Goal: Task Accomplishment & Management: Complete application form

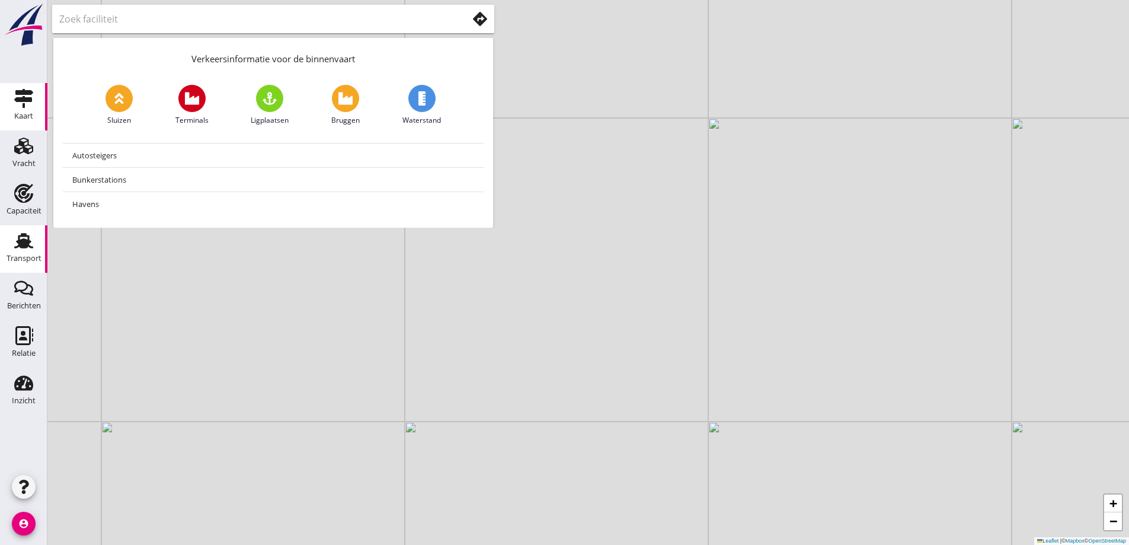
click at [23, 255] on div "Transport" at bounding box center [24, 258] width 35 height 8
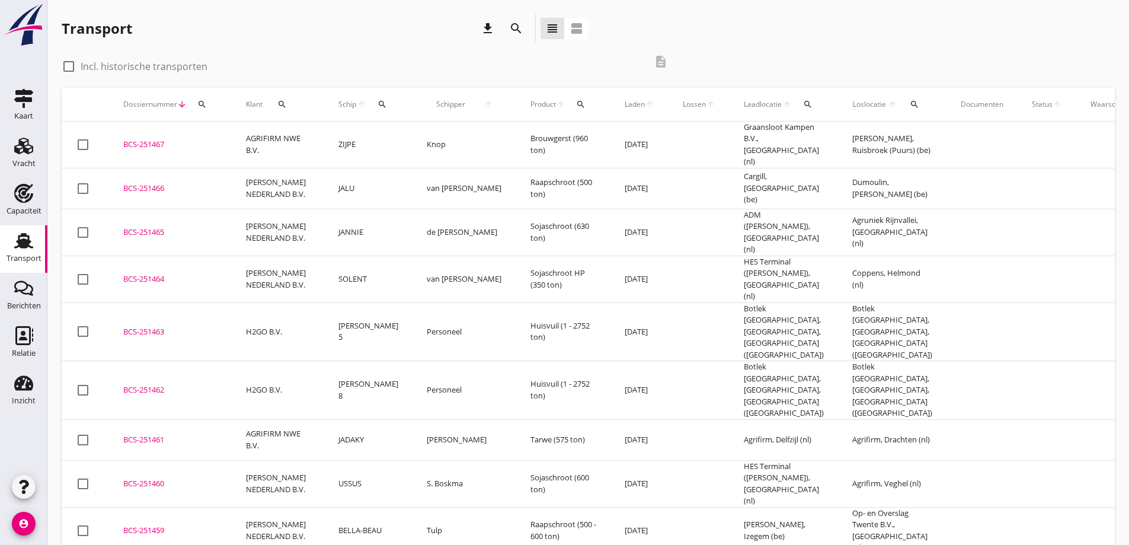
click at [352, 54] on div "check_box_outline_blank Incl. historische transporten description" at bounding box center [369, 65] width 614 height 36
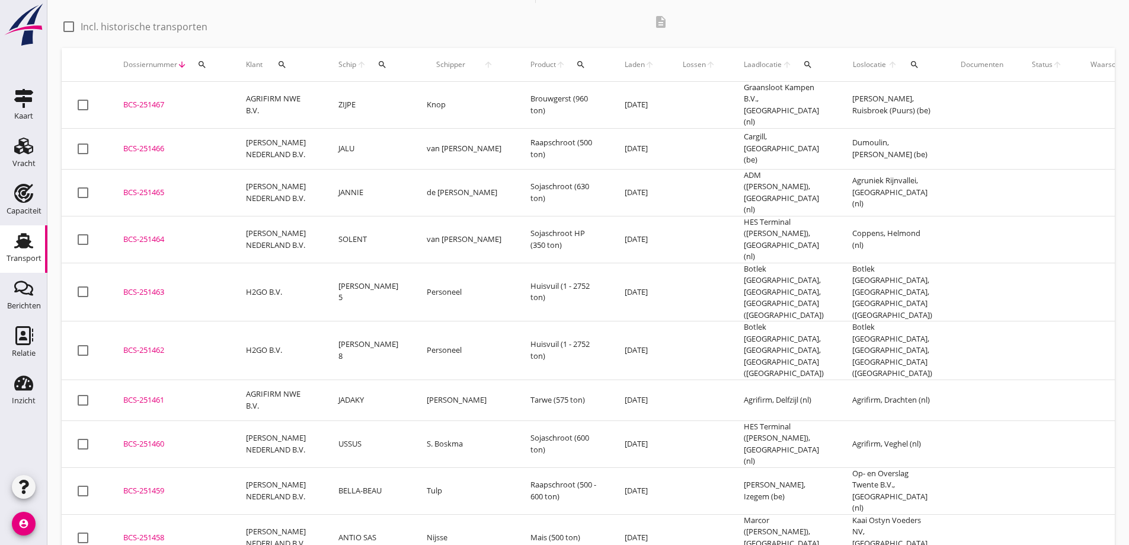
scroll to position [59, 0]
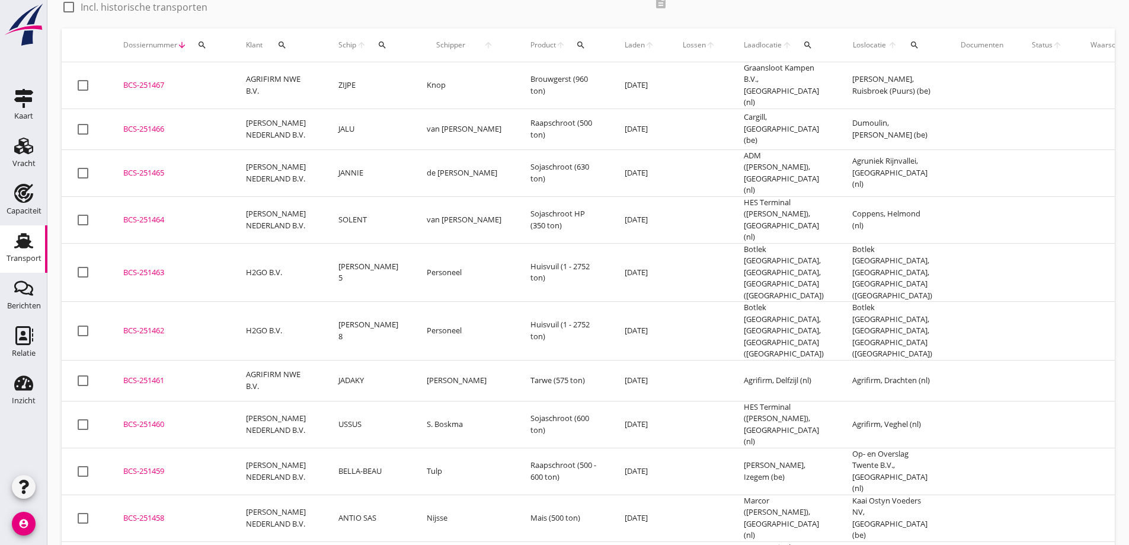
drag, startPoint x: 978, startPoint y: 196, endPoint x: 1137, endPoint y: 240, distance: 164.9
click at [1017, 196] on td at bounding box center [1046, 219] width 59 height 47
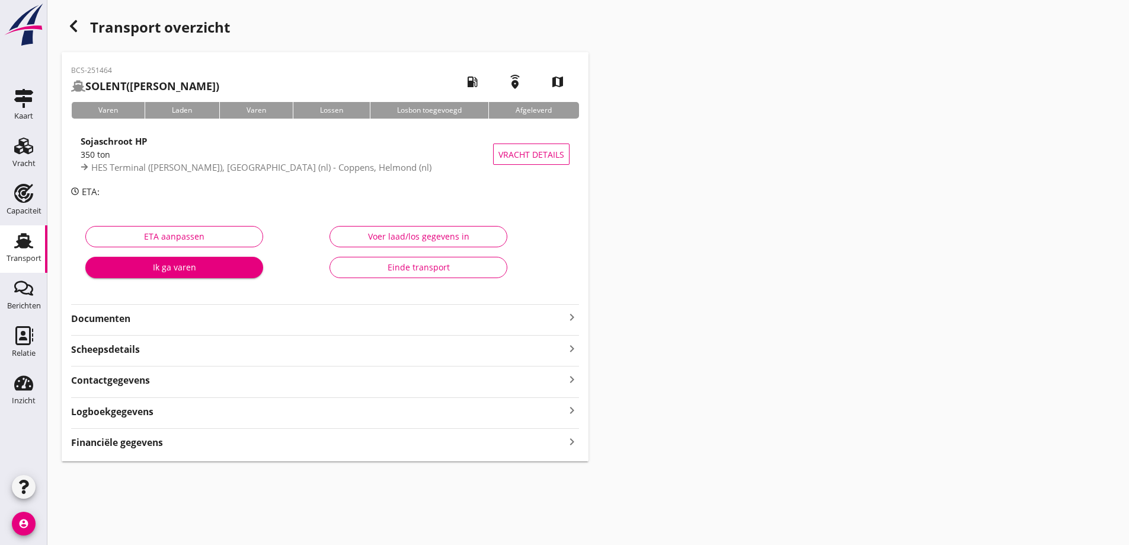
click at [23, 261] on div "Transport" at bounding box center [24, 258] width 35 height 8
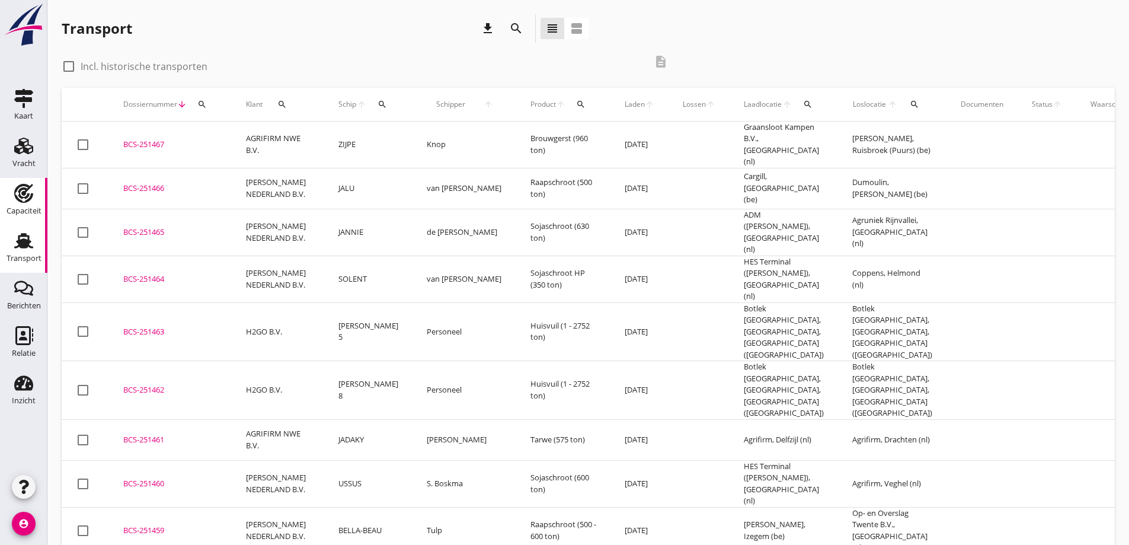
click at [14, 190] on div "Capaciteit" at bounding box center [23, 193] width 28 height 19
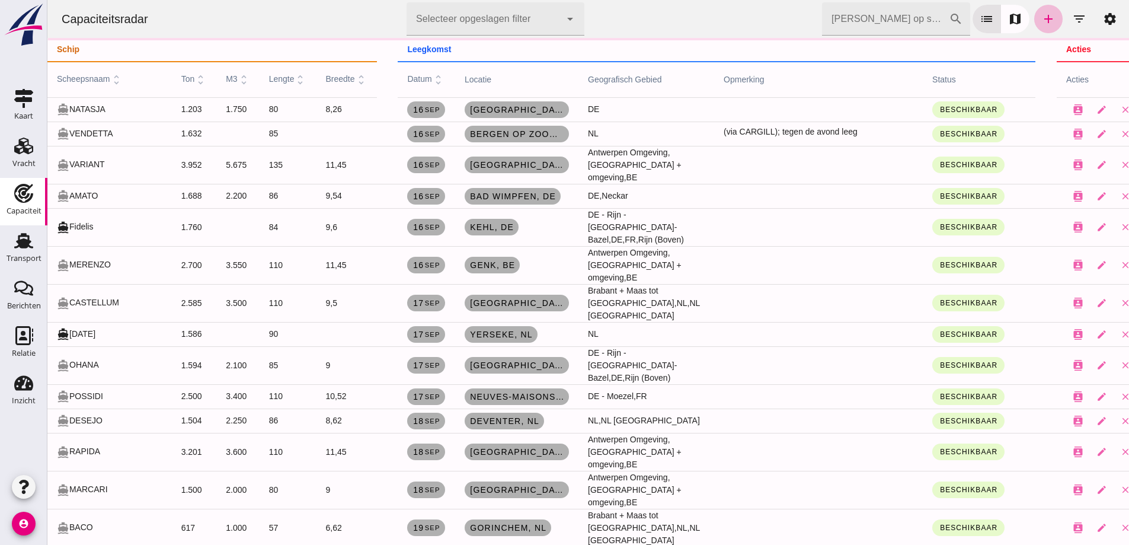
click at [877, 20] on input "Zoek op scheepsnaam" at bounding box center [885, 18] width 127 height 33
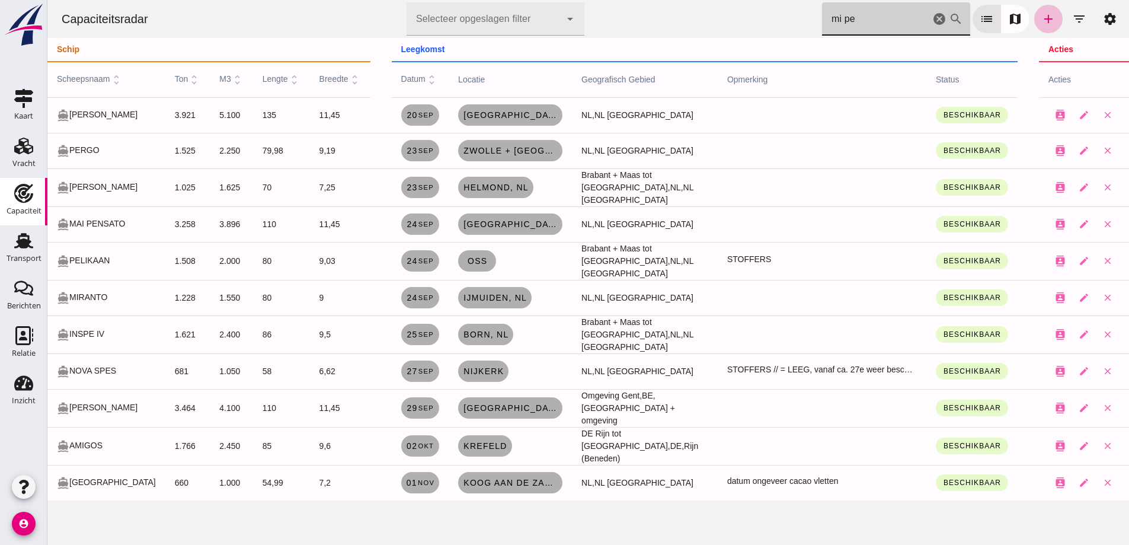
type input "mi pe"
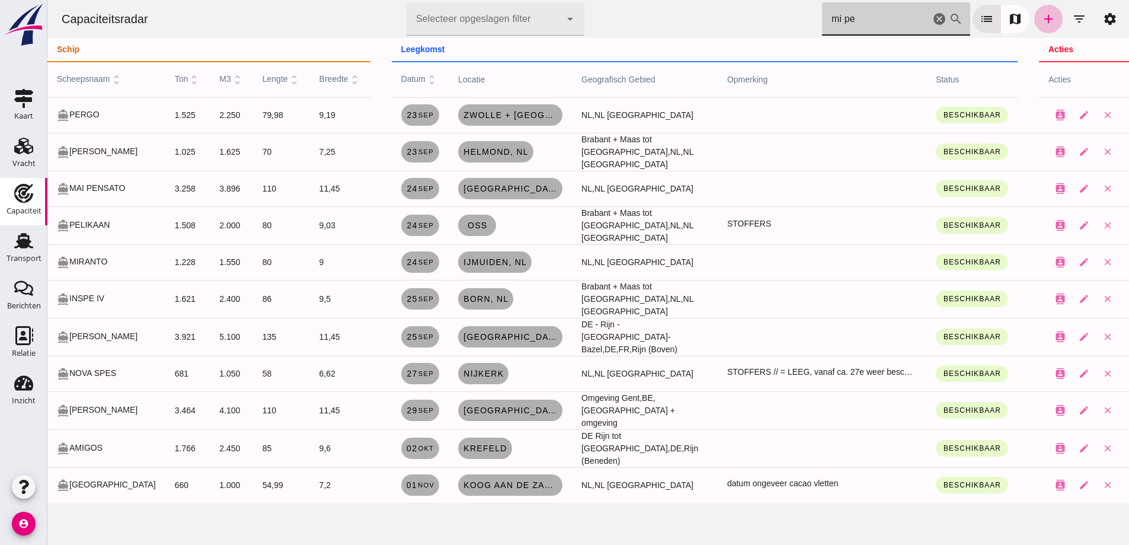
click at [932, 20] on icon "cancel" at bounding box center [939, 19] width 14 height 14
click at [934, 21] on icon "cancel" at bounding box center [939, 19] width 14 height 14
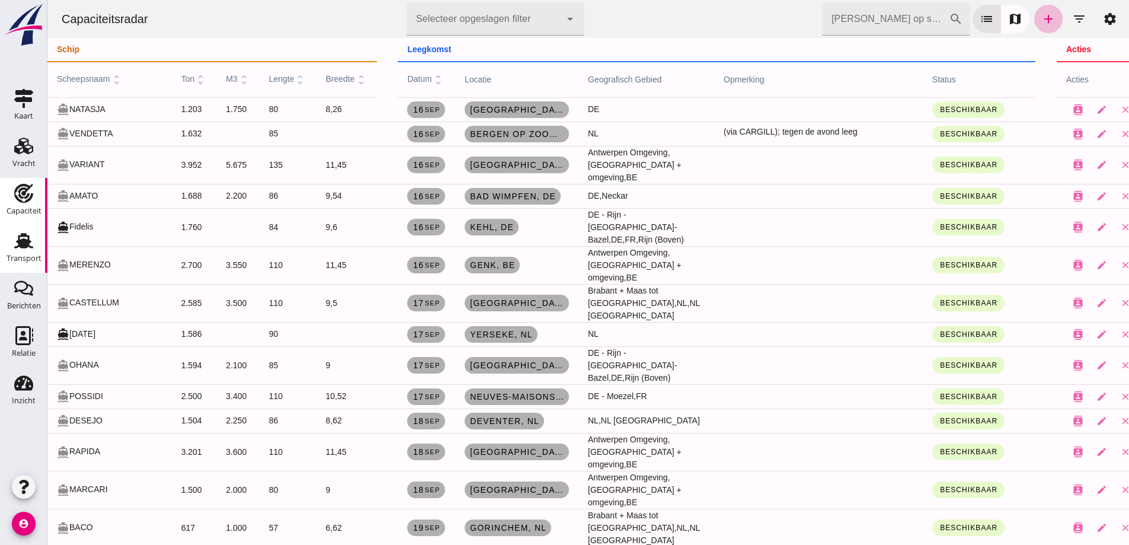
click at [32, 255] on div "Transport" at bounding box center [24, 258] width 35 height 8
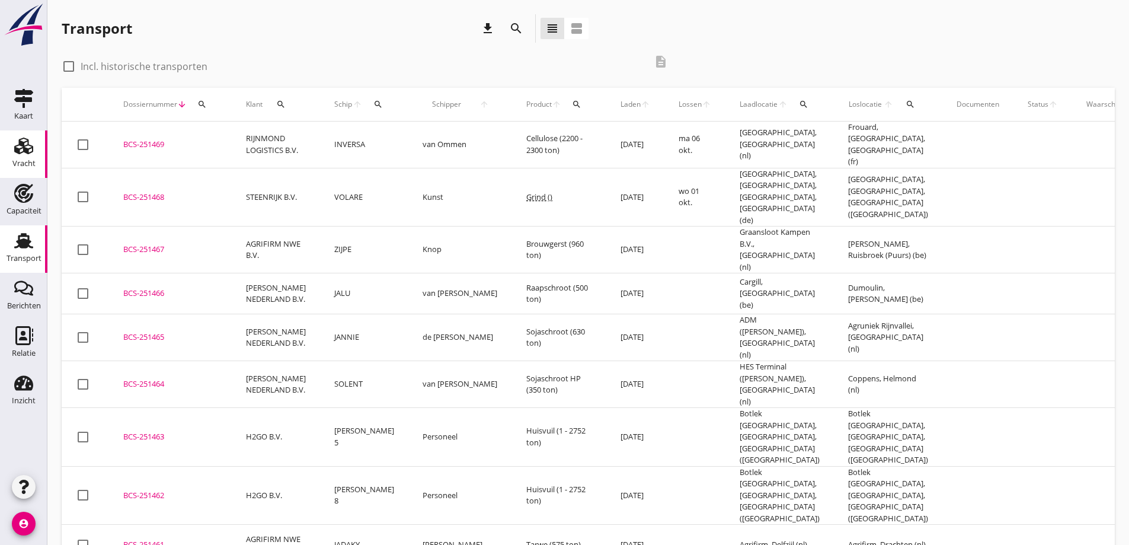
click at [29, 161] on div "Vracht" at bounding box center [23, 163] width 23 height 8
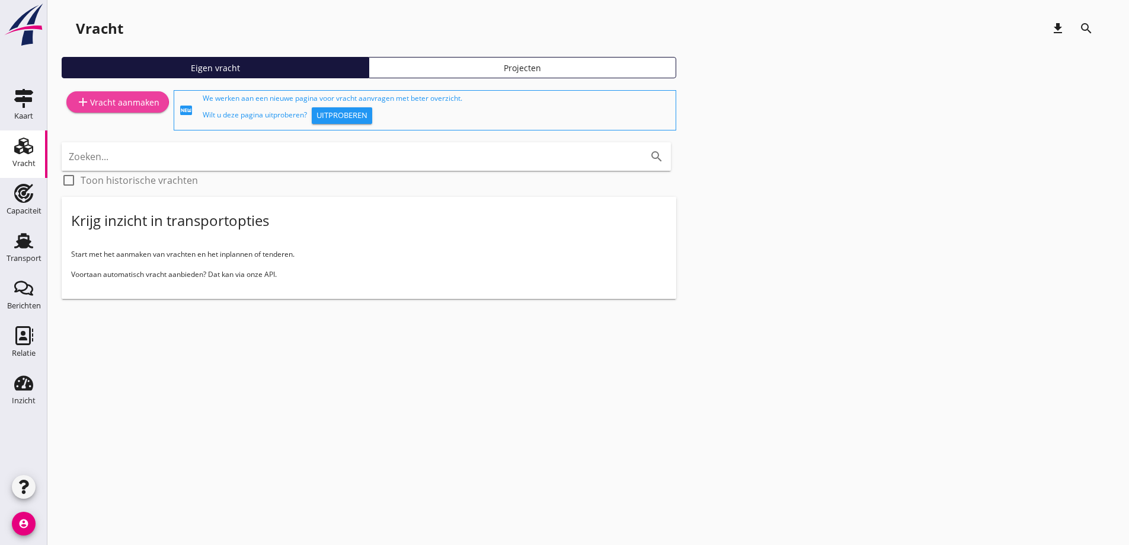
click at [137, 100] on div "add Vracht aanmaken" at bounding box center [118, 102] width 84 height 14
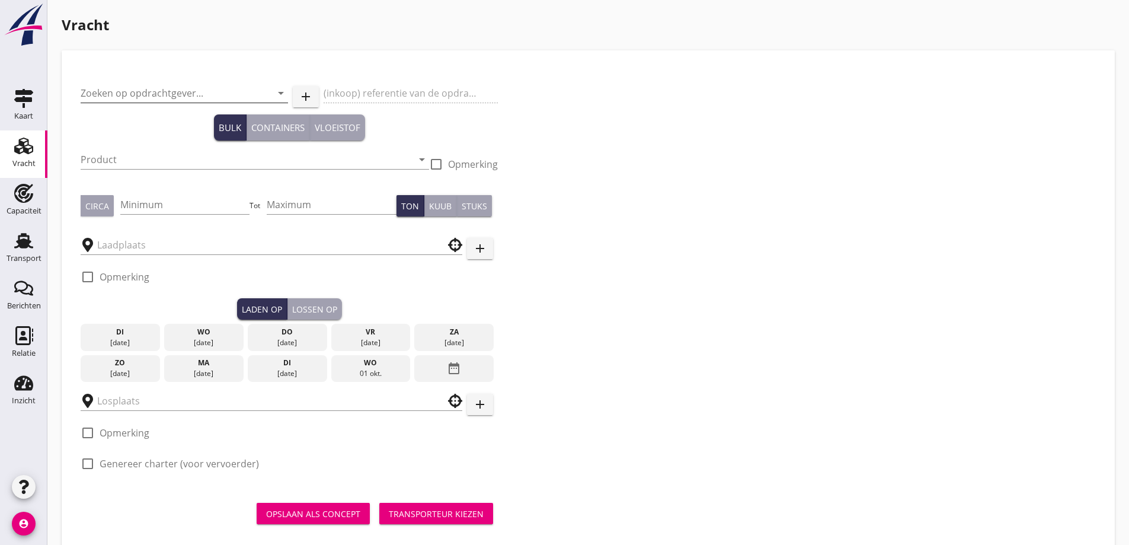
click at [132, 99] on input "Zoeken op opdrachtgever..." at bounding box center [168, 93] width 174 height 19
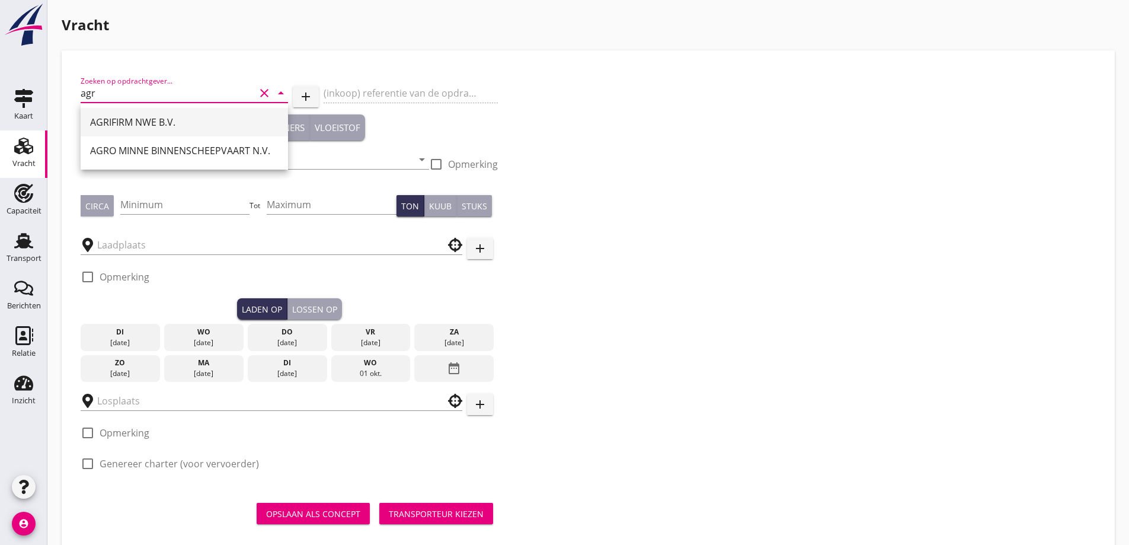
click at [125, 123] on div "AGRIFIRM NWE B.V." at bounding box center [184, 122] width 188 height 14
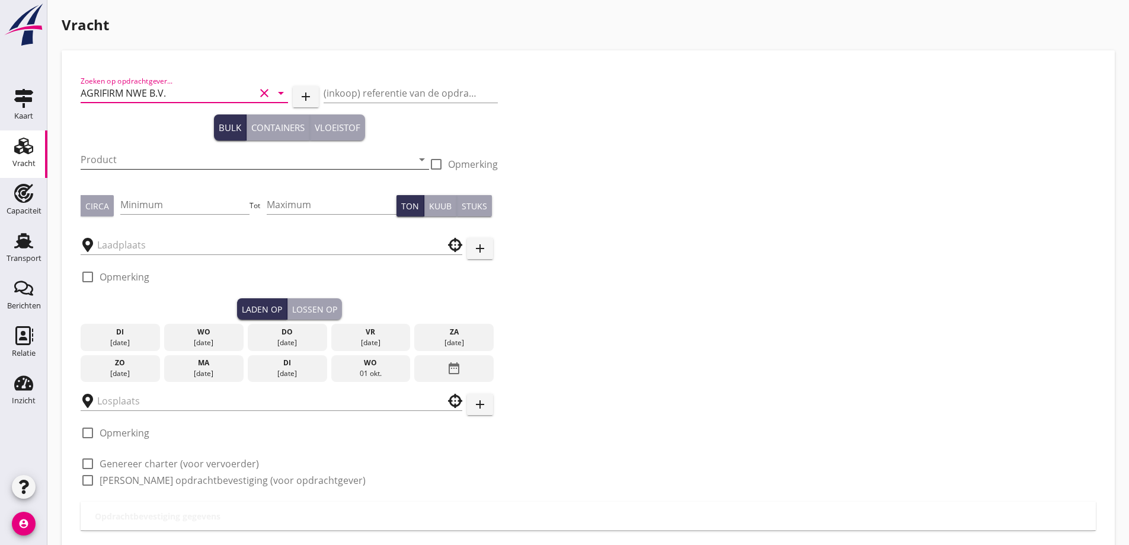
type input "AGRIFIRM NWE B.V."
click at [130, 156] on input "Product" at bounding box center [247, 159] width 332 height 19
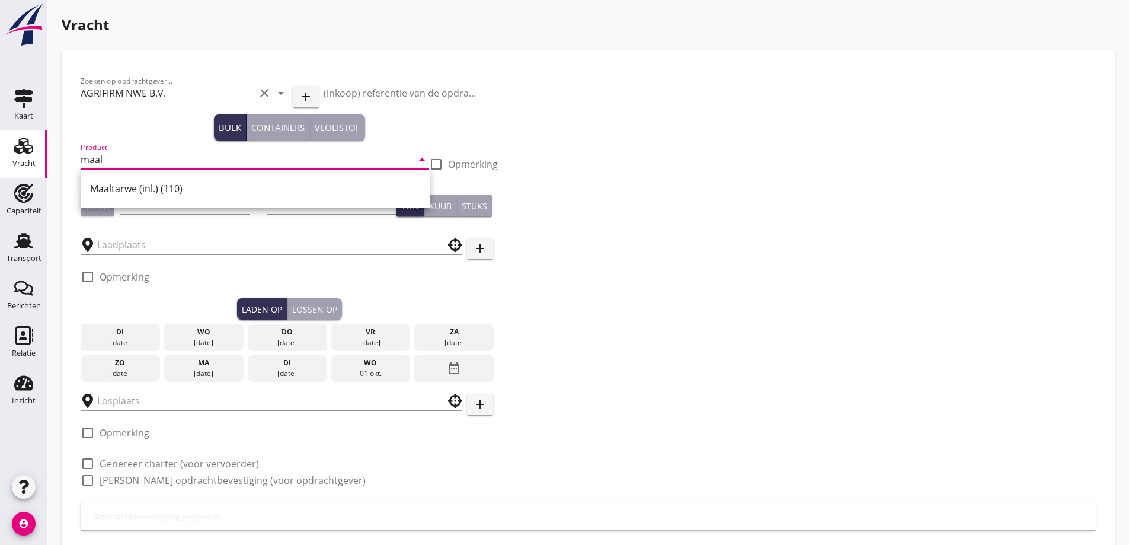
click at [184, 185] on div "Maaltarwe (inl.) (110)" at bounding box center [255, 188] width 330 height 14
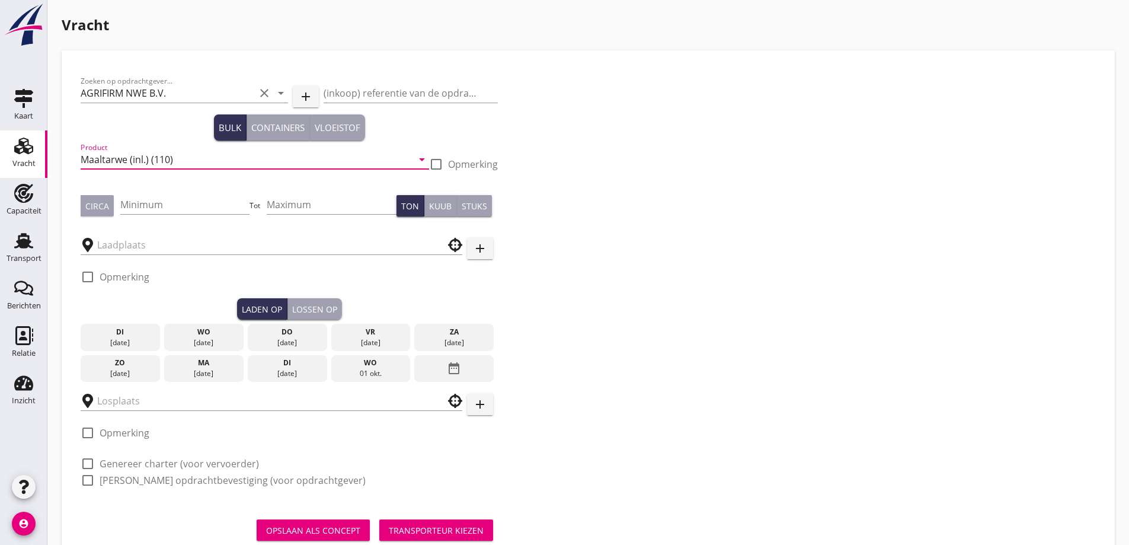
type input "Maaltarwe (inl.) (110)"
click at [89, 203] on div "Circa" at bounding box center [97, 206] width 24 height 12
click at [146, 203] on input "Minimum" at bounding box center [185, 204] width 130 height 19
type input "1020"
click at [130, 234] on div at bounding box center [272, 241] width 382 height 26
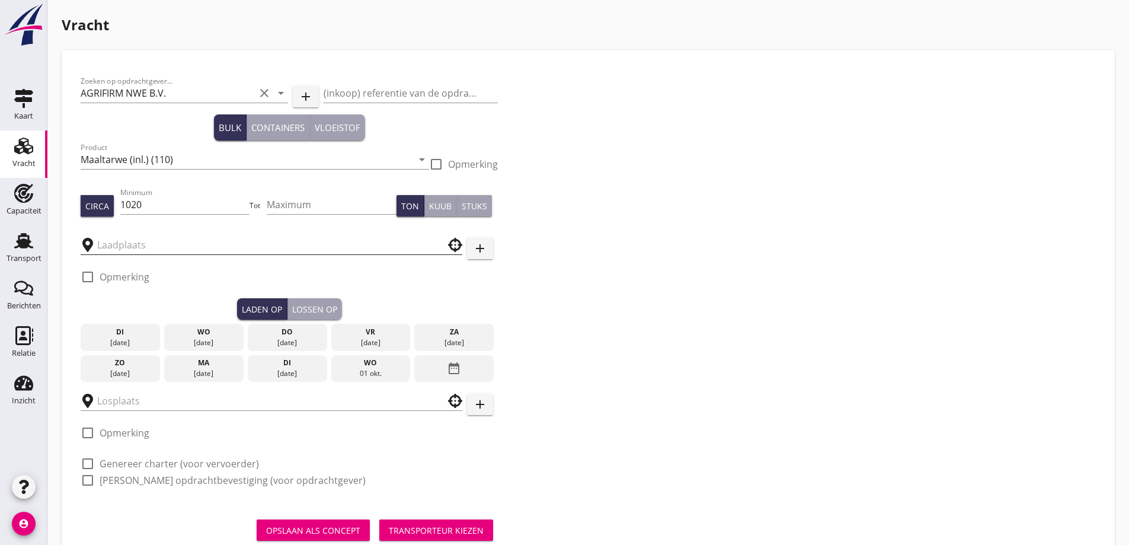
click at [148, 236] on input "text" at bounding box center [263, 244] width 332 height 19
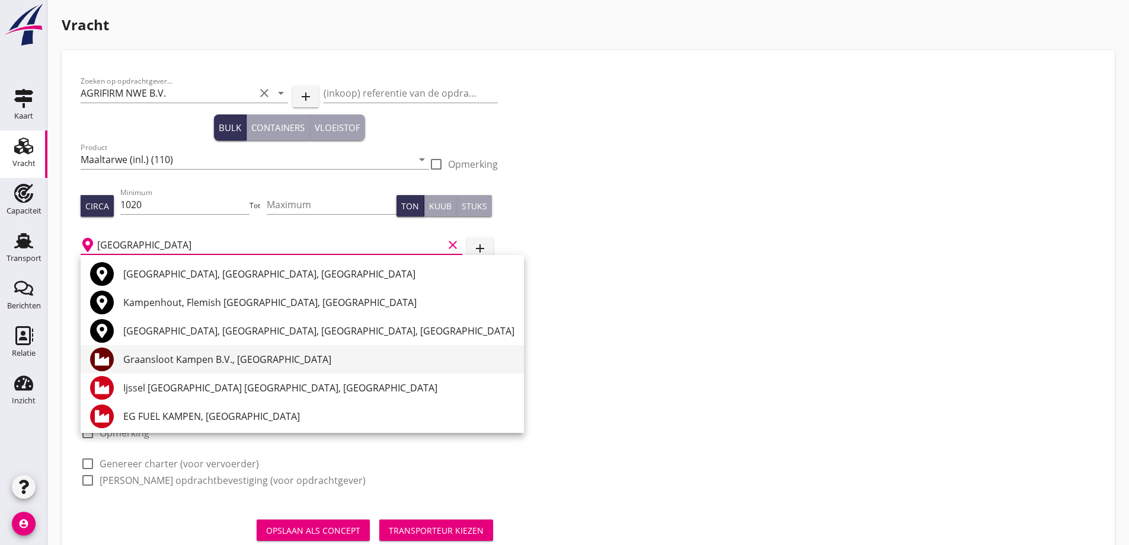
click at [193, 359] on div "Graansloot Kampen B.V., [GEOGRAPHIC_DATA]" at bounding box center [318, 359] width 391 height 14
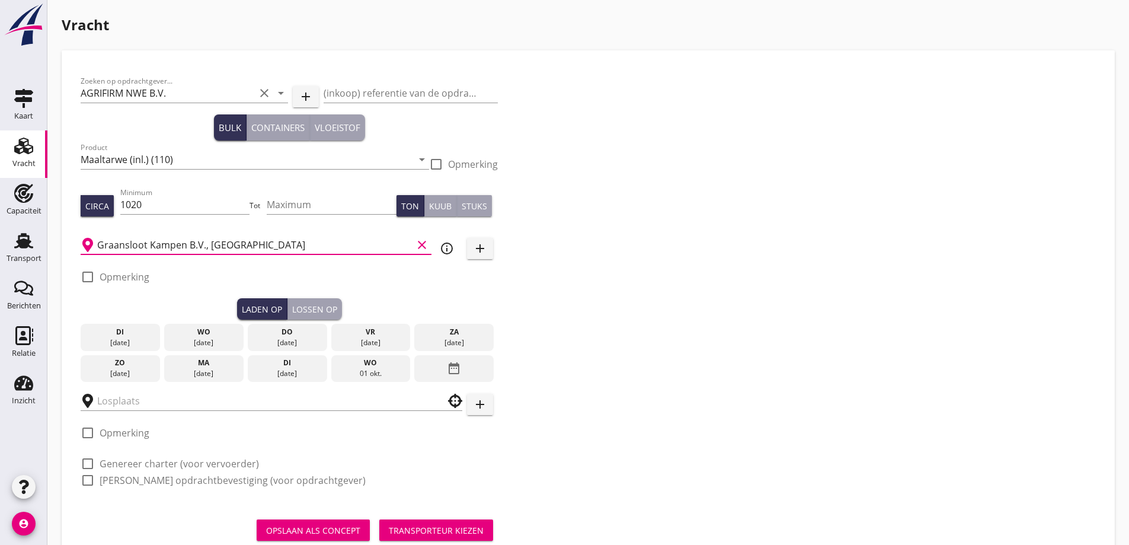
type input "Graansloot Kampen B.V., [GEOGRAPHIC_DATA]"
click at [204, 367] on div "ma" at bounding box center [203, 362] width 73 height 11
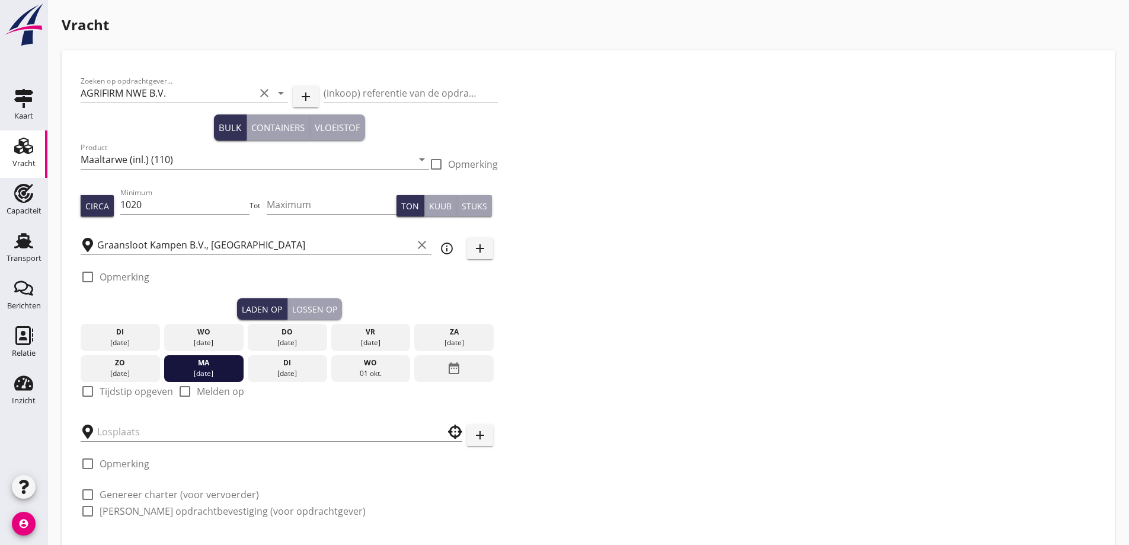
click at [130, 391] on label "Tijdstip opgeven" at bounding box center [136, 391] width 73 height 12
checkbox input "true"
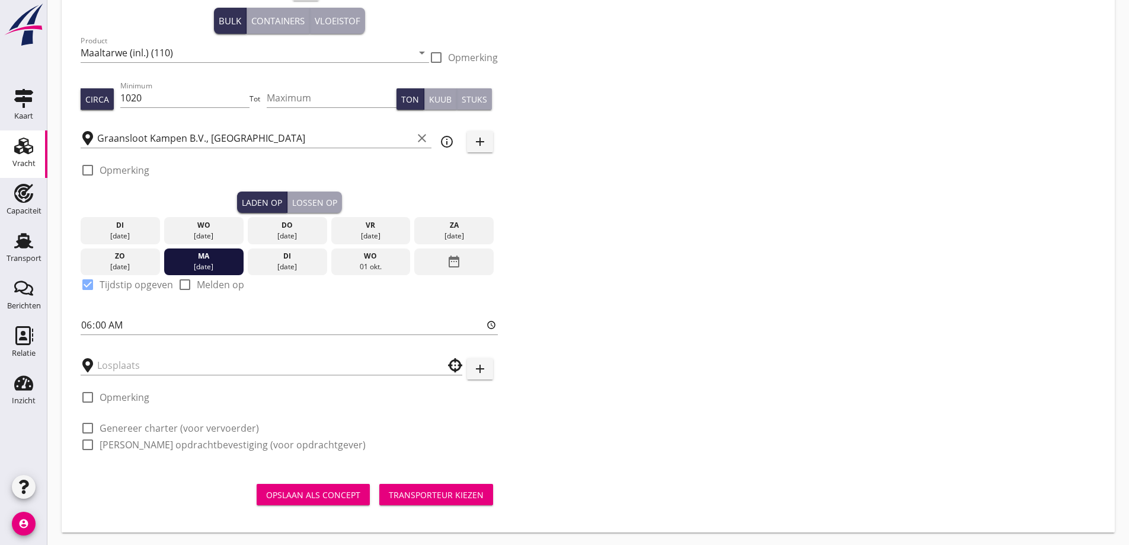
scroll to position [108, 0]
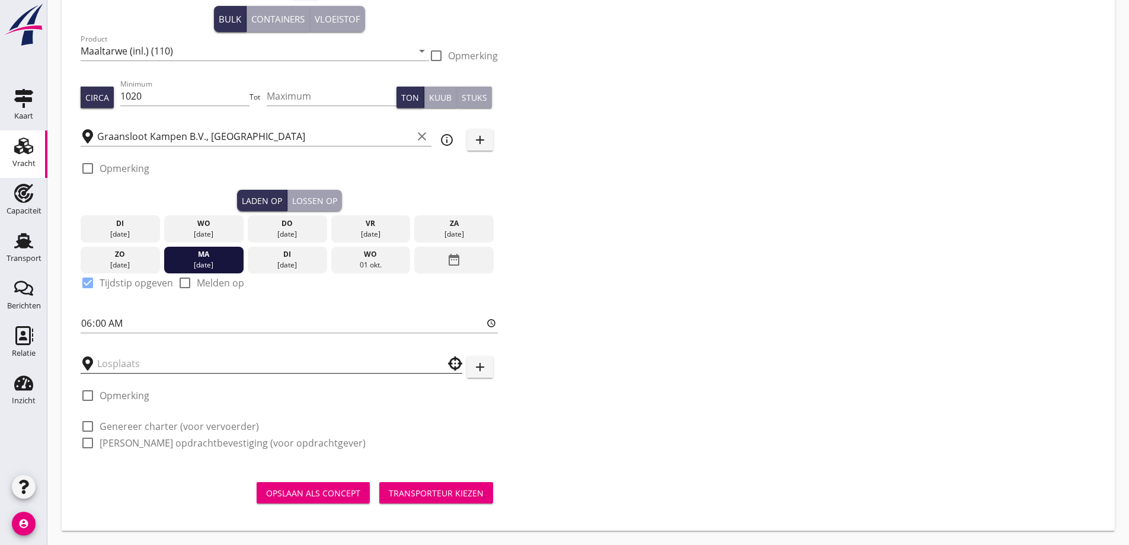
click at [138, 370] on input "text" at bounding box center [263, 363] width 332 height 19
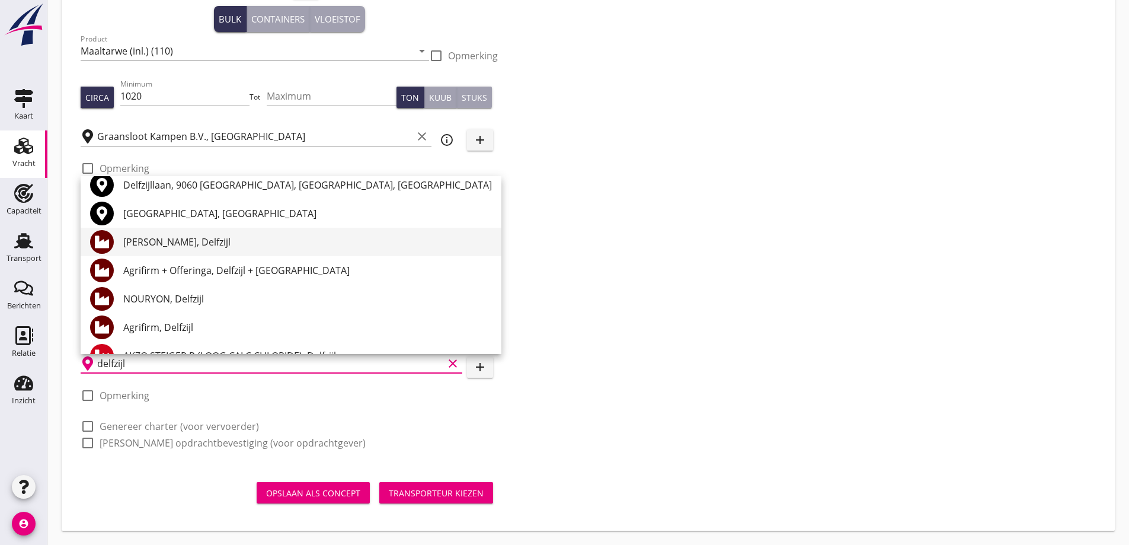
scroll to position [59, 0]
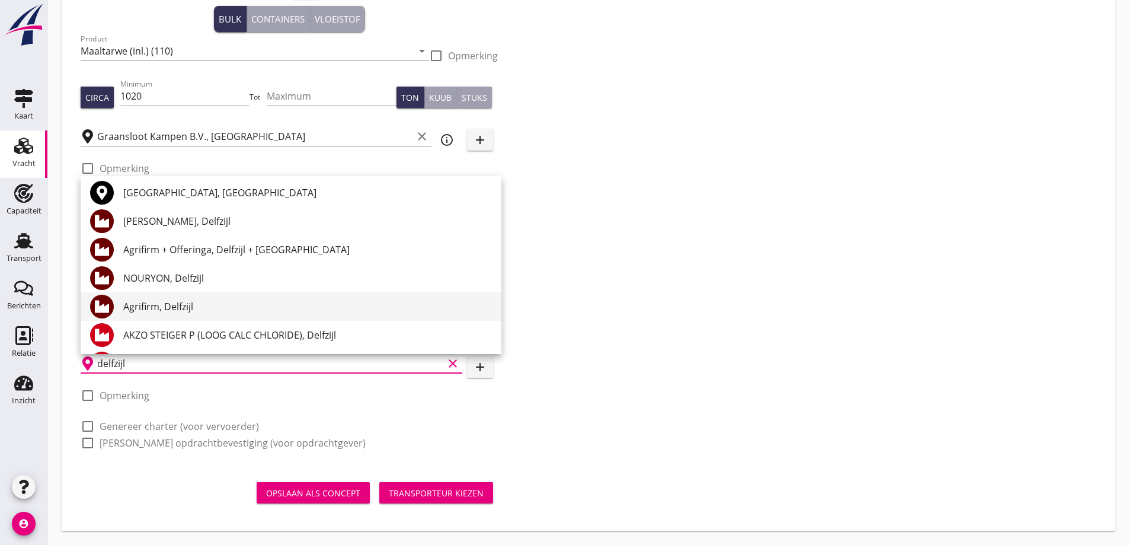
click at [180, 313] on div "Agrifirm, Delfzijl" at bounding box center [307, 306] width 369 height 14
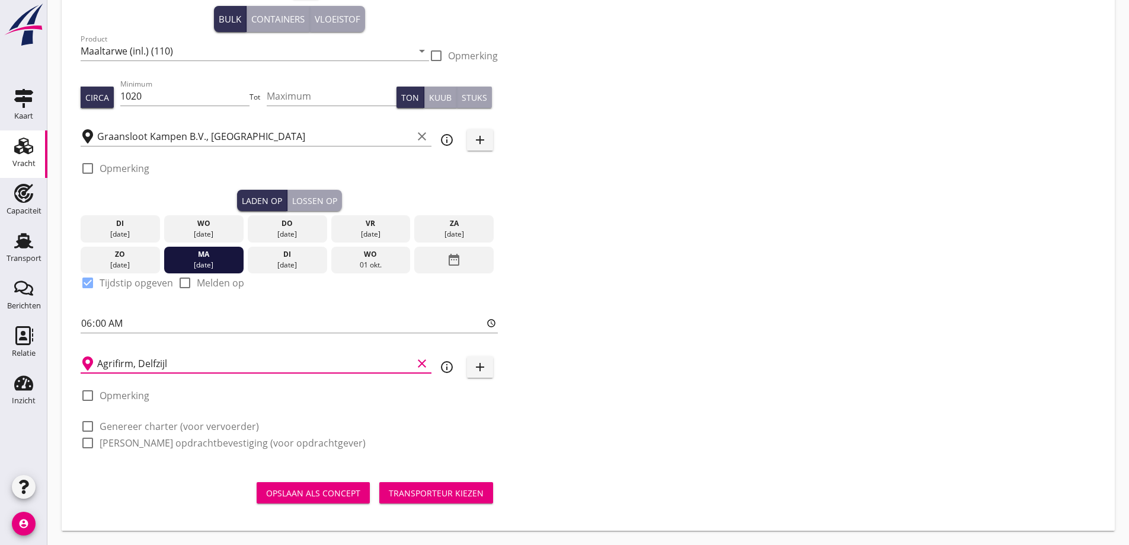
type input "Agrifirm, Delfzijl"
click at [228, 430] on label "Genereer charter (voor vervoerder)" at bounding box center [179, 426] width 159 height 12
checkbox input "true"
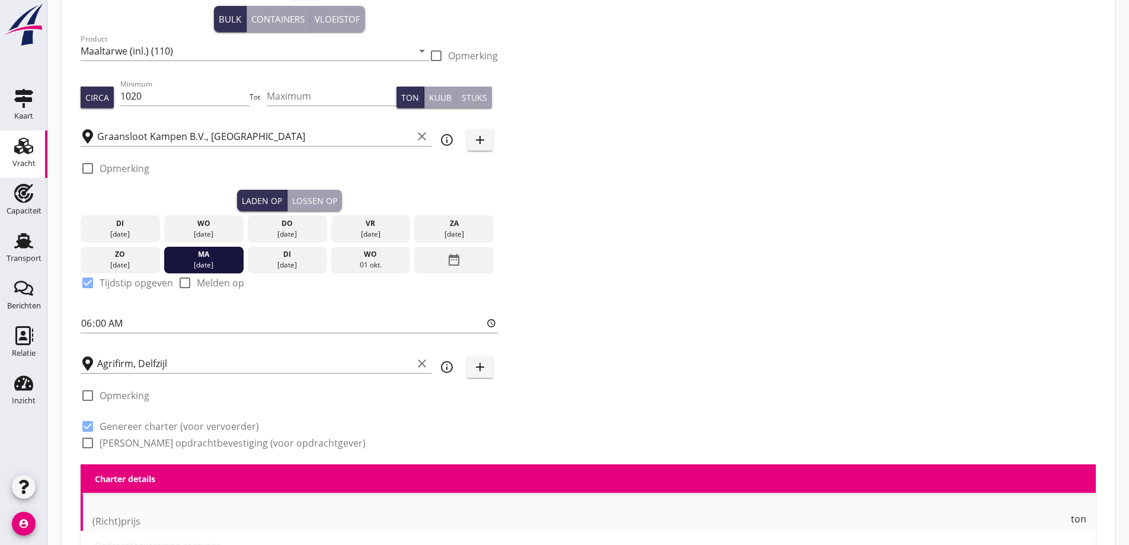
checkbox input "true"
click at [228, 437] on label "[PERSON_NAME] opdrachtbevestiging (voor opdrachtgever)" at bounding box center [233, 443] width 266 height 12
checkbox input "true"
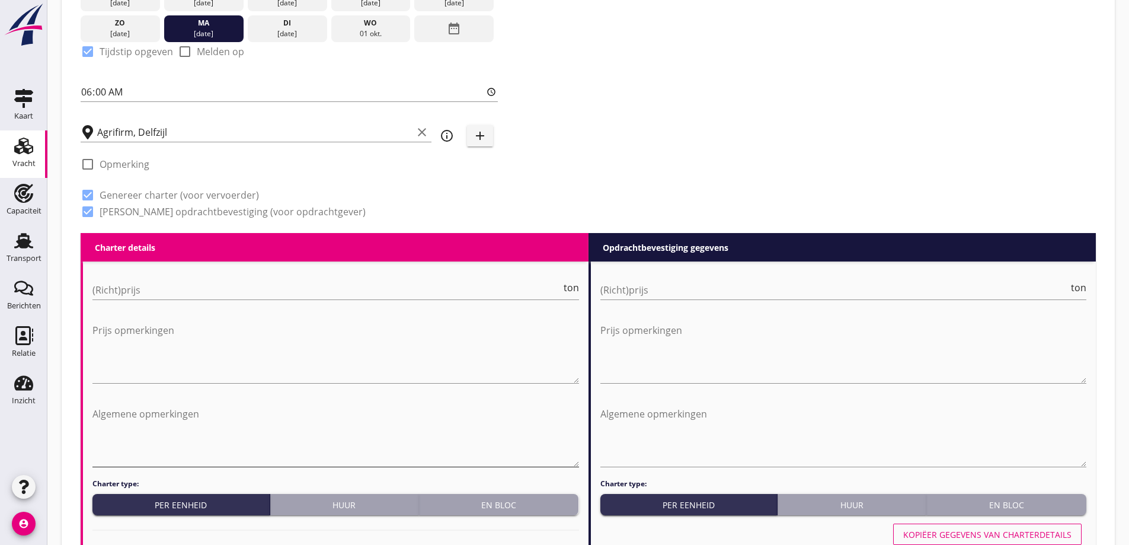
scroll to position [345, 0]
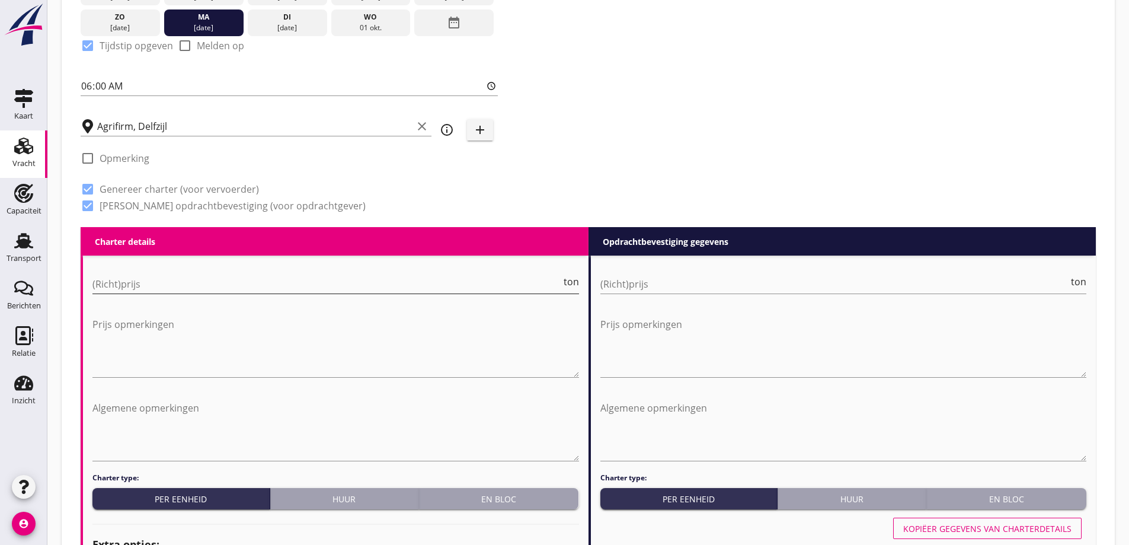
click at [243, 291] on input "(Richt)prijs" at bounding box center [326, 283] width 469 height 19
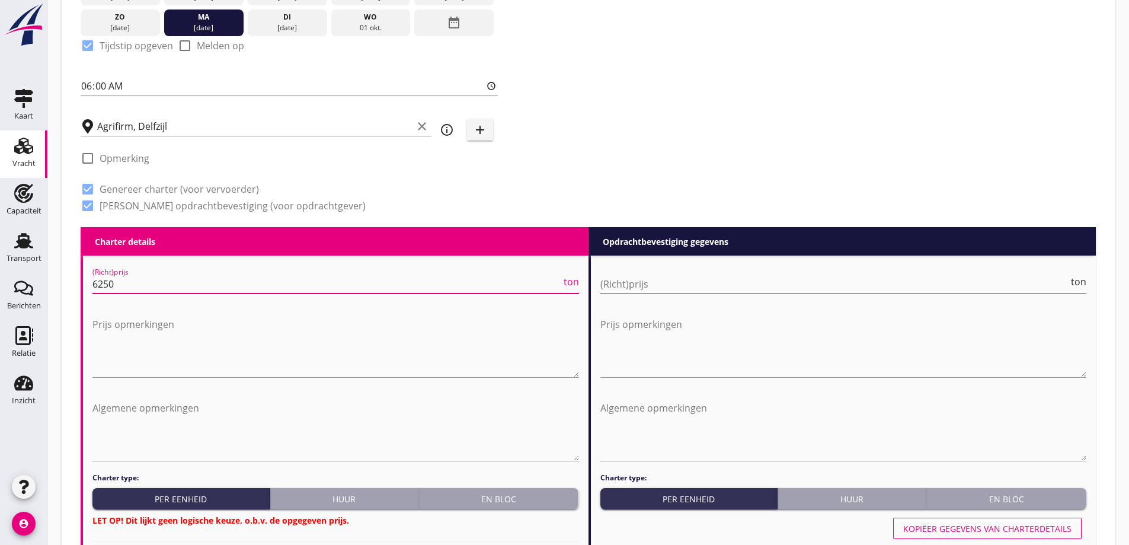
type input "6250"
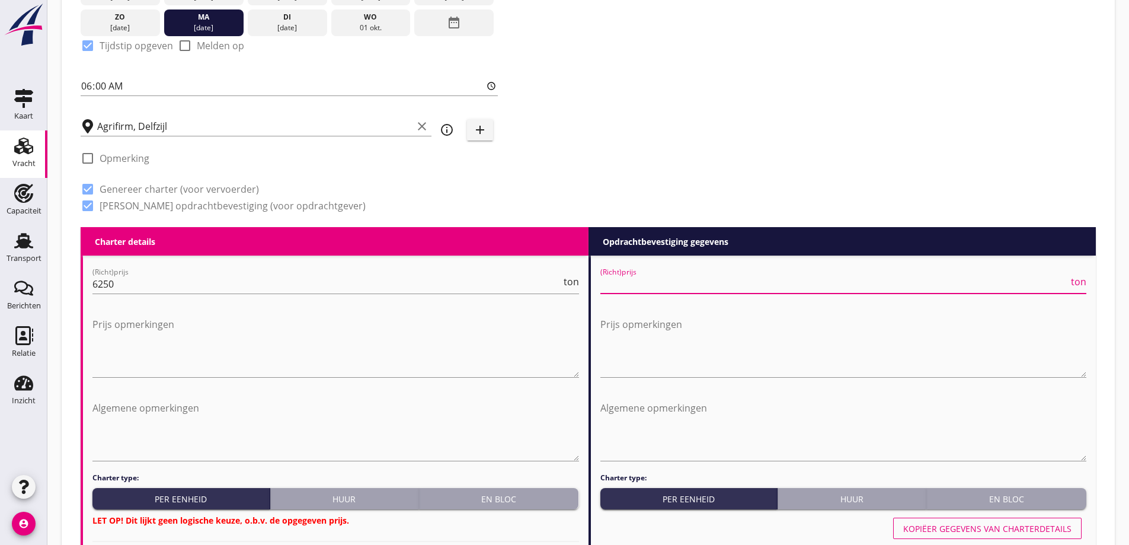
click at [671, 280] on input "(Richt)prijs" at bounding box center [834, 283] width 469 height 19
type input "6"
type input "6.25"
click at [494, 284] on input "6250" at bounding box center [326, 283] width 469 height 19
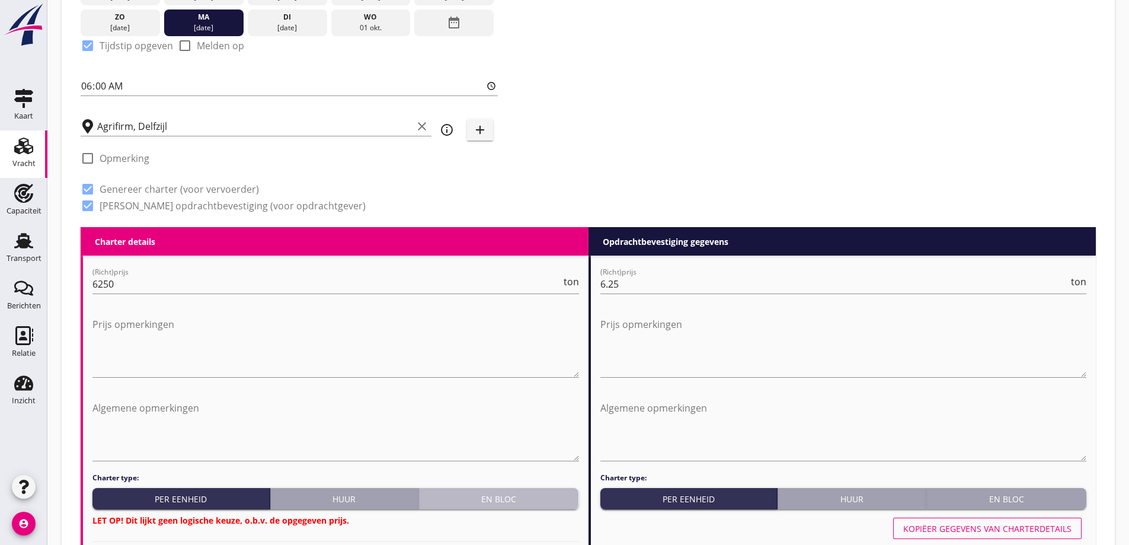
click at [511, 504] on div "En bloc" at bounding box center [499, 498] width 151 height 12
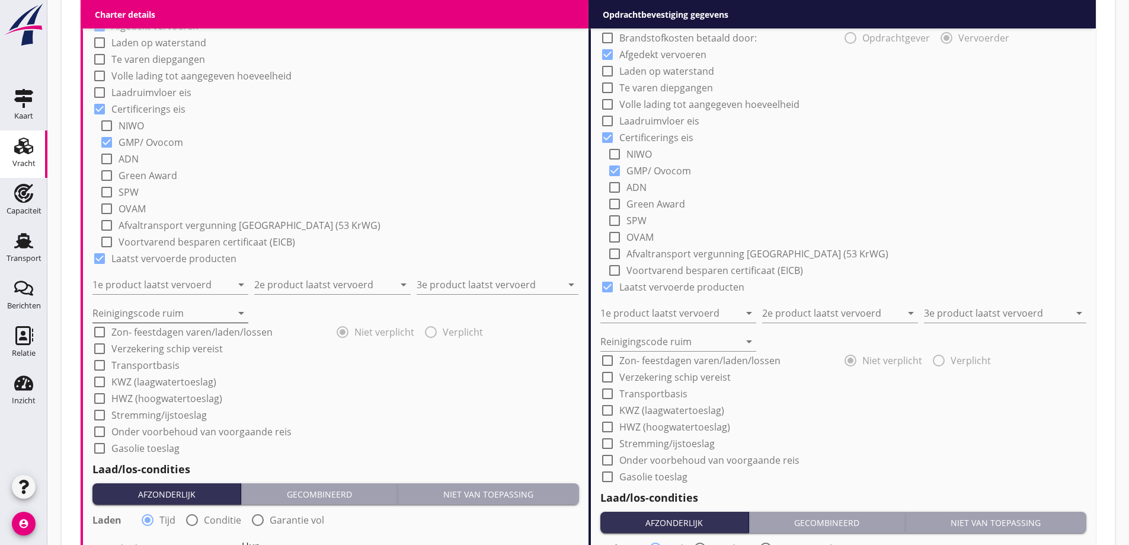
scroll to position [938, 0]
click at [203, 272] on div "1e product laatst vervoerd arrow_drop_down" at bounding box center [170, 280] width 156 height 26
click at [200, 290] on input "1e product laatst vervoerd" at bounding box center [161, 283] width 139 height 19
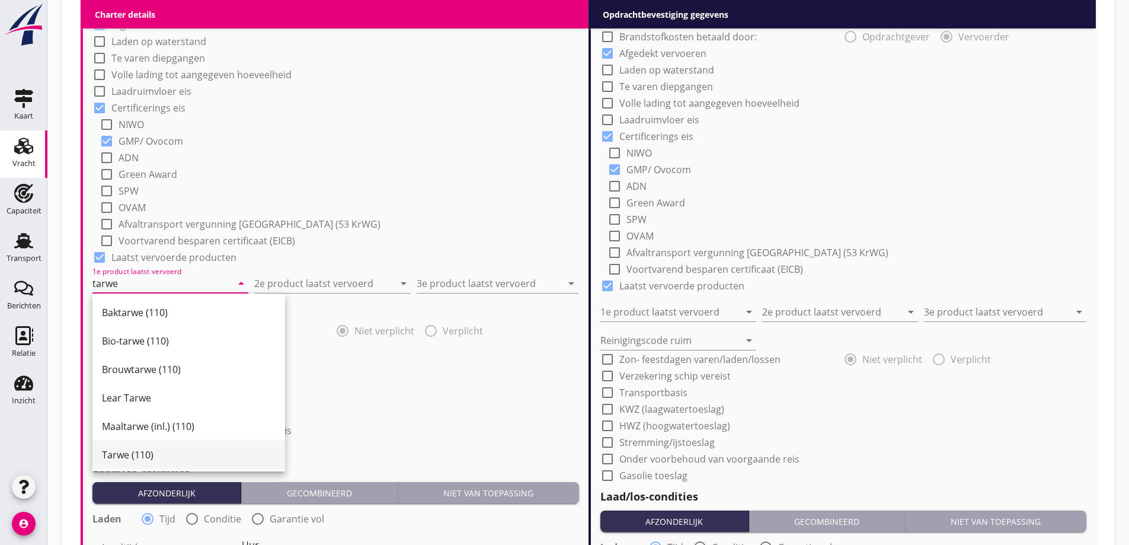
click at [145, 458] on div "Tarwe (110)" at bounding box center [189, 454] width 174 height 14
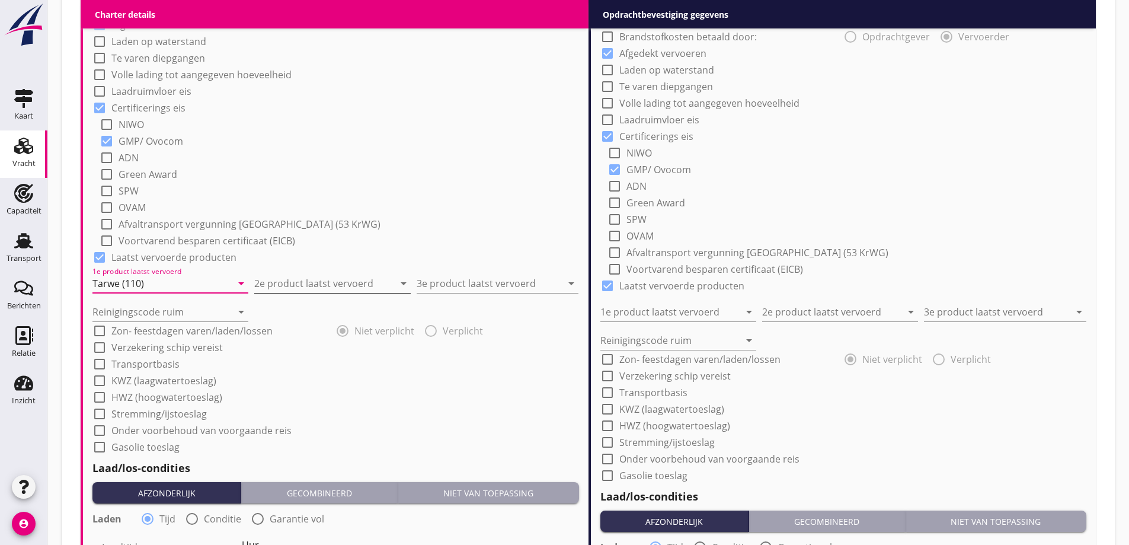
type input "Tarwe (110)"
click at [281, 287] on input "2e product laatst vervoerd" at bounding box center [323, 283] width 139 height 19
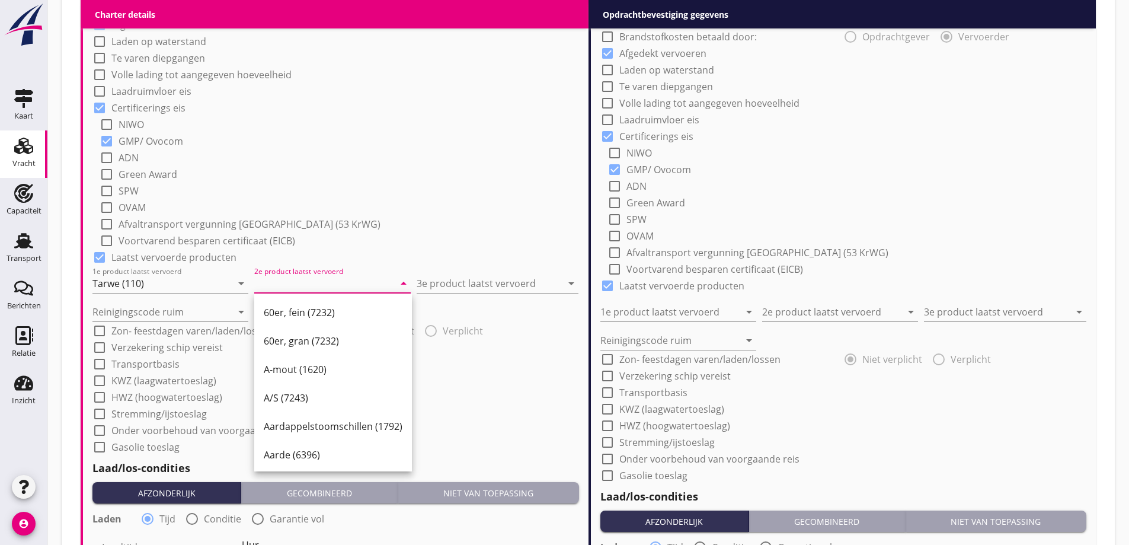
type input "t"
click at [305, 465] on div "Tarwe (110)" at bounding box center [351, 454] width 174 height 28
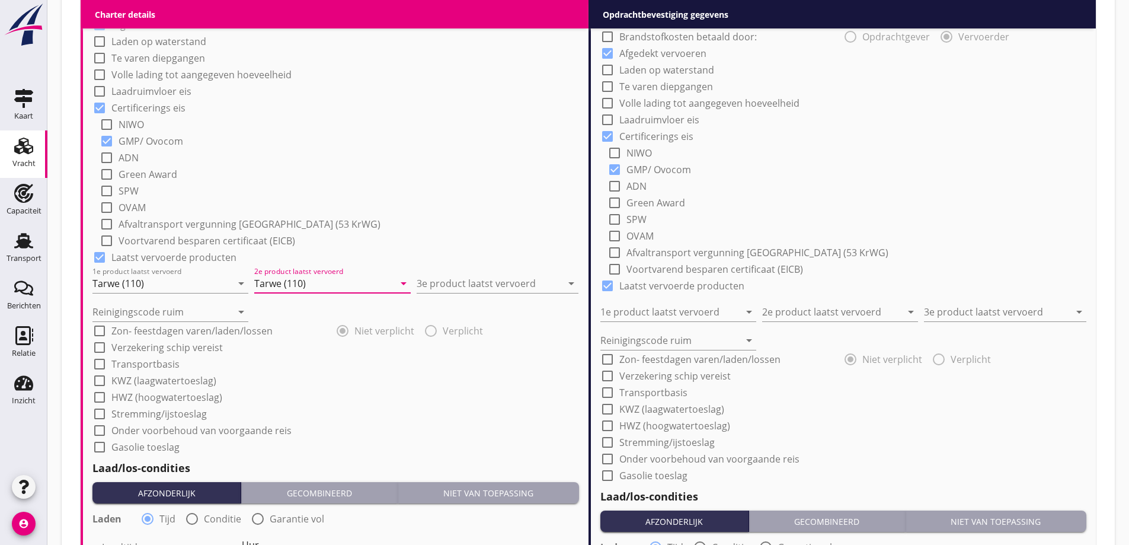
type input "Tarwe (110)"
click at [490, 273] on div "3e product laatst vervoerd arrow_drop_down" at bounding box center [498, 280] width 162 height 26
click at [487, 282] on input "3e product laatst vervoerd" at bounding box center [489, 283] width 145 height 19
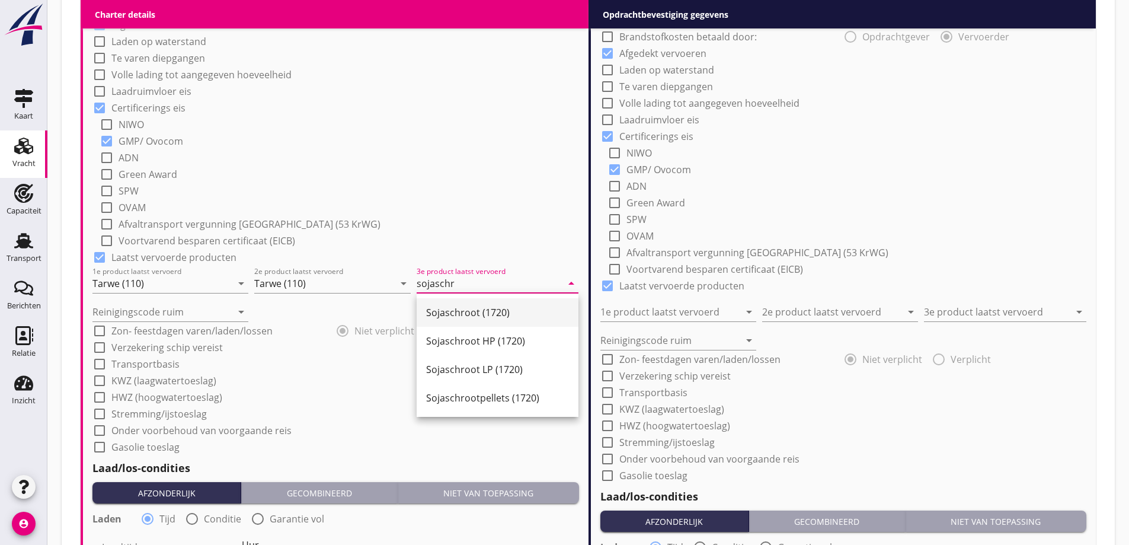
click at [489, 305] on div "Sojaschroot (1720)" at bounding box center [497, 312] width 143 height 14
type input "Sojaschroot (1720)"
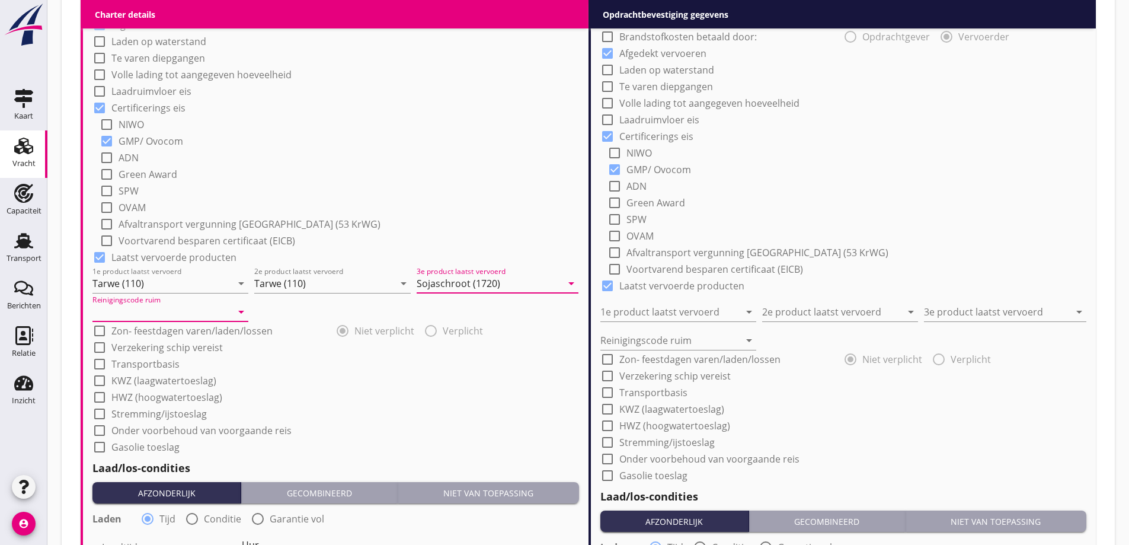
click at [156, 317] on input "Reinigingscode ruim" at bounding box center [161, 311] width 139 height 19
click at [113, 342] on div "b" at bounding box center [170, 341] width 137 height 14
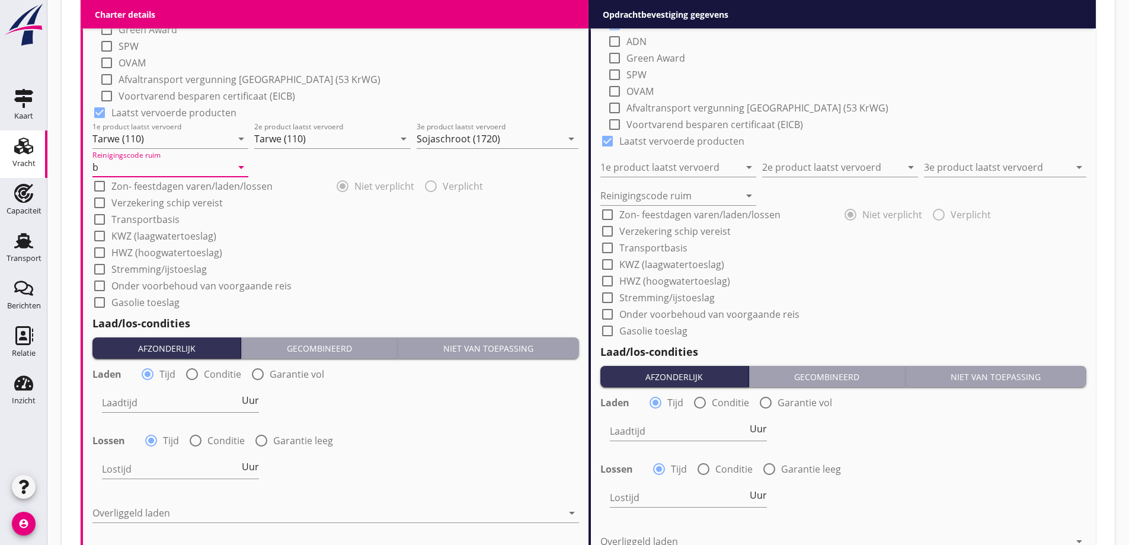
scroll to position [1116, 0]
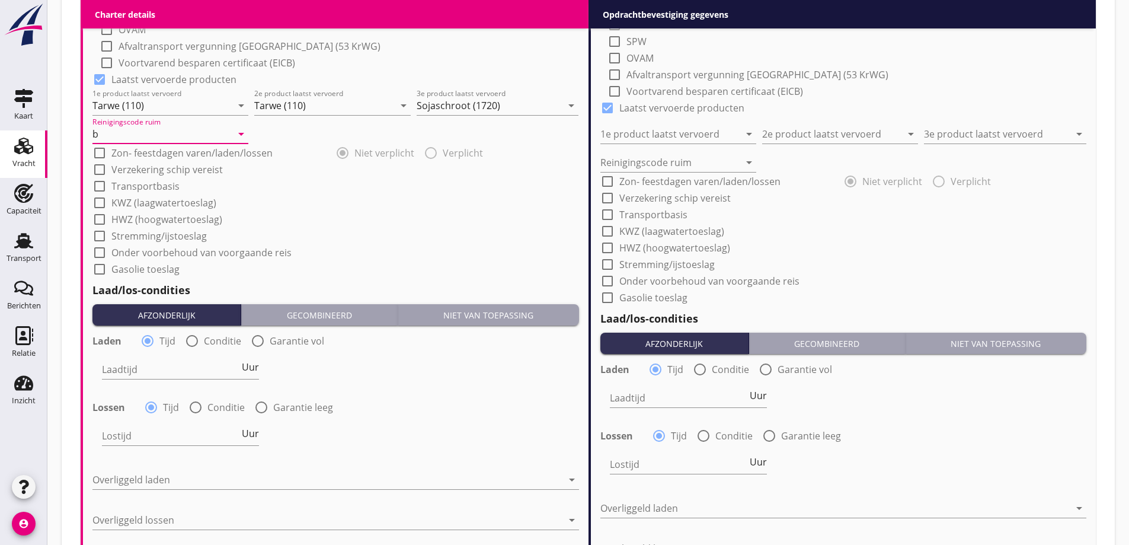
type input "b"
click at [213, 343] on label "Conditie" at bounding box center [222, 341] width 37 height 12
radio input "false"
radio input "true"
click at [224, 409] on label "Conditie" at bounding box center [225, 407] width 37 height 12
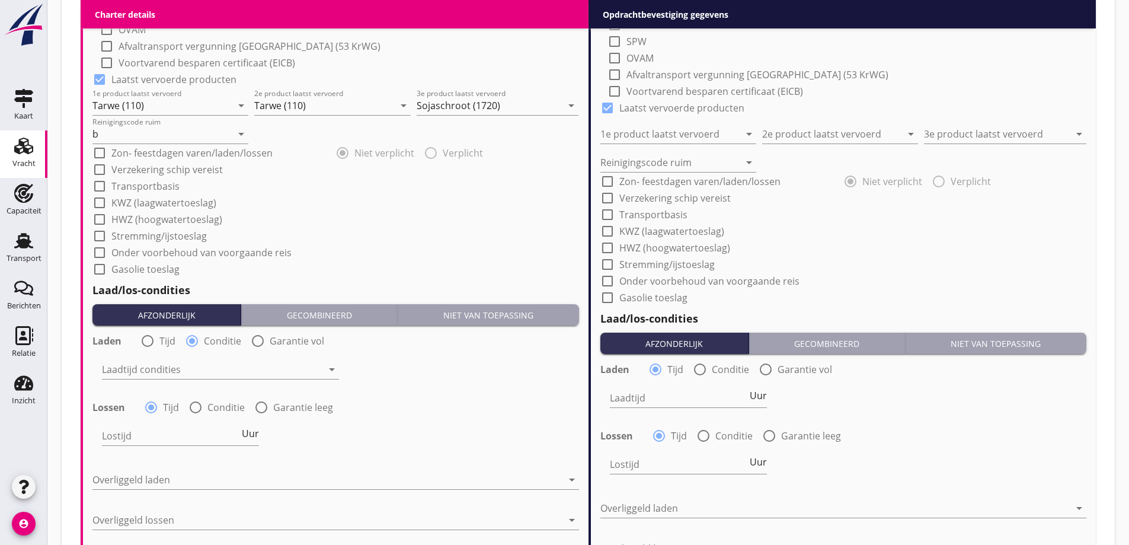
radio input "false"
radio input "true"
click at [219, 433] on div at bounding box center [212, 435] width 220 height 19
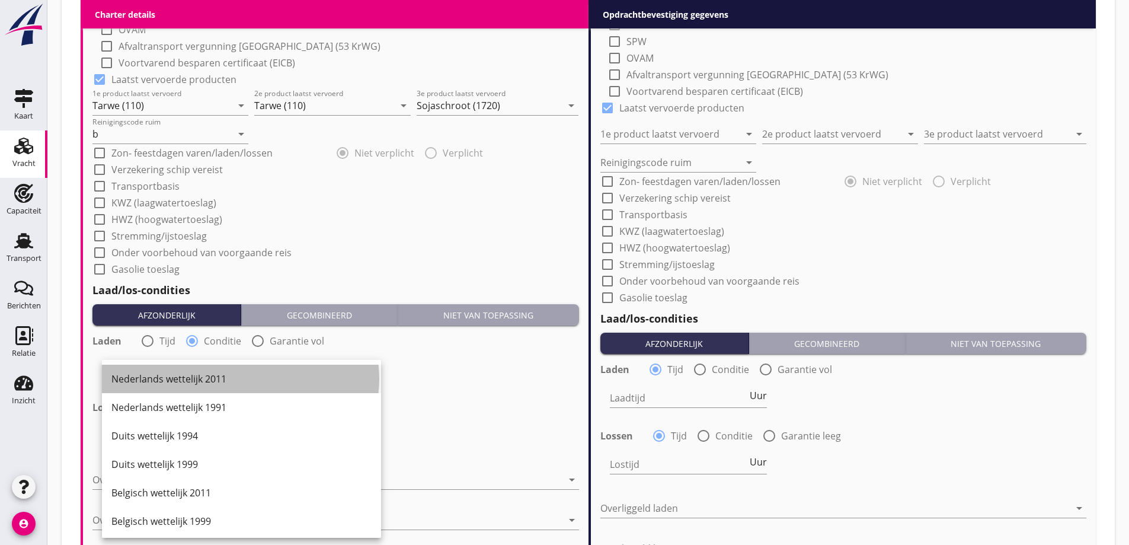
click at [203, 372] on div "Nederlands wettelijk 2011" at bounding box center [241, 379] width 260 height 14
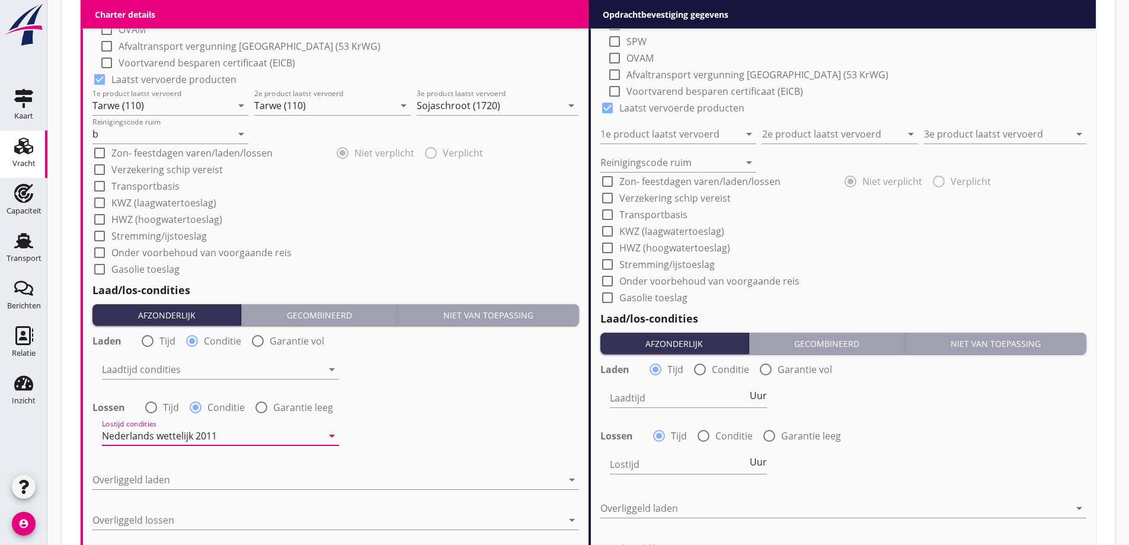
click at [198, 357] on div "Laadtijd condities arrow_drop_down" at bounding box center [220, 372] width 237 height 38
click at [196, 372] on div at bounding box center [212, 369] width 220 height 19
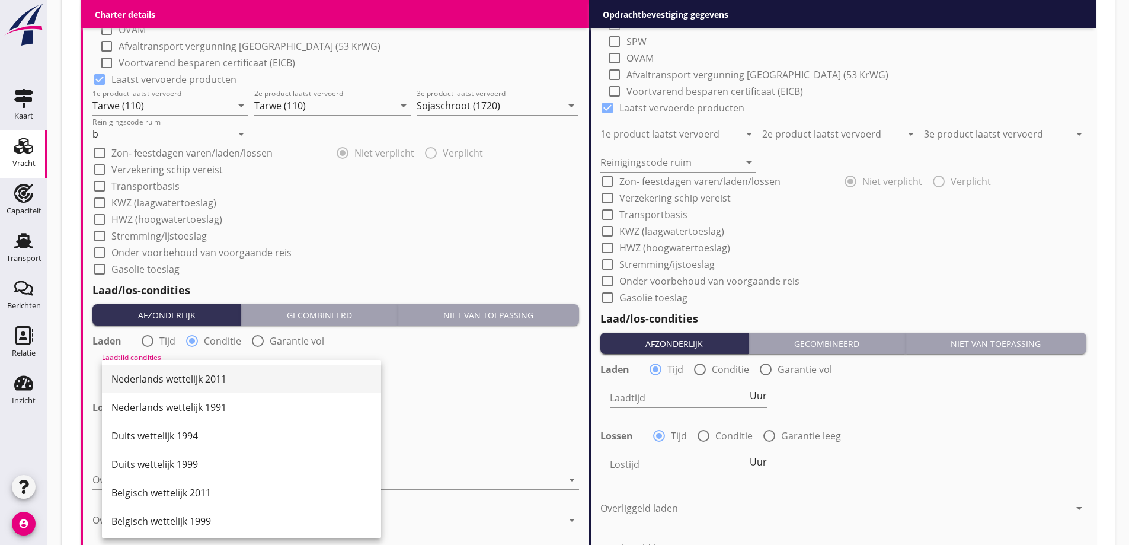
click at [202, 375] on div "Nederlands wettelijk 2011" at bounding box center [241, 379] width 260 height 14
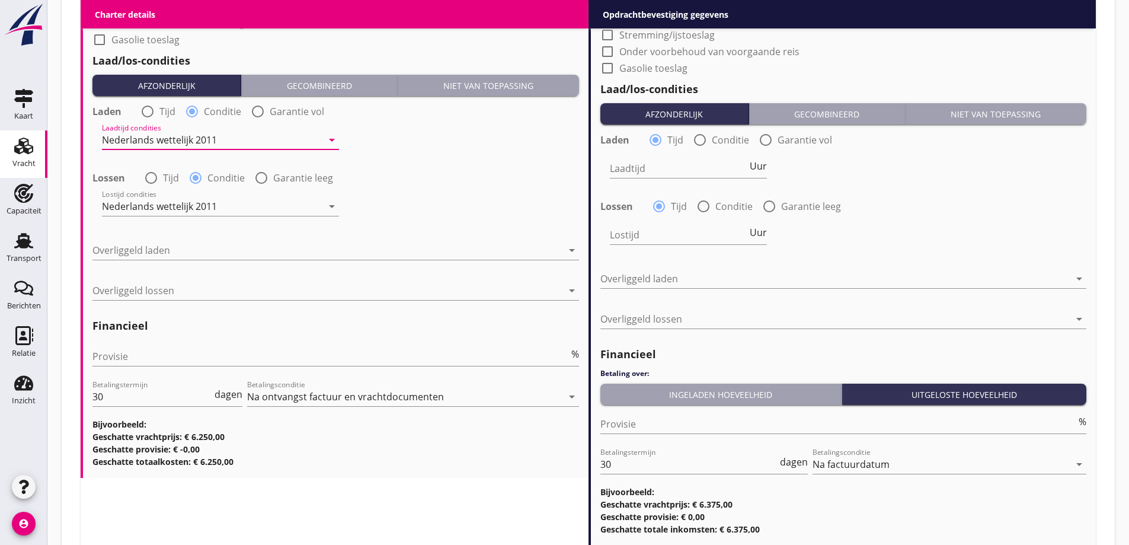
scroll to position [1353, 0]
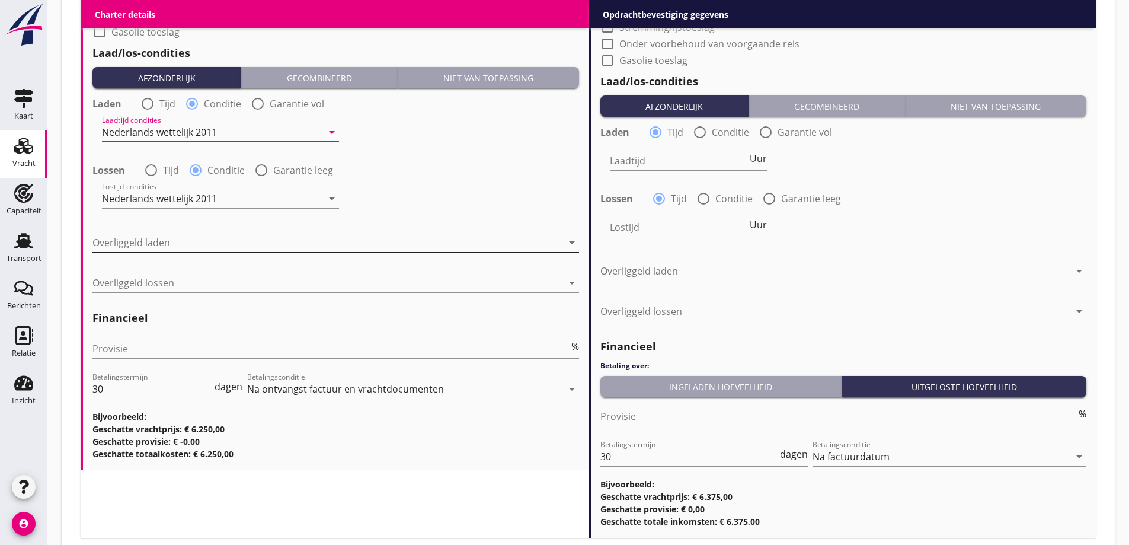
click at [180, 239] on div at bounding box center [327, 242] width 470 height 19
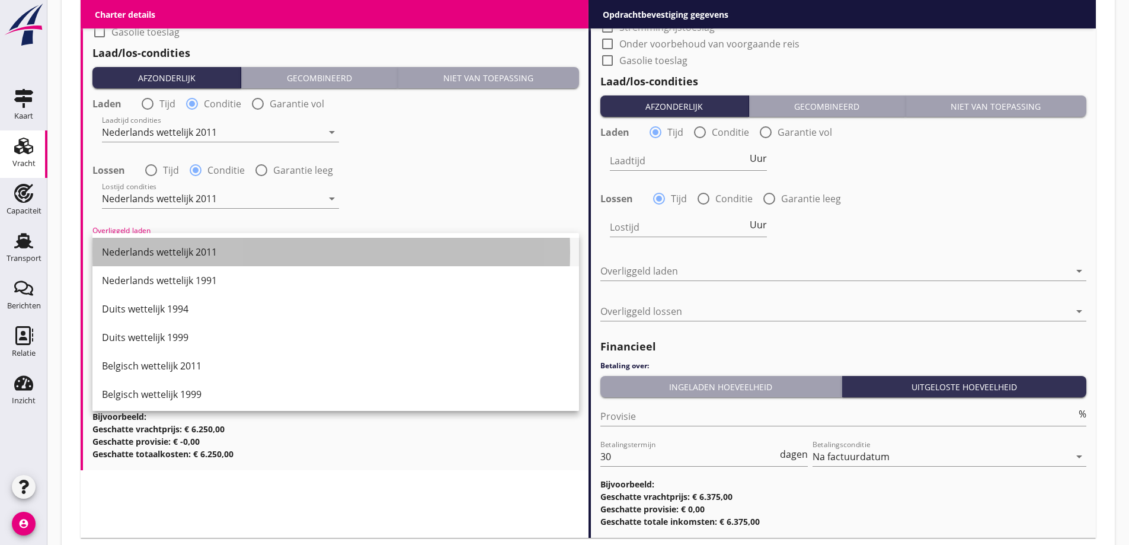
click at [183, 255] on div "Nederlands wettelijk 2011" at bounding box center [336, 252] width 468 height 14
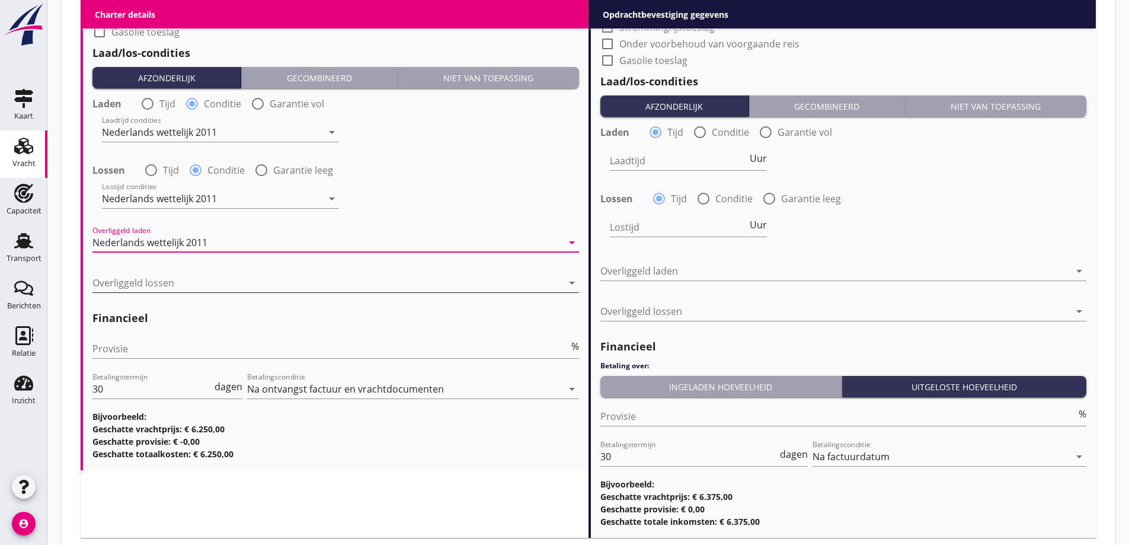
click at [175, 292] on div at bounding box center [327, 282] width 470 height 19
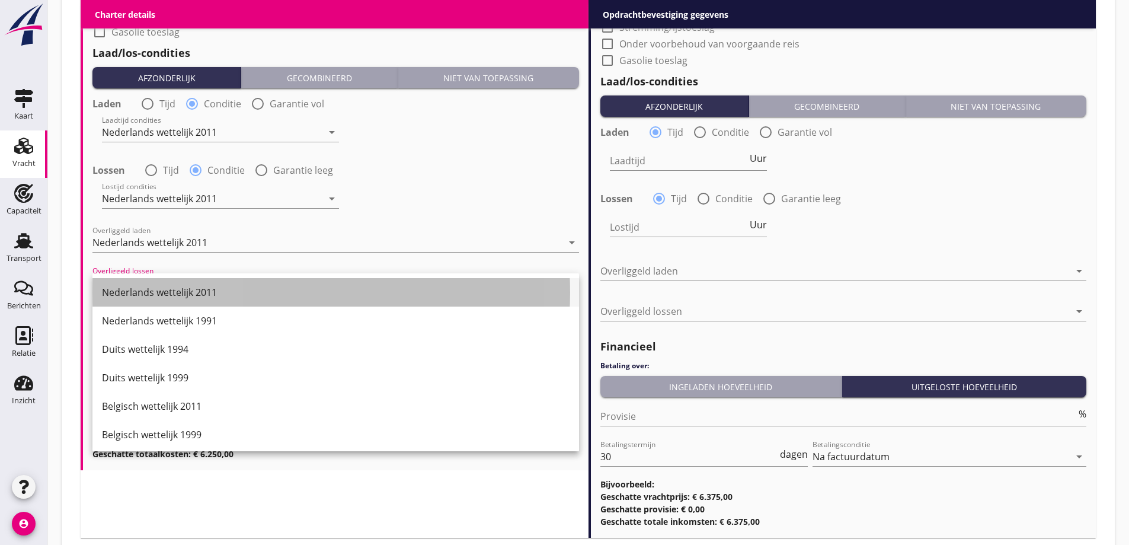
click at [187, 304] on div "Nederlands wettelijk 2011" at bounding box center [336, 292] width 468 height 28
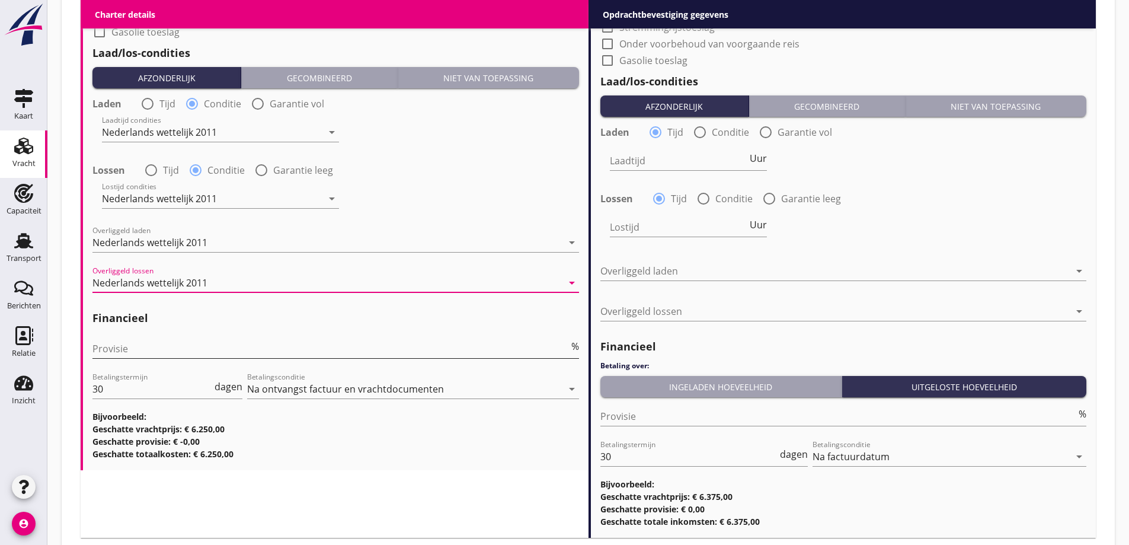
click at [393, 341] on input "Provisie" at bounding box center [330, 348] width 476 height 19
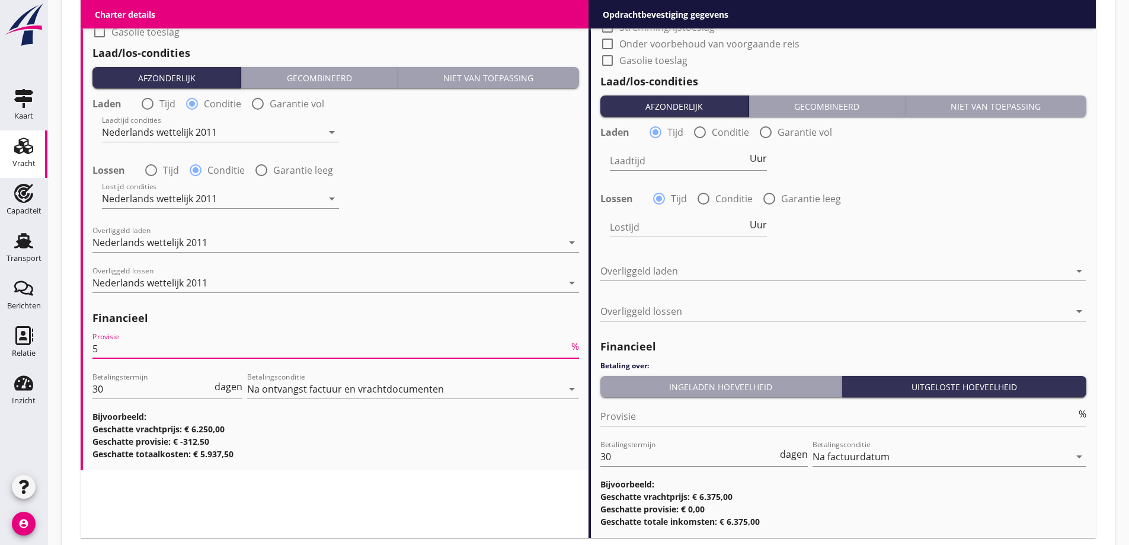
type input "5"
drag, startPoint x: 438, startPoint y: 520, endPoint x: 452, endPoint y: 495, distance: 28.7
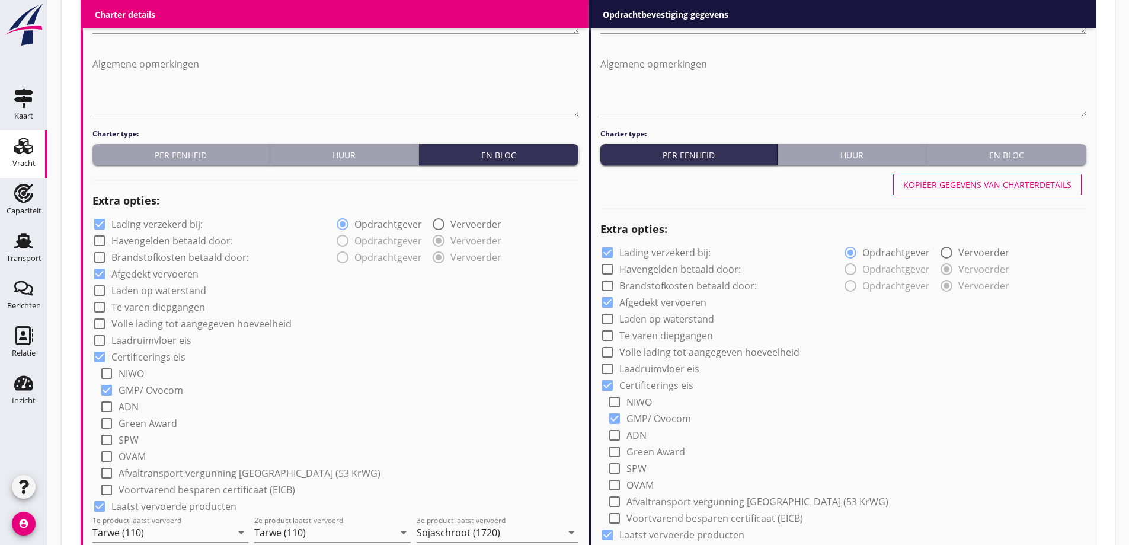
scroll to position [582, 0]
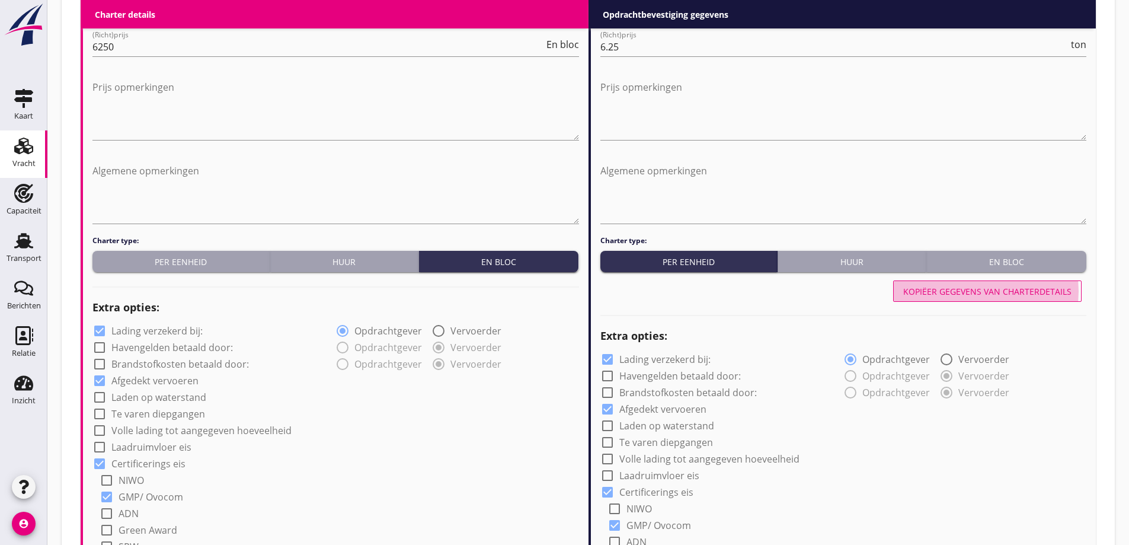
click at [961, 299] on button "Kopiëer gegevens van charterdetails" at bounding box center [987, 290] width 188 height 21
type input "Tarwe (110)"
type input "Sojaschroot (1720)"
type input "b"
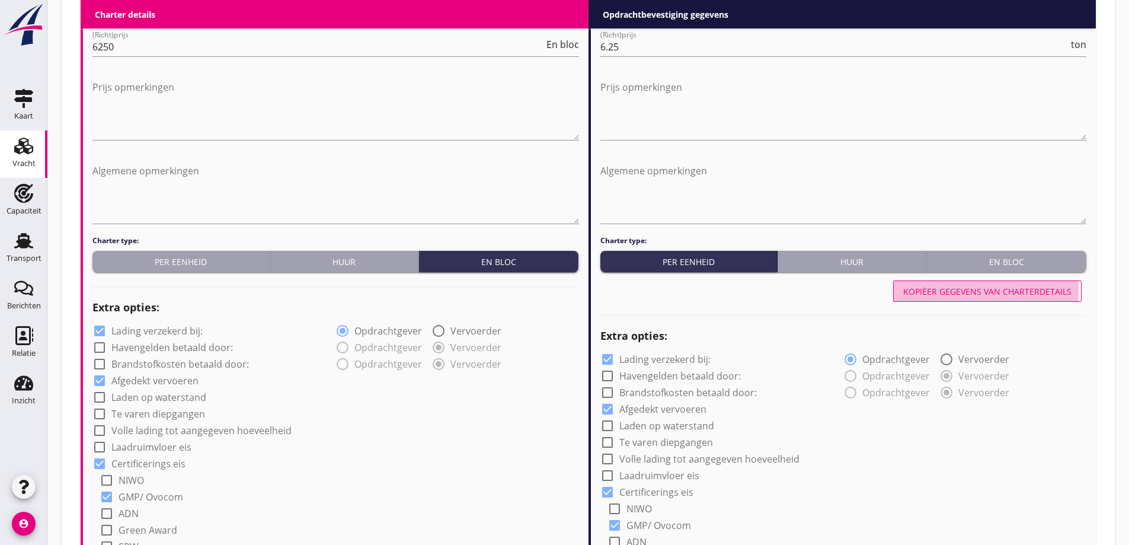
radio input "false"
radio input "true"
radio input "false"
radio input "true"
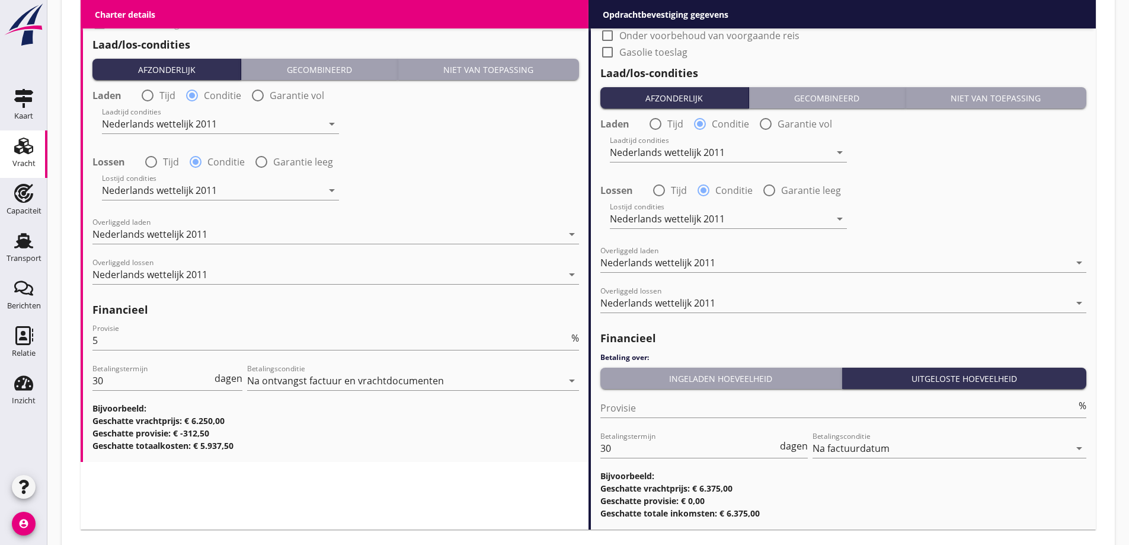
scroll to position [1426, 0]
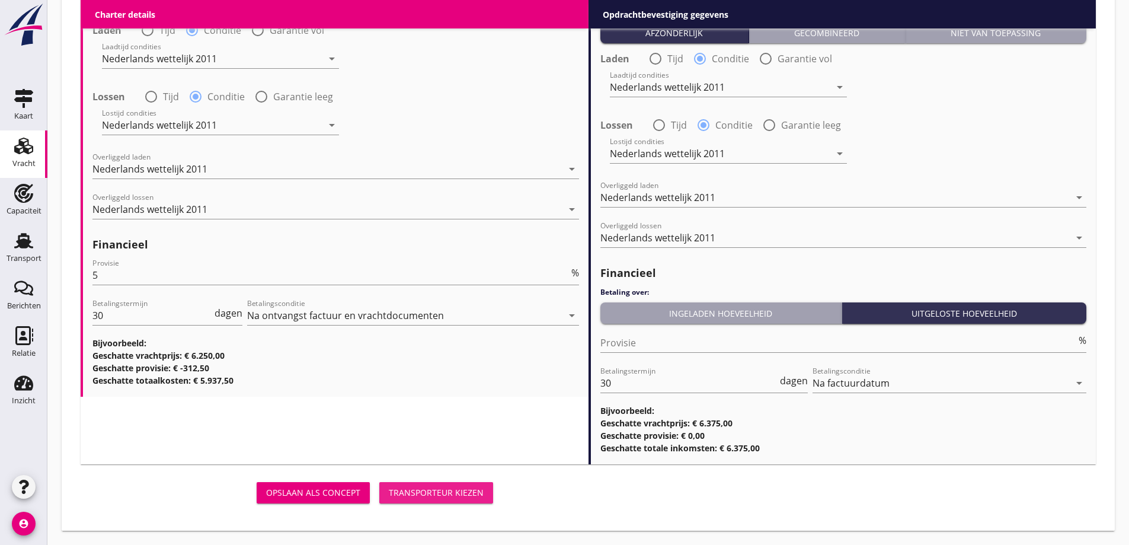
click at [451, 493] on div "Transporteur kiezen" at bounding box center [436, 492] width 95 height 12
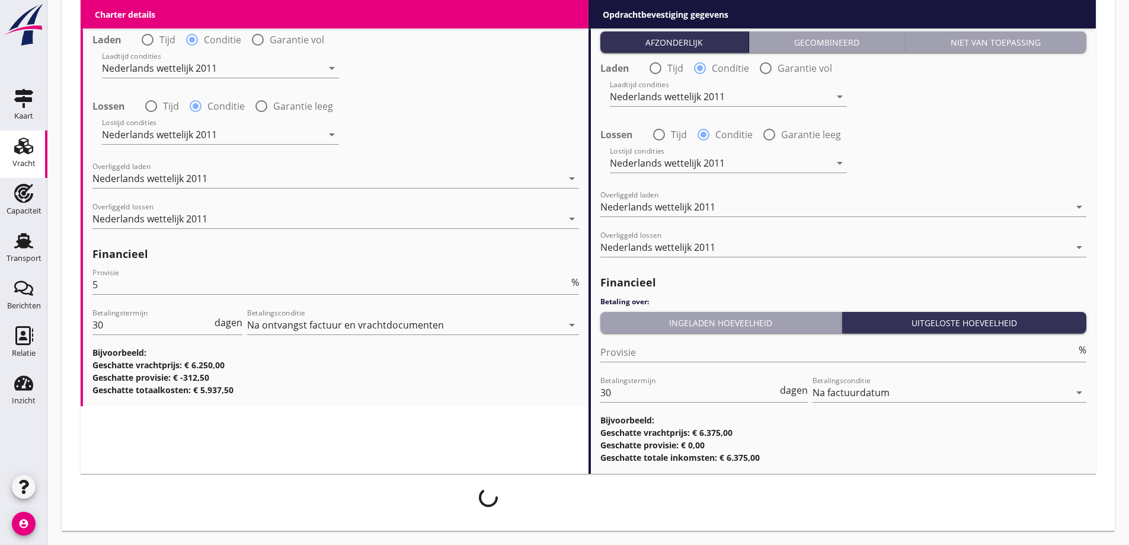
scroll to position [1417, 0]
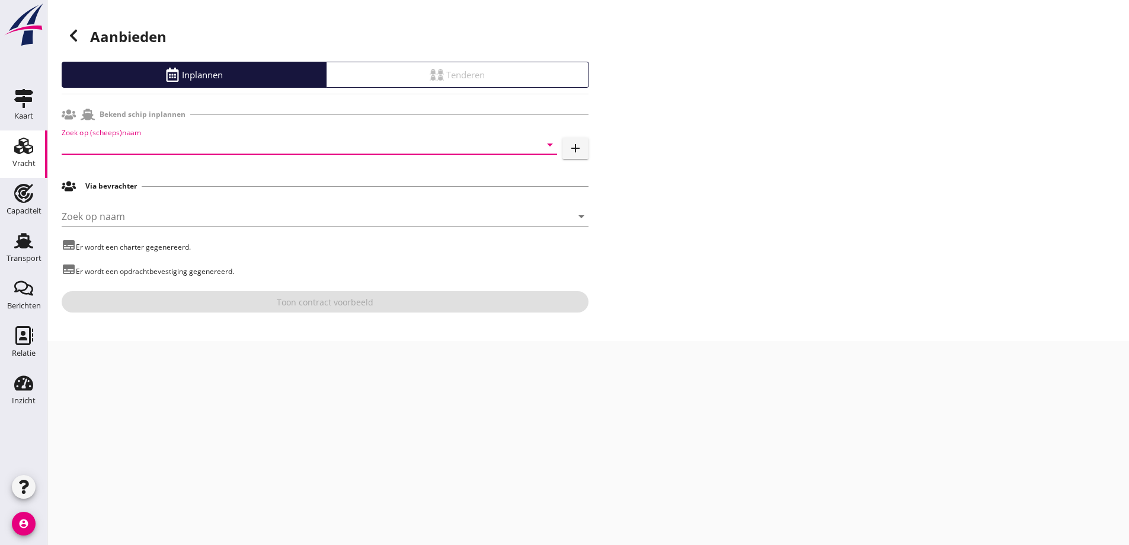
click at [244, 143] on input "Zoek op (scheeps)naam" at bounding box center [293, 144] width 462 height 19
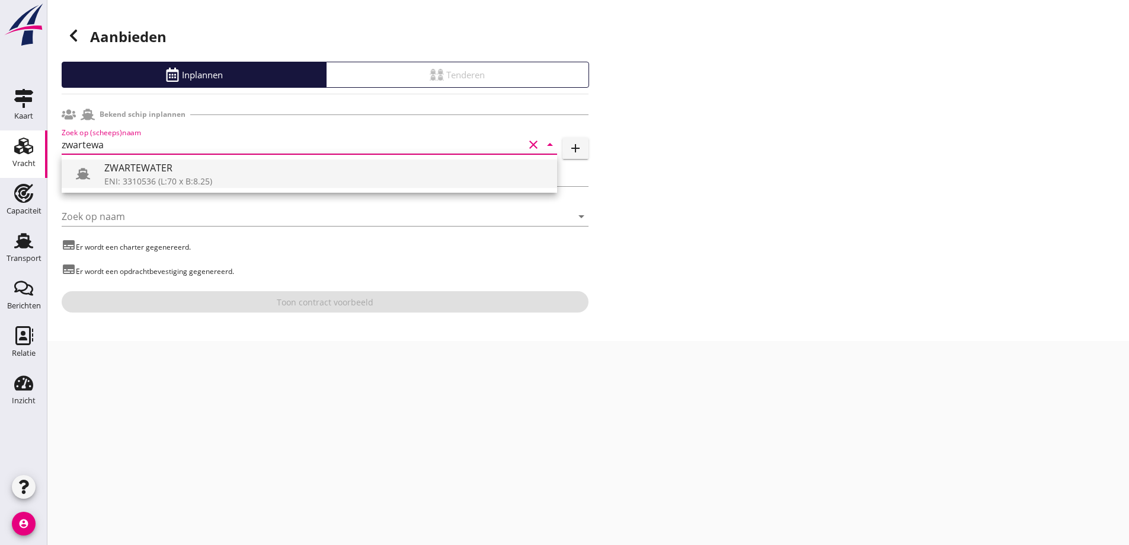
click at [206, 187] on div "ZWARTEWATER ENI: 3310536 (L:70 x B:8.25)" at bounding box center [325, 173] width 443 height 28
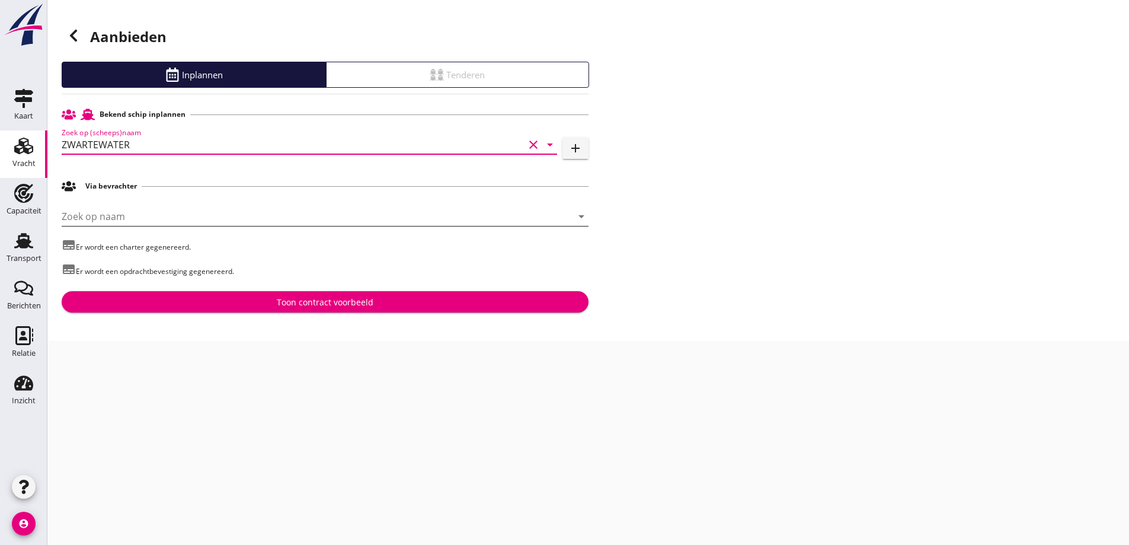
type input "ZWARTEWATER"
click at [183, 221] on input "Zoek op naam" at bounding box center [309, 216] width 494 height 19
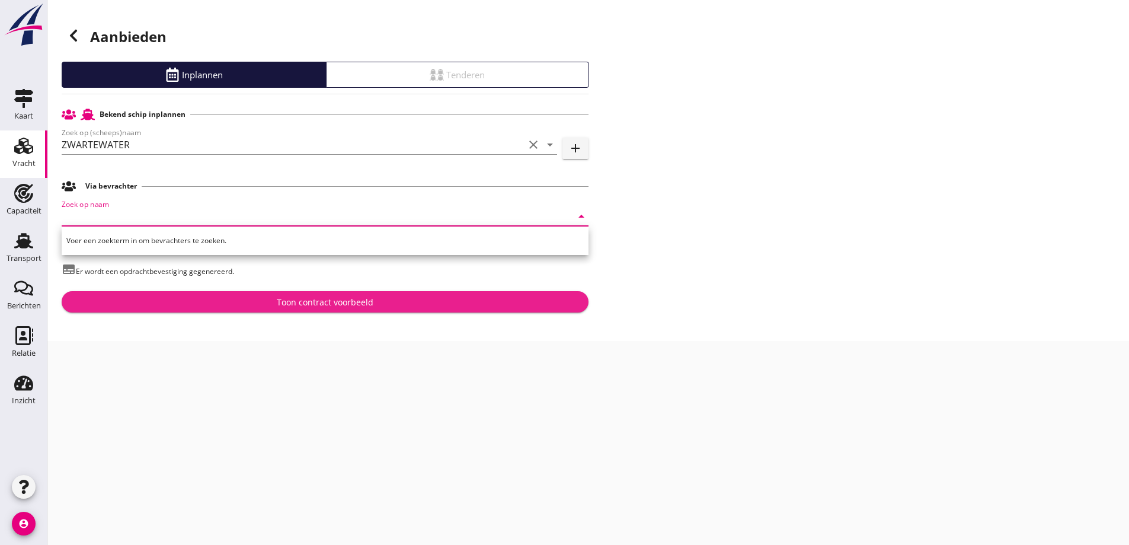
click at [357, 293] on button "Toon contract voorbeeld" at bounding box center [325, 301] width 527 height 21
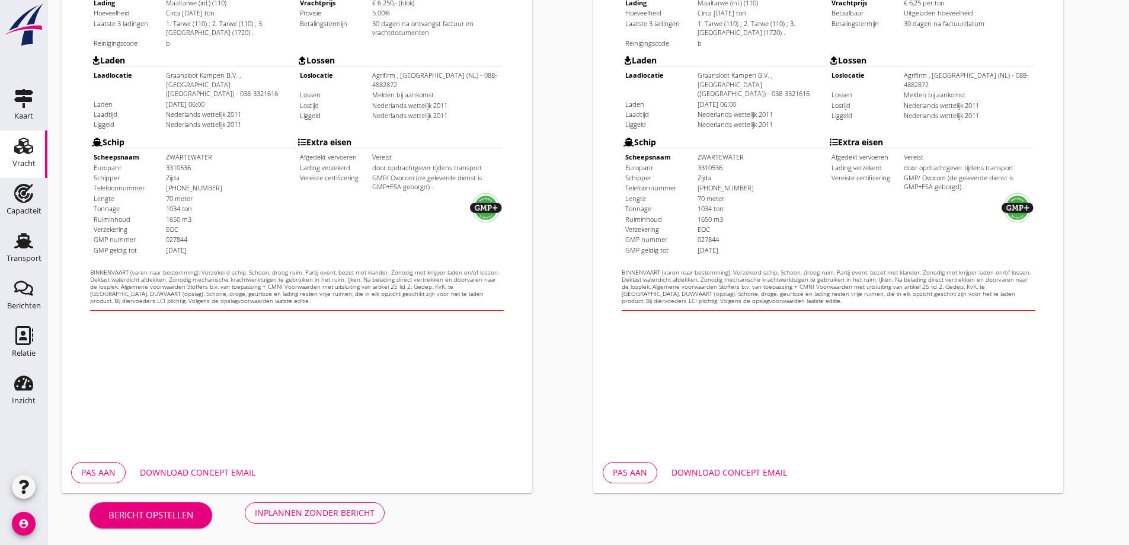
scroll to position [333, 0]
click at [211, 474] on div "Download concept email" at bounding box center [198, 471] width 116 height 12
click at [733, 473] on div "Download concept email" at bounding box center [729, 471] width 116 height 12
click at [420, 297] on html "Charter J. Zijda en A.J. Zijda-van Dijk Scheepvaartbedrijf Zwartewater Het Ambt…" at bounding box center [273, 41] width 423 height 512
drag, startPoint x: 721, startPoint y: 464, endPoint x: 584, endPoint y: 374, distance: 163.9
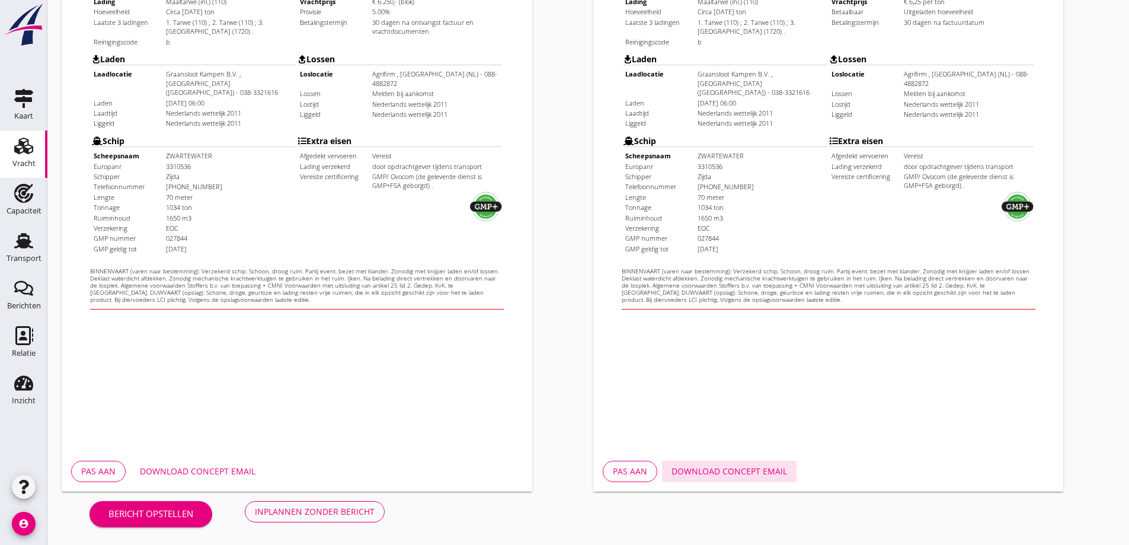
click at [721, 464] on button "Download concept email" at bounding box center [729, 470] width 135 height 21
click at [301, 509] on div "Inplannen zonder bericht" at bounding box center [315, 511] width 120 height 12
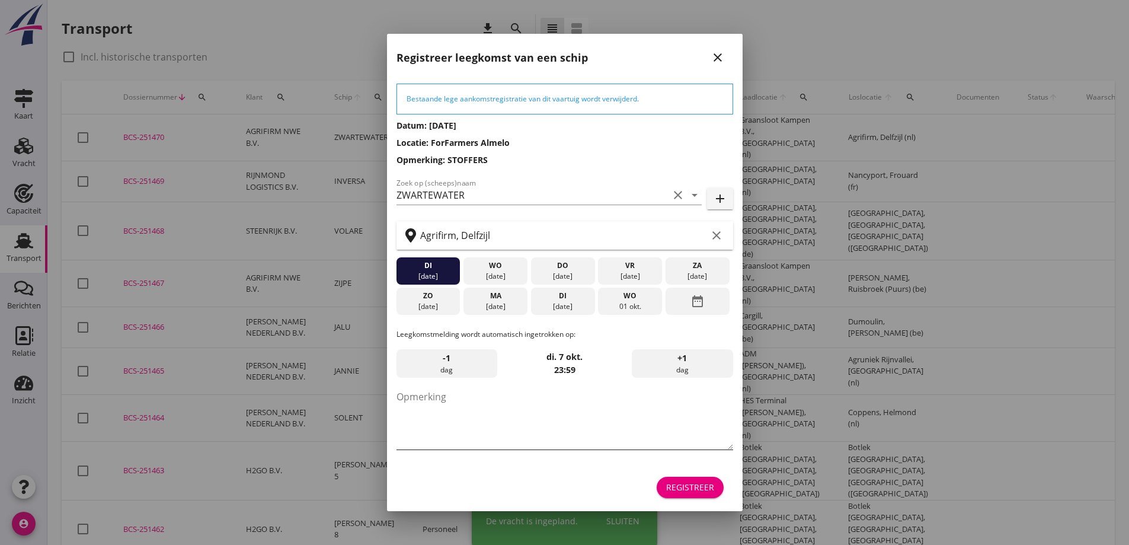
click at [501, 409] on textarea "Opmerking" at bounding box center [564, 418] width 337 height 62
type textarea "STOFFERS"
click at [715, 312] on div "date_range" at bounding box center [697, 300] width 64 height 27
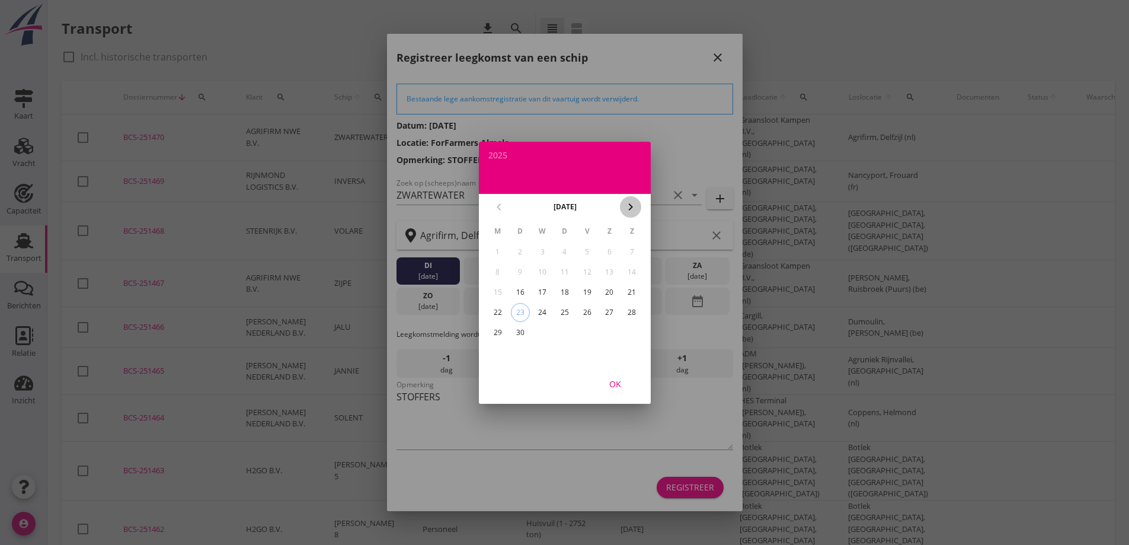
click at [632, 211] on icon "chevron_right" at bounding box center [630, 207] width 14 height 14
drag, startPoint x: 494, startPoint y: 275, endPoint x: 614, endPoint y: 393, distance: 168.4
click at [494, 276] on div "6" at bounding box center [497, 272] width 19 height 19
click at [613, 379] on div "OK" at bounding box center [614, 383] width 33 height 12
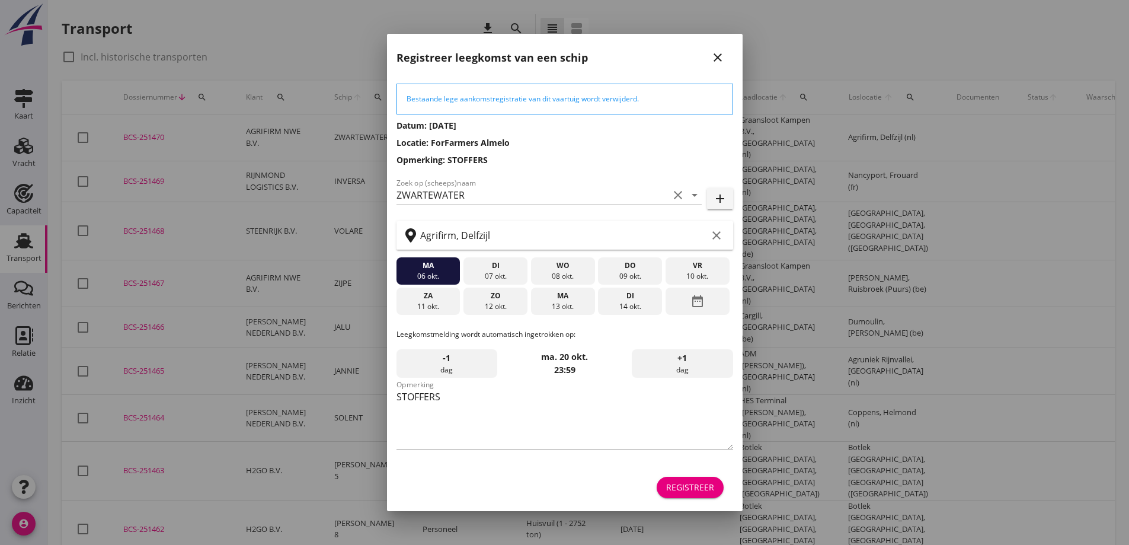
click at [684, 480] on button "Registreer" at bounding box center [690, 486] width 67 height 21
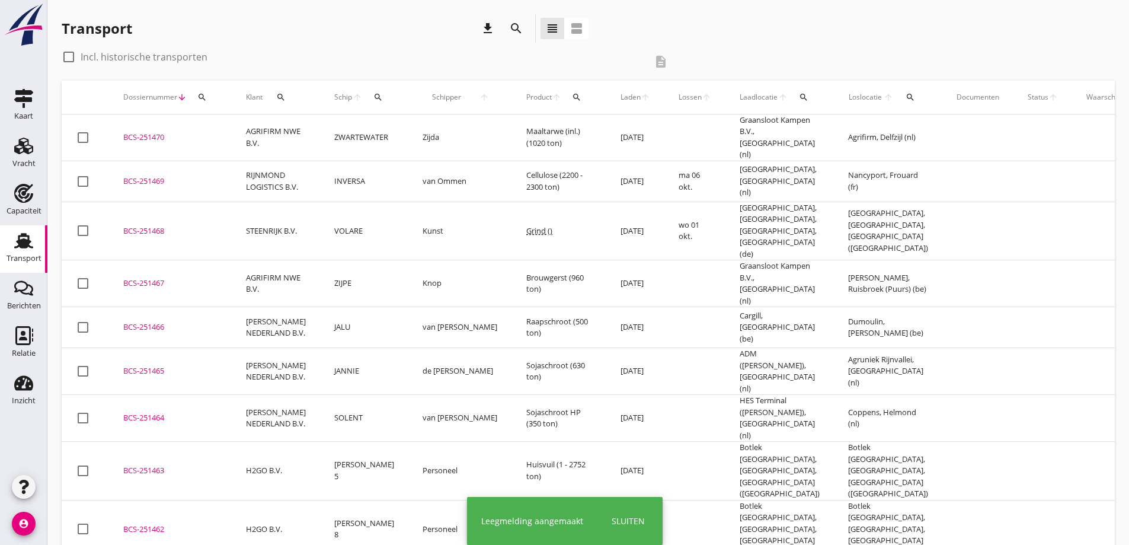
click at [136, 135] on div "BCS-251470" at bounding box center [170, 138] width 94 height 12
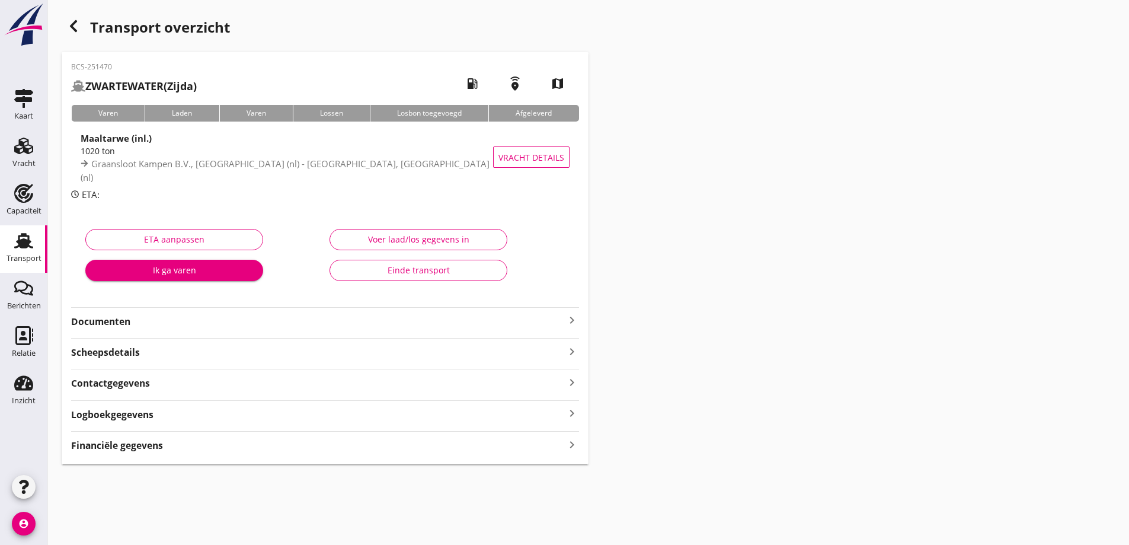
click at [209, 315] on strong "Documenten" at bounding box center [318, 322] width 494 height 14
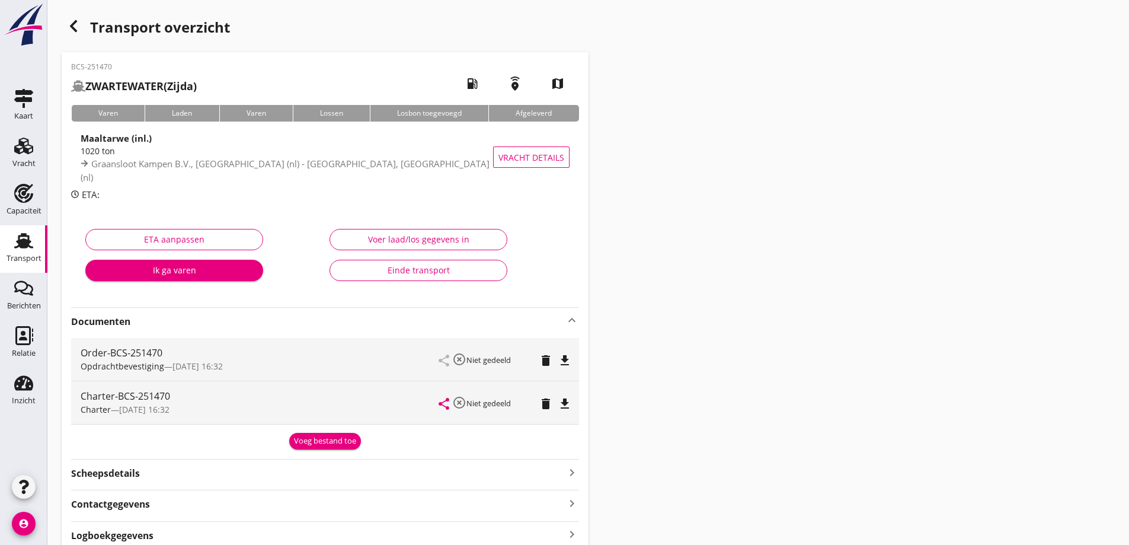
click at [344, 443] on div "Voeg bestand toe" at bounding box center [325, 441] width 62 height 12
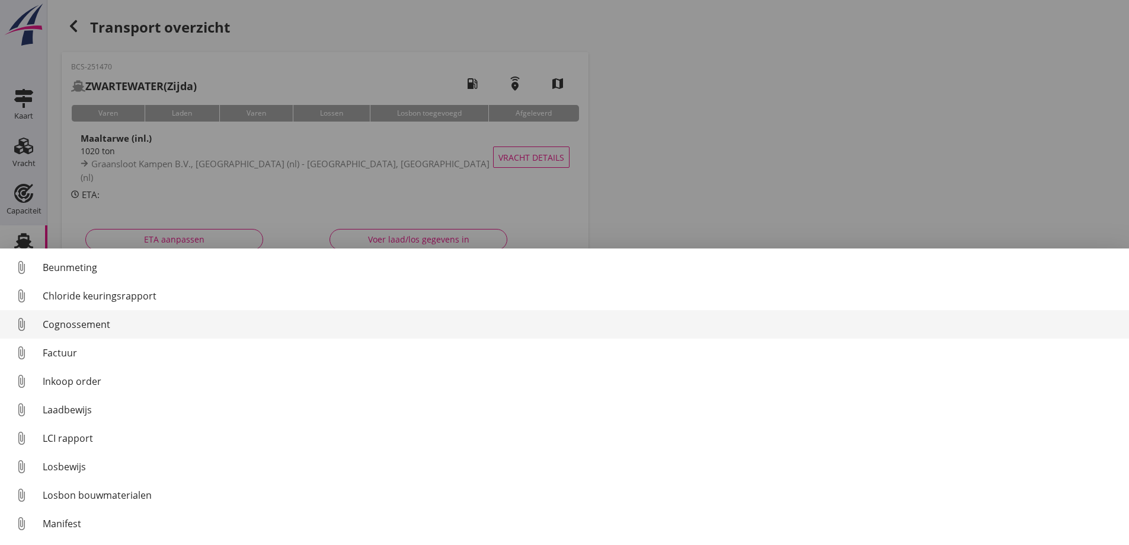
click at [77, 327] on div "Cognossement" at bounding box center [581, 324] width 1077 height 14
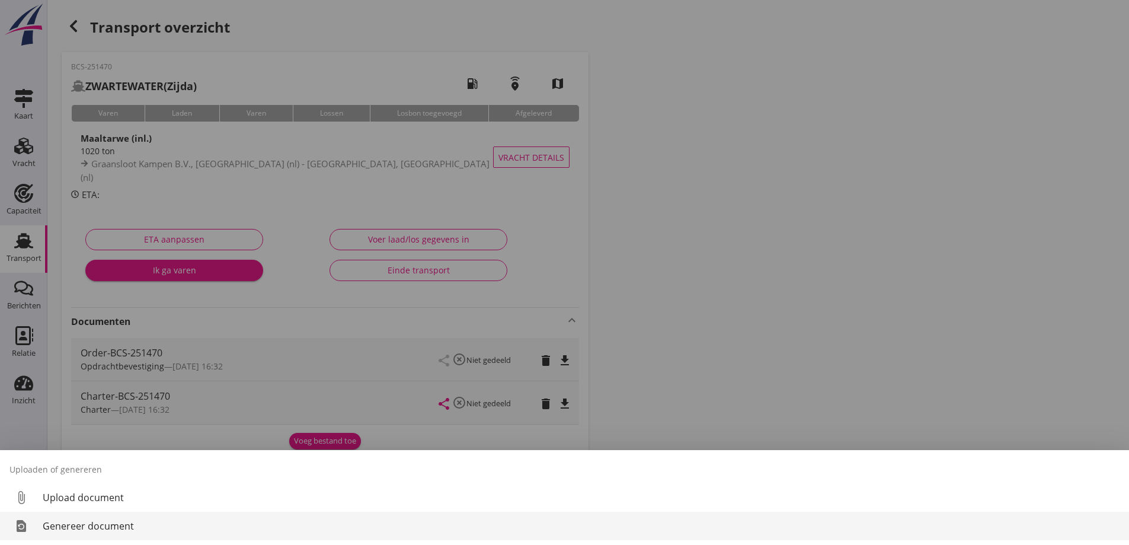
click at [72, 523] on div "Genereer document" at bounding box center [581, 526] width 1077 height 14
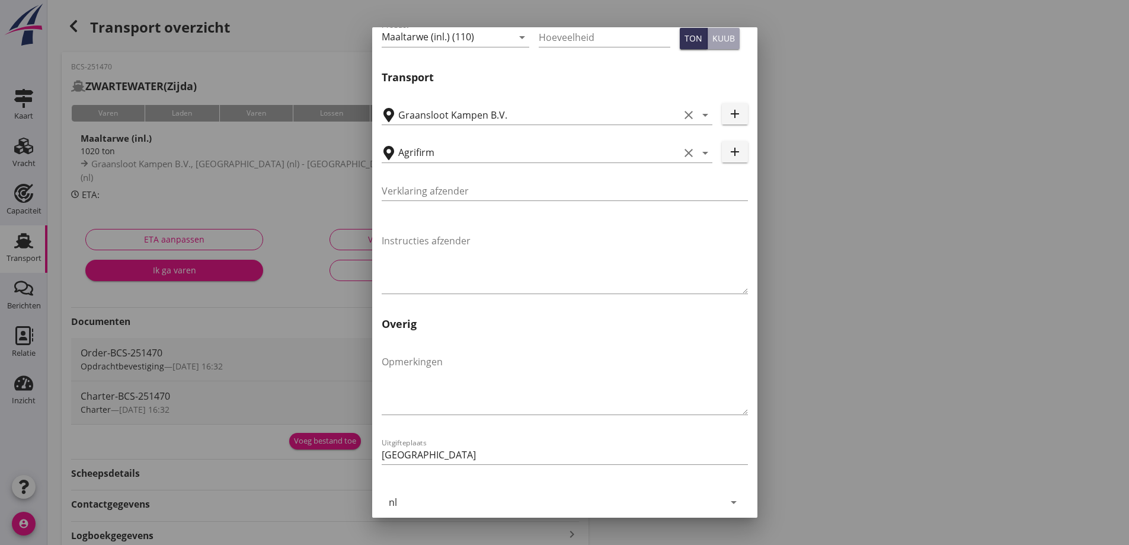
scroll to position [354, 0]
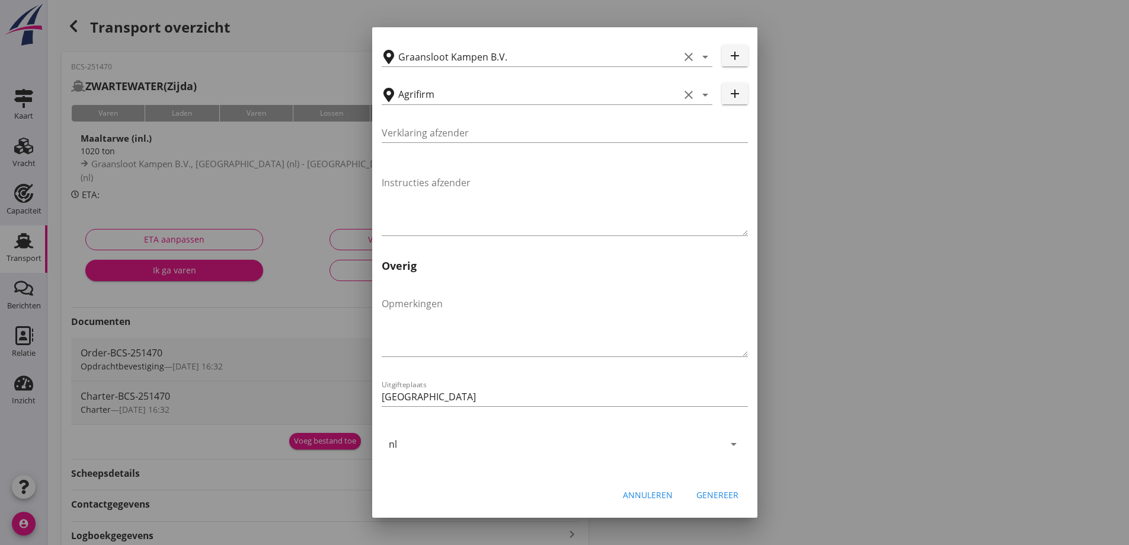
click at [712, 491] on div "Genereer" at bounding box center [717, 494] width 42 height 12
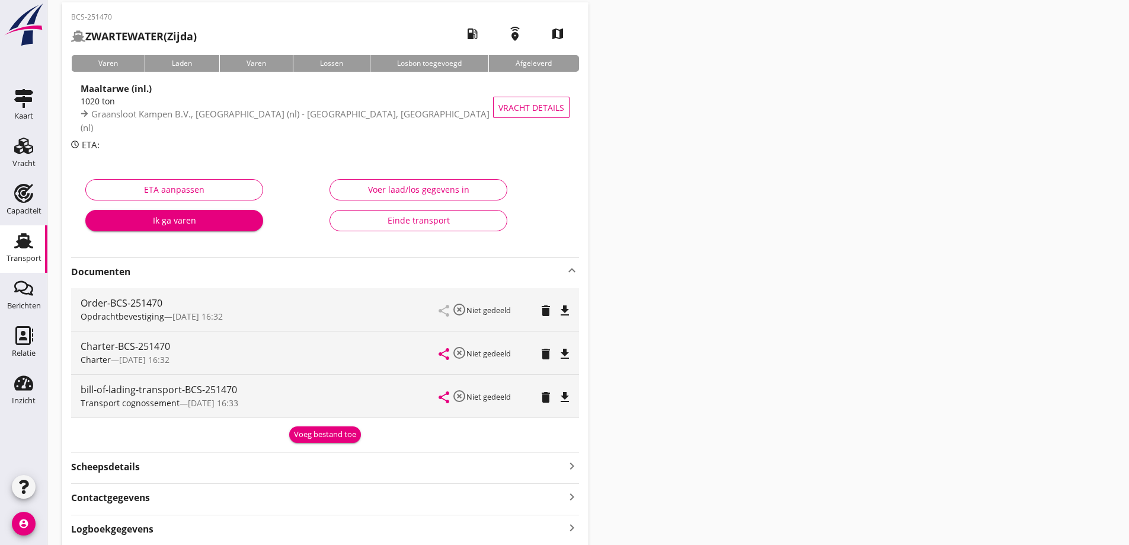
scroll to position [119, 0]
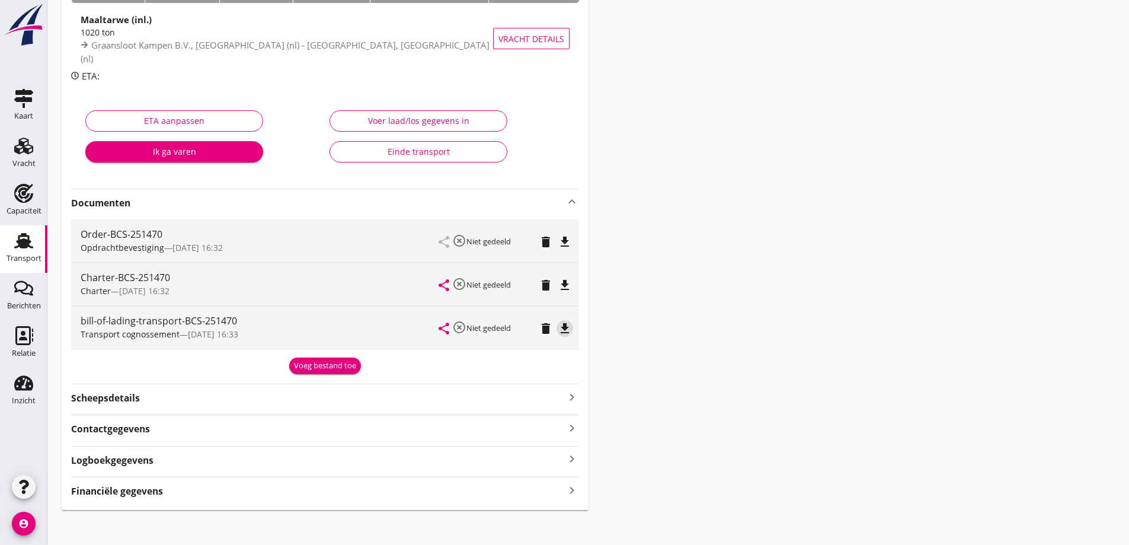
drag, startPoint x: 560, startPoint y: 328, endPoint x: 746, endPoint y: 327, distance: 186.1
click at [560, 328] on icon "file_download" at bounding box center [565, 328] width 14 height 14
click at [194, 497] on div "Financiële gegevens keyboard_arrow_right" at bounding box center [325, 490] width 508 height 16
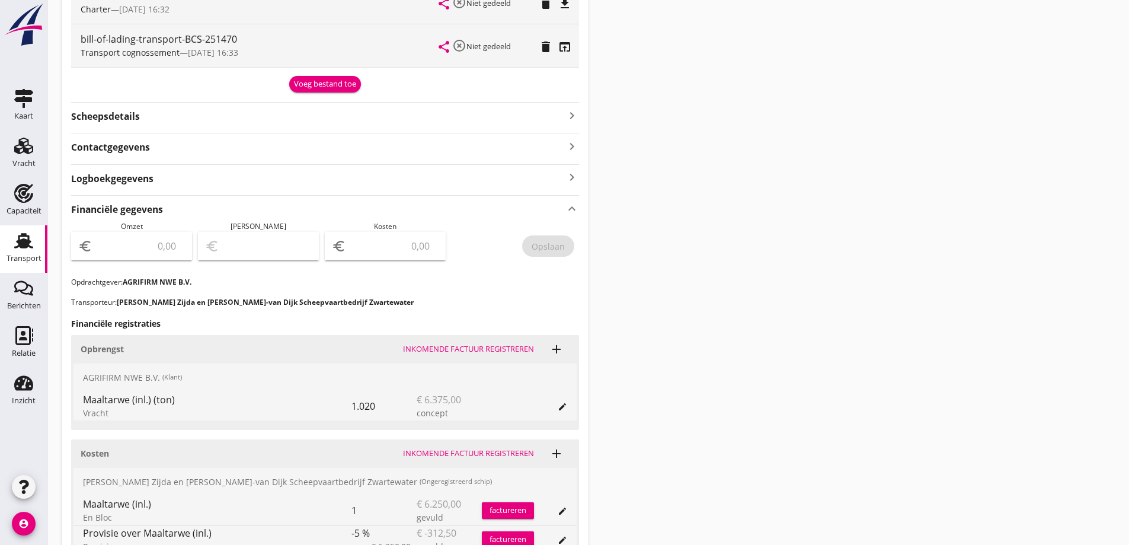
scroll to position [474, 0]
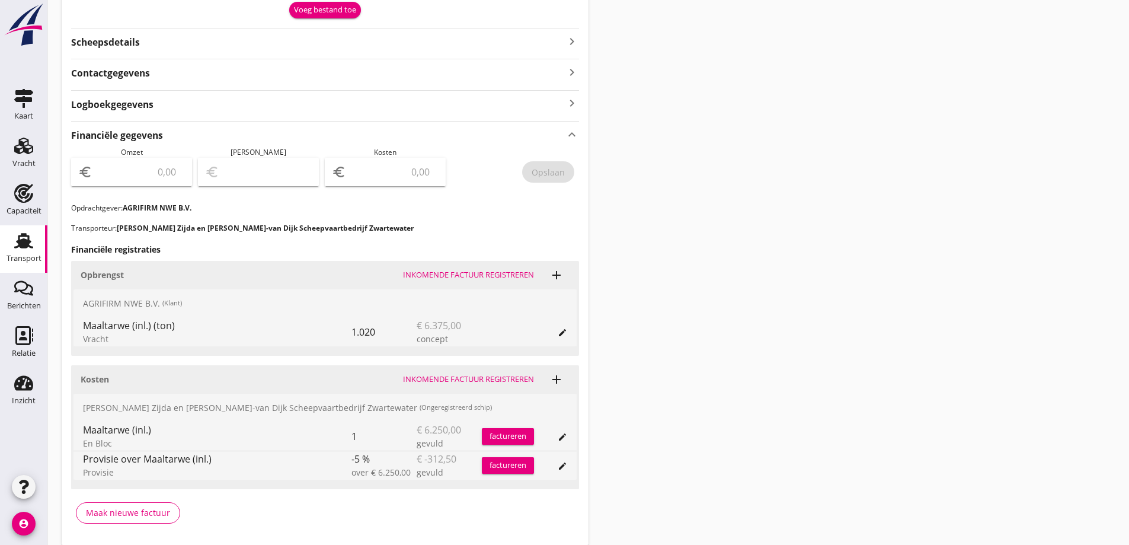
click at [165, 166] on input "number" at bounding box center [140, 171] width 90 height 19
type input "6375"
type input "6370.00"
type input "5"
type input "6316.00"
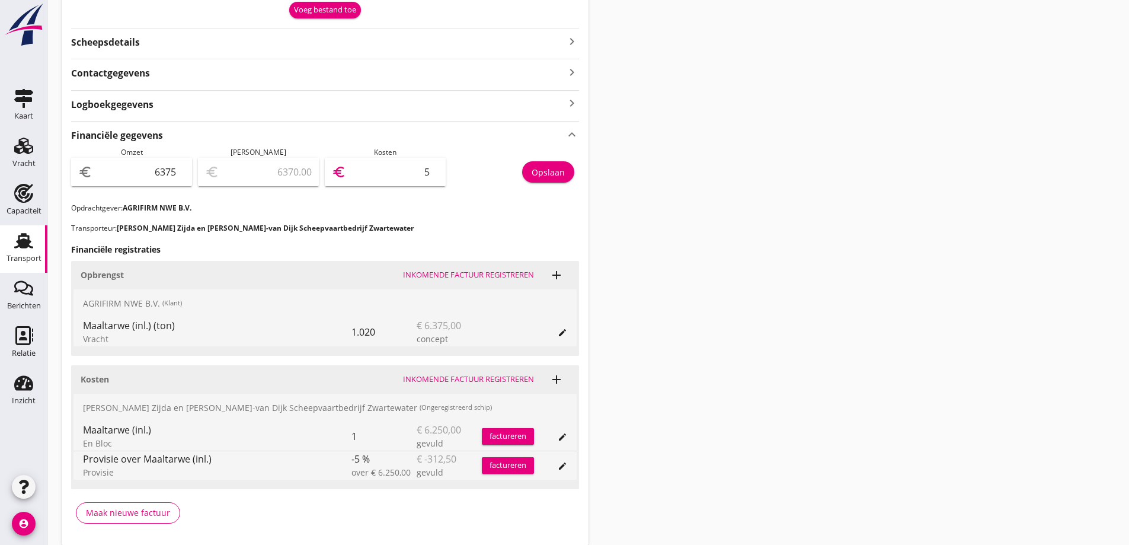
type input "59"
type input "5782.00"
type input "593"
type input "438.00"
type input "5937"
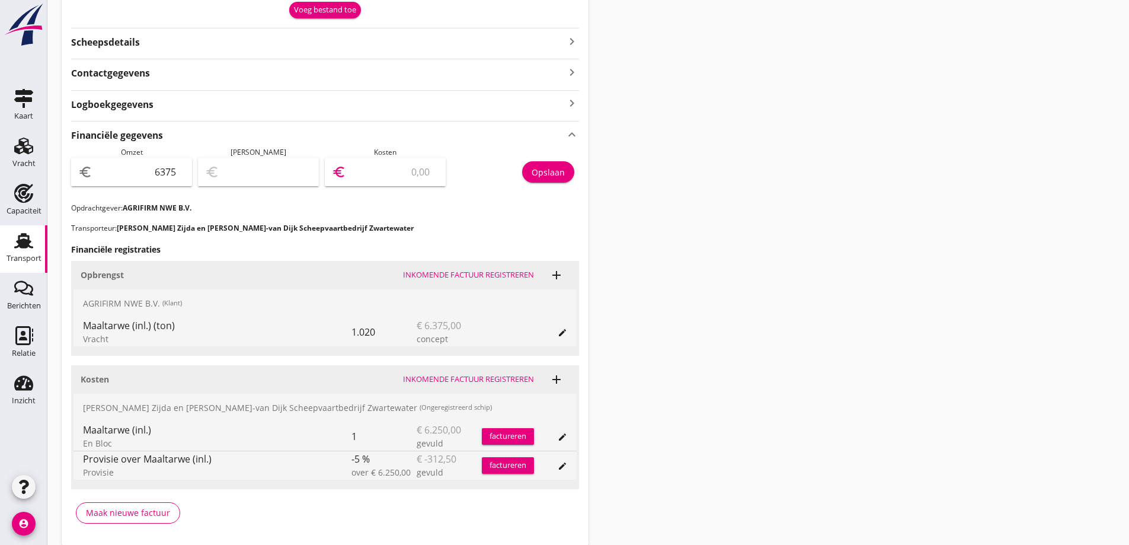
type input "437.50"
type input "5937.5"
click at [424, 219] on div "Financiële gegevens keyboard_arrow_up Omzet euro 6375 Marge euro 437.50 Kosten …" at bounding box center [325, 326] width 508 height 411
click at [557, 171] on div "Opslaan" at bounding box center [548, 172] width 33 height 12
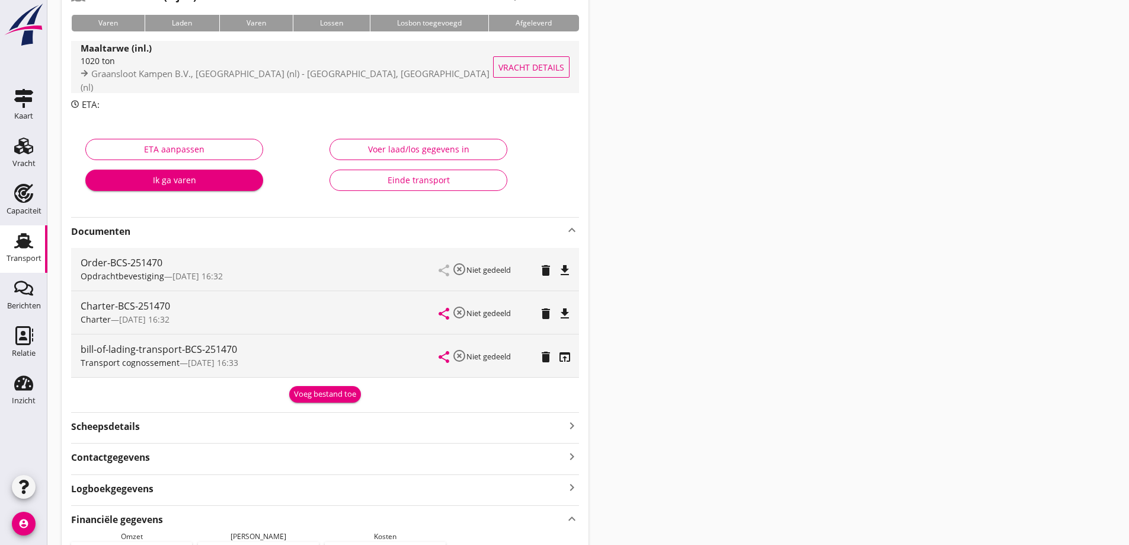
scroll to position [0, 0]
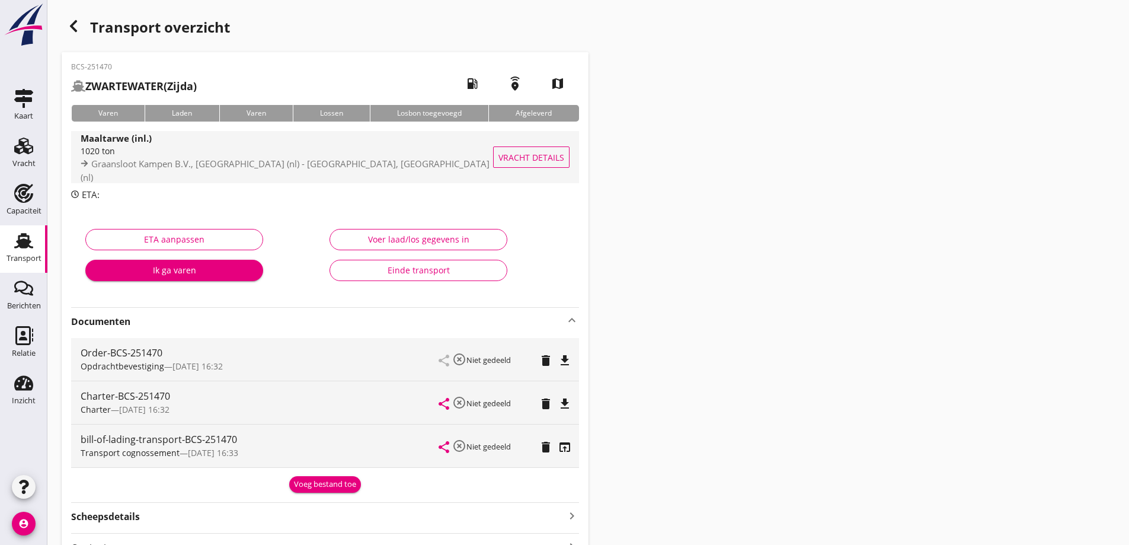
click at [533, 169] on div "Vracht details" at bounding box center [531, 157] width 75 height 52
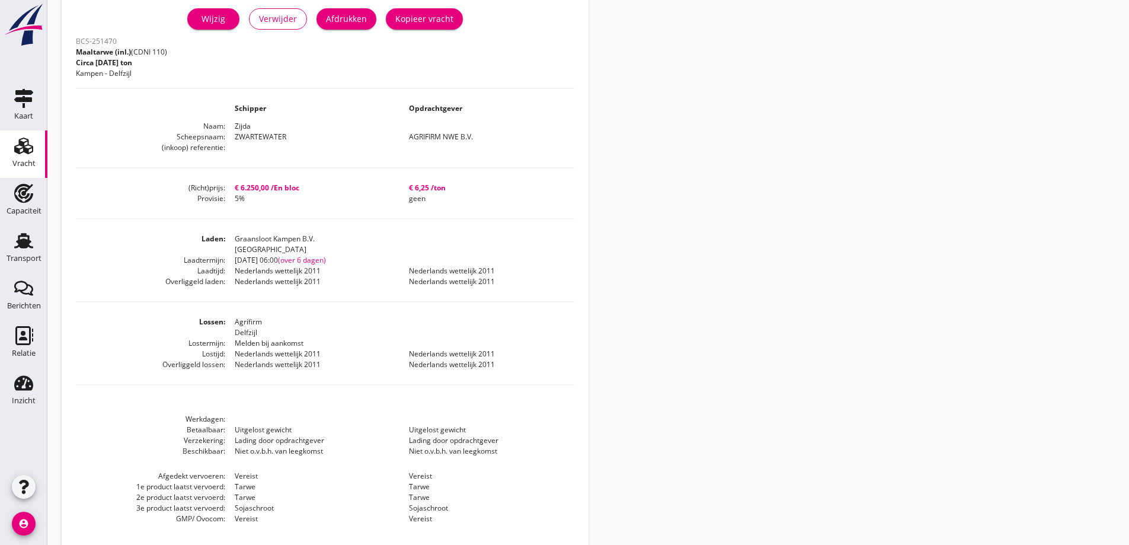
scroll to position [296, 0]
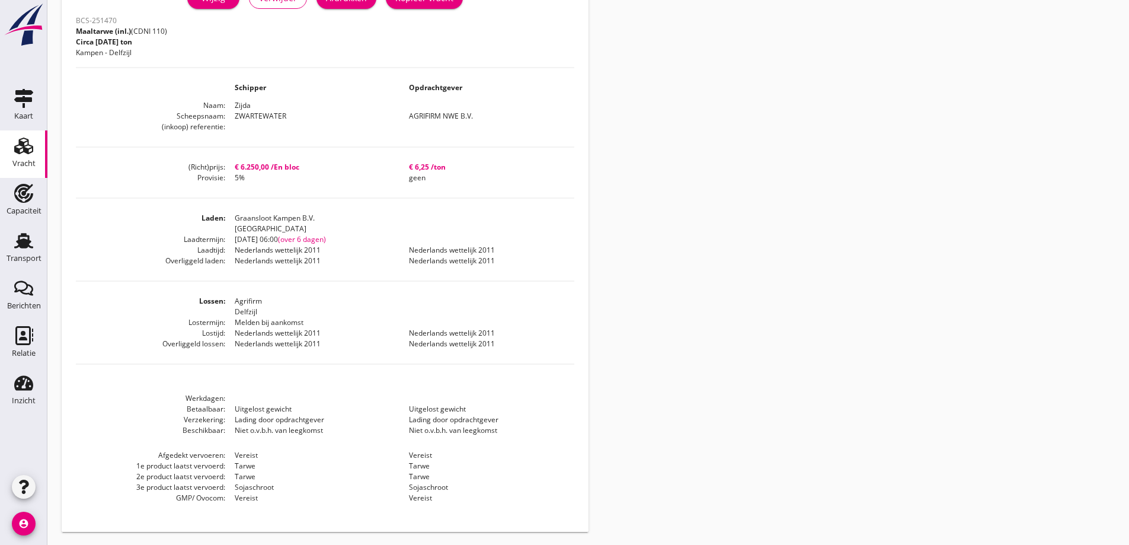
click at [274, 187] on div "BCS-251470 Maaltarwe (inl.) (CDNI 110) Circa 1020 ton Kampen - Delfzijl Schippe…" at bounding box center [325, 264] width 498 height 505
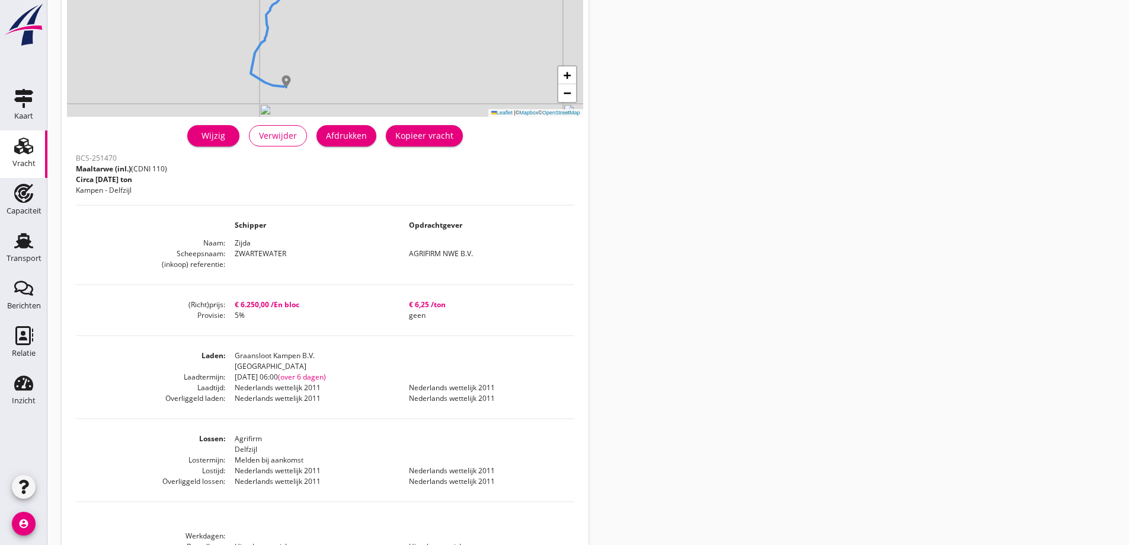
scroll to position [1, 0]
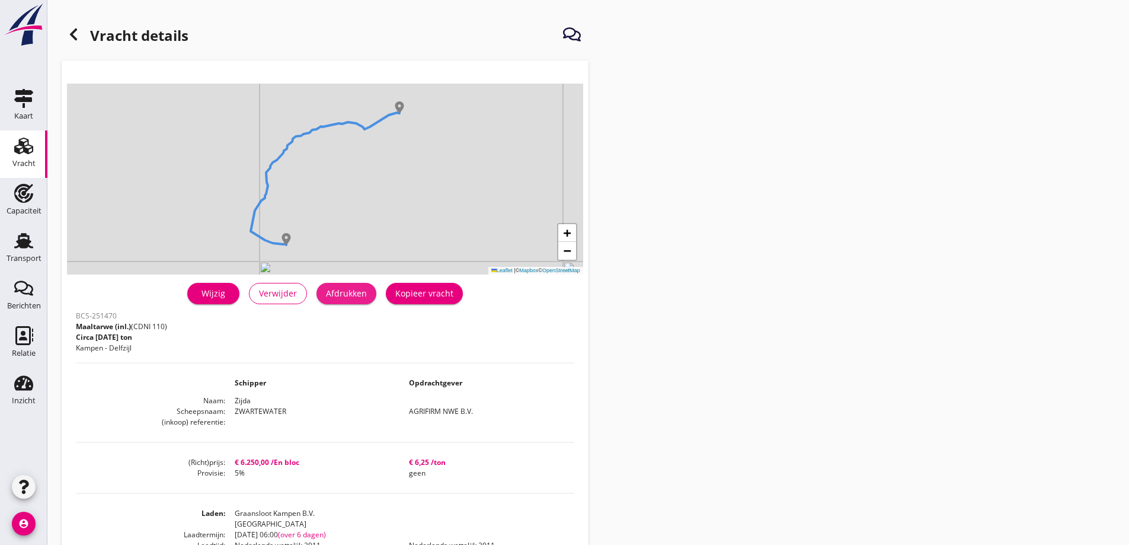
click at [360, 300] on button "Afdrukken" at bounding box center [346, 293] width 60 height 21
click at [24, 251] on div "Transport" at bounding box center [24, 258] width 35 height 17
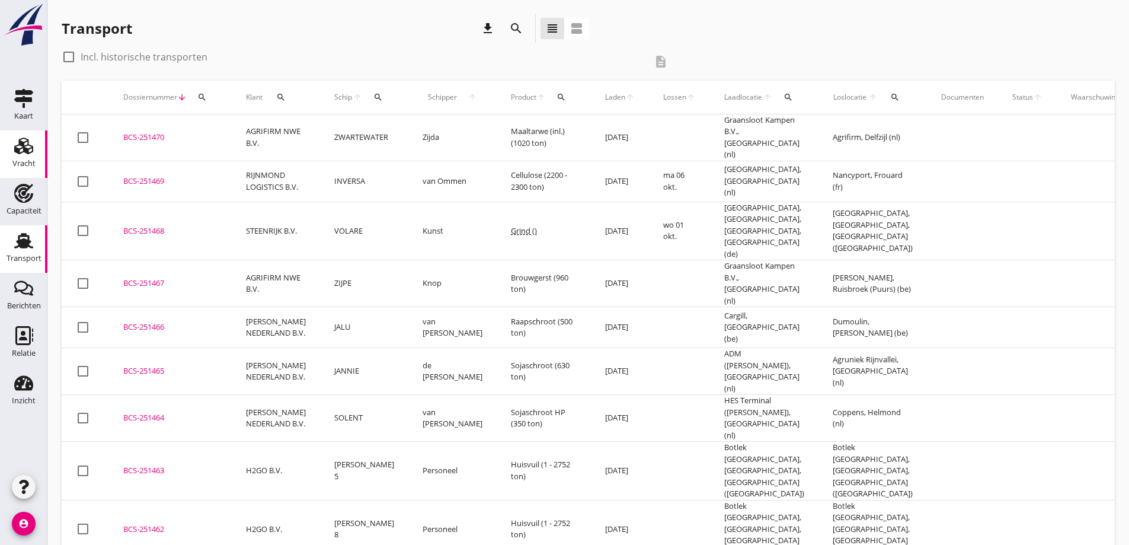
click at [33, 149] on div "Vracht" at bounding box center [23, 145] width 28 height 19
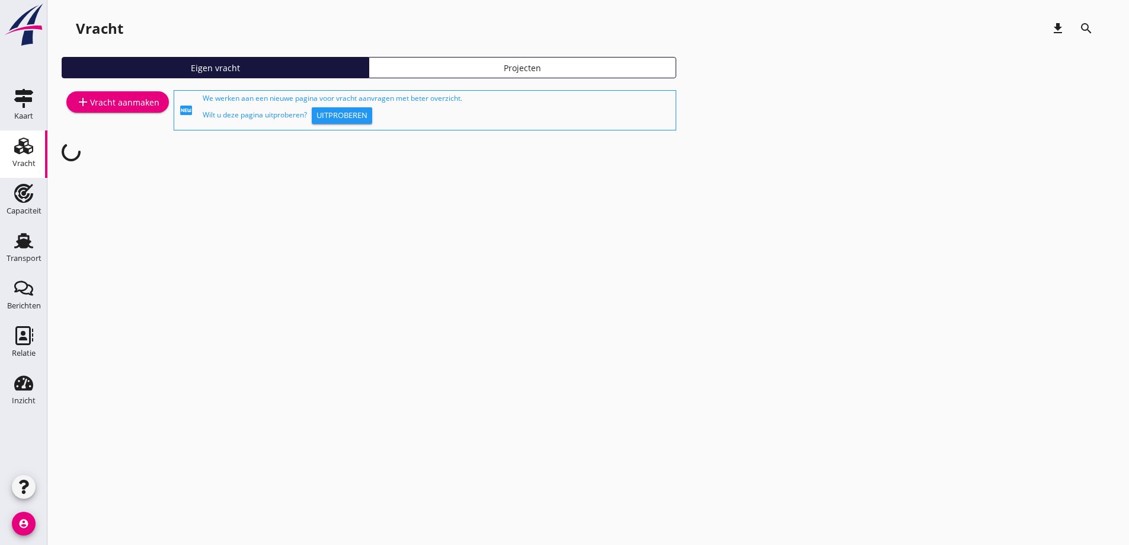
click at [119, 103] on div "add Vracht aanmaken" at bounding box center [118, 102] width 84 height 14
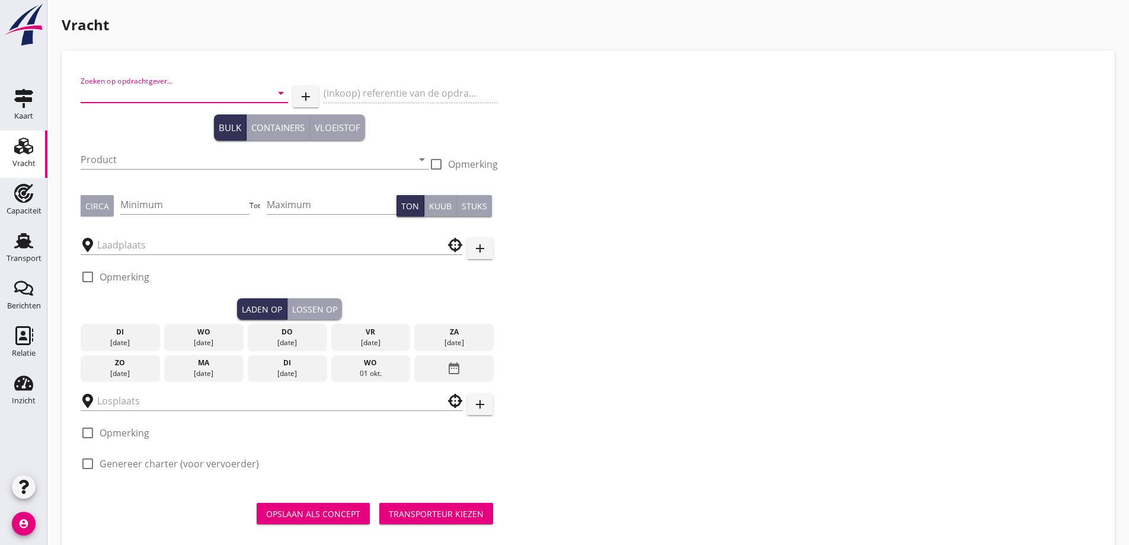
click at [92, 91] on input "Zoeken op opdrachtgever..." at bounding box center [168, 93] width 174 height 19
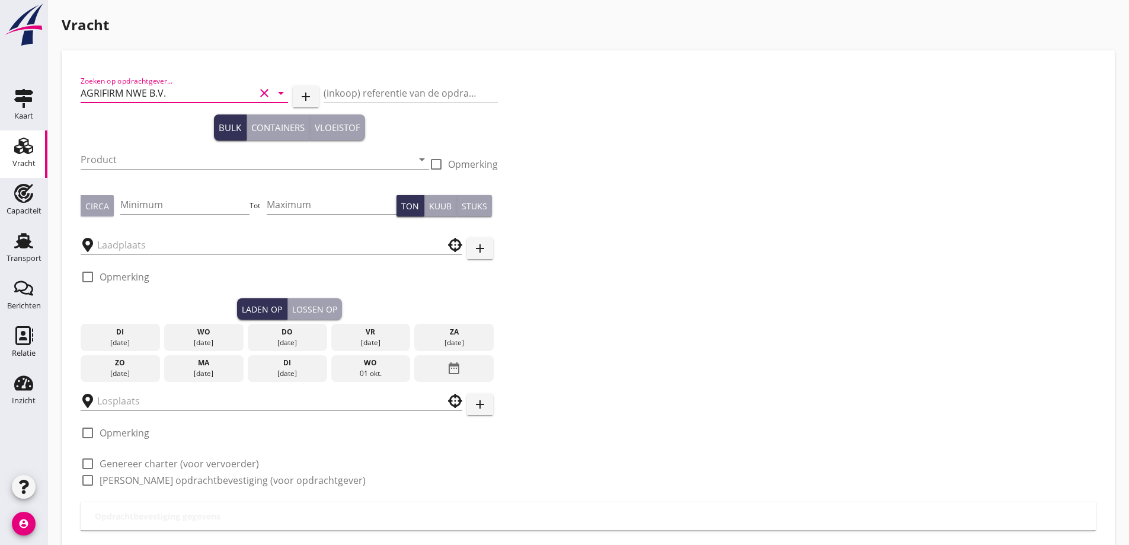
scroll to position [1, 0]
type input "AGRIFIRM NWE B.V."
click at [121, 155] on input "Product" at bounding box center [247, 159] width 332 height 19
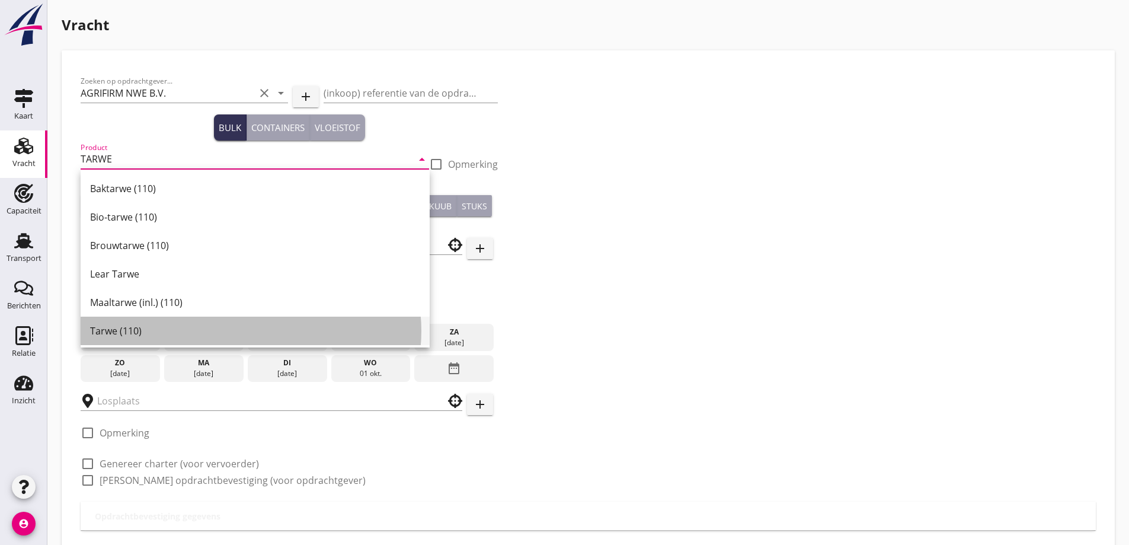
click at [114, 334] on div "Tarwe (110)" at bounding box center [255, 331] width 330 height 14
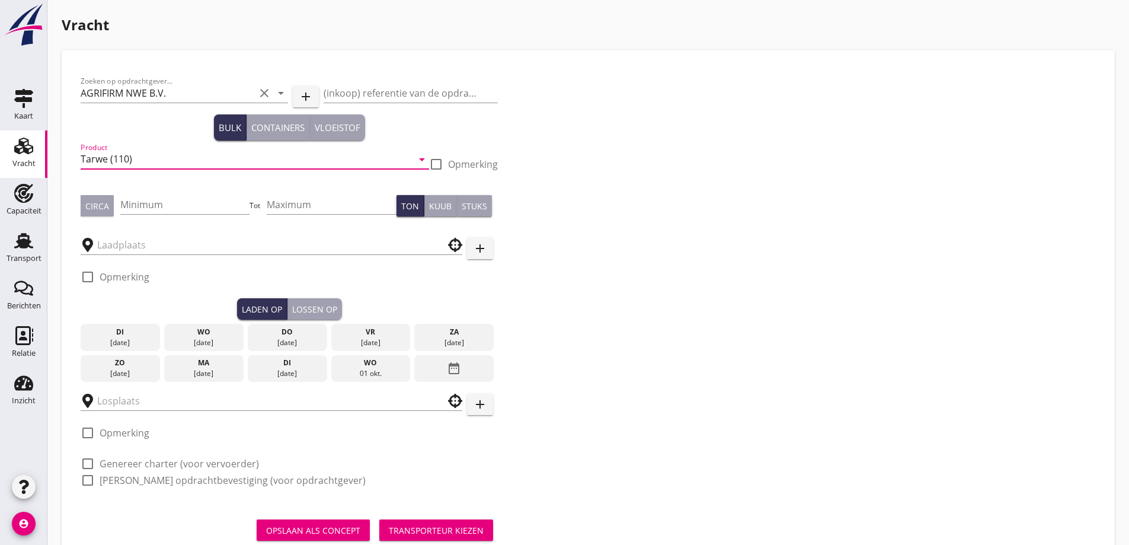
type input "Tarwe (110)"
click at [92, 211] on div "Circa" at bounding box center [97, 206] width 24 height 12
click at [167, 201] on input "Minimum" at bounding box center [185, 204] width 130 height 19
type input "1000"
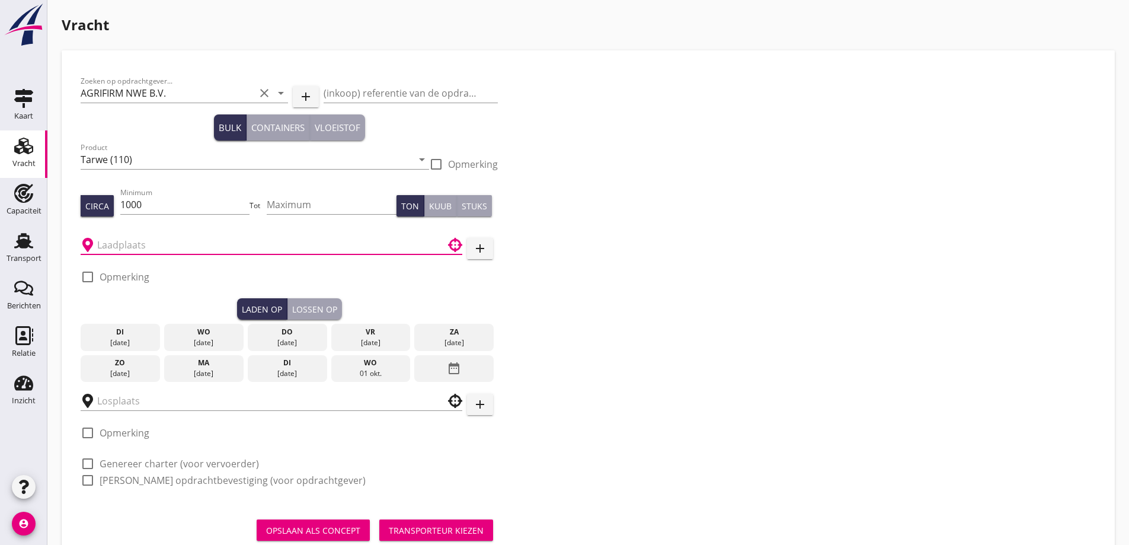
click at [156, 241] on input "text" at bounding box center [263, 244] width 332 height 19
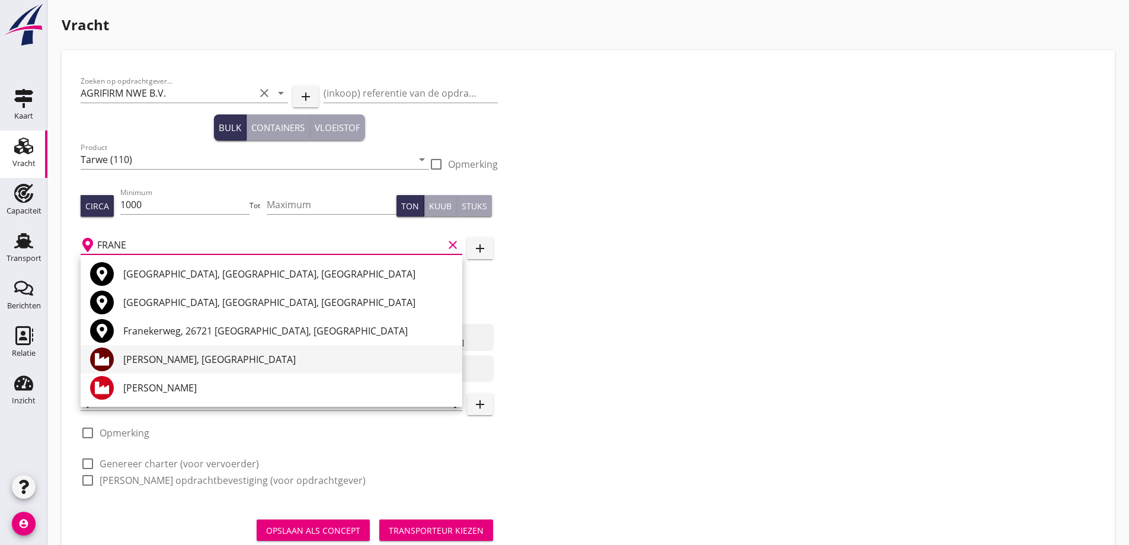
click at [164, 358] on div "[PERSON_NAME], [GEOGRAPHIC_DATA]" at bounding box center [287, 359] width 329 height 14
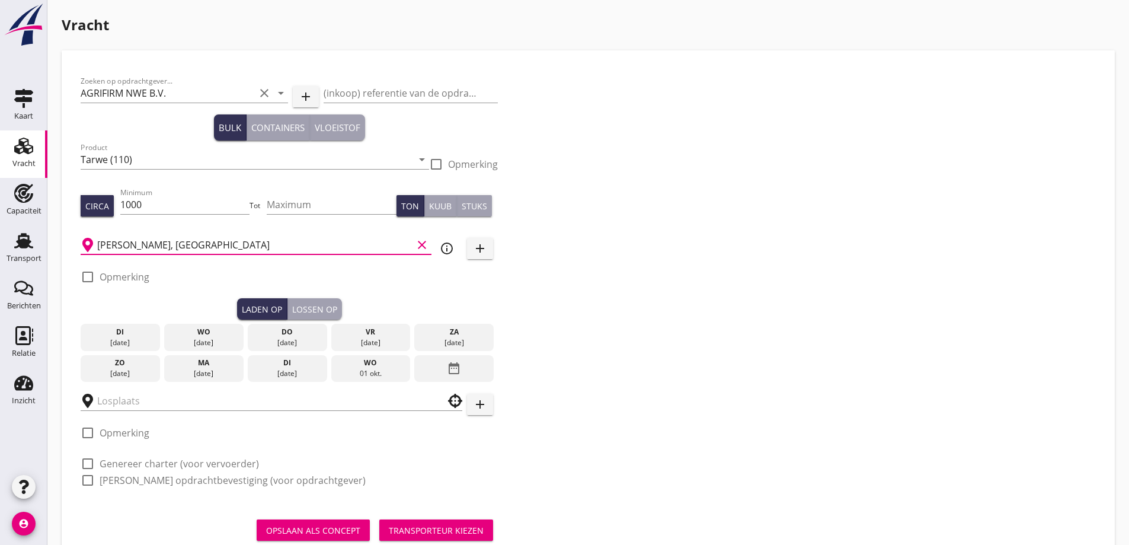
type input "[PERSON_NAME], [GEOGRAPHIC_DATA]"
click at [457, 371] on icon "date_range" at bounding box center [454, 367] width 14 height 21
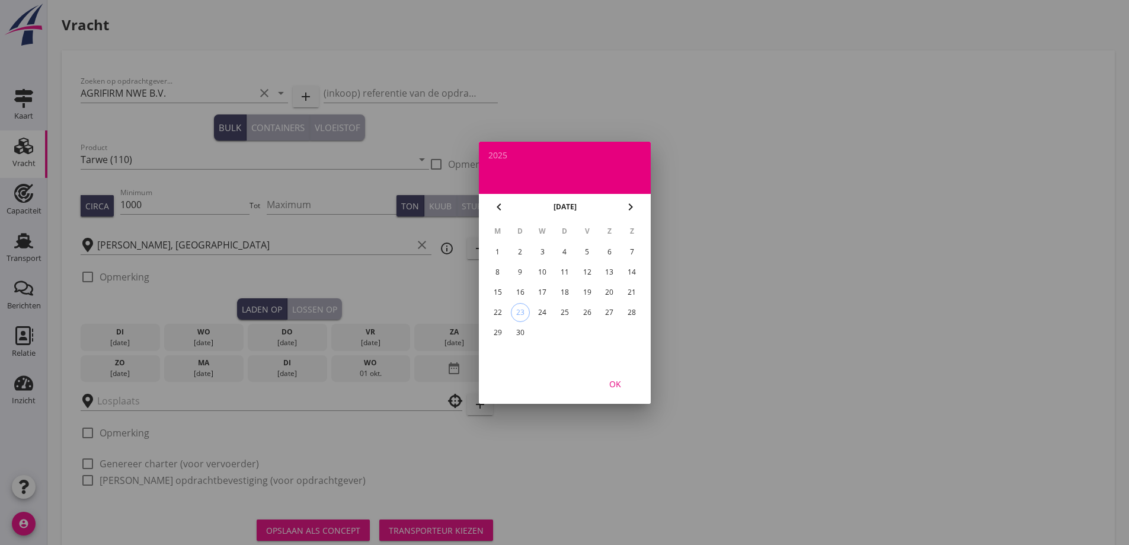
click at [624, 204] on div "chevron_right" at bounding box center [630, 207] width 21 height 14
drag, startPoint x: 586, startPoint y: 251, endPoint x: 520, endPoint y: 265, distance: 67.4
click at [586, 252] on div "3" at bounding box center [586, 251] width 19 height 19
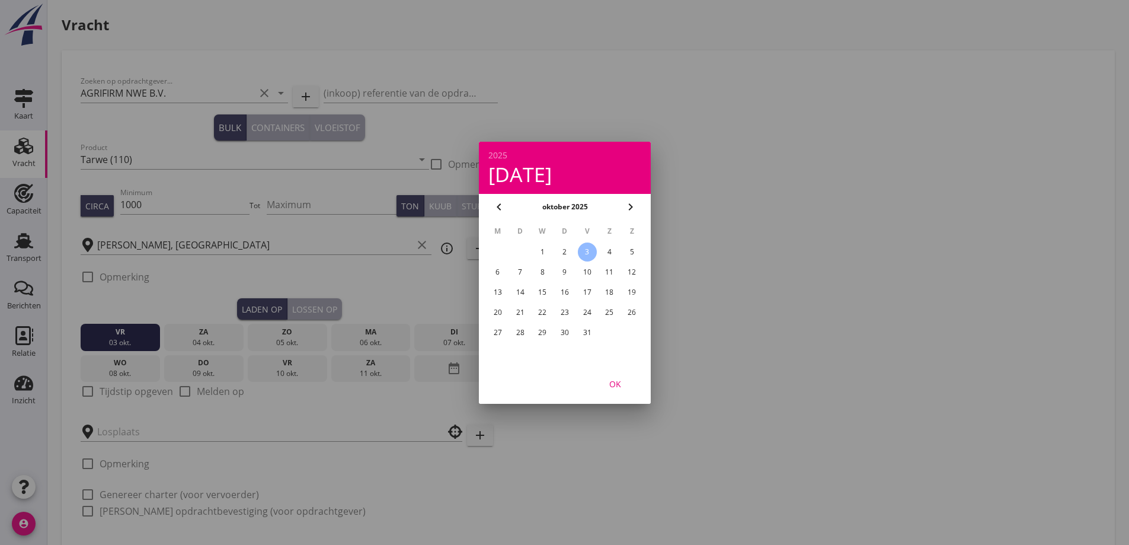
drag, startPoint x: 131, startPoint y: 342, endPoint x: 127, endPoint y: 354, distance: 12.6
click at [132, 343] on div at bounding box center [564, 272] width 1129 height 545
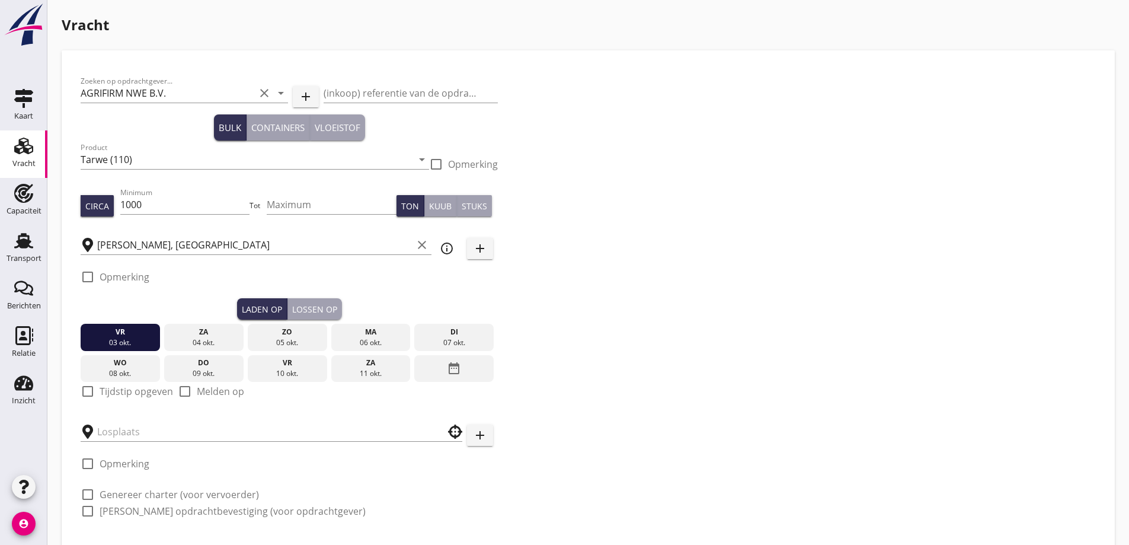
click at [121, 388] on label "Tijdstip opgeven" at bounding box center [136, 391] width 73 height 12
checkbox input "true"
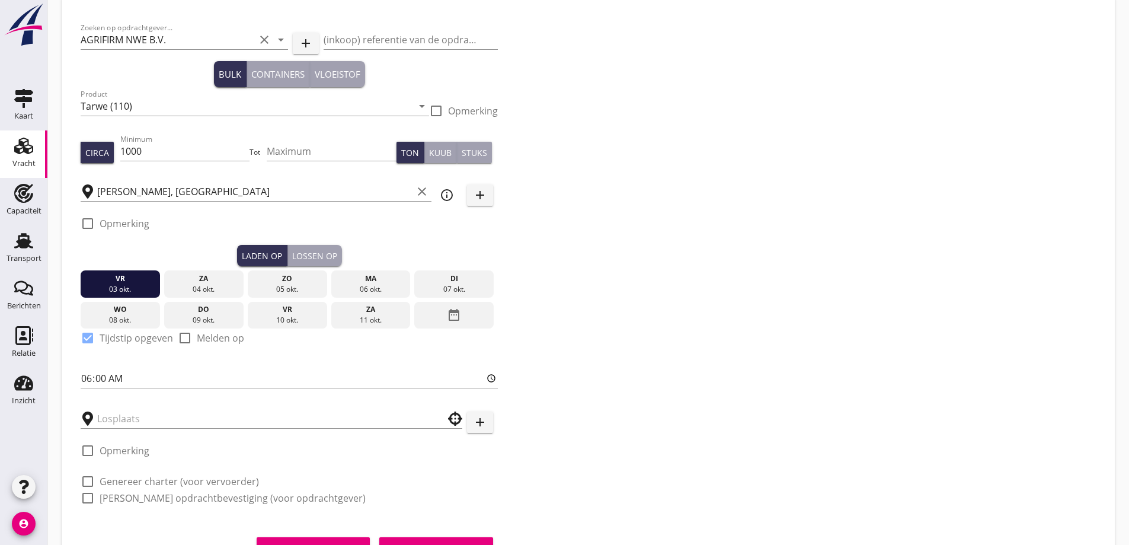
scroll to position [108, 0]
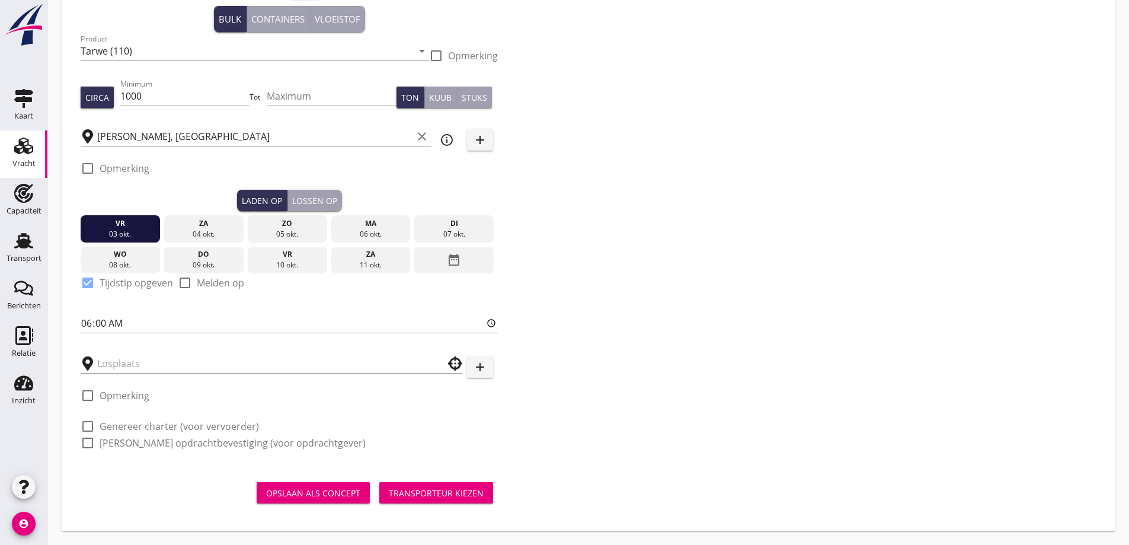
drag, startPoint x: 129, startPoint y: 428, endPoint x: 135, endPoint y: 438, distance: 11.7
click at [130, 428] on label "Genereer charter (voor vervoerder)" at bounding box center [179, 426] width 159 height 12
checkbox input "true"
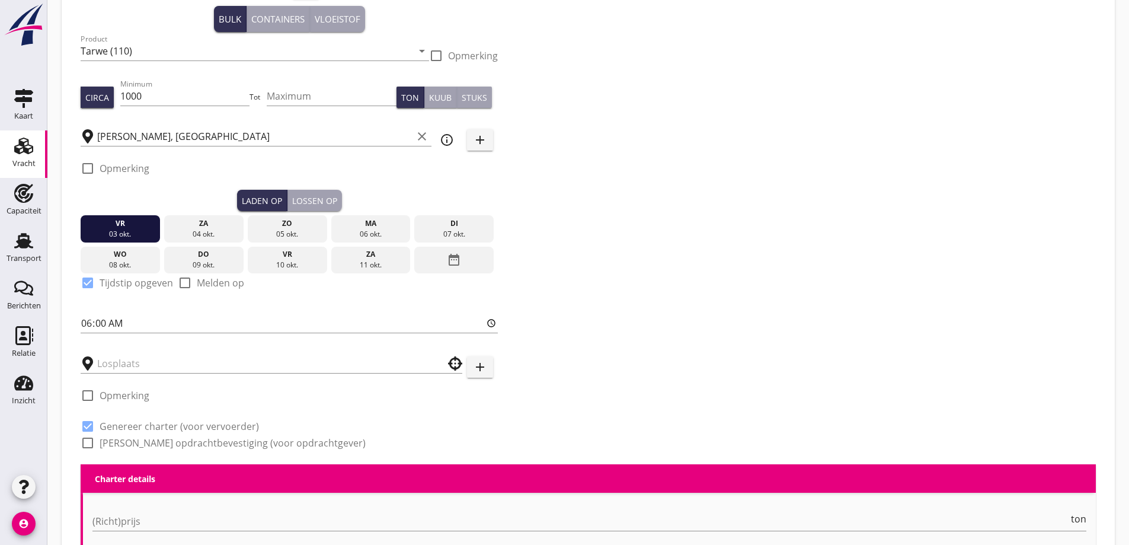
click at [135, 441] on label "[PERSON_NAME] opdrachtbevestiging (voor opdrachtgever)" at bounding box center [233, 443] width 266 height 12
checkbox input "true"
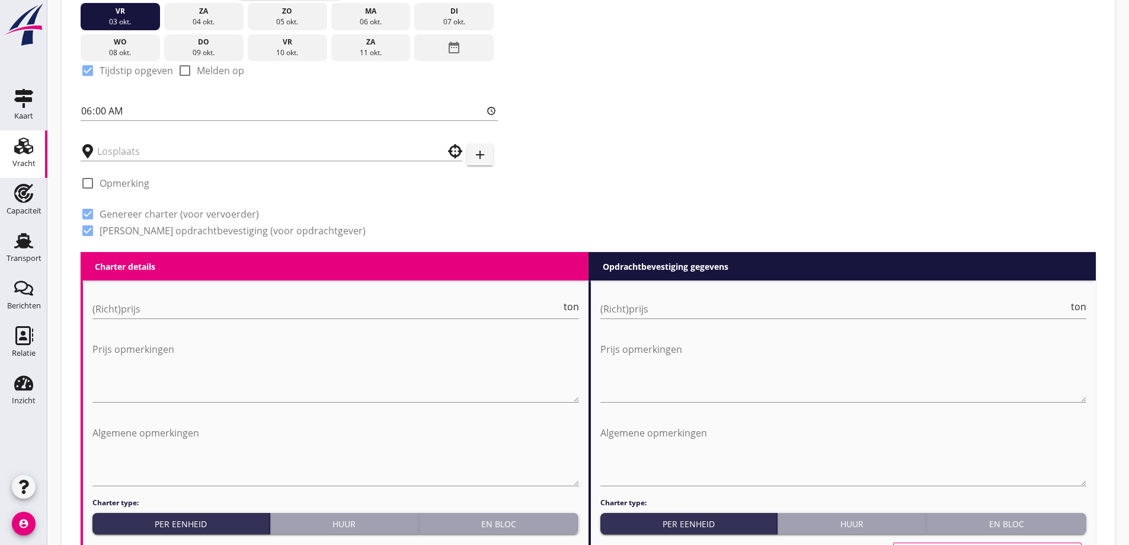
scroll to position [405, 0]
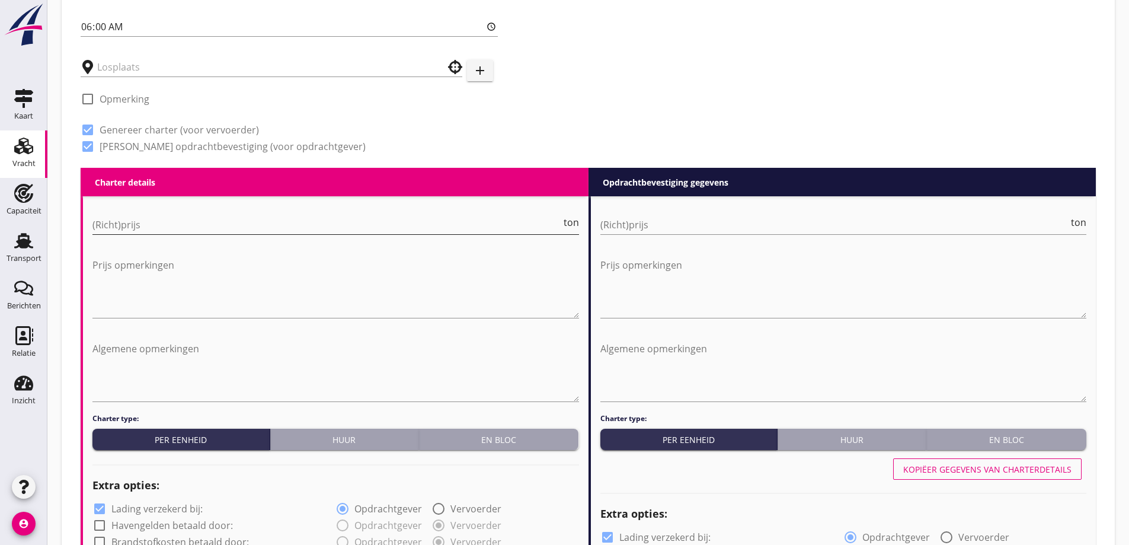
click at [186, 234] on div "(Richt)prijs ton" at bounding box center [335, 224] width 487 height 19
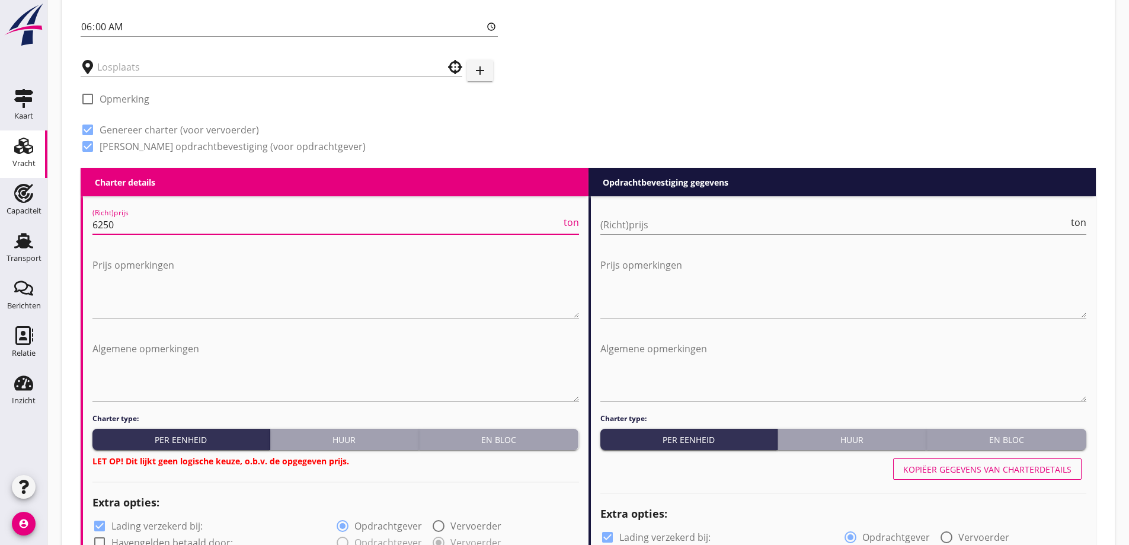
type input "6250"
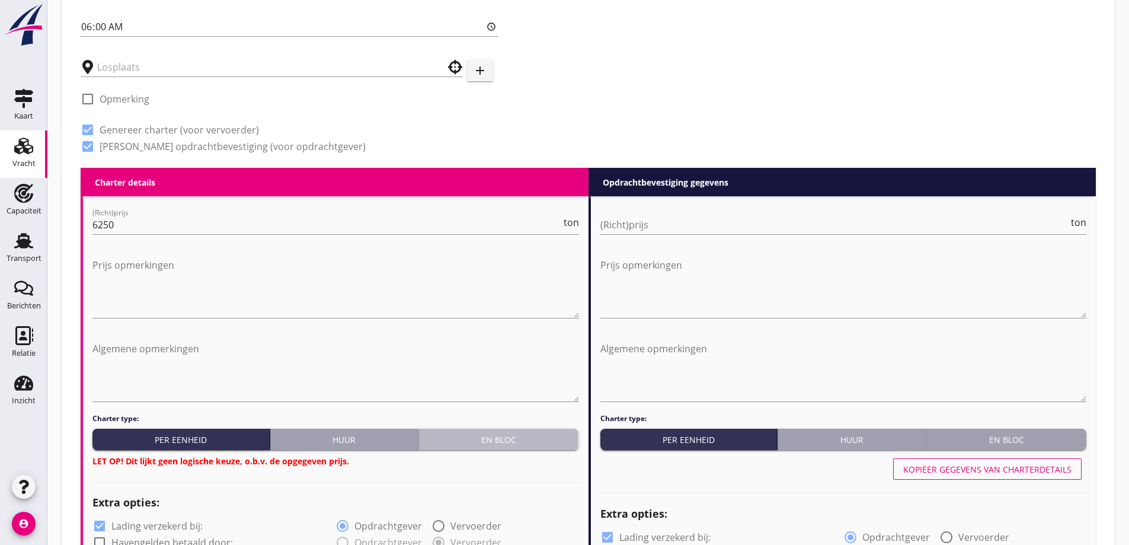
click at [511, 447] on button "En bloc" at bounding box center [499, 438] width 160 height 21
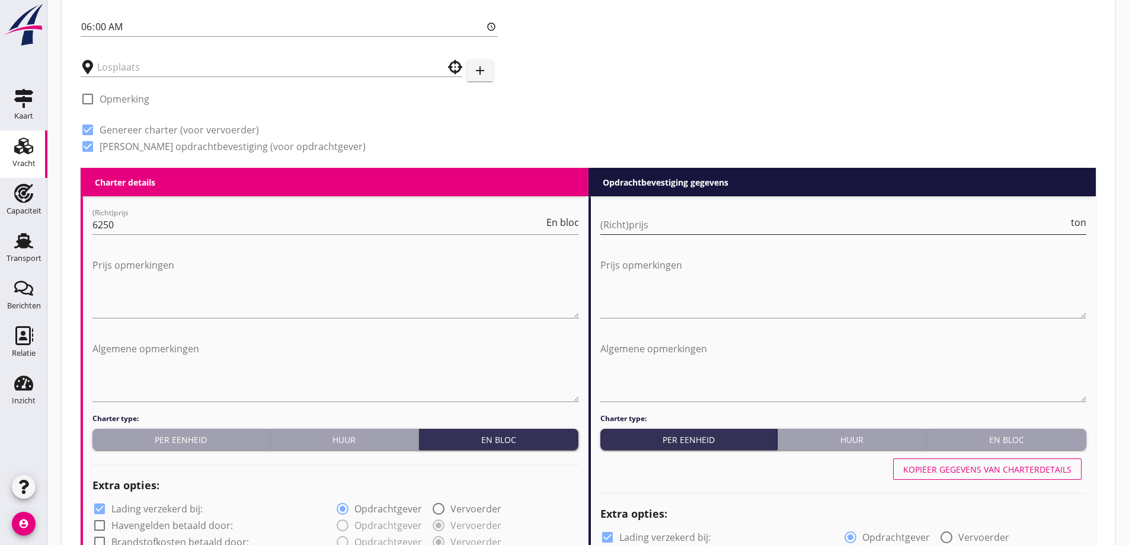
click at [699, 224] on input "(Richt)prijs" at bounding box center [834, 224] width 469 height 19
type input "6"
type input "6.25"
click at [479, 312] on textarea "Prijs opmerkingen" at bounding box center [335, 286] width 487 height 62
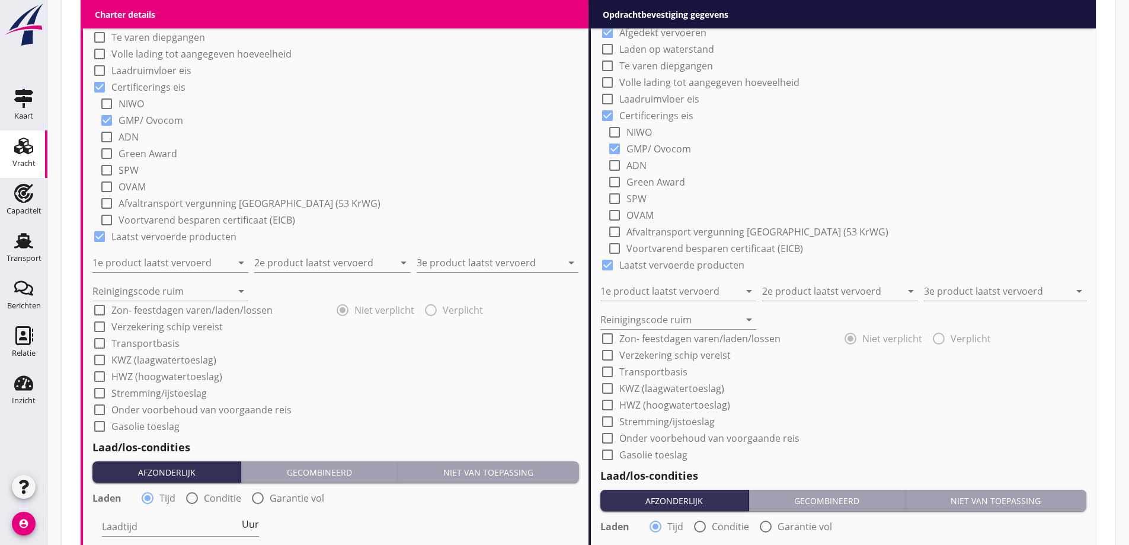
scroll to position [938, 0]
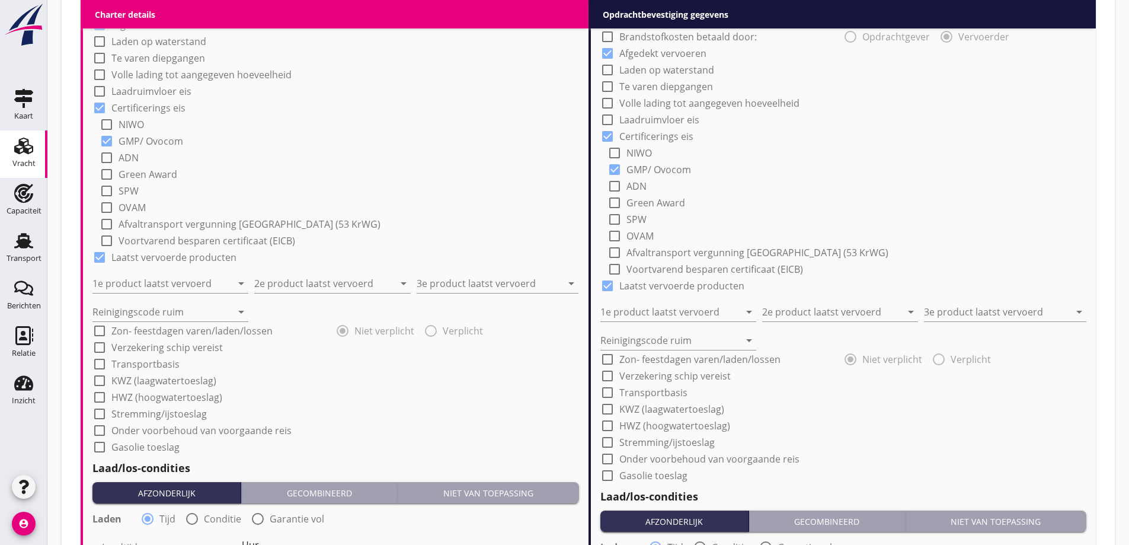
click at [175, 218] on label "Afvaltransport vergunning [GEOGRAPHIC_DATA] (53 KrWG)" at bounding box center [250, 224] width 262 height 12
click at [183, 295] on div "Reinigingscode ruim arrow_drop_down" at bounding box center [170, 308] width 156 height 26
click at [156, 217] on div "check_box Afvaltransport vergunning Duitsland (53 KrWG)" at bounding box center [240, 224] width 281 height 14
click at [157, 222] on label "Afvaltransport vergunning [GEOGRAPHIC_DATA] (53 KrWG)" at bounding box center [250, 224] width 262 height 12
checkbox input "false"
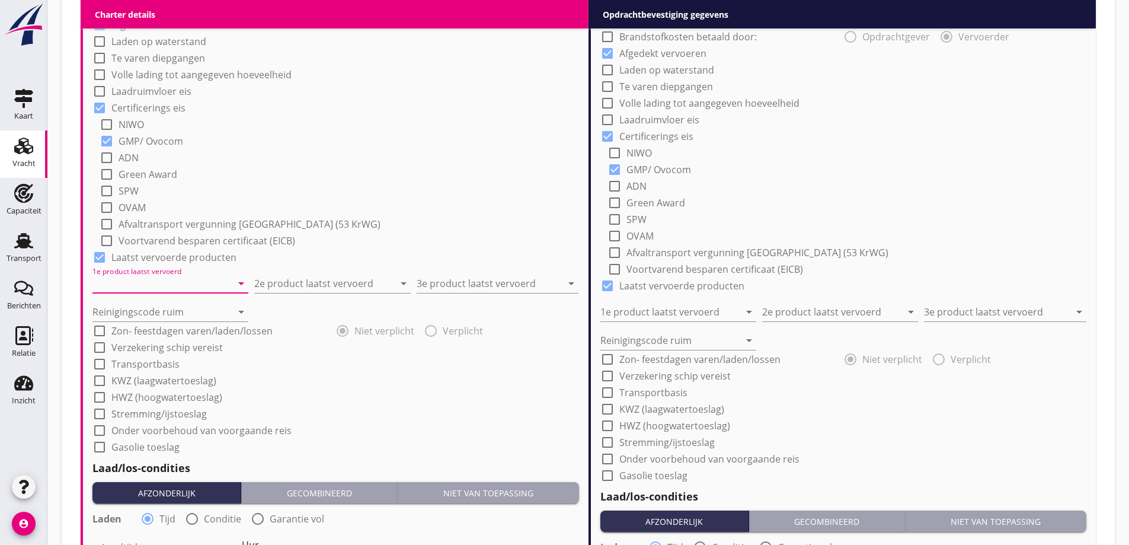
click at [172, 284] on input "1e product laatst vervoerd" at bounding box center [161, 283] width 139 height 19
click at [178, 309] on div "Maaltarwe (inl.) (110)" at bounding box center [170, 312] width 137 height 14
type input "Maaltarwe (inl.) (110)"
click at [305, 282] on input "2e product laatst vervoerd" at bounding box center [323, 283] width 139 height 19
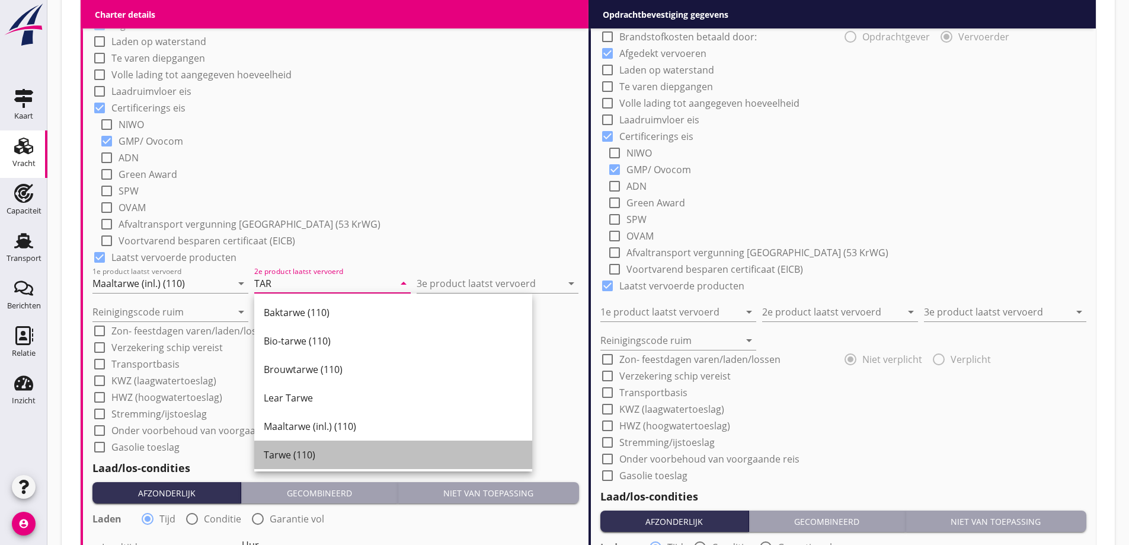
click at [295, 457] on div "Tarwe (110)" at bounding box center [393, 454] width 259 height 14
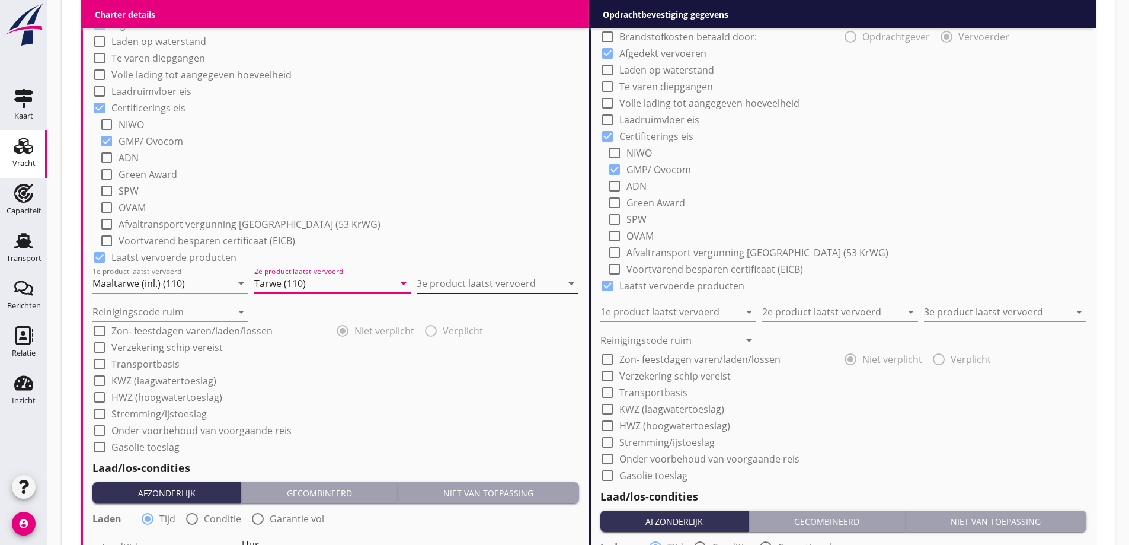
type input "Tarwe (110)"
click at [494, 278] on input "3e product laatst vervoerd" at bounding box center [489, 283] width 145 height 19
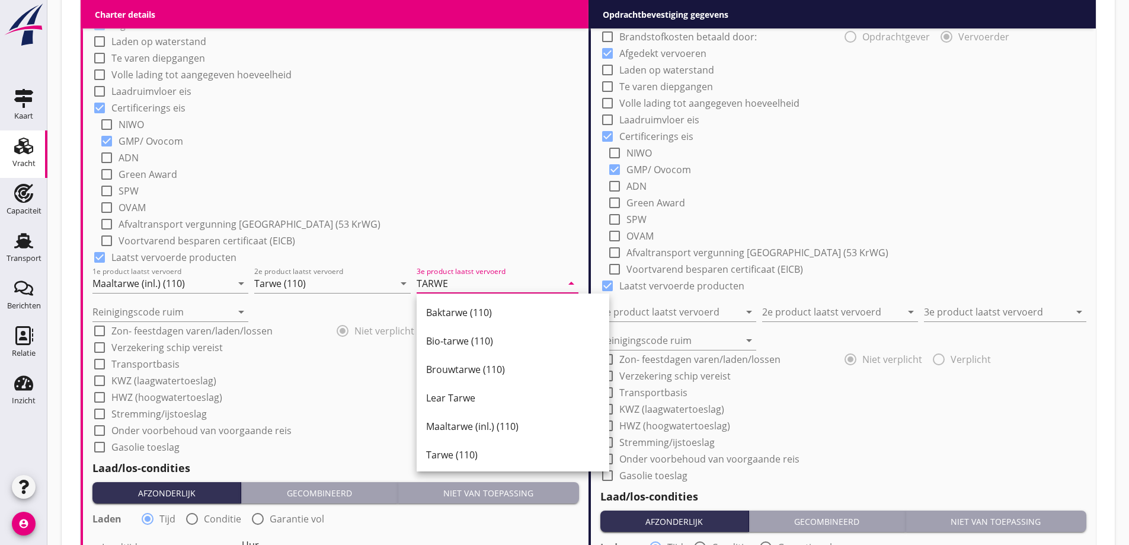
click at [453, 463] on div "Tarwe (110)" at bounding box center [513, 454] width 174 height 28
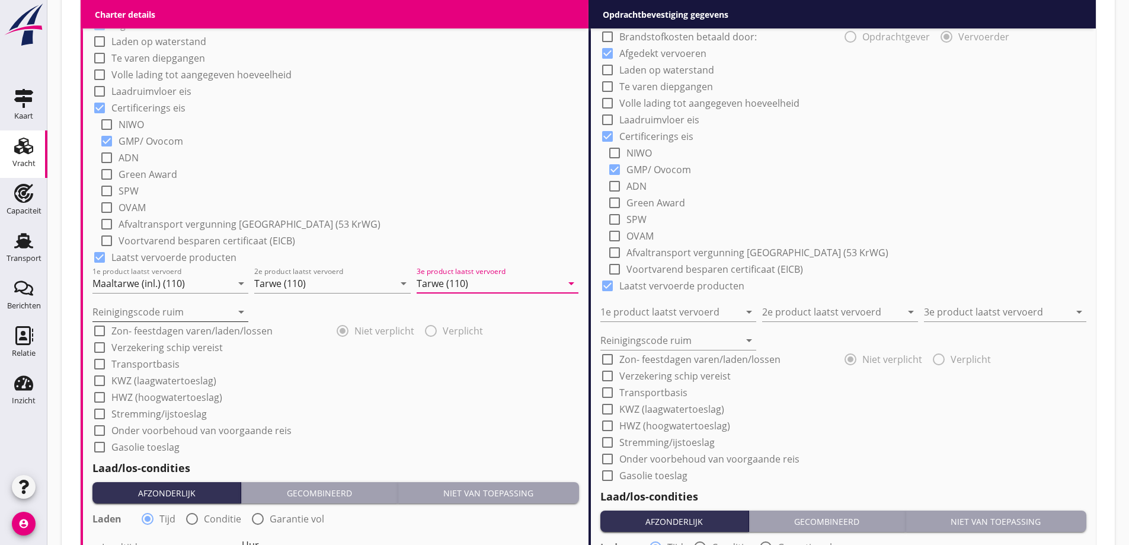
type input "Tarwe (110)"
click at [183, 312] on input "Reinigingscode ruim" at bounding box center [161, 311] width 139 height 19
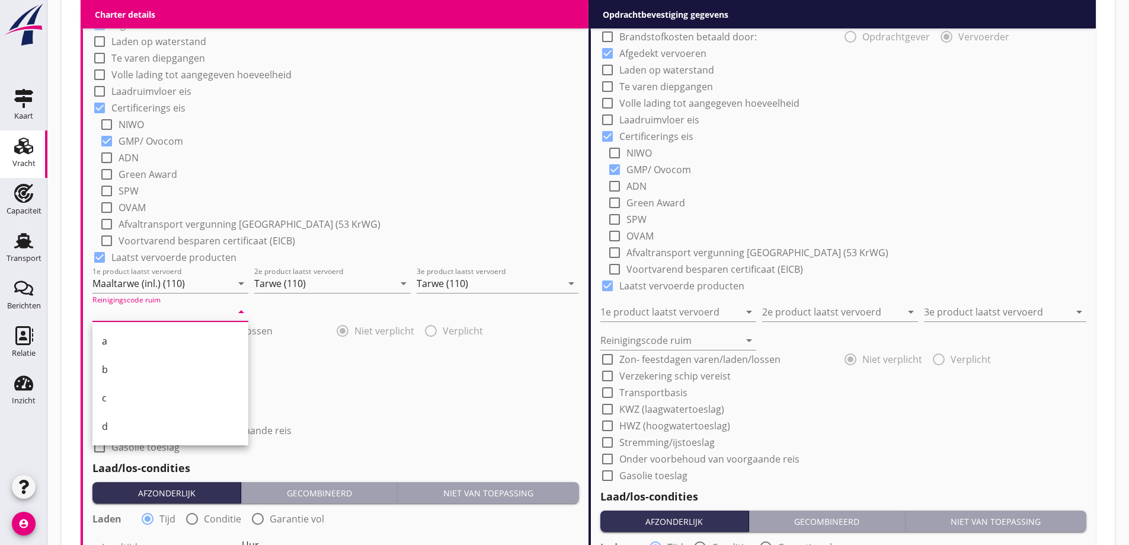
click at [164, 335] on div "a" at bounding box center [170, 341] width 137 height 14
type input "a"
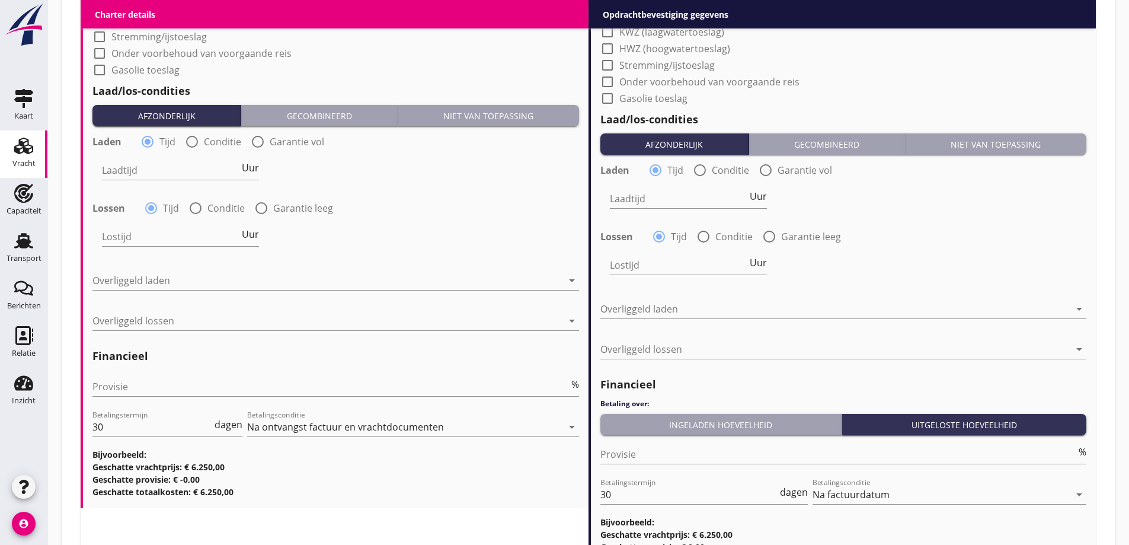
scroll to position [1294, 0]
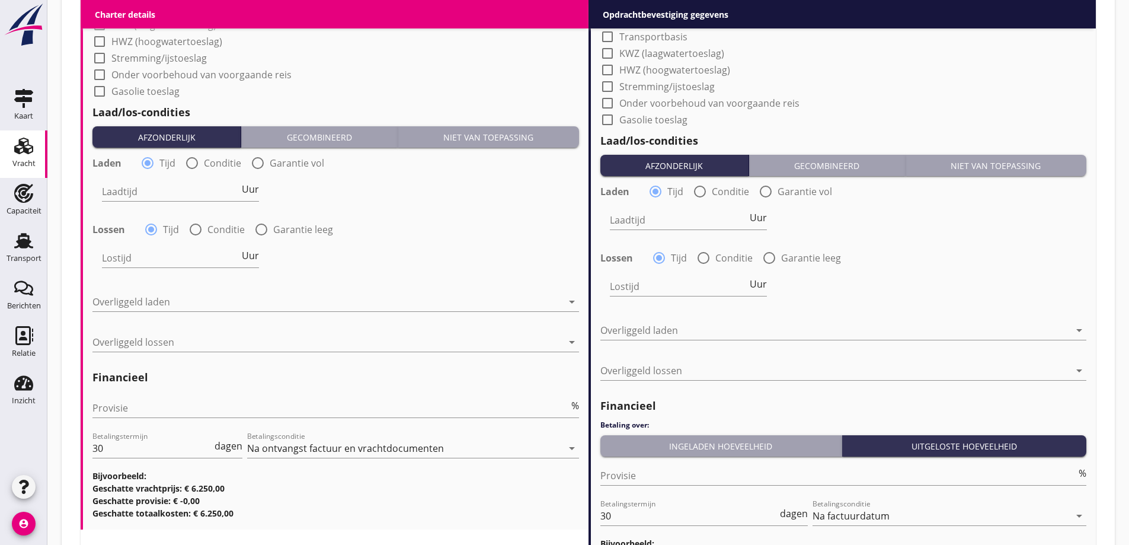
click at [230, 161] on label "Conditie" at bounding box center [222, 163] width 37 height 12
radio input "false"
radio input "true"
click at [235, 194] on div at bounding box center [212, 191] width 220 height 19
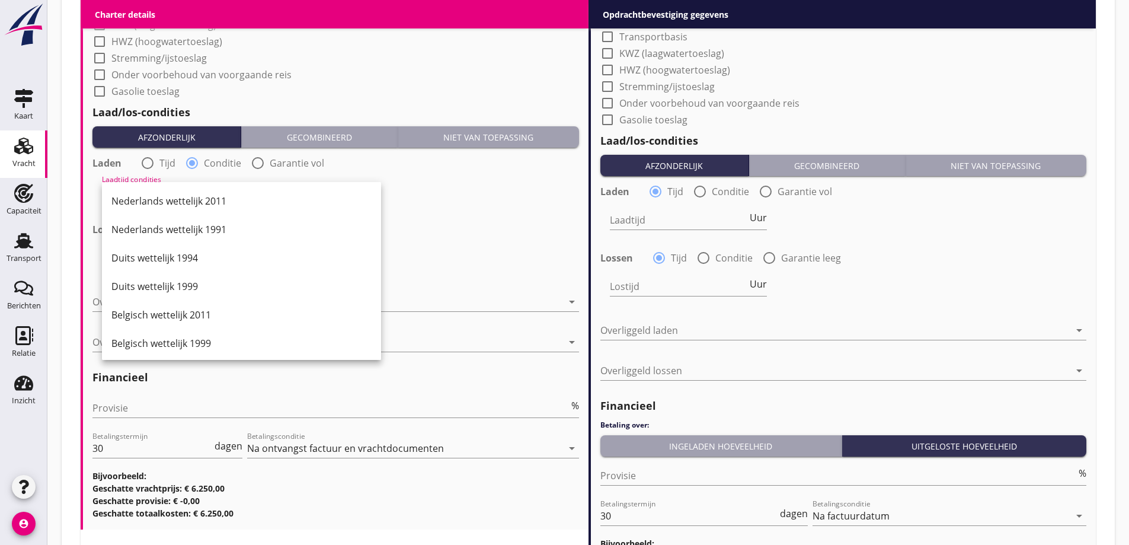
click at [210, 204] on div "Nederlands wettelijk 2011" at bounding box center [241, 201] width 260 height 14
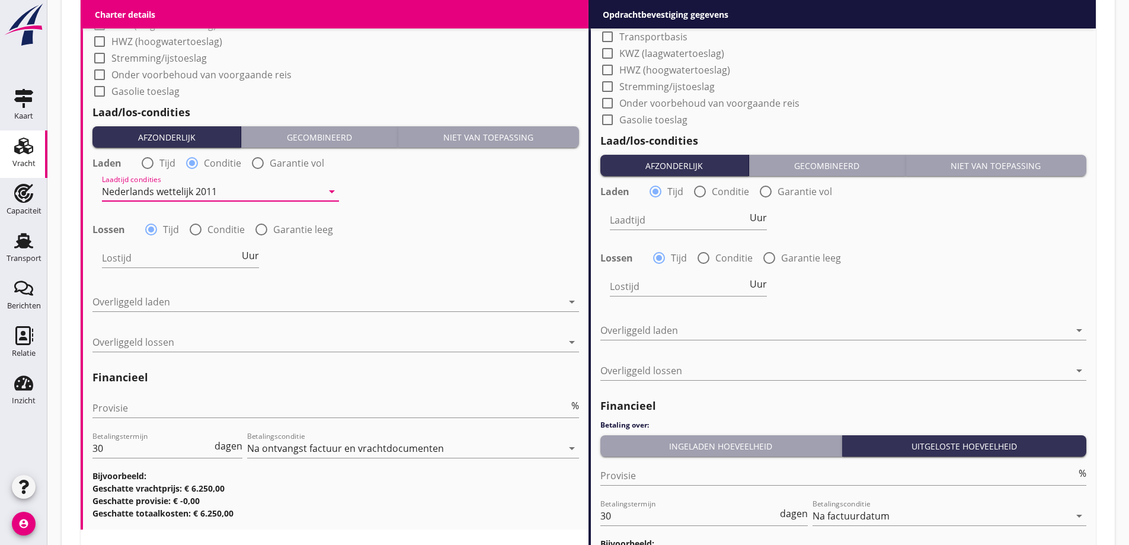
click at [206, 229] on div "radio_button_unchecked Conditie" at bounding box center [216, 229] width 56 height 14
click at [197, 235] on div at bounding box center [195, 229] width 20 height 20
radio input "false"
radio input "true"
drag, startPoint x: 205, startPoint y: 255, endPoint x: 206, endPoint y: 262, distance: 6.5
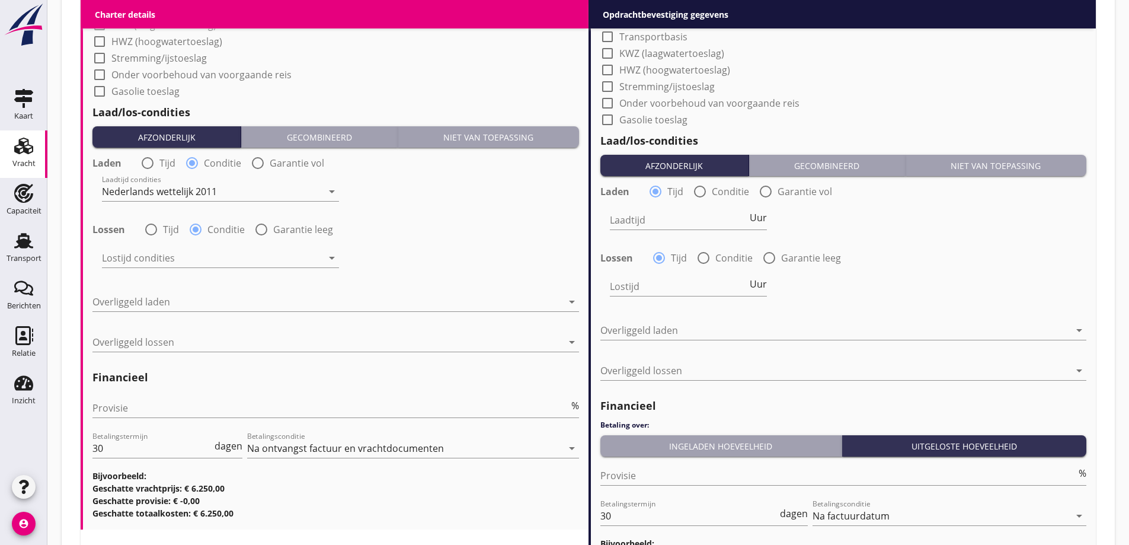
click at [206, 255] on div at bounding box center [212, 257] width 220 height 19
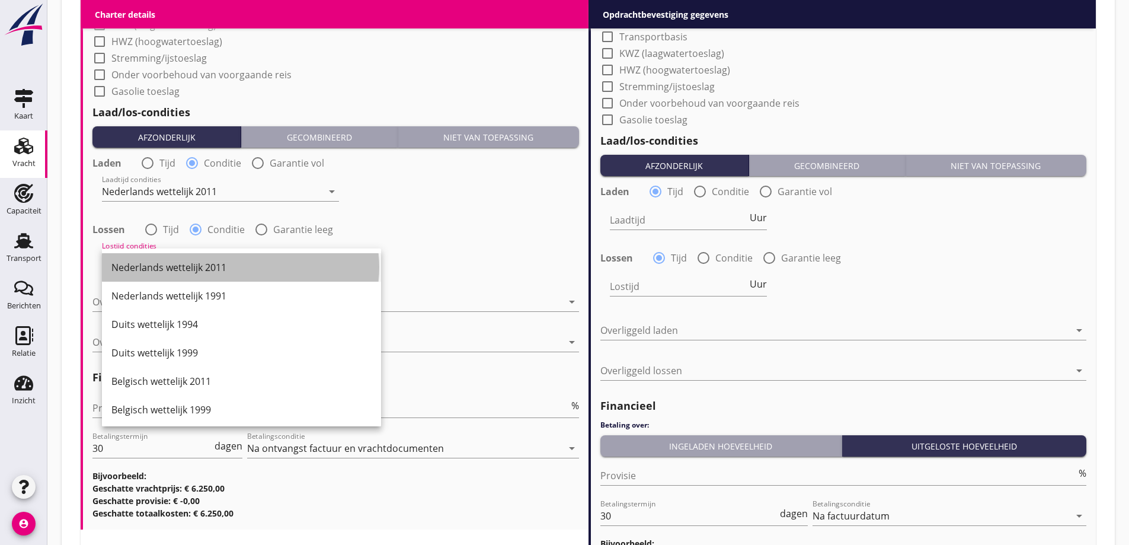
click at [204, 274] on div "Nederlands wettelijk 2011" at bounding box center [241, 267] width 260 height 28
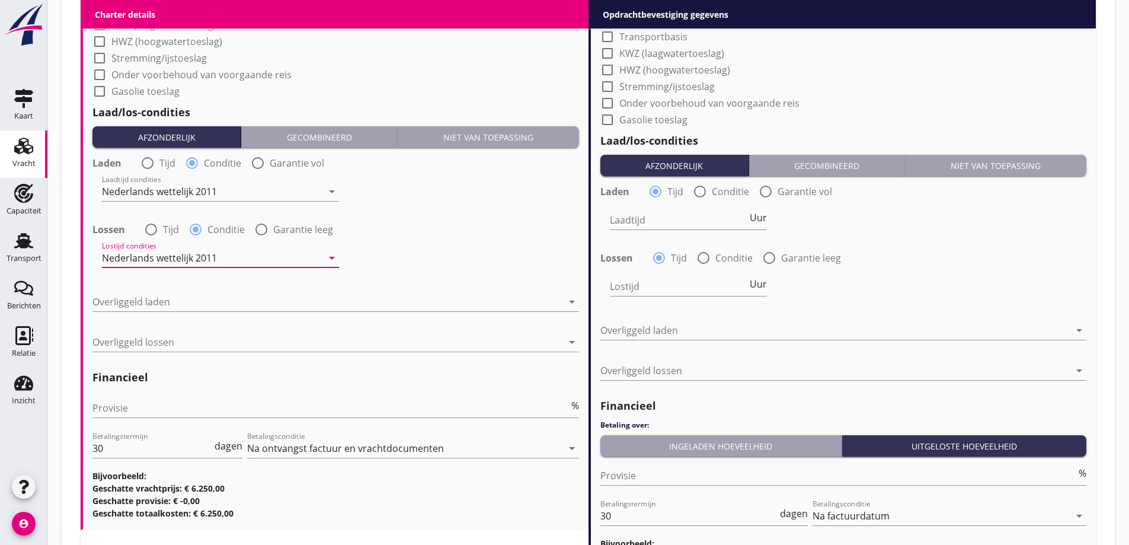
click at [204, 291] on div "Overliggeld laden arrow_drop_down" at bounding box center [335, 304] width 487 height 38
click at [204, 308] on div at bounding box center [327, 301] width 470 height 19
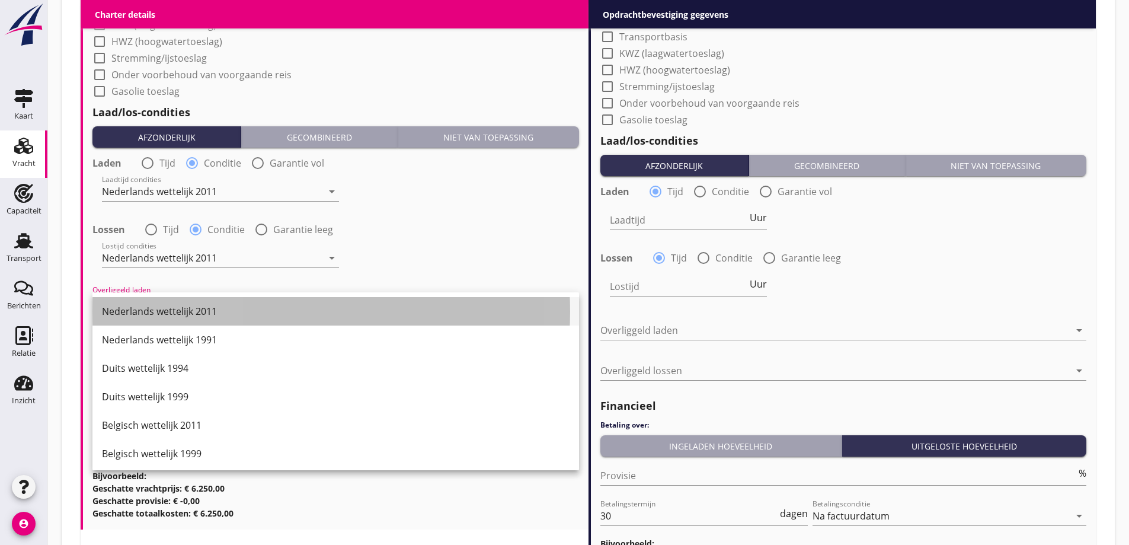
drag, startPoint x: 203, startPoint y: 306, endPoint x: 208, endPoint y: 327, distance: 20.7
click at [203, 306] on div "Nederlands wettelijk 2011" at bounding box center [336, 311] width 468 height 14
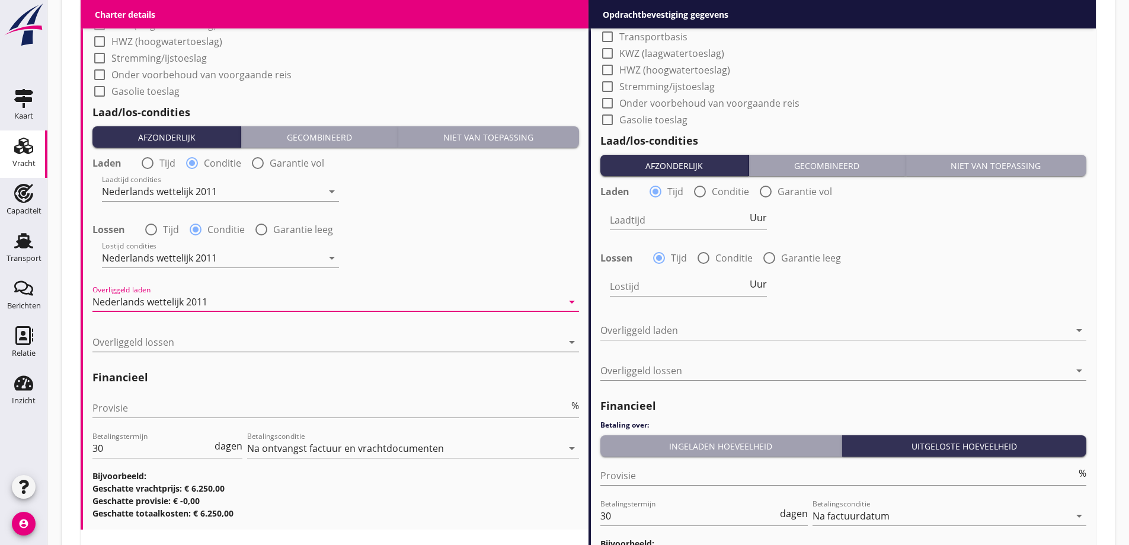
click at [216, 345] on div at bounding box center [327, 341] width 470 height 19
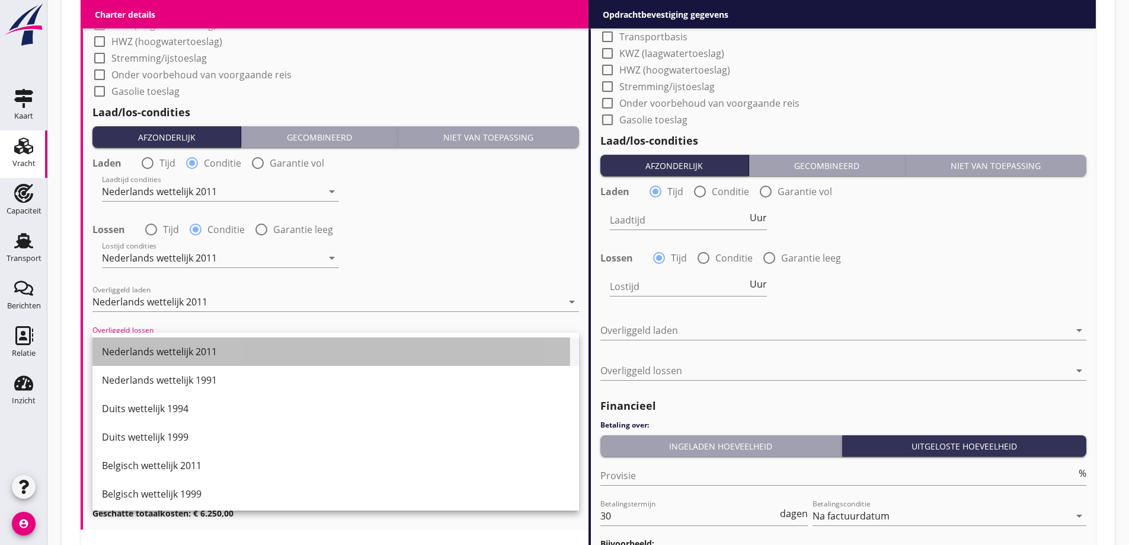
click at [233, 344] on div "Nederlands wettelijk 2011" at bounding box center [336, 351] width 468 height 28
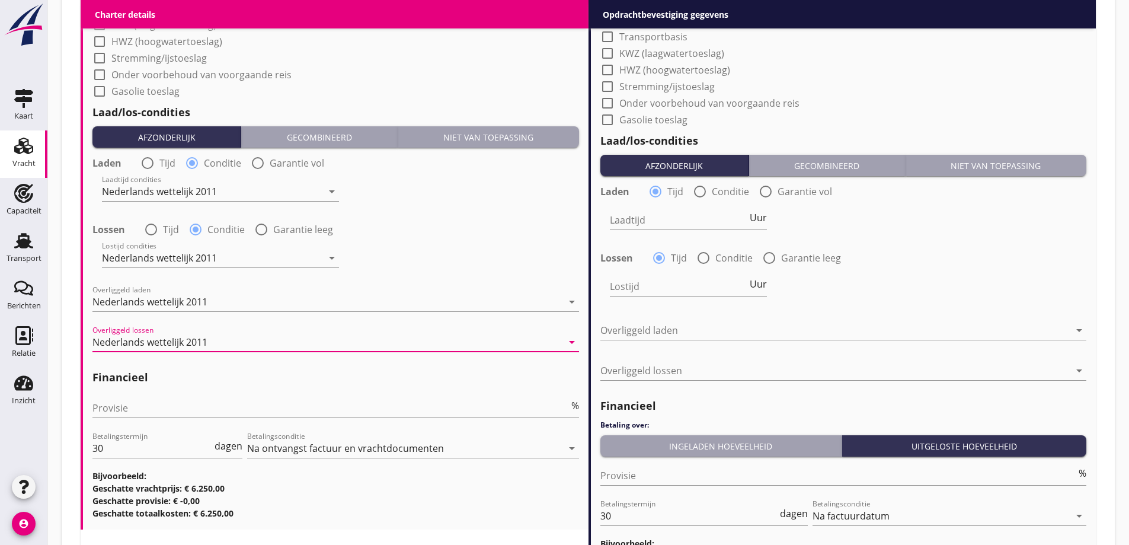
click at [173, 396] on div "Provisie %" at bounding box center [335, 410] width 487 height 38
click at [174, 400] on input "Provisie" at bounding box center [330, 407] width 476 height 19
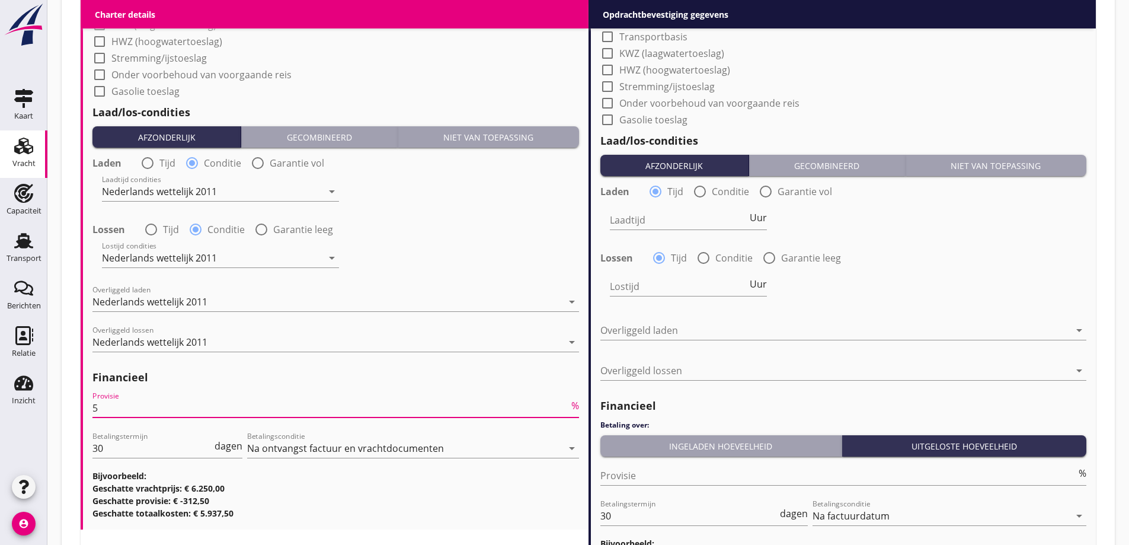
type input "5"
click at [293, 393] on div "Provisie 5 %" at bounding box center [335, 410] width 487 height 38
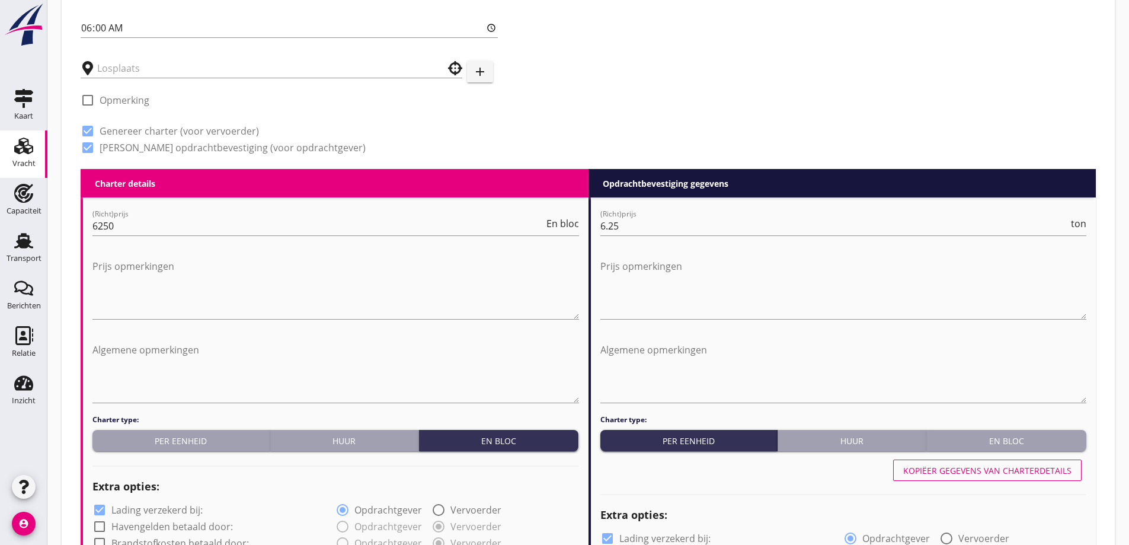
scroll to position [523, 0]
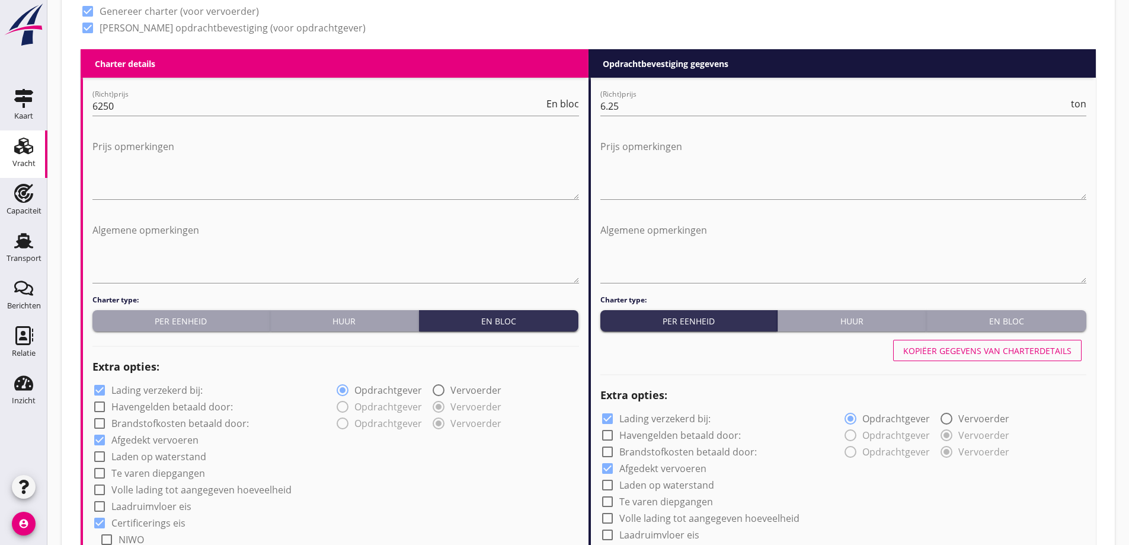
click at [993, 354] on div "Kopiëer gegevens van charterdetails" at bounding box center [987, 350] width 168 height 12
type input "Maaltarwe (inl.) (110)"
type input "Tarwe (110)"
type input "a"
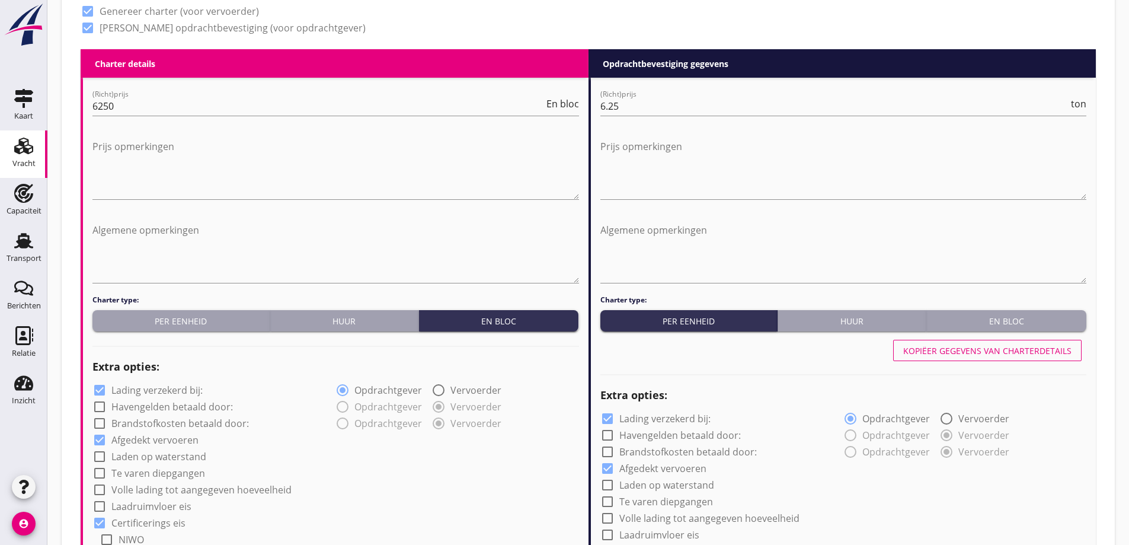
radio input "false"
radio input "true"
radio input "false"
radio input "true"
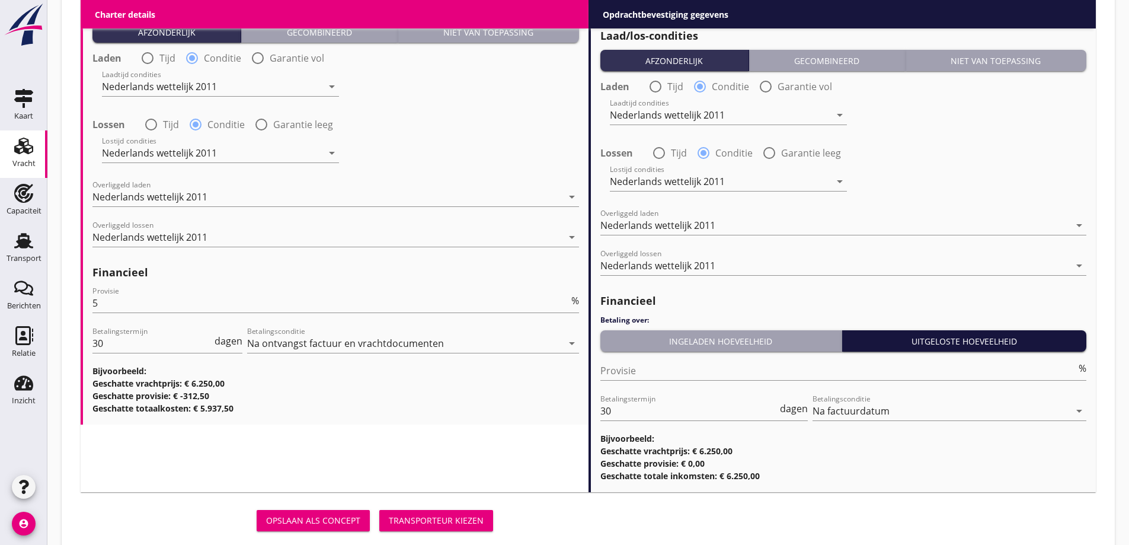
scroll to position [1426, 0]
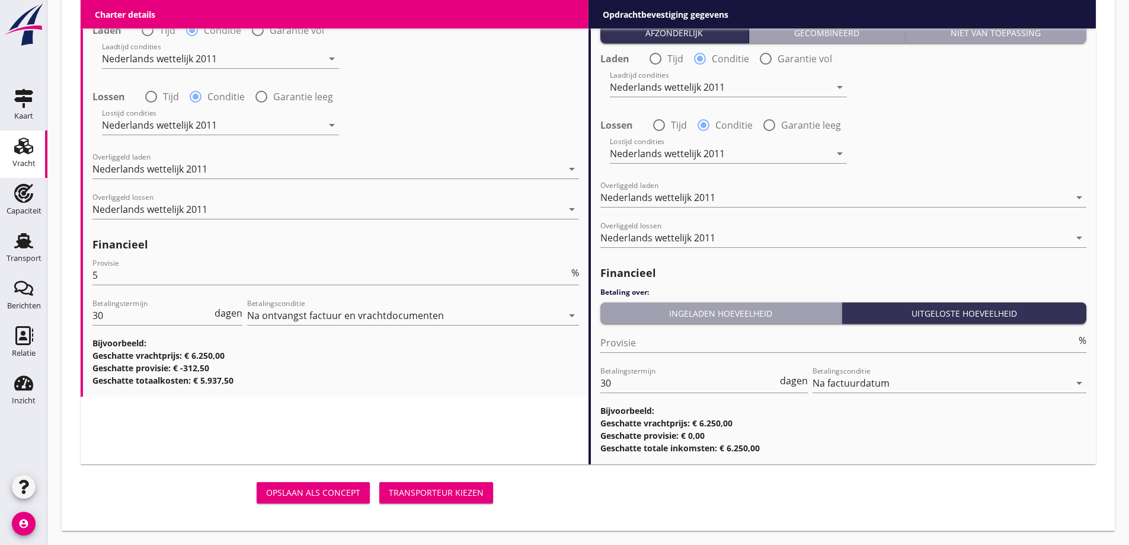
click at [446, 492] on div "Transporteur kiezen" at bounding box center [436, 492] width 95 height 12
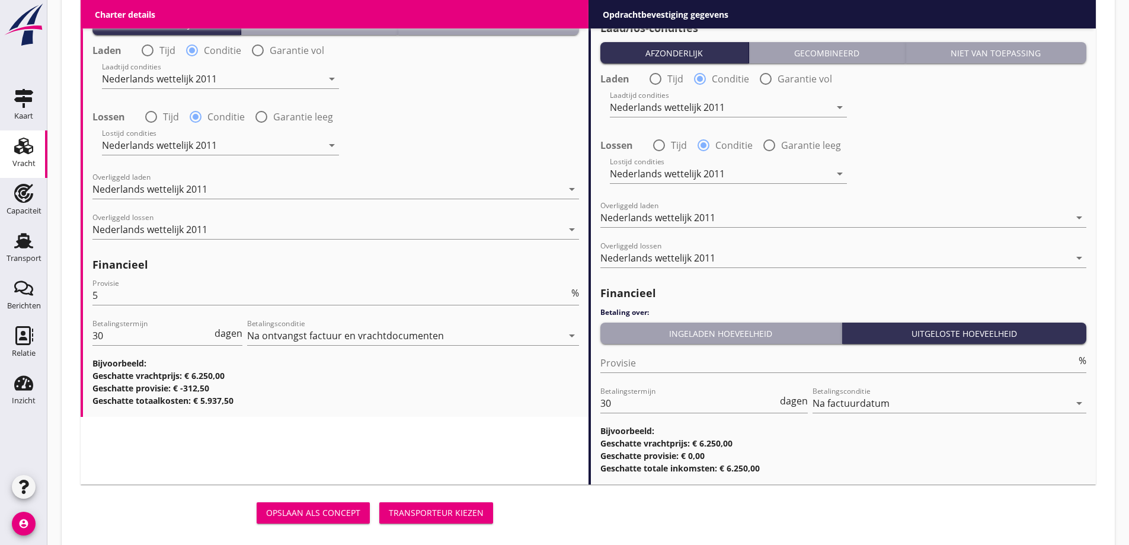
scroll to position [1446, 0]
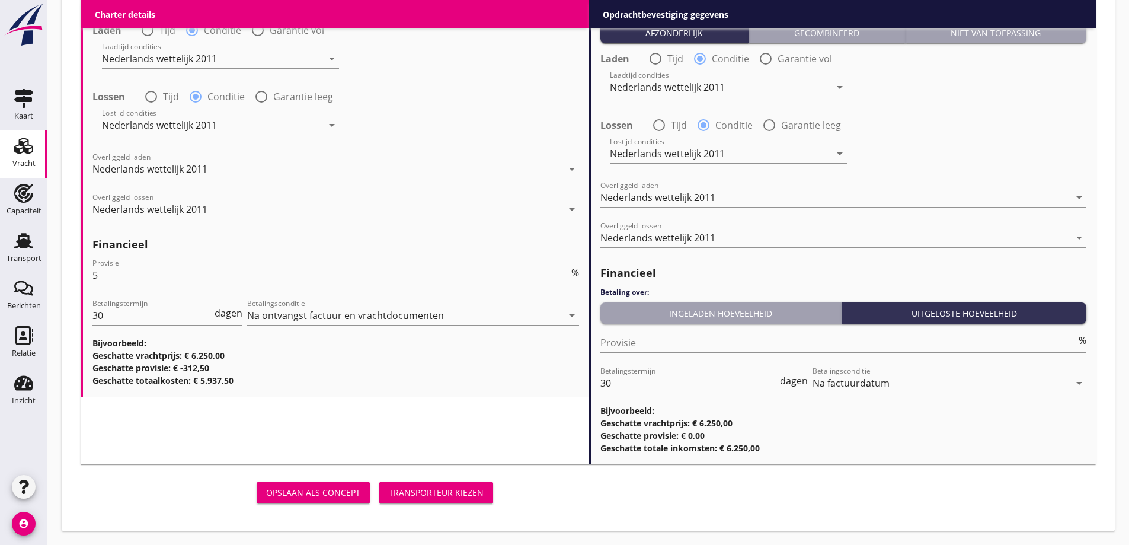
click at [440, 497] on div "Transporteur kiezen" at bounding box center [436, 492] width 95 height 12
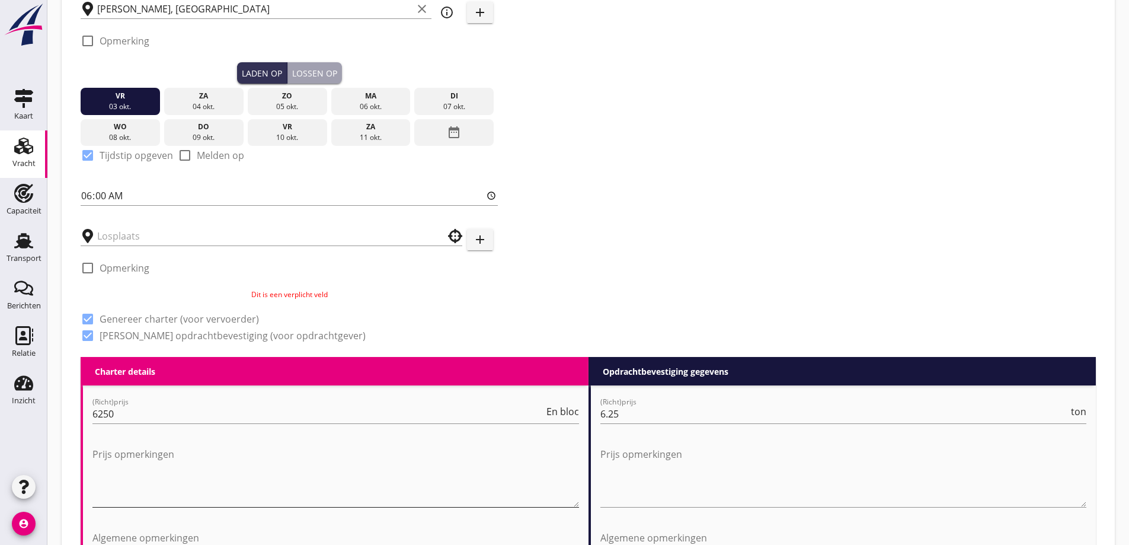
scroll to position [321, 0]
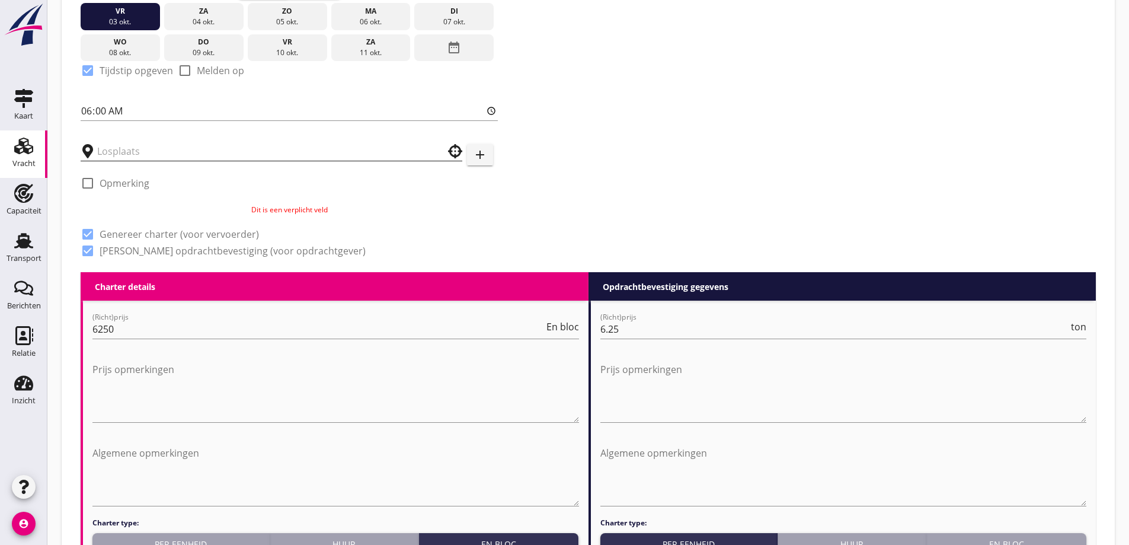
click at [143, 155] on input "text" at bounding box center [263, 151] width 332 height 19
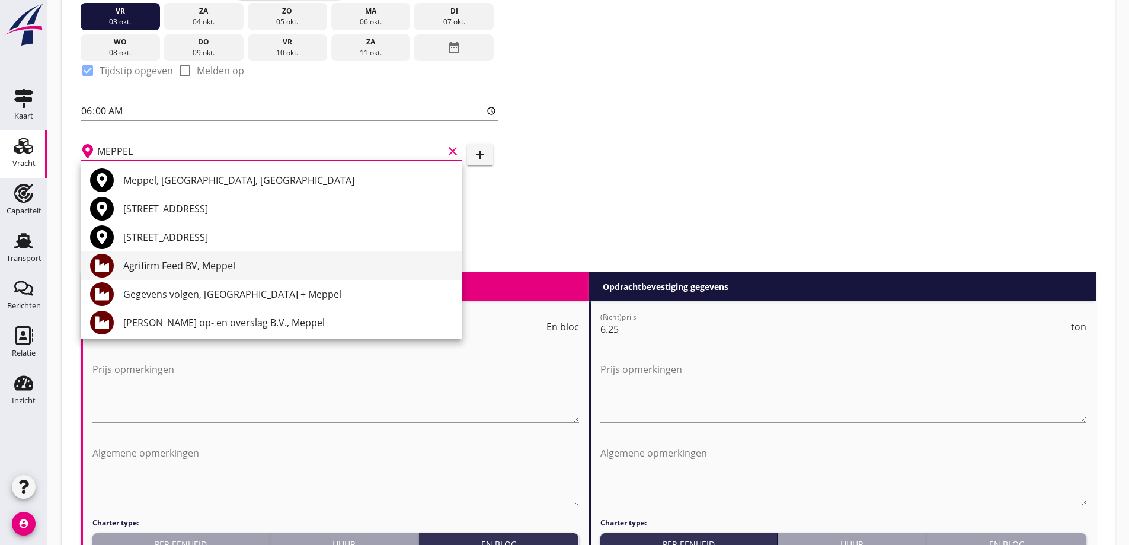
click at [235, 273] on div "Agrifirm Feed BV, Meppel" at bounding box center [287, 265] width 329 height 28
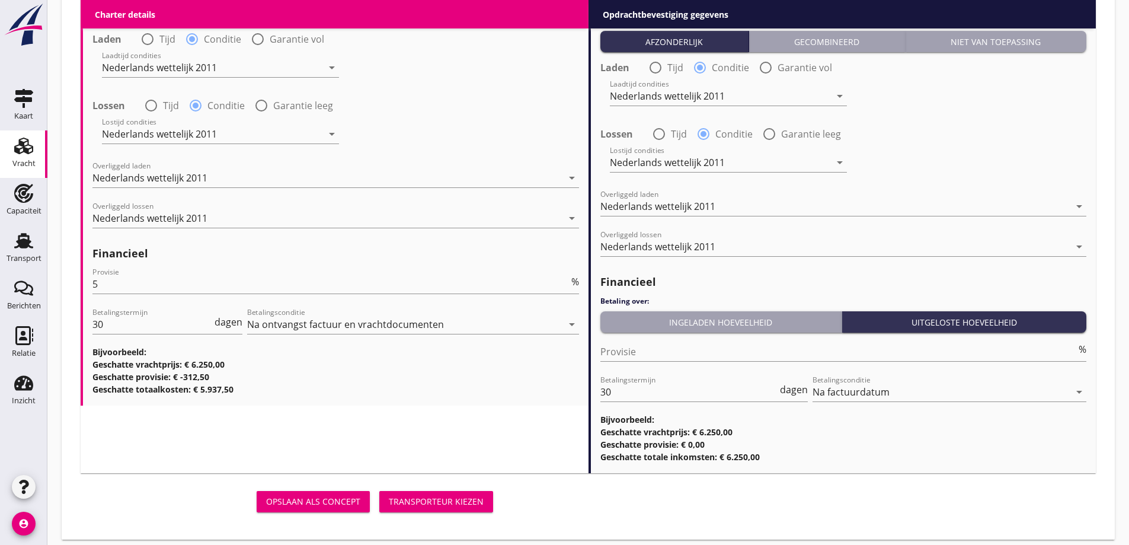
scroll to position [1426, 0]
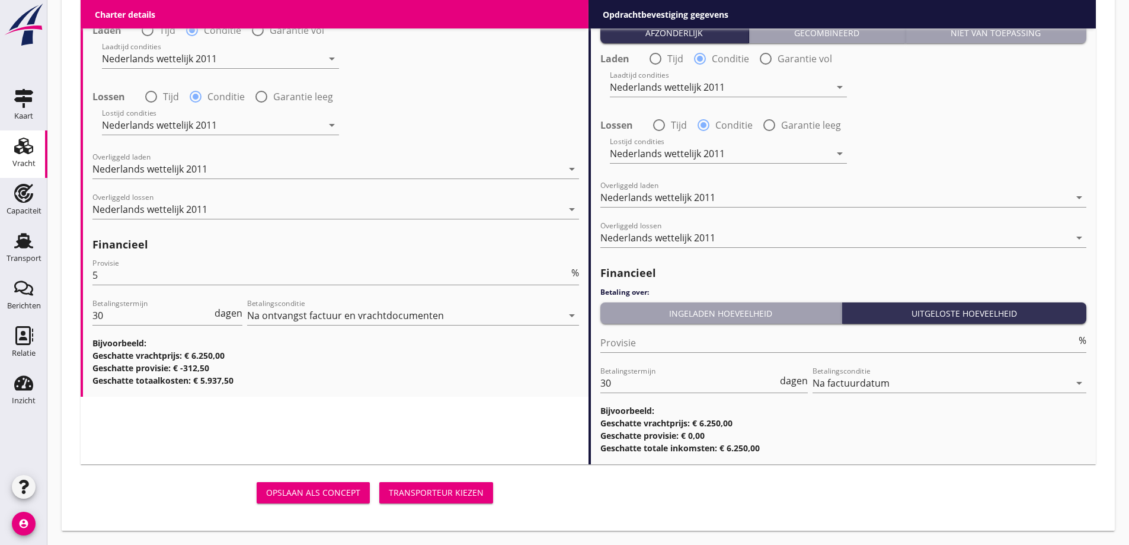
type input "Agrifirm Feed BV, Meppel"
click at [448, 494] on div "Transporteur kiezen" at bounding box center [436, 492] width 95 height 12
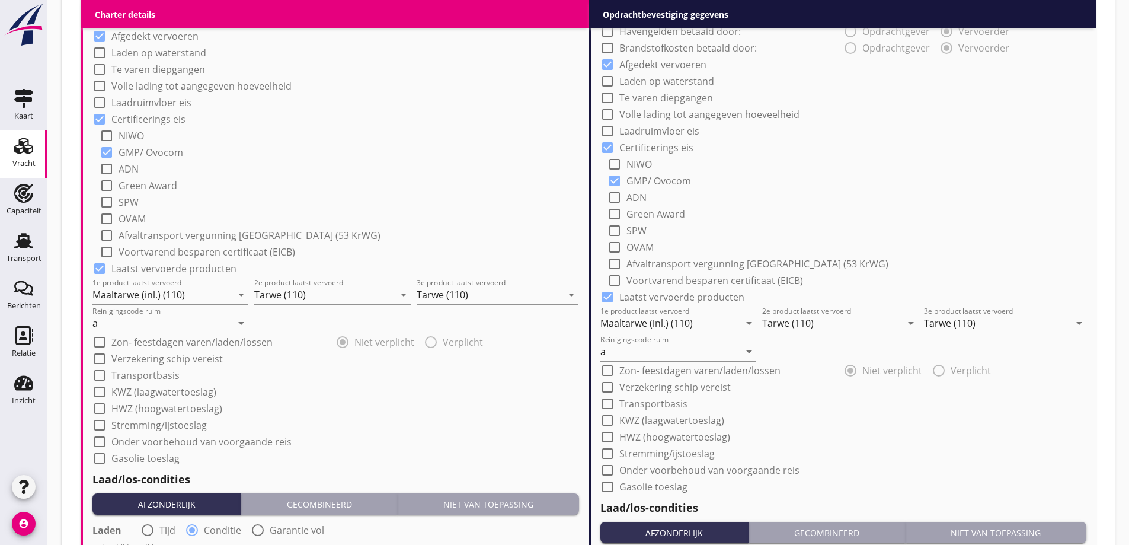
scroll to position [824, 0]
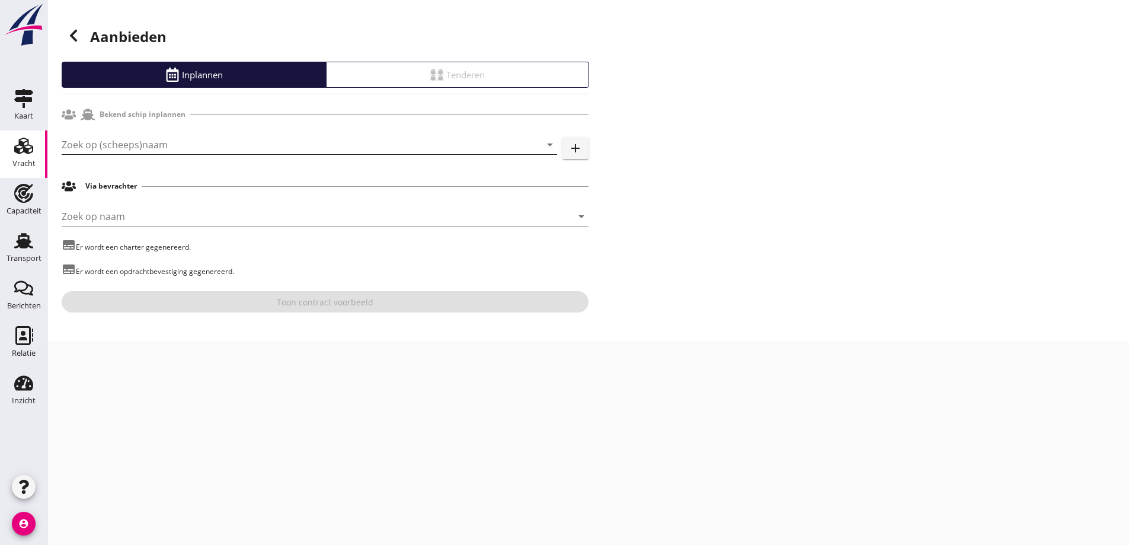
click at [184, 146] on input "Zoek op (scheeps)naam" at bounding box center [293, 144] width 462 height 19
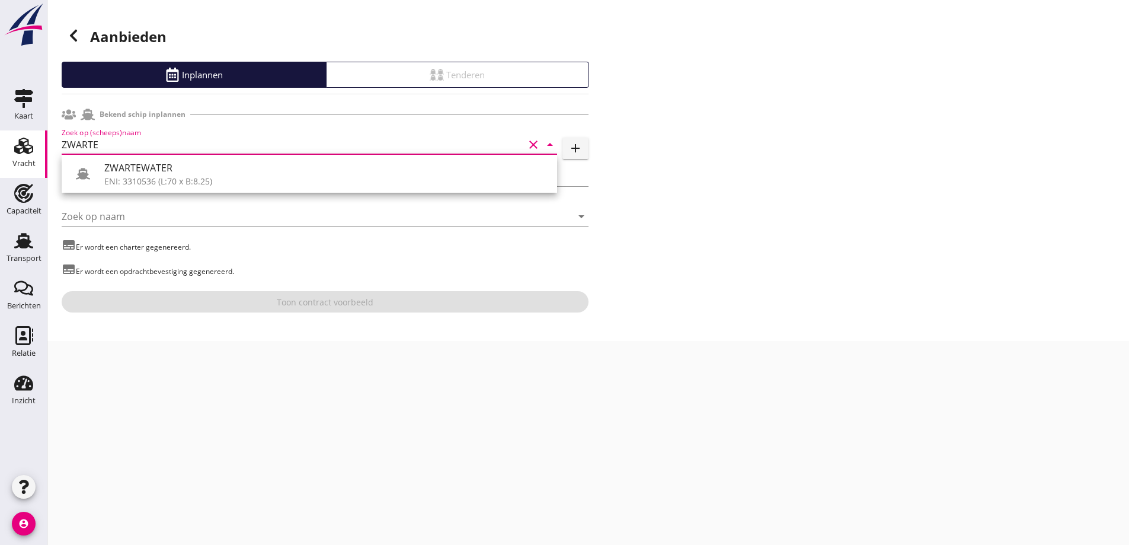
click at [176, 191] on div "ZWARTEWATER ENI: 3310536 (L:70 x B:8.25)" at bounding box center [309, 174] width 495 height 38
click at [162, 162] on div "ZWARTEWATER" at bounding box center [325, 168] width 443 height 14
type input "ZWARTEWATER"
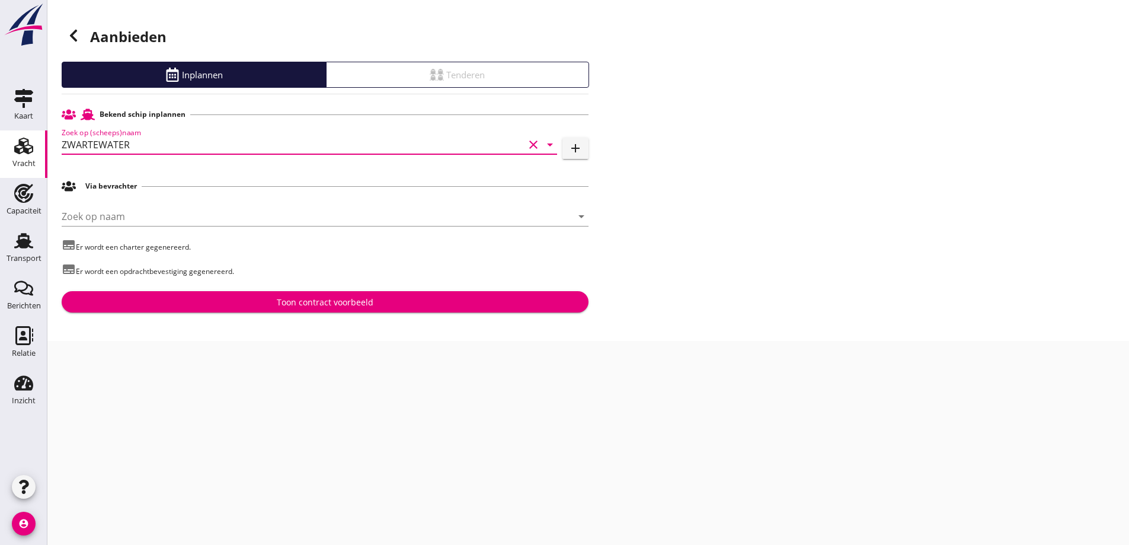
click at [244, 300] on div "Toon contract voorbeeld" at bounding box center [325, 302] width 508 height 12
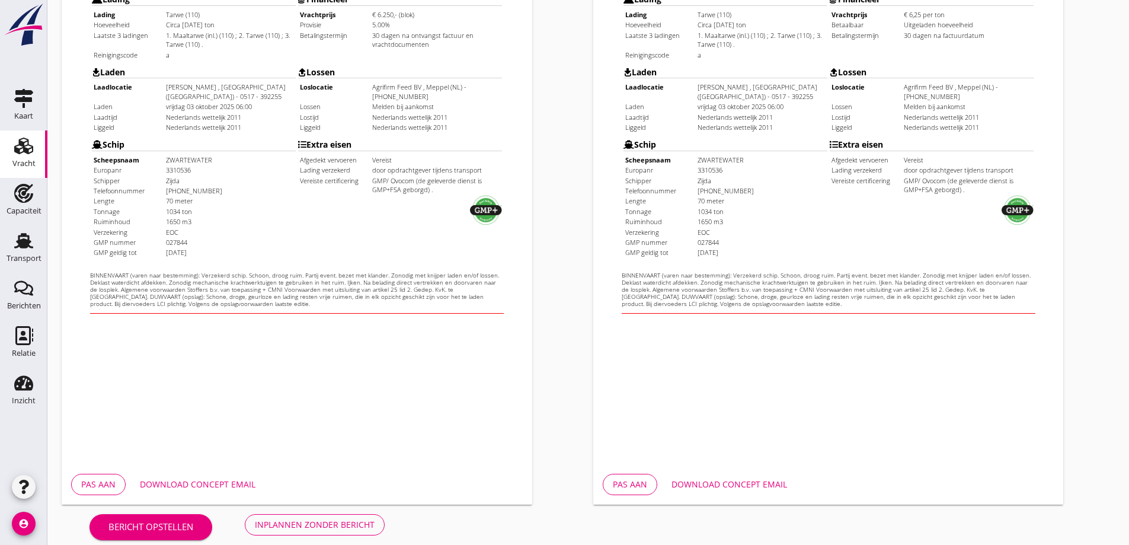
scroll to position [333, 0]
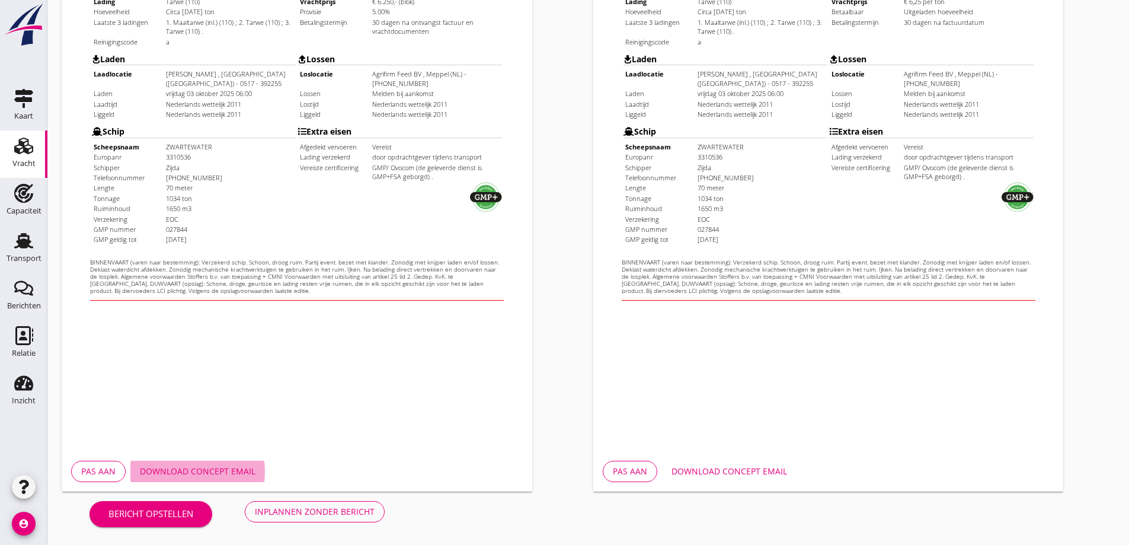
drag, startPoint x: 187, startPoint y: 471, endPoint x: 516, endPoint y: 489, distance: 329.4
click at [190, 471] on div "Download concept email" at bounding box center [198, 471] width 116 height 12
click at [195, 289] on html "Charter J. Zijda en A.J. Zijda-van Dijk Scheepvaartbedrijf Zwartewater Het Ambt…" at bounding box center [273, 36] width 423 height 503
drag, startPoint x: 780, startPoint y: 469, endPoint x: 780, endPoint y: 458, distance: 10.7
click at [780, 466] on div "Download concept email" at bounding box center [729, 471] width 116 height 12
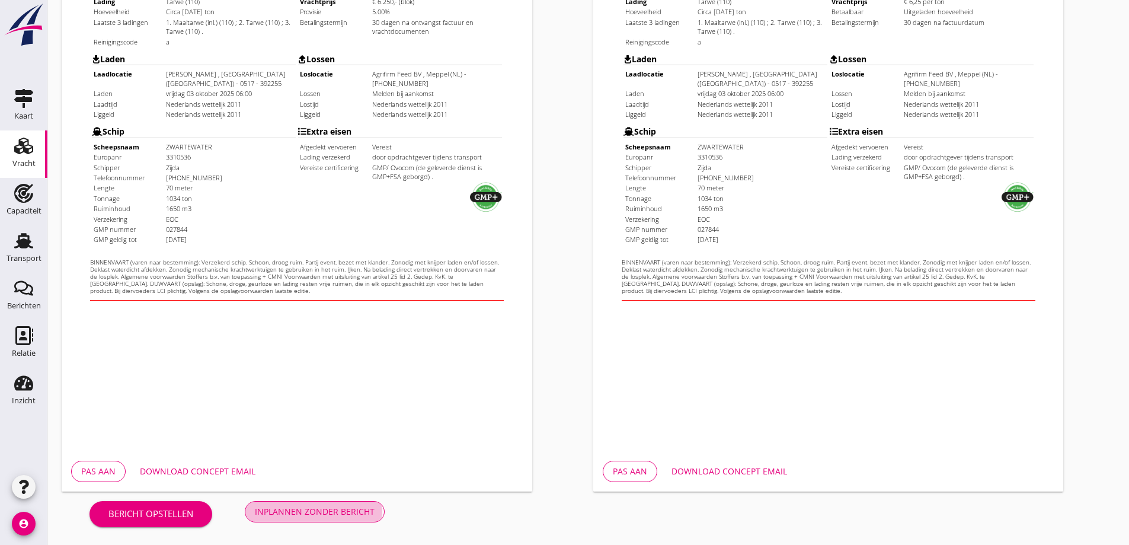
click at [293, 513] on div "Inplannen zonder bericht" at bounding box center [315, 511] width 120 height 12
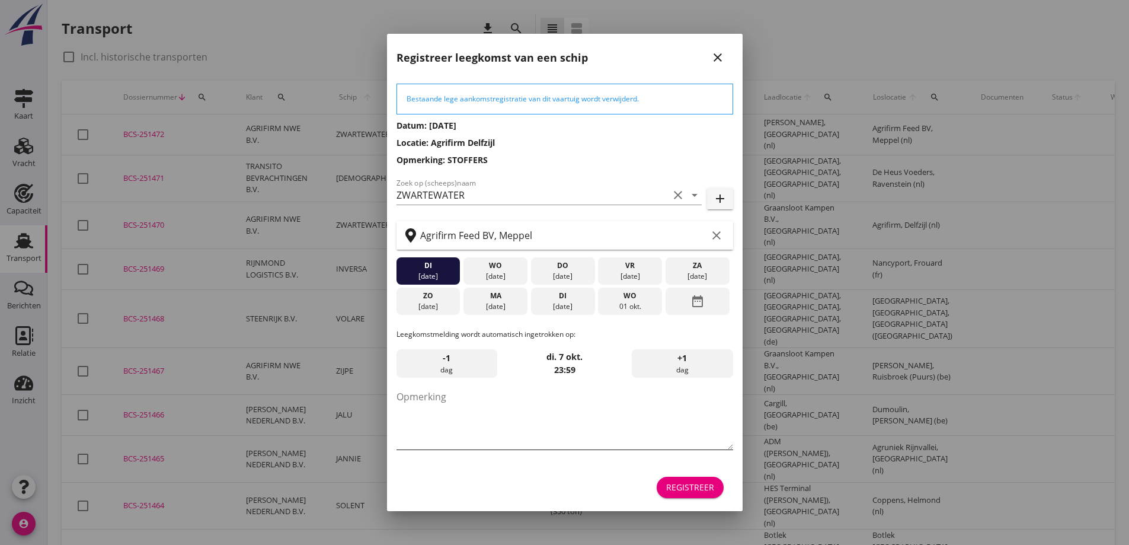
click at [516, 399] on textarea "Opmerking" at bounding box center [564, 418] width 337 height 62
type textarea "STOFFERS"
click at [700, 302] on icon "date_range" at bounding box center [697, 300] width 14 height 21
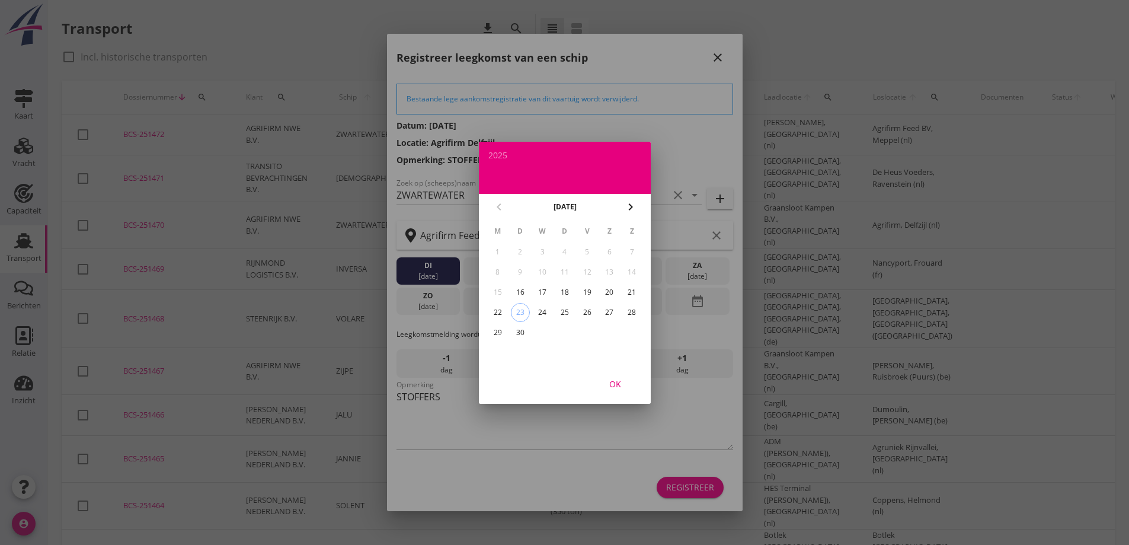
click at [638, 210] on div "chevron_right" at bounding box center [630, 207] width 21 height 14
click at [501, 271] on div "6" at bounding box center [497, 272] width 19 height 19
click at [614, 386] on div "OK" at bounding box center [614, 383] width 33 height 12
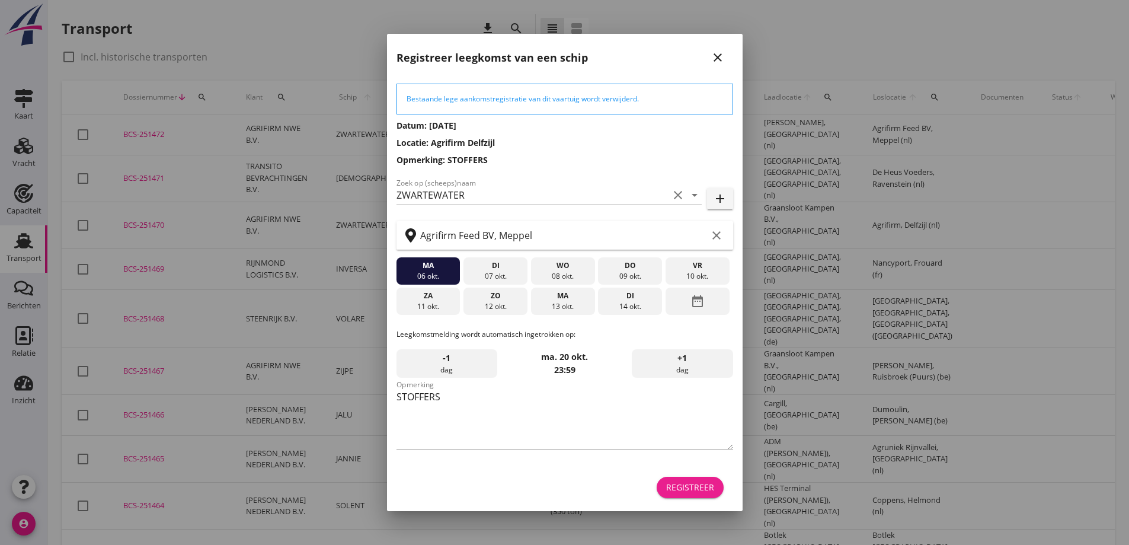
click at [674, 485] on div "Registreer" at bounding box center [690, 487] width 48 height 12
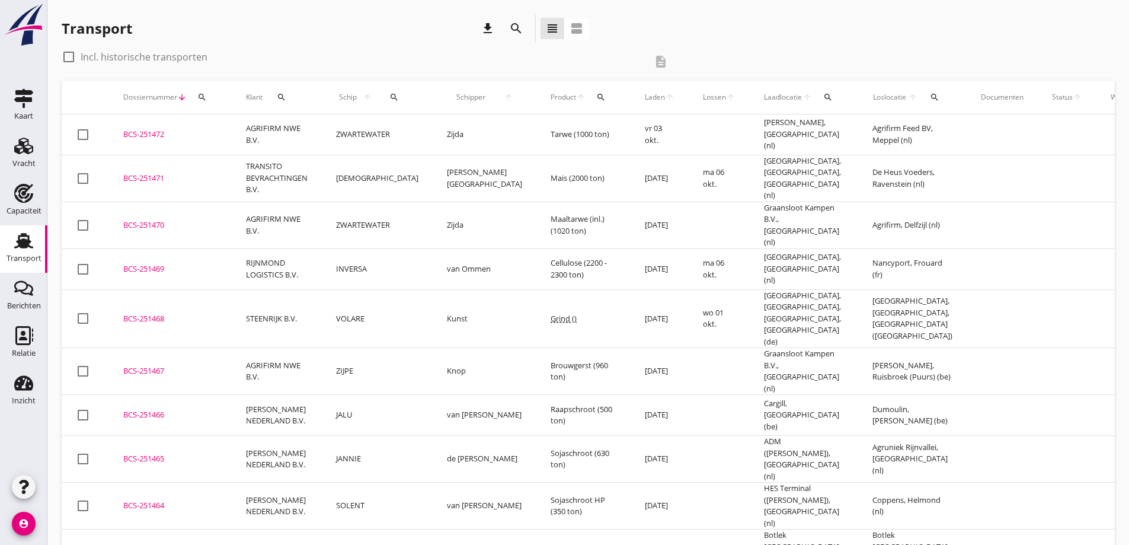
click at [130, 142] on td "BCS-251472 upload_file Drop hier uw bestand om het aan het dossier toe te voegen" at bounding box center [170, 134] width 123 height 41
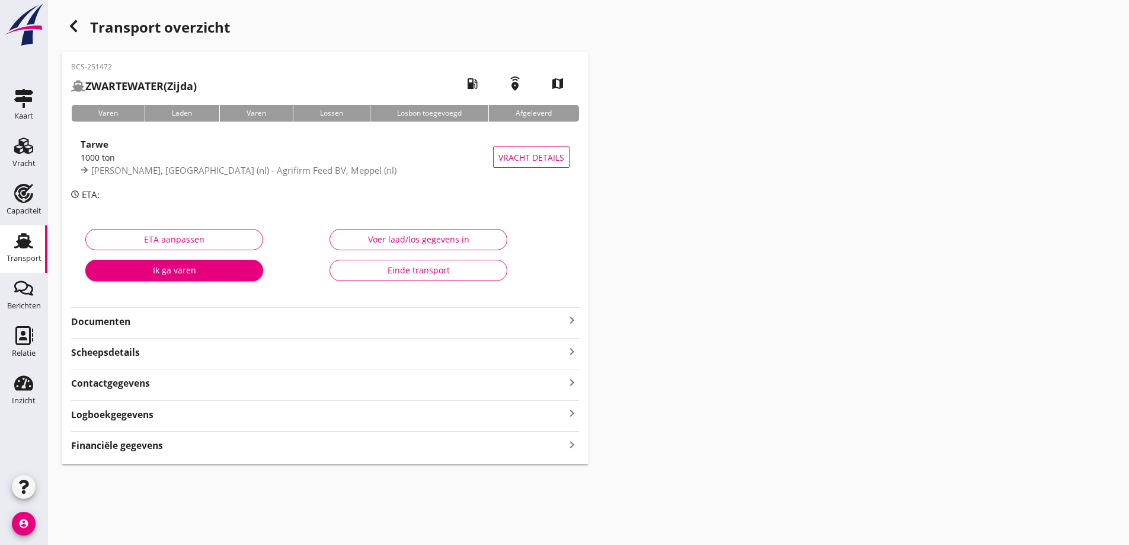
click at [118, 319] on strong "Documenten" at bounding box center [318, 322] width 494 height 14
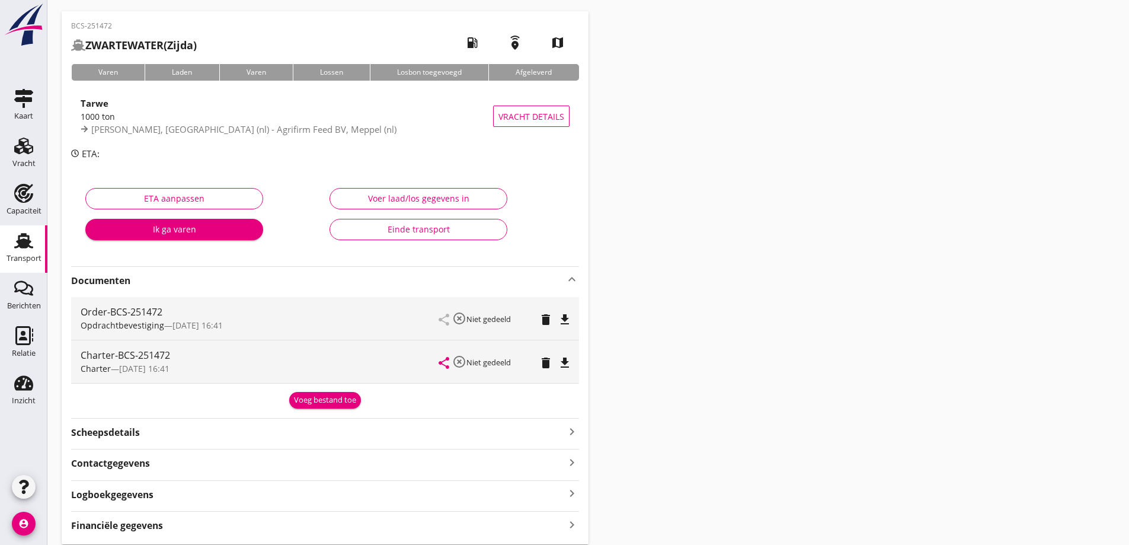
scroll to position [59, 0]
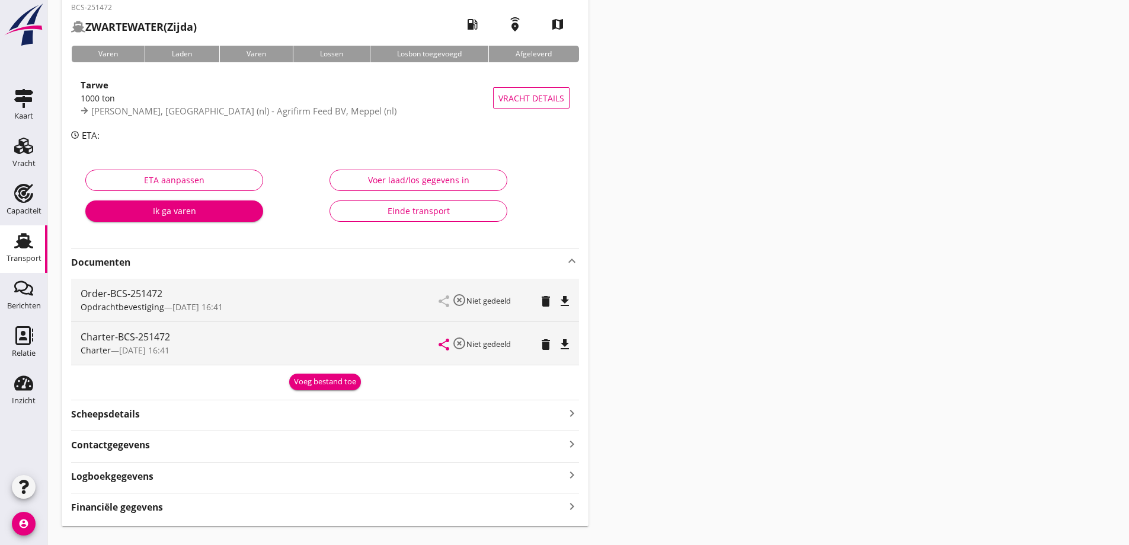
click at [311, 386] on div "Voeg bestand toe" at bounding box center [325, 382] width 62 height 12
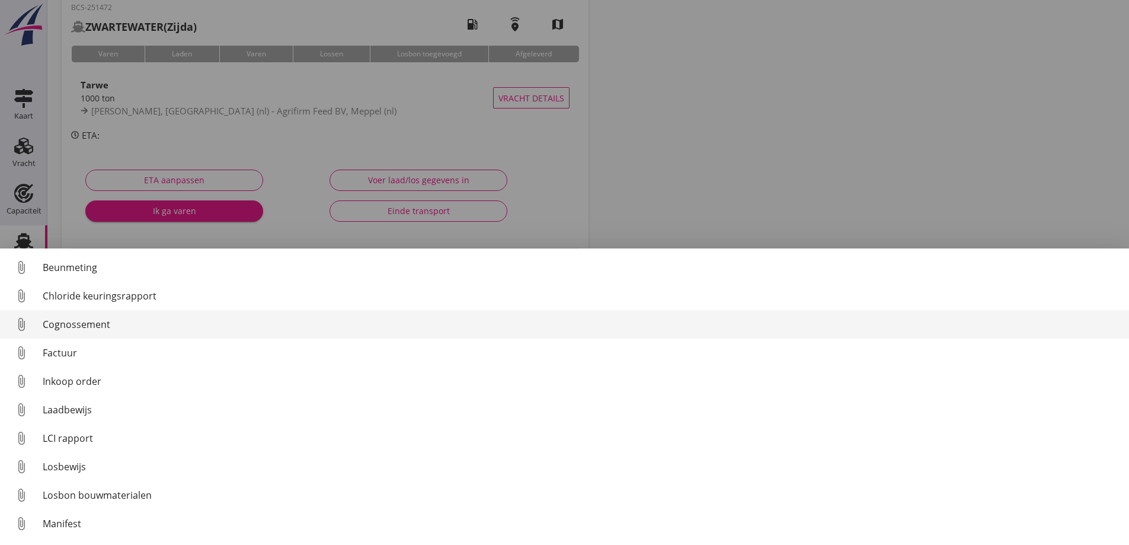
click at [103, 324] on div "Cognossement" at bounding box center [581, 324] width 1077 height 14
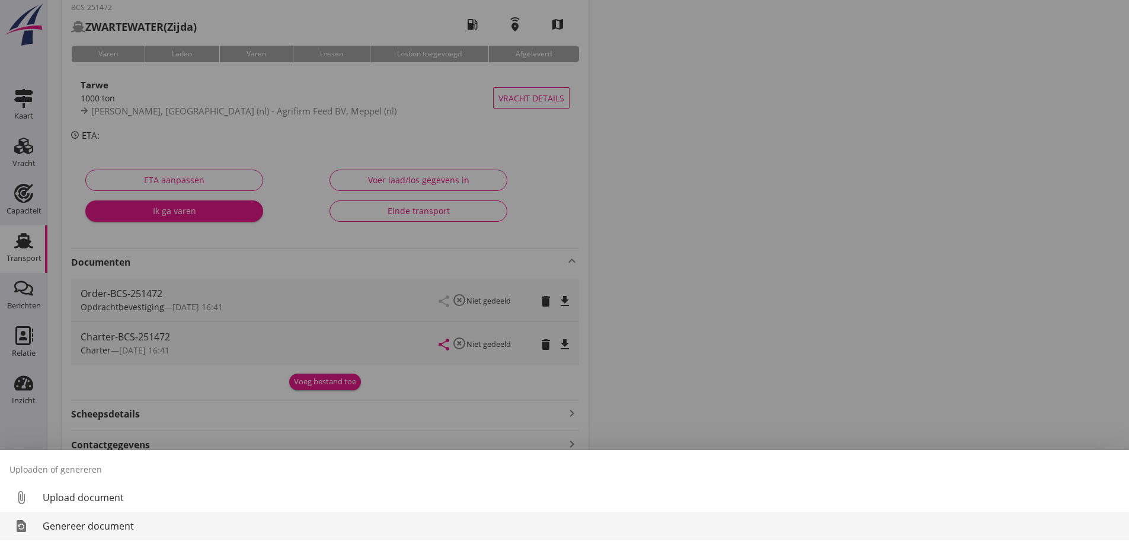
click at [114, 530] on div "Genereer document" at bounding box center [581, 526] width 1077 height 14
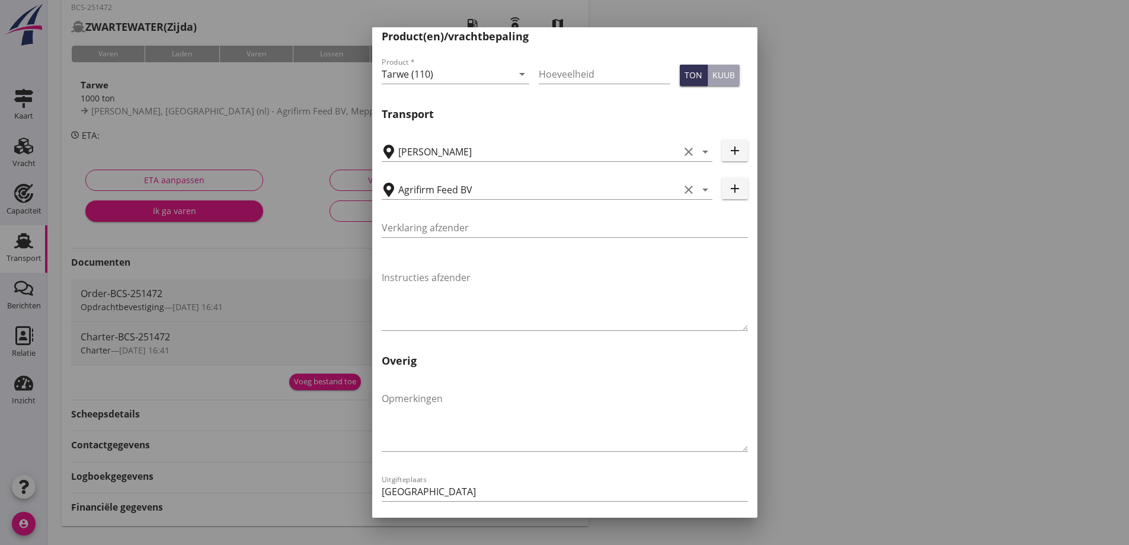
scroll to position [354, 0]
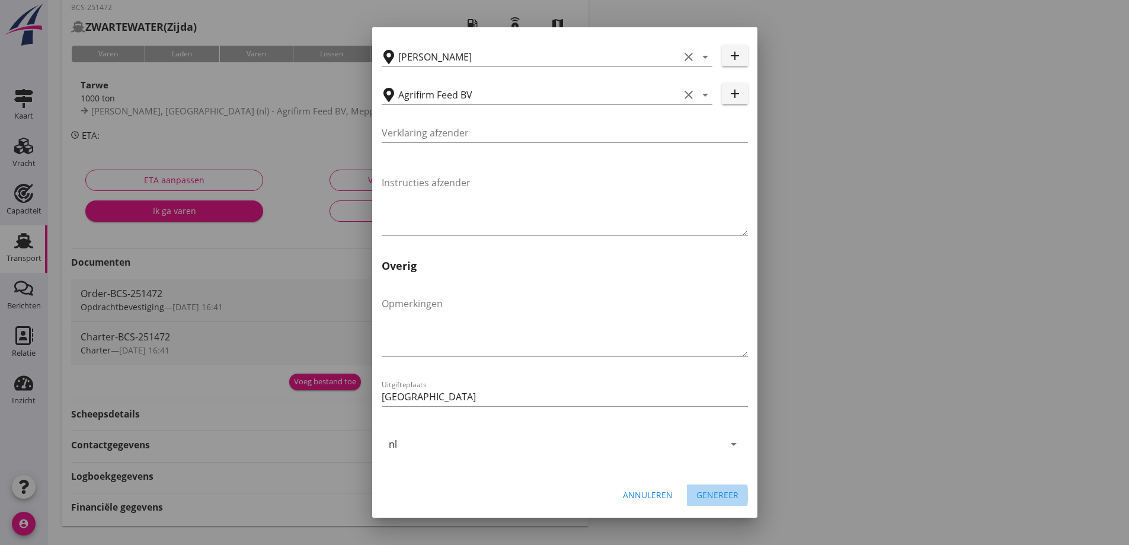
click at [700, 503] on button "Genereer" at bounding box center [717, 494] width 61 height 21
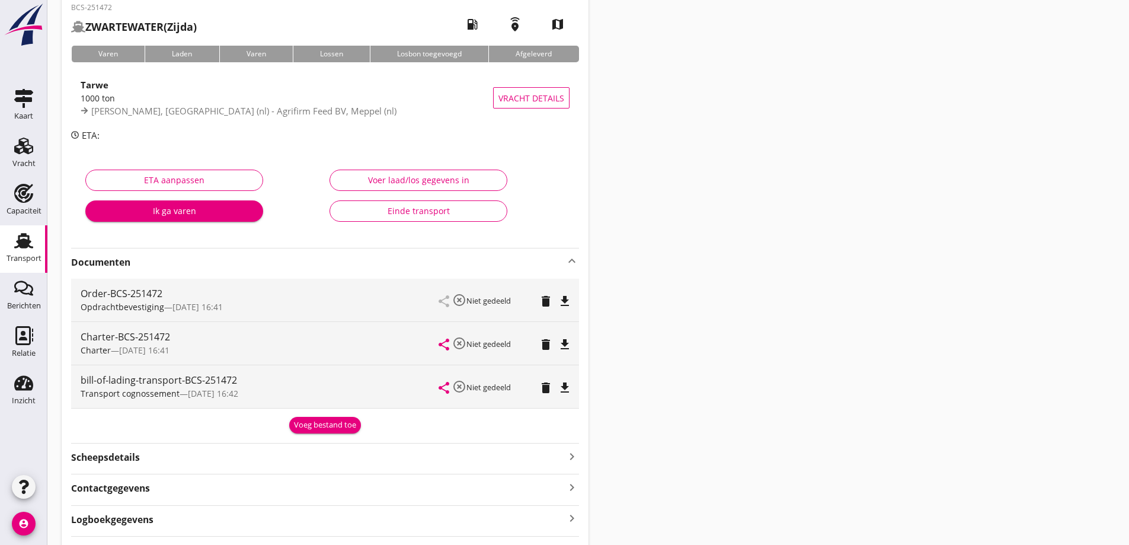
click at [569, 391] on icon "file_download" at bounding box center [565, 387] width 14 height 14
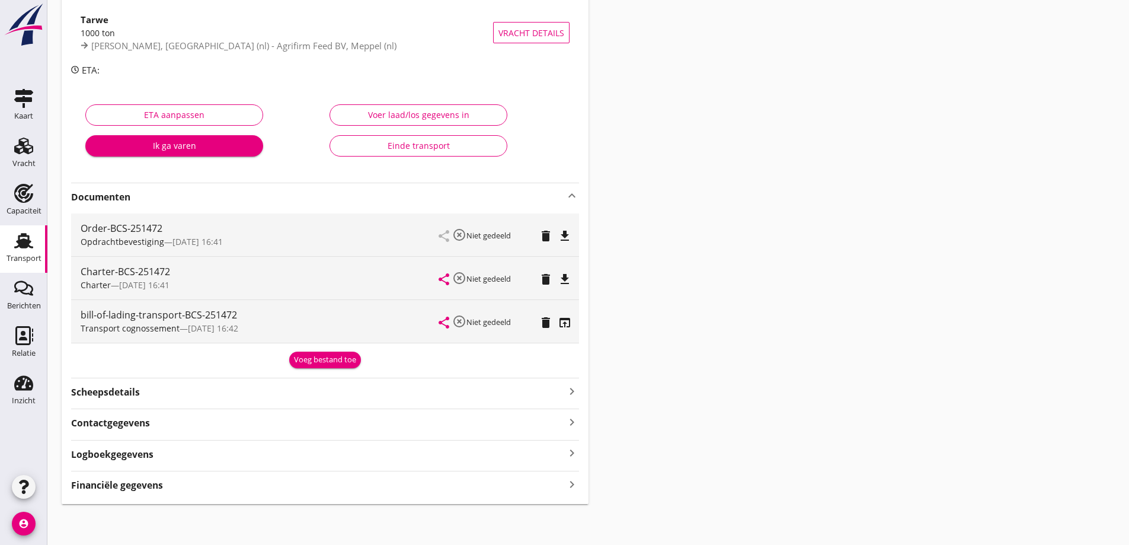
scroll to position [126, 0]
click at [152, 491] on div "BCS-251472 ZWARTEWATER (Zijda) local_gas_station emergency_share map Varen Lade…" at bounding box center [325, 214] width 527 height 576
click at [153, 484] on strong "Financiële gegevens" at bounding box center [117, 483] width 92 height 14
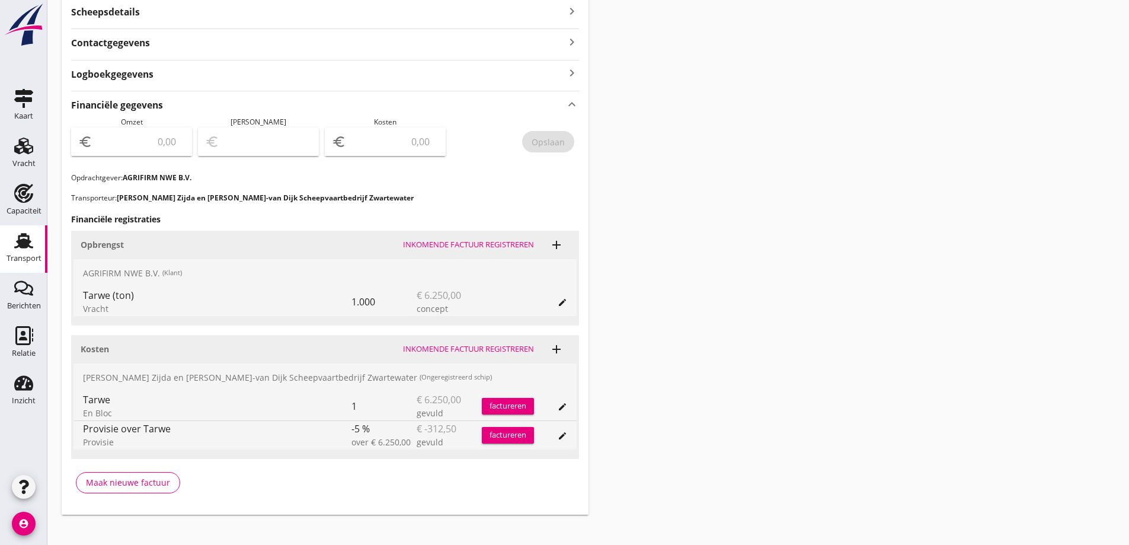
scroll to position [517, 0]
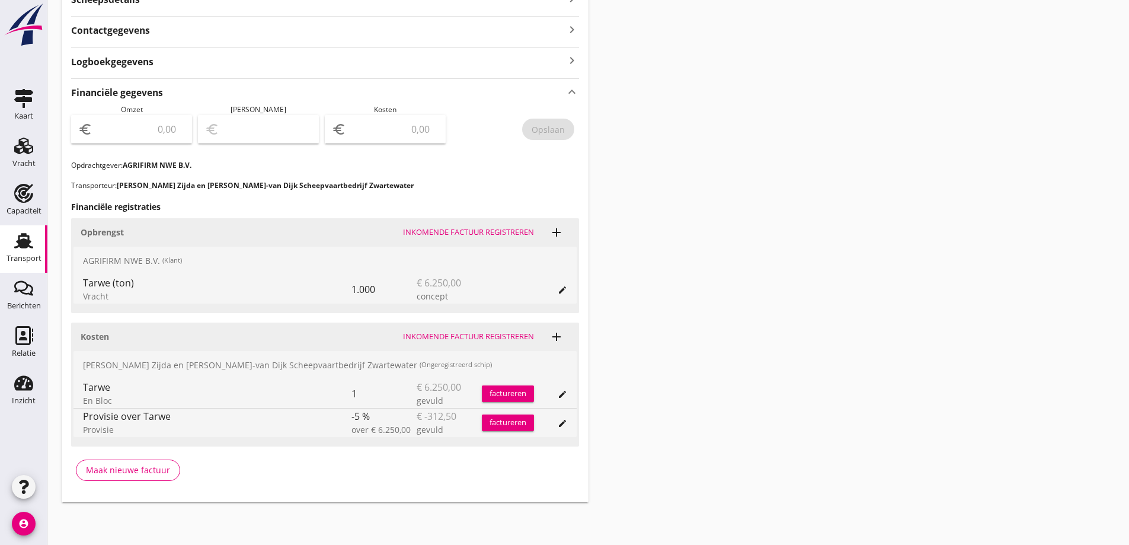
click at [167, 127] on input "number" at bounding box center [140, 129] width 90 height 19
type input "6250"
click at [409, 133] on input "number" at bounding box center [393, 129] width 90 height 19
type input "6245.00"
type input "5"
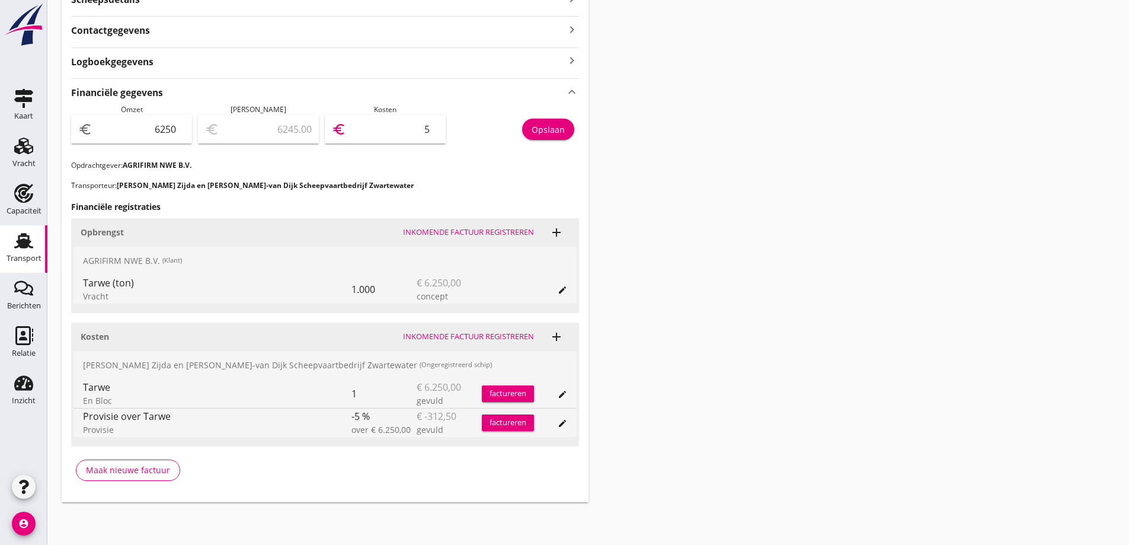
type input "6191.00"
type input "59"
type input "5657.00"
type input "593"
type input "312.00"
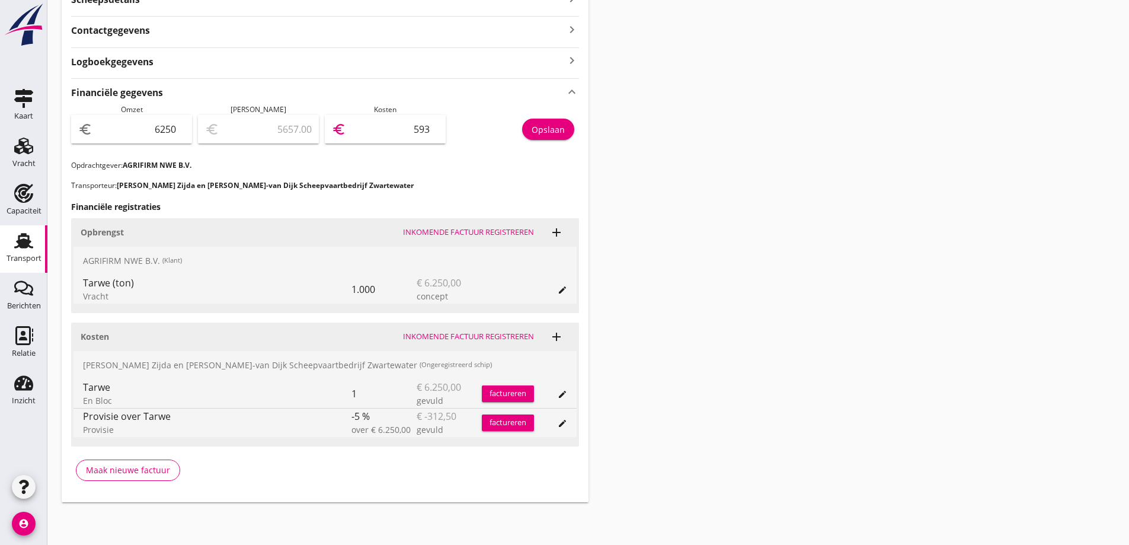
type input "5938"
type input "312.00"
type input "5938"
type input "5657.00"
type input "593"
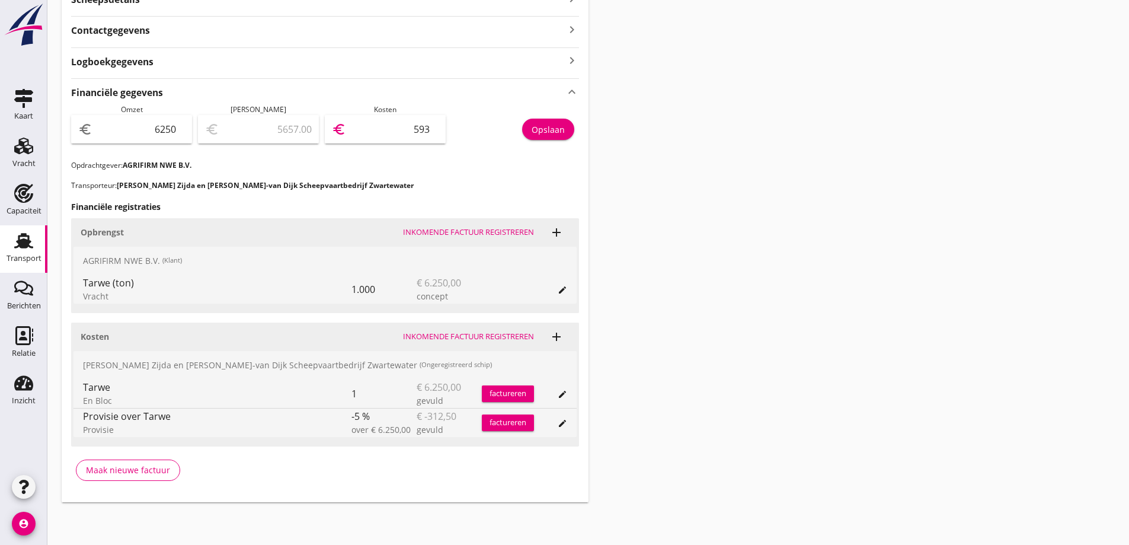
type input "313.00"
type input "5937"
type input "312.50"
type input "5937.5"
click at [452, 203] on h3 "Financiële registraties" at bounding box center [325, 206] width 508 height 12
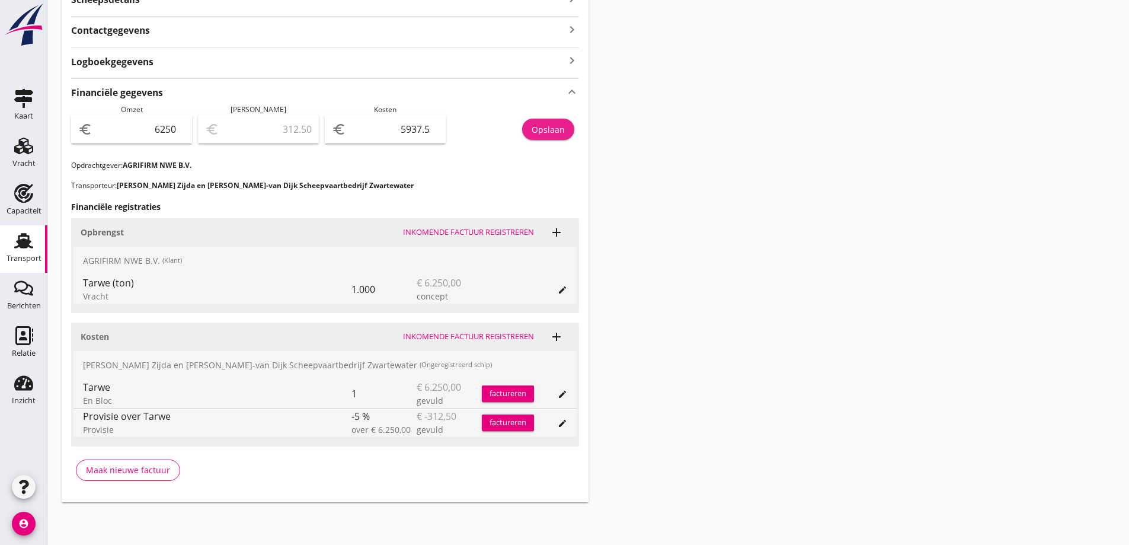
click at [551, 137] on button "Opslaan" at bounding box center [548, 129] width 52 height 21
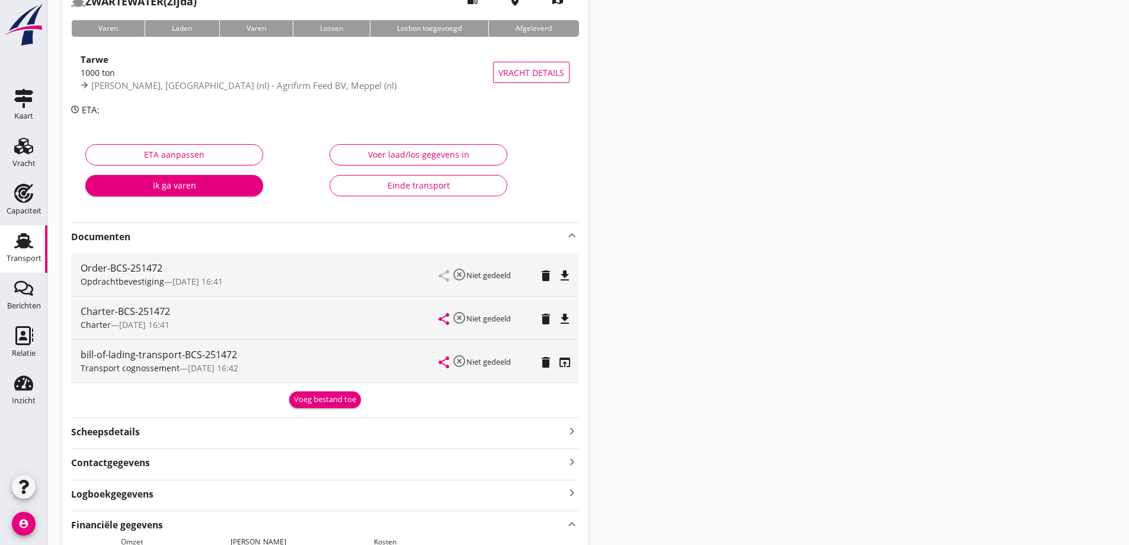
scroll to position [0, 0]
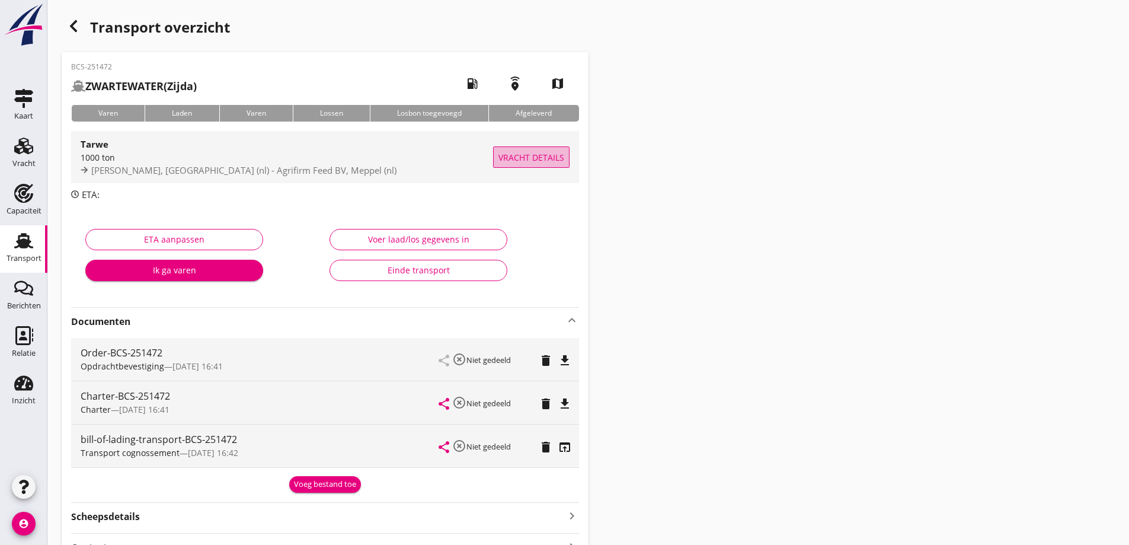
click at [508, 156] on span "Vracht details" at bounding box center [531, 157] width 66 height 12
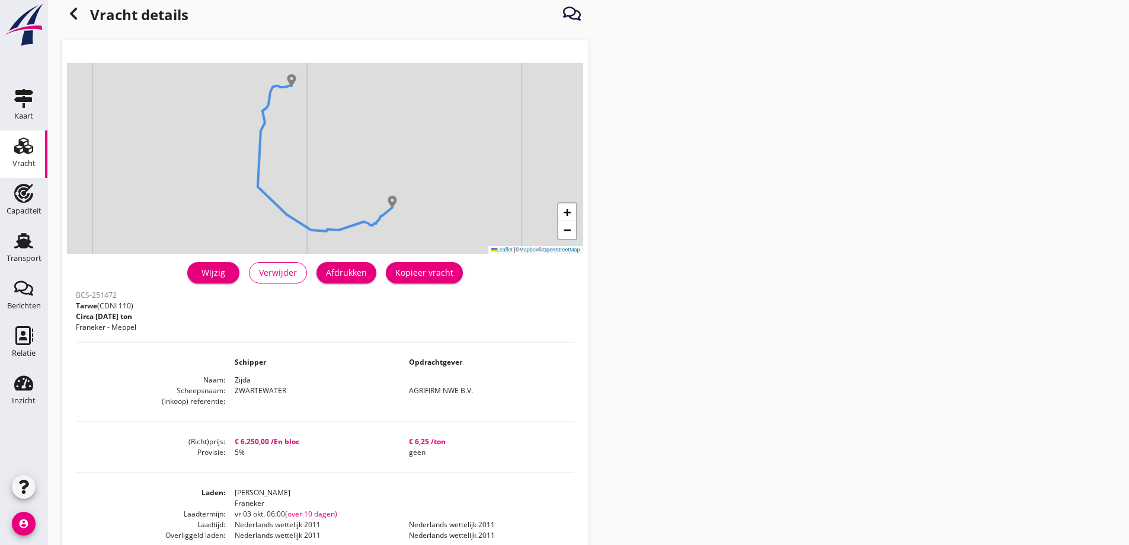
scroll to position [1, 0]
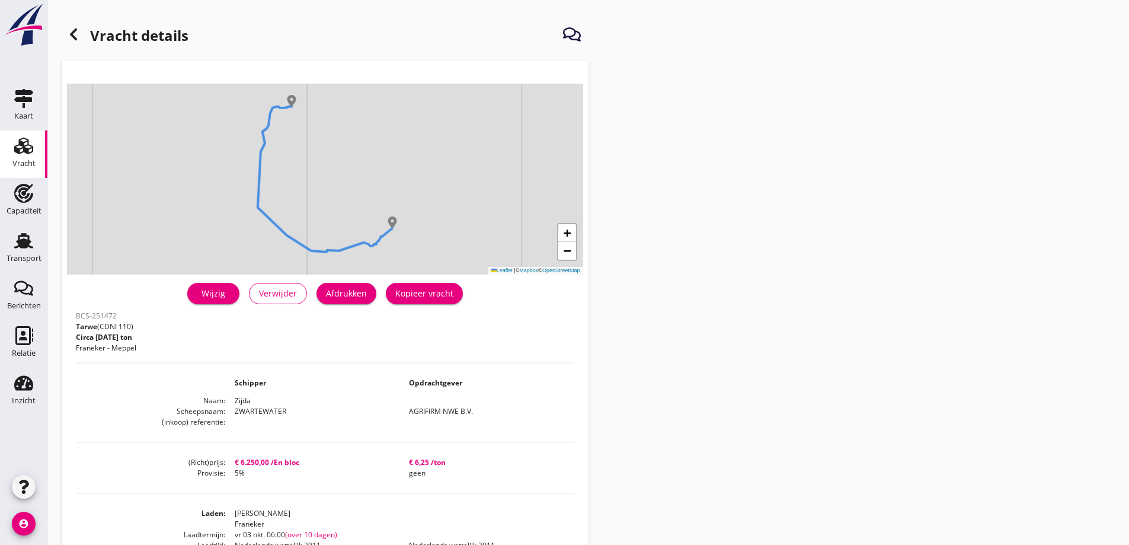
click at [332, 294] on div "Afdrukken" at bounding box center [346, 293] width 41 height 12
click at [31, 164] on div "Vracht" at bounding box center [23, 163] width 23 height 8
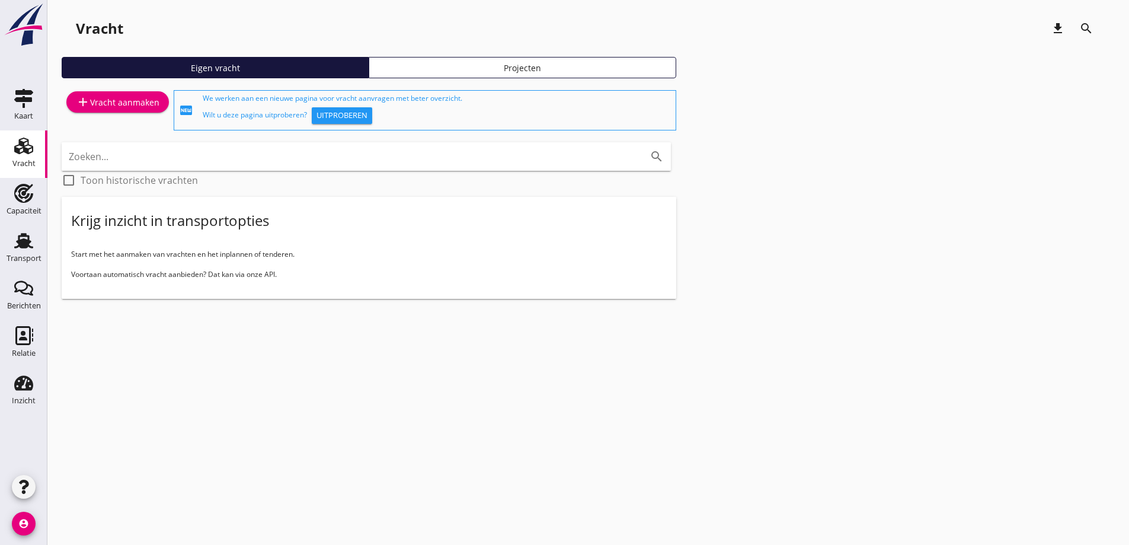
click at [12, 164] on div "Vracht" at bounding box center [23, 163] width 23 height 8
click at [19, 242] on use at bounding box center [23, 240] width 19 height 15
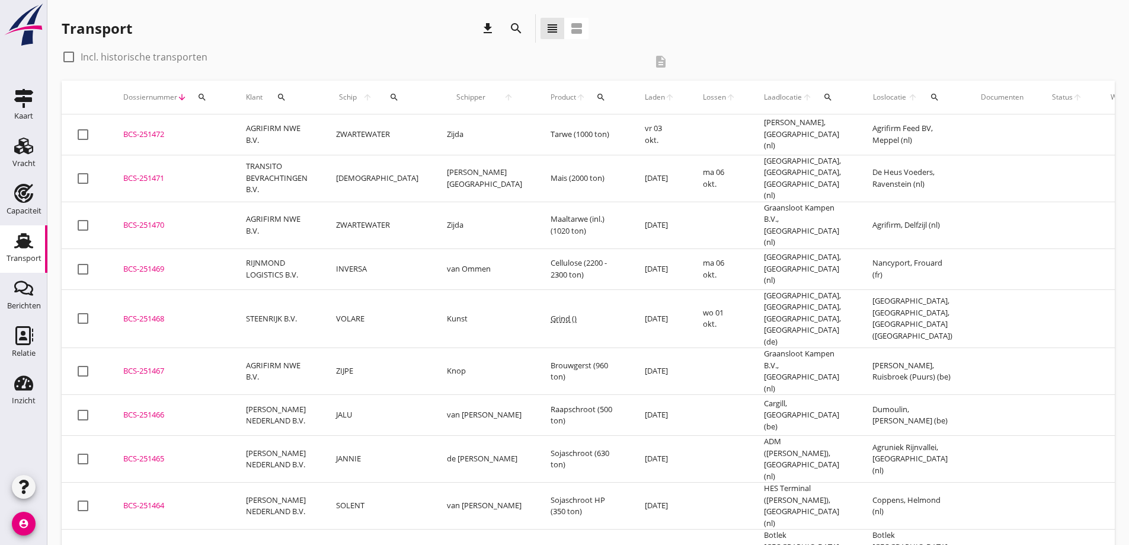
click at [186, 219] on div "BCS-251470" at bounding box center [170, 225] width 94 height 12
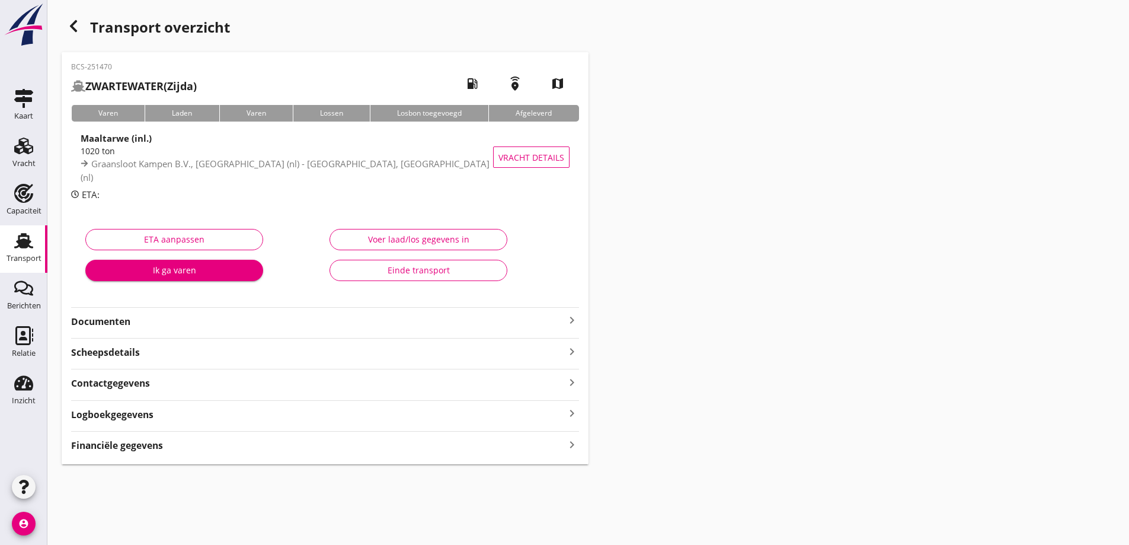
click at [108, 447] on strong "Financiële gegevens" at bounding box center [117, 446] width 92 height 14
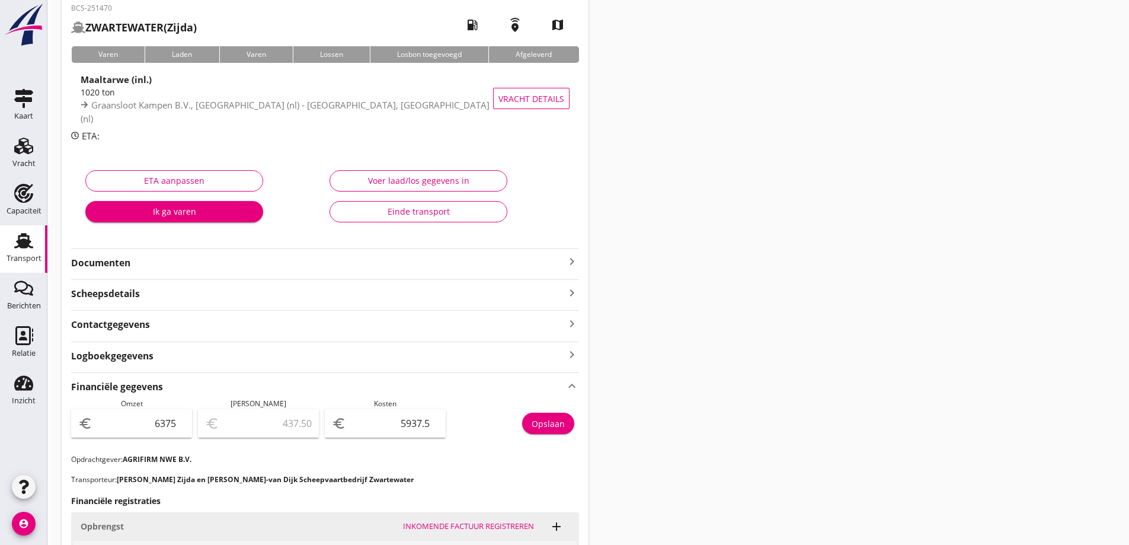
scroll to position [59, 0]
click at [19, 257] on div "Transport" at bounding box center [24, 258] width 35 height 8
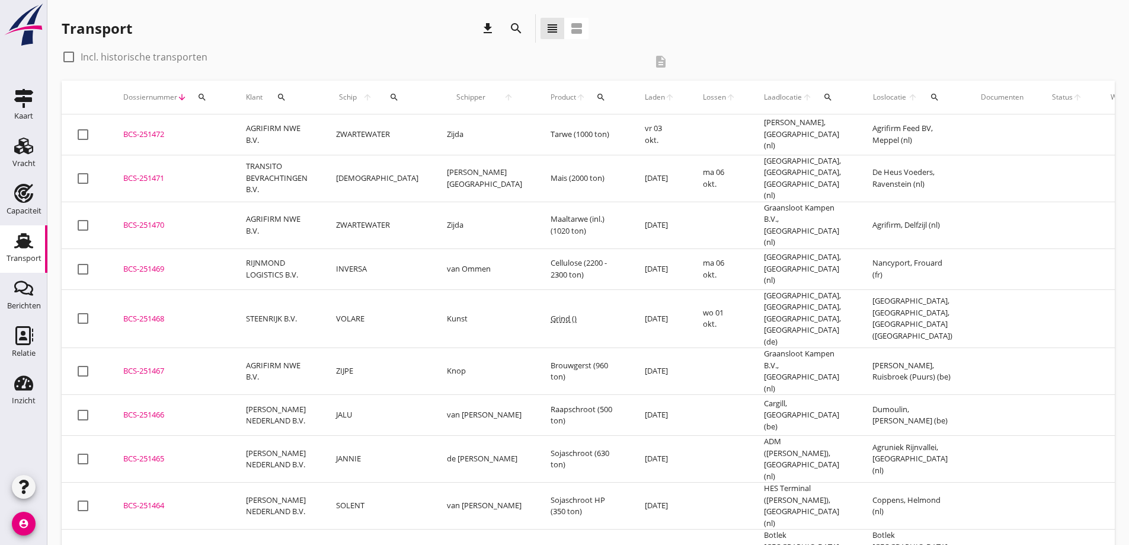
click at [328, 348] on td "ZIJPE" at bounding box center [377, 371] width 111 height 47
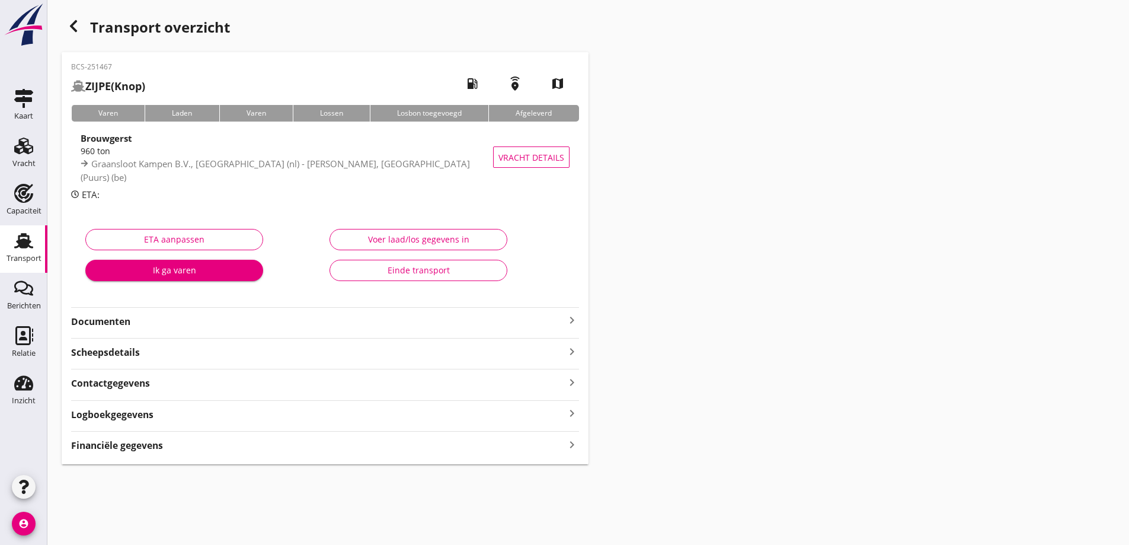
click at [97, 455] on div "BCS-251467 ZIJPE (Knop) local_gas_station emergency_share map Varen Laden Varen…" at bounding box center [325, 258] width 527 height 412
click at [113, 444] on strong "Financiële gegevens" at bounding box center [117, 446] width 92 height 14
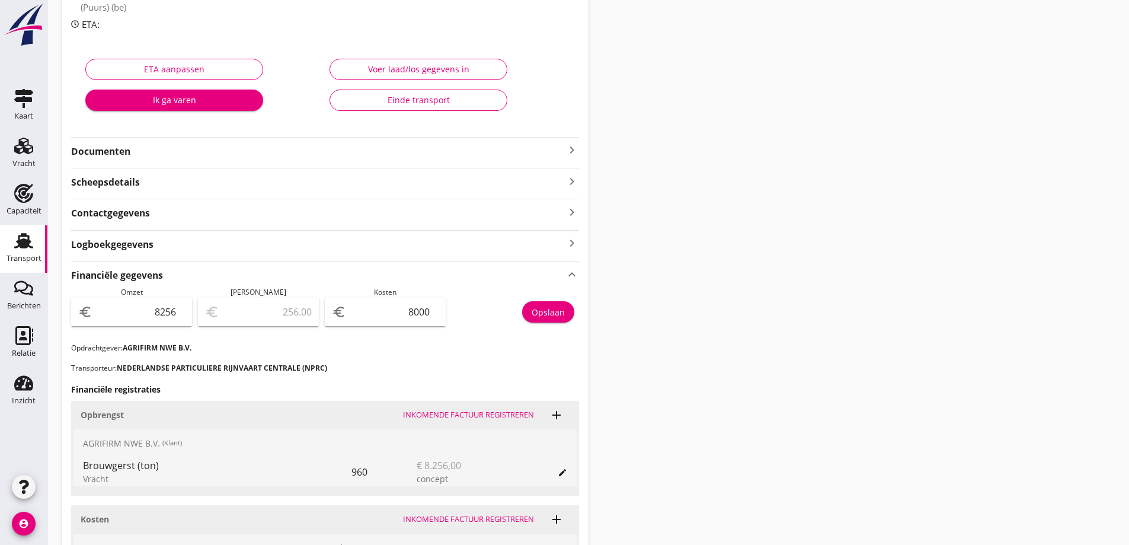
scroll to position [178, 0]
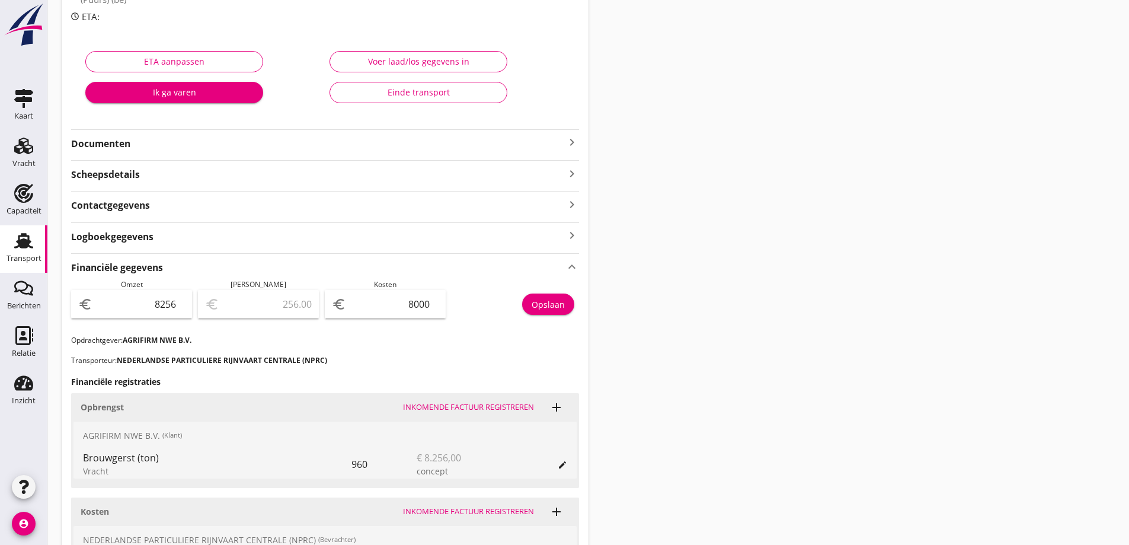
click at [42, 263] on link "Transport Transport" at bounding box center [23, 248] width 47 height 47
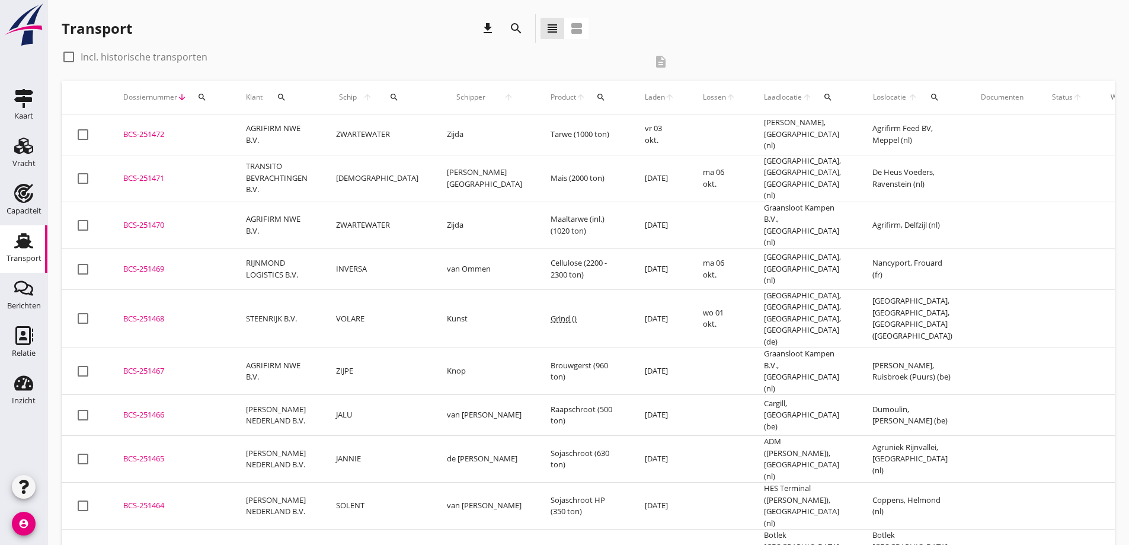
click at [178, 172] on div "BCS-251471" at bounding box center [170, 178] width 94 height 12
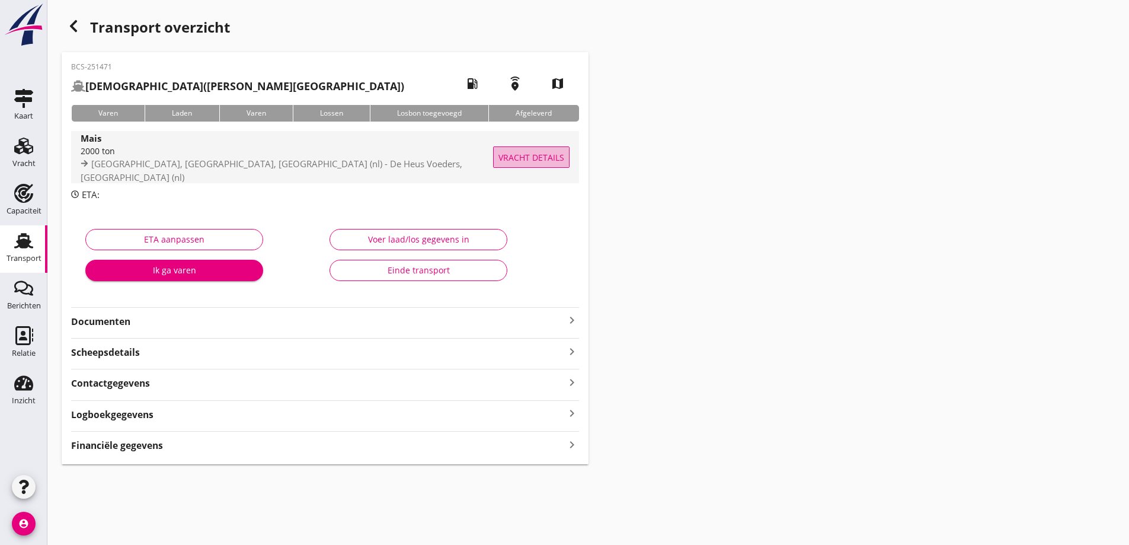
click at [530, 153] on span "Vracht details" at bounding box center [531, 157] width 66 height 12
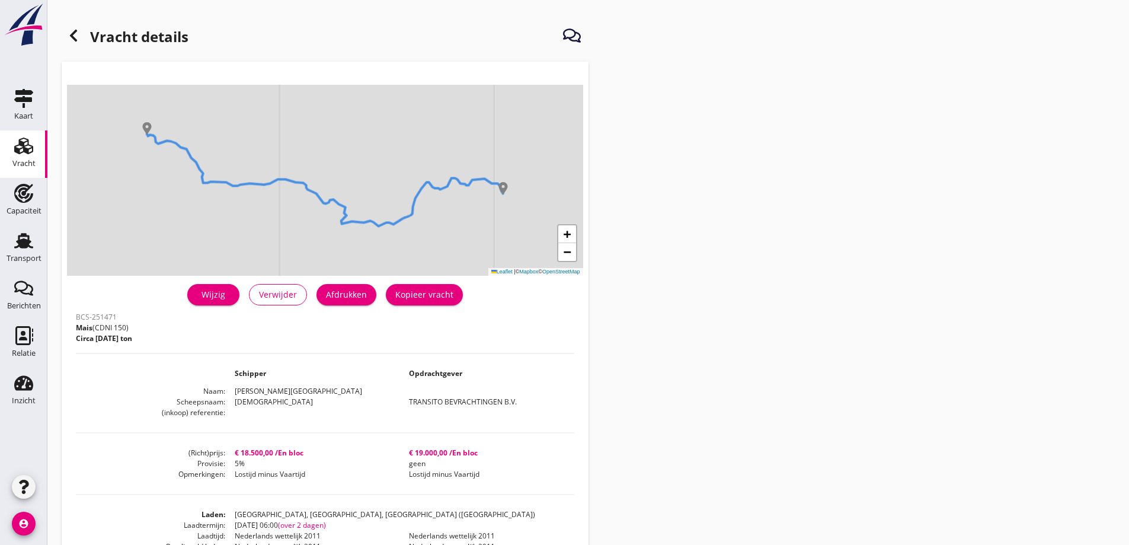
click at [352, 297] on div "Afdrukken" at bounding box center [346, 294] width 41 height 12
click at [76, 34] on icon at bounding box center [73, 35] width 14 height 14
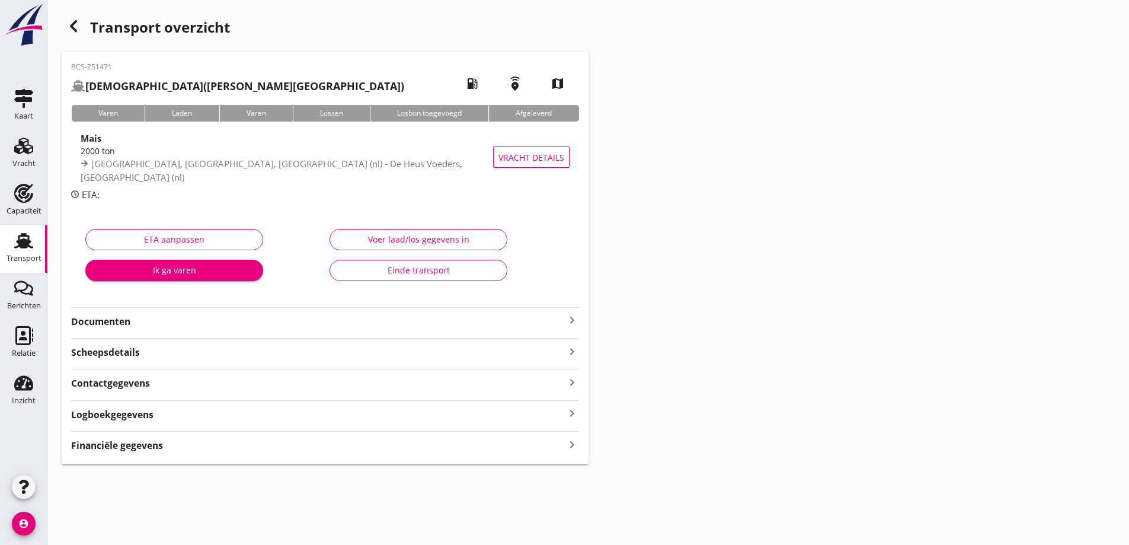
click at [198, 322] on strong "Documenten" at bounding box center [318, 322] width 494 height 14
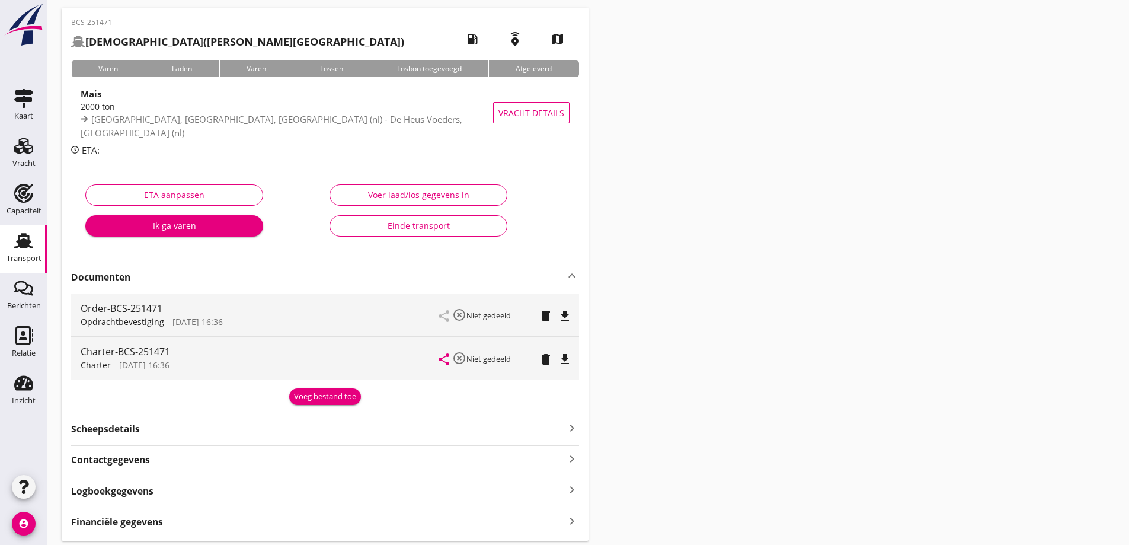
scroll to position [83, 0]
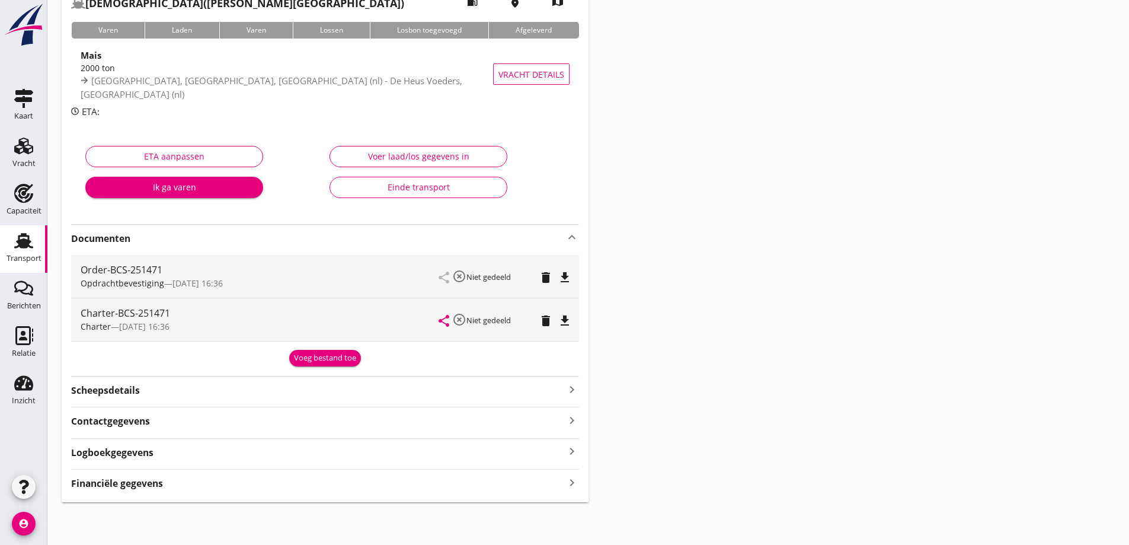
drag, startPoint x: 566, startPoint y: 279, endPoint x: 560, endPoint y: 293, distance: 15.4
click at [565, 280] on icon "file_download" at bounding box center [565, 277] width 14 height 14
click at [565, 322] on icon "file_download" at bounding box center [565, 320] width 14 height 14
click at [25, 244] on use at bounding box center [23, 240] width 19 height 15
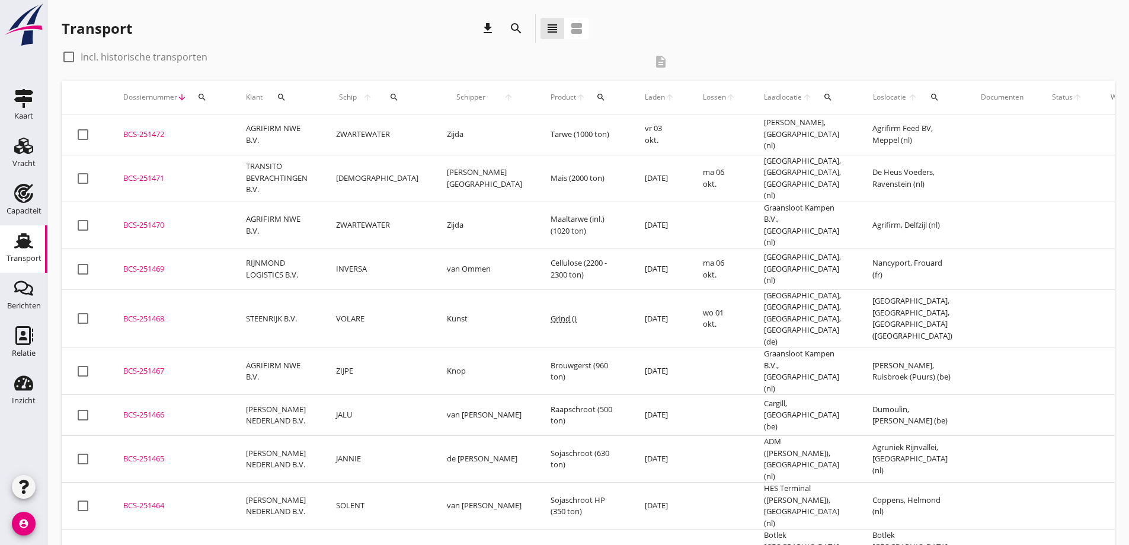
click at [187, 219] on div "BCS-251470" at bounding box center [170, 225] width 94 height 12
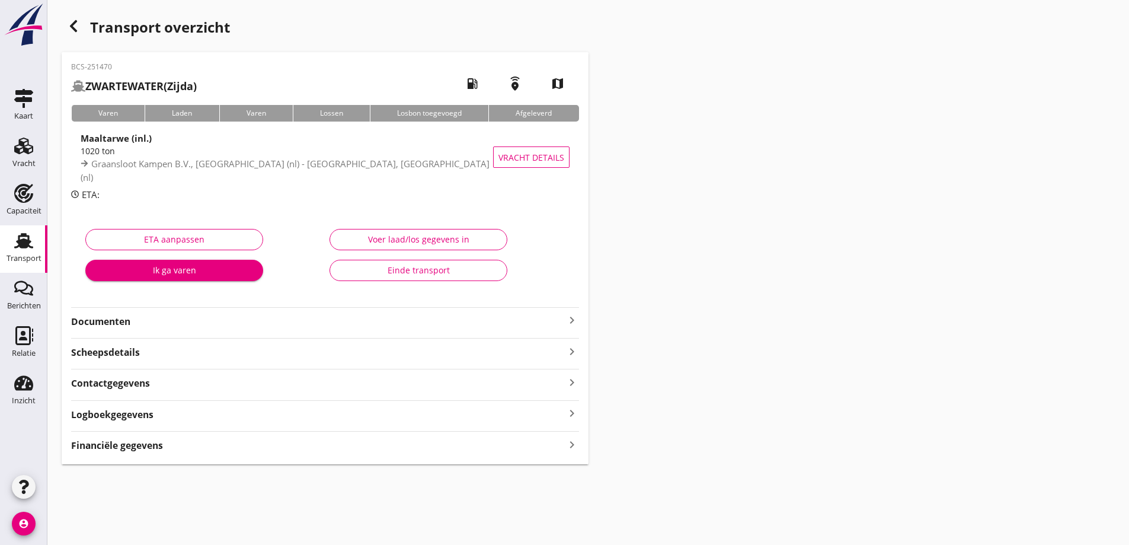
click at [214, 444] on div "Financiële gegevens keyboard_arrow_right" at bounding box center [325, 444] width 508 height 16
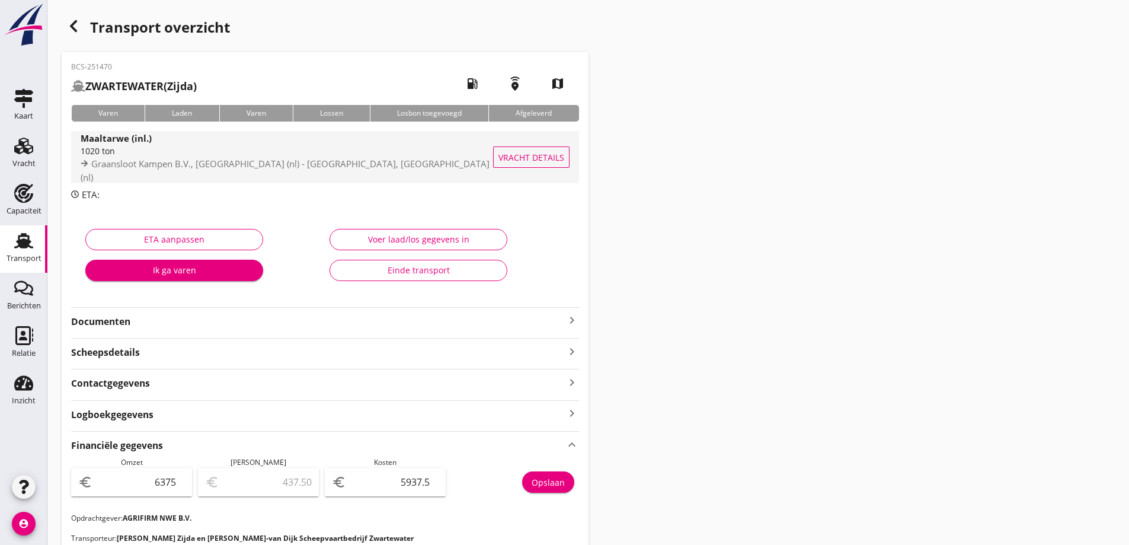
click at [535, 169] on div "Vracht details" at bounding box center [531, 157] width 75 height 52
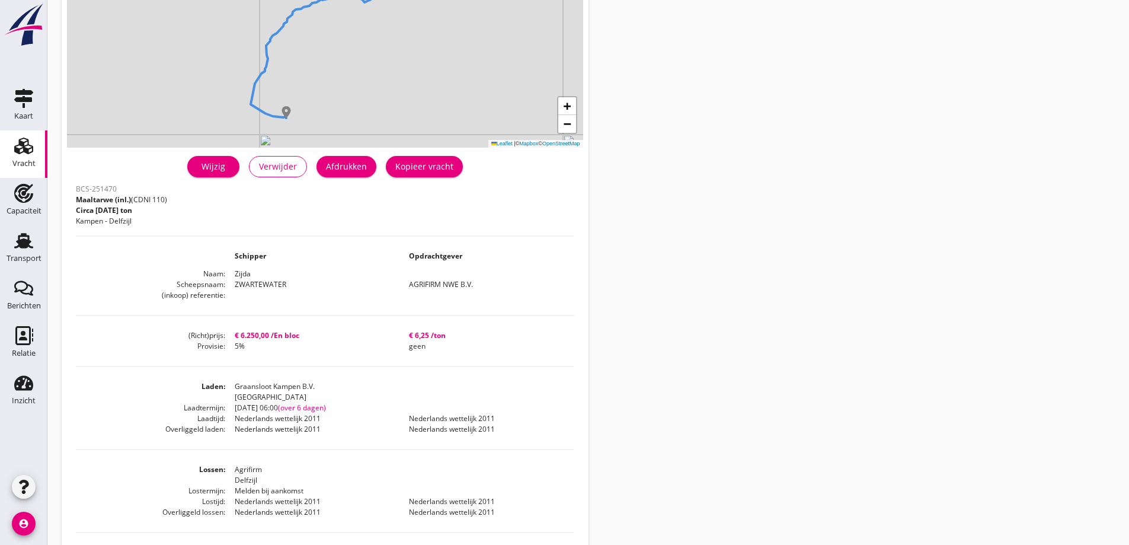
scroll to position [59, 0]
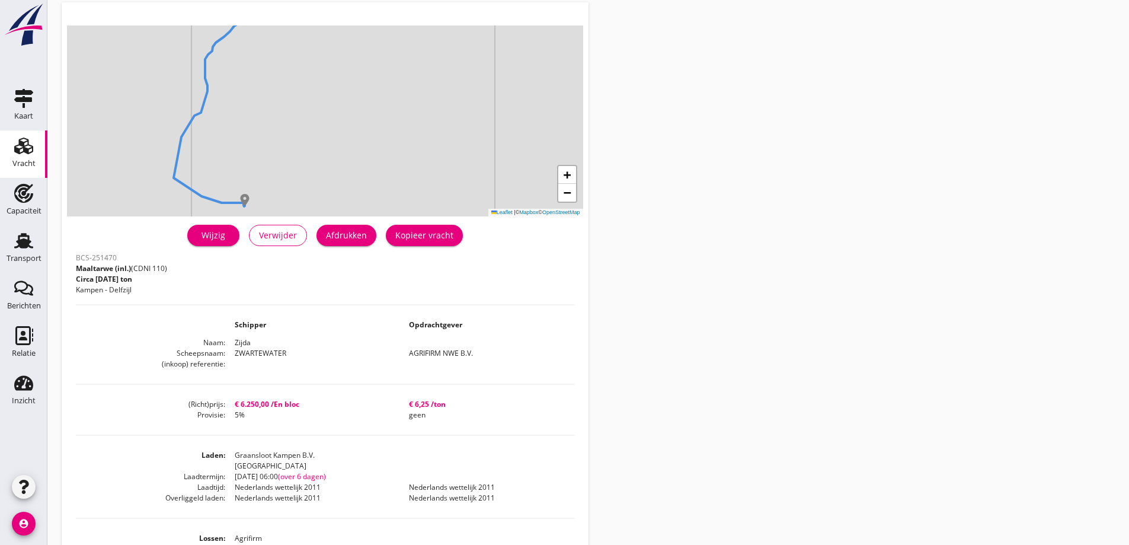
click at [202, 236] on div "Wijzig" at bounding box center [213, 235] width 33 height 12
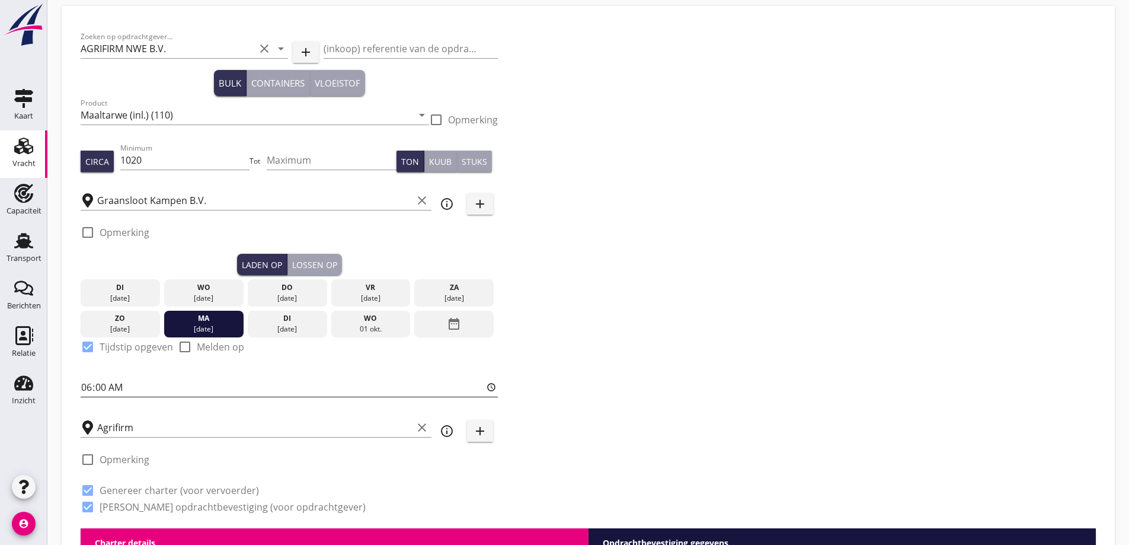
scroll to position [276, 0]
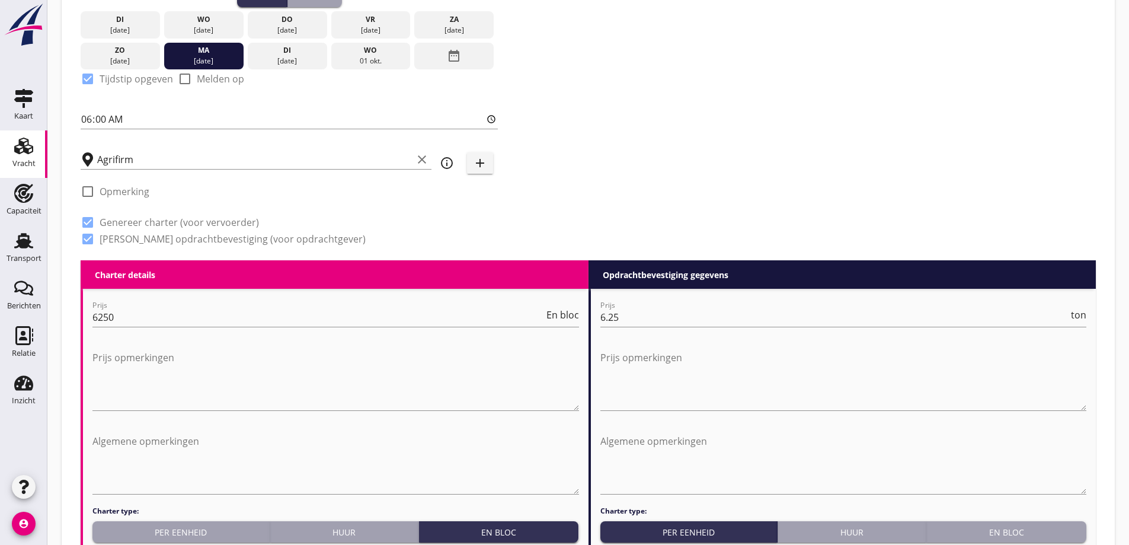
click at [479, 151] on div "Agrifirm clear info_outline add" at bounding box center [289, 158] width 417 height 37
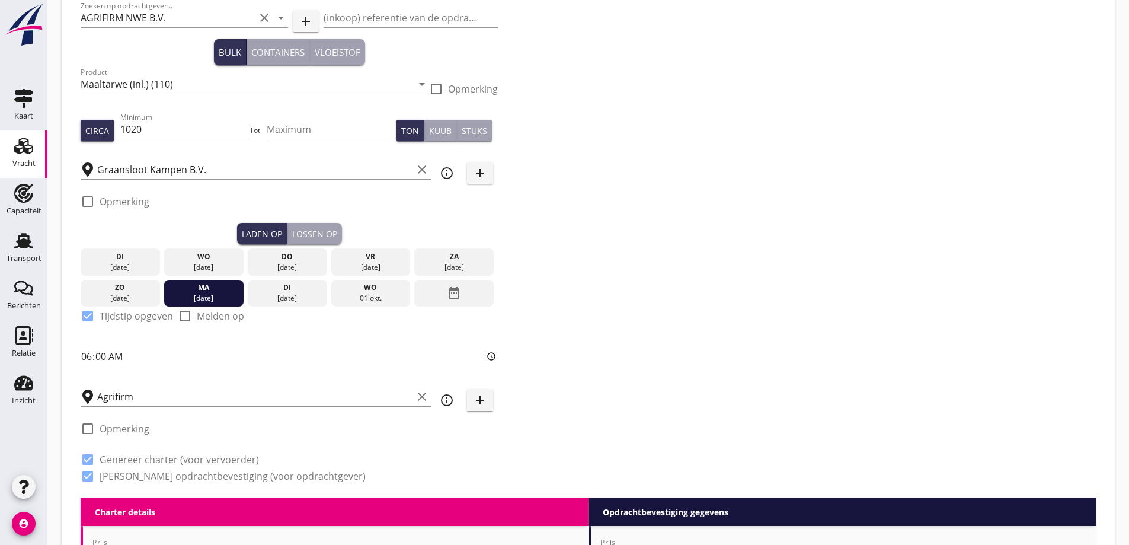
scroll to position [0, 0]
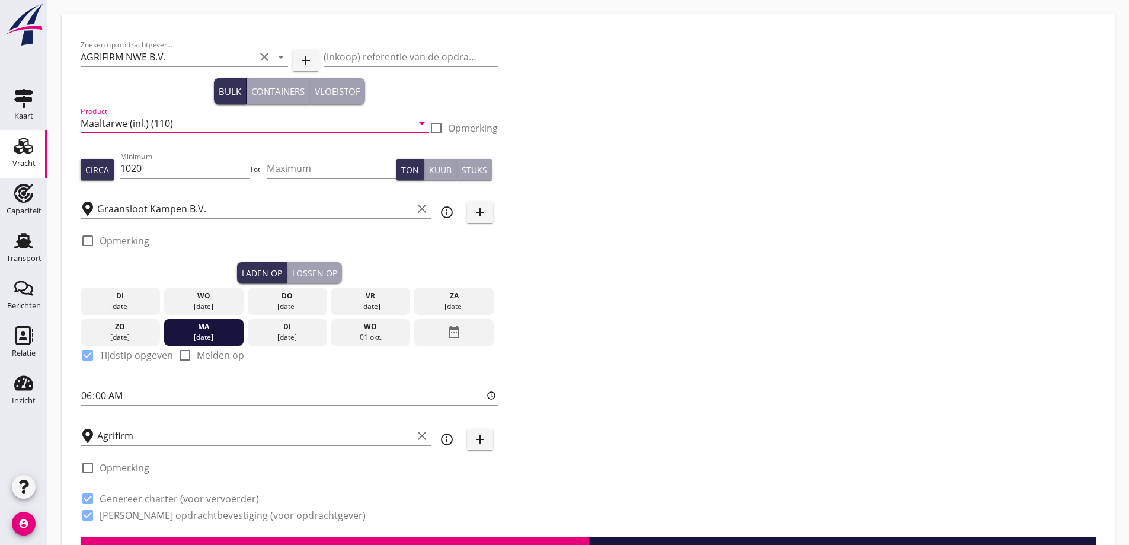
click at [187, 128] on input "Maaltarwe (inl.) (110)" at bounding box center [247, 123] width 332 height 19
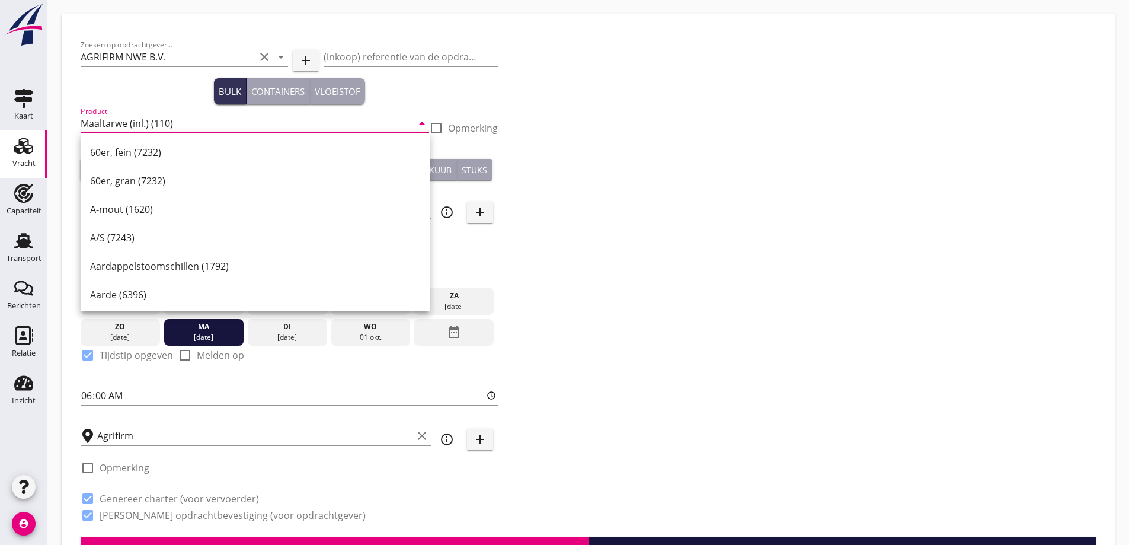
click at [633, 211] on div "Zoeken op opdrachtgever... AGRIFIRM NWE B.V. clear arrow_drop_down add (inkoop)…" at bounding box center [588, 284] width 1025 height 503
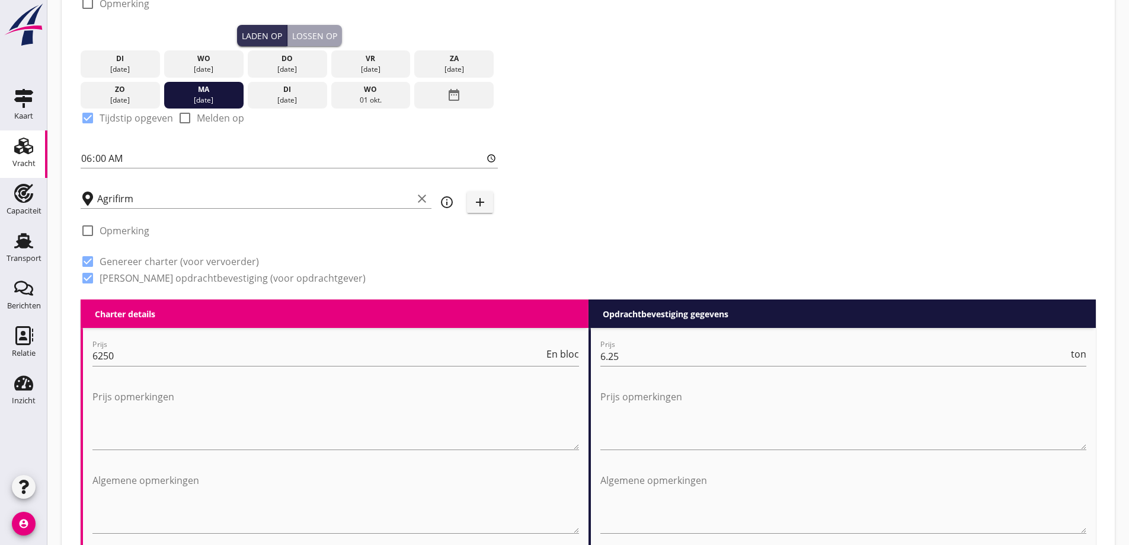
scroll to position [276, 0]
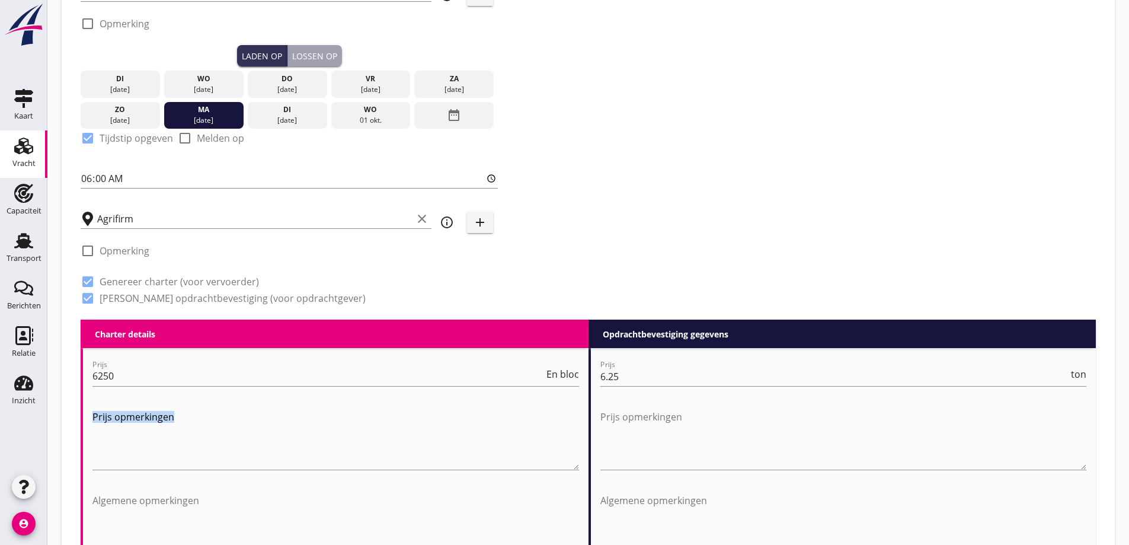
drag, startPoint x: 338, startPoint y: 396, endPoint x: 316, endPoint y: 392, distance: 22.4
click at [334, 398] on div "Prijs 6250 En bloc Prijs opmerkingen" at bounding box center [335, 419] width 487 height 124
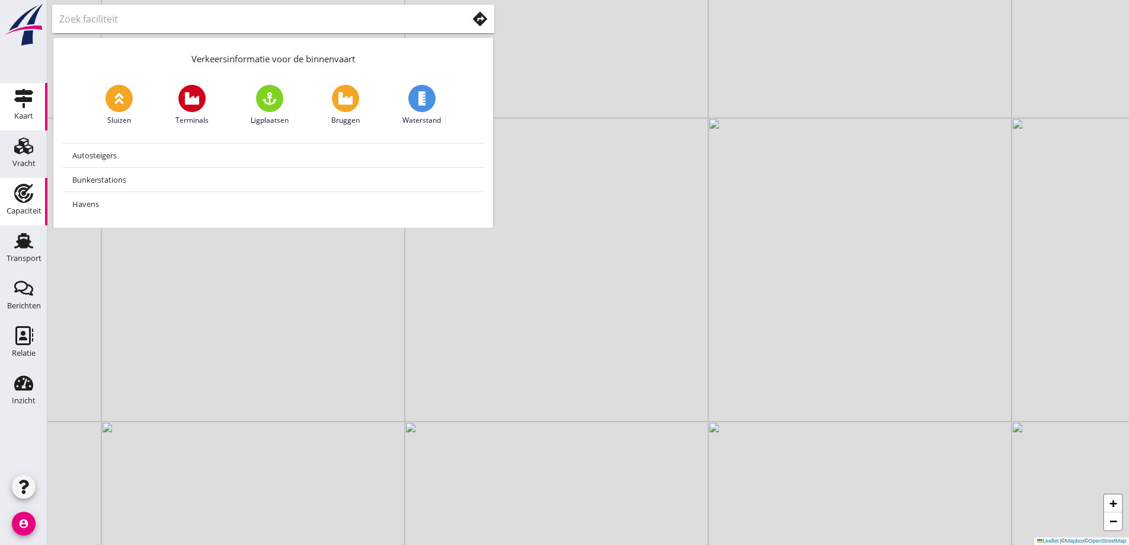
click at [21, 209] on div "Capaciteit" at bounding box center [24, 211] width 35 height 8
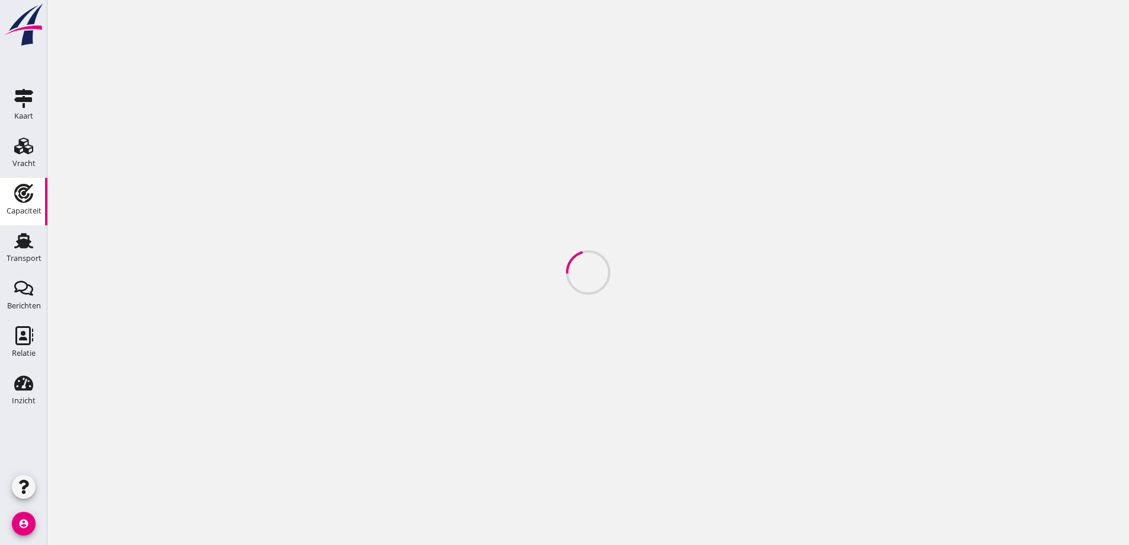
drag, startPoint x: 19, startPoint y: 253, endPoint x: 37, endPoint y: 180, distance: 75.2
click at [20, 254] on div "Transport" at bounding box center [24, 258] width 35 height 17
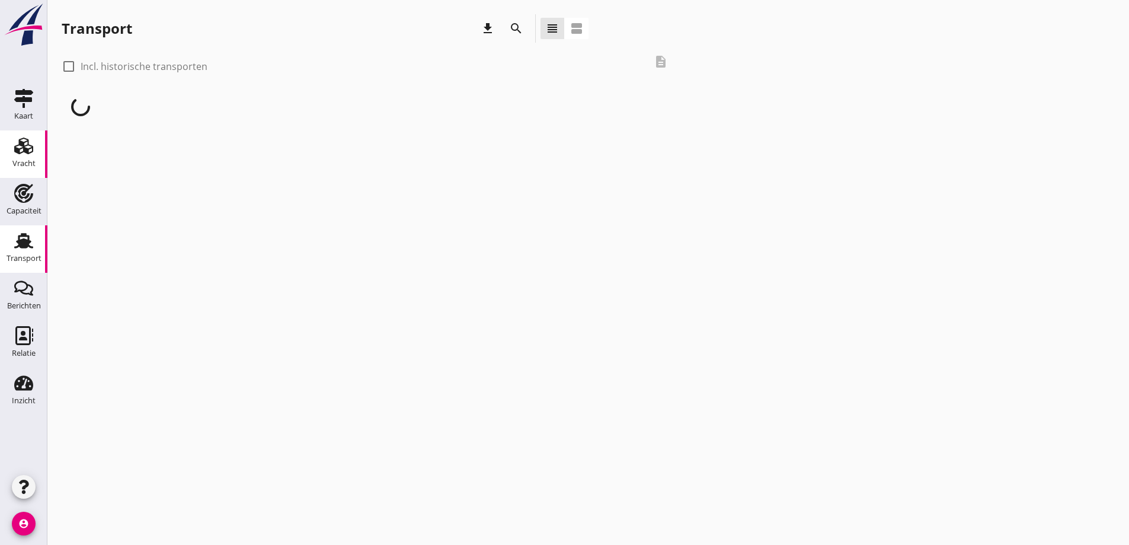
click at [25, 155] on div "Vracht" at bounding box center [23, 163] width 23 height 17
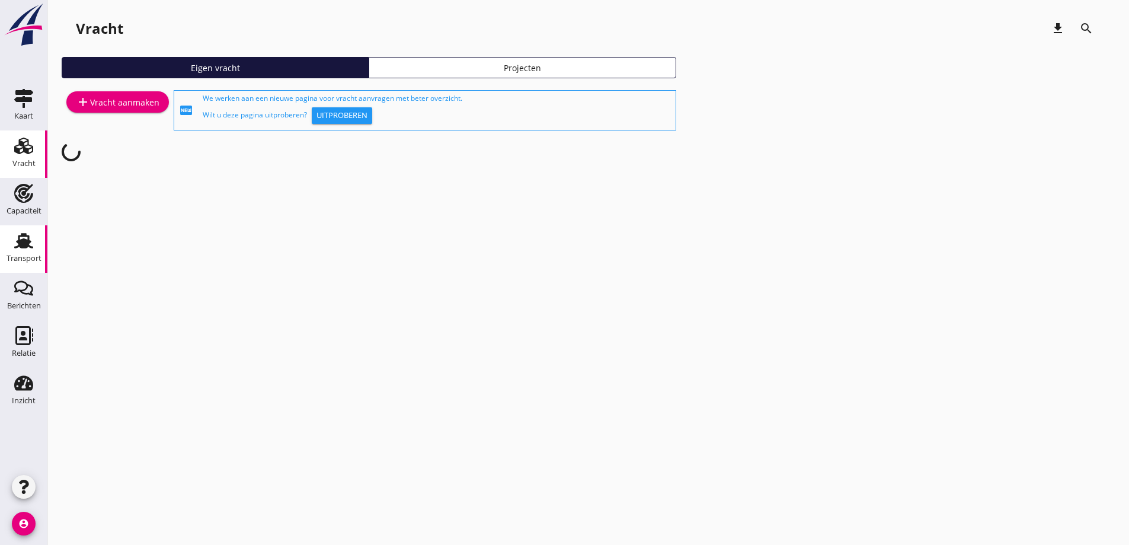
click at [36, 228] on link "Transport Transport" at bounding box center [23, 248] width 47 height 47
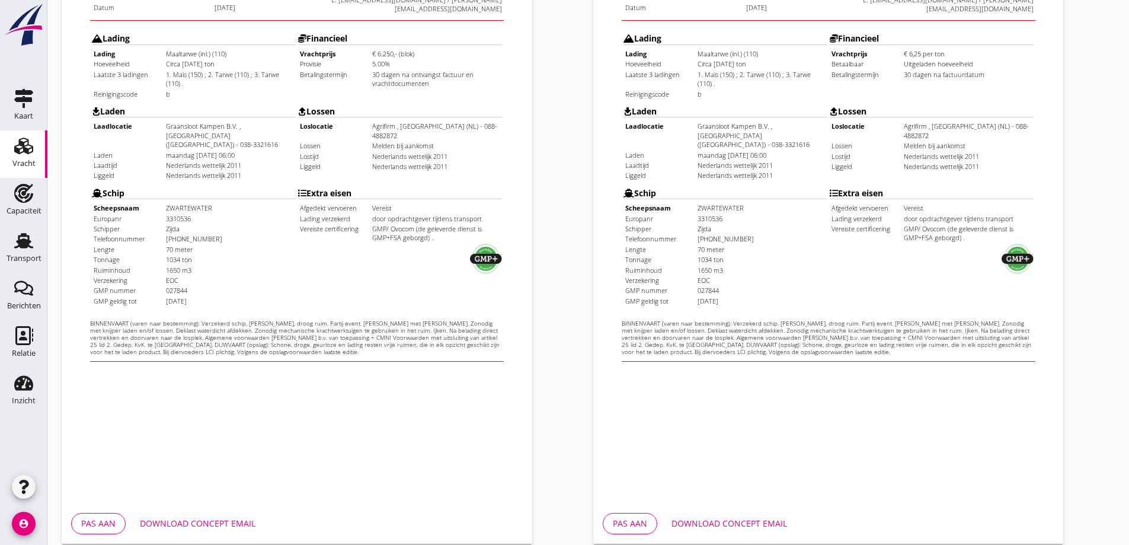
scroll to position [333, 0]
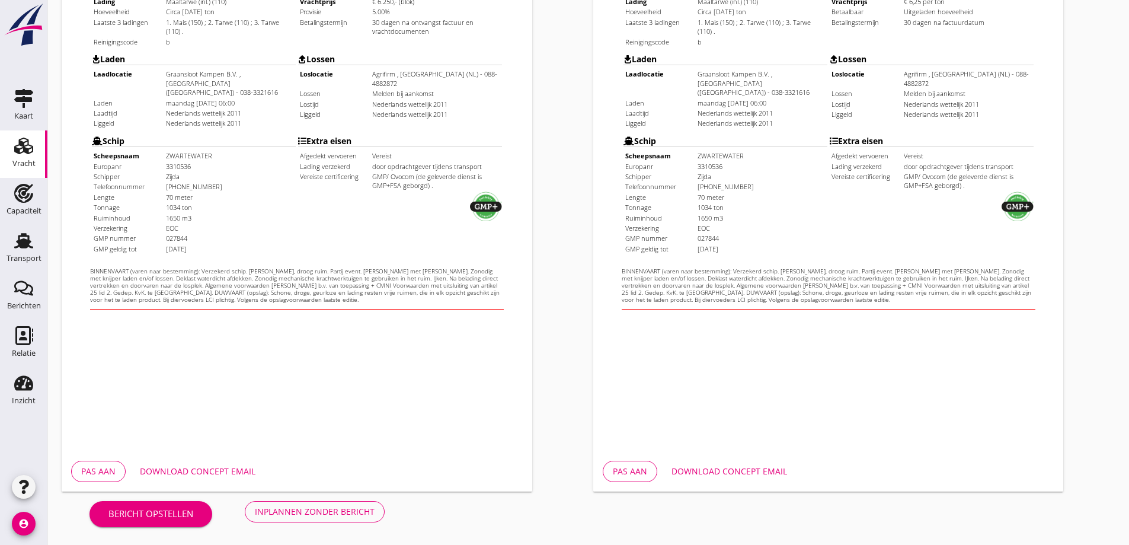
click at [235, 468] on div "Download concept email" at bounding box center [198, 471] width 116 height 12
click at [326, 515] on div "Inplannen zonder bericht" at bounding box center [315, 511] width 120 height 12
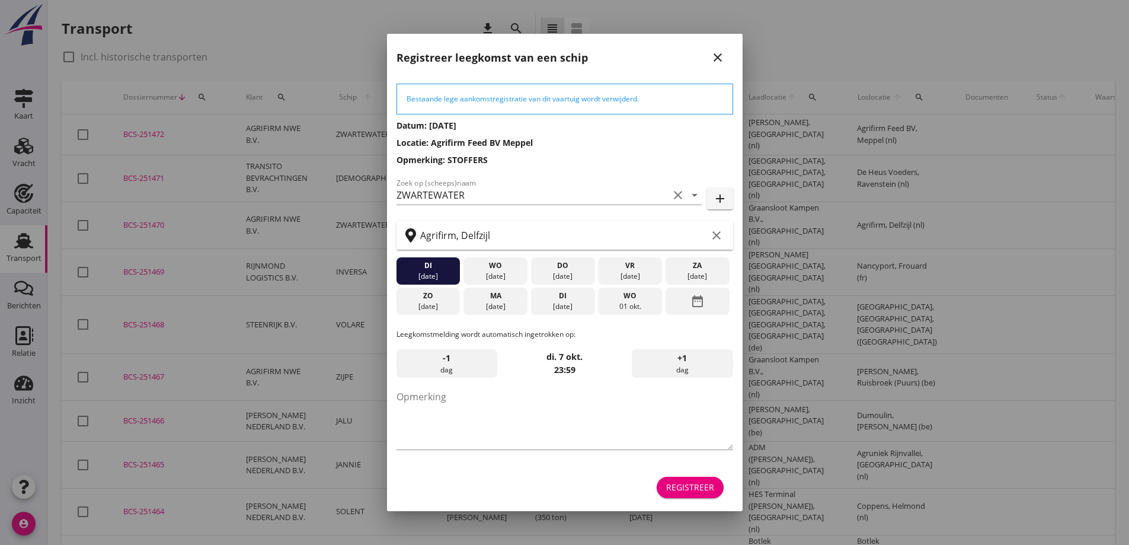
click at [696, 303] on icon "date_range" at bounding box center [697, 300] width 14 height 21
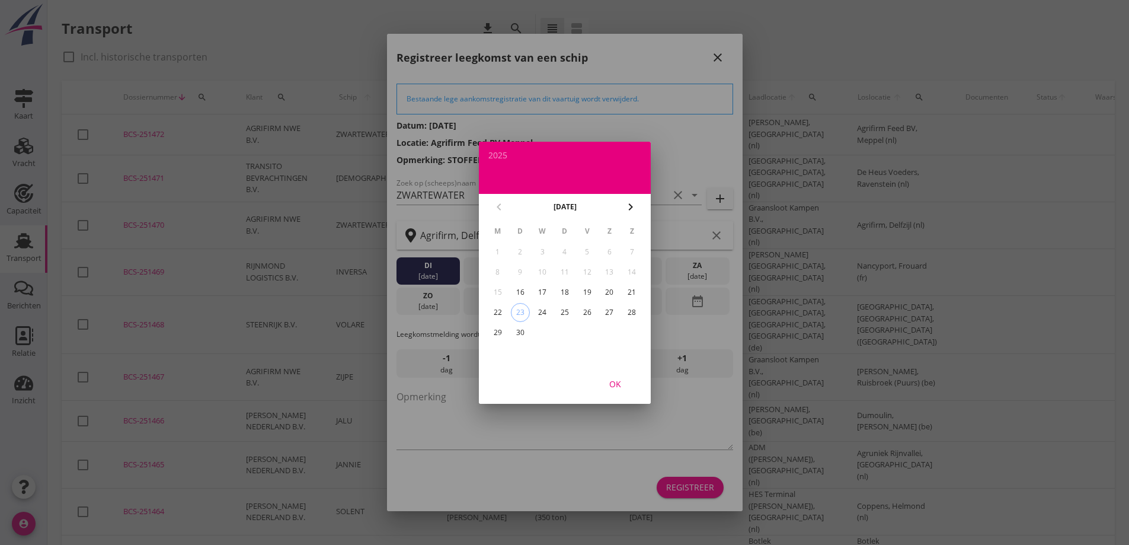
drag, startPoint x: 585, startPoint y: 385, endPoint x: 631, endPoint y: 393, distance: 46.9
click at [585, 385] on div "OK" at bounding box center [565, 383] width 172 height 40
click at [632, 393] on button "OK" at bounding box center [615, 383] width 52 height 21
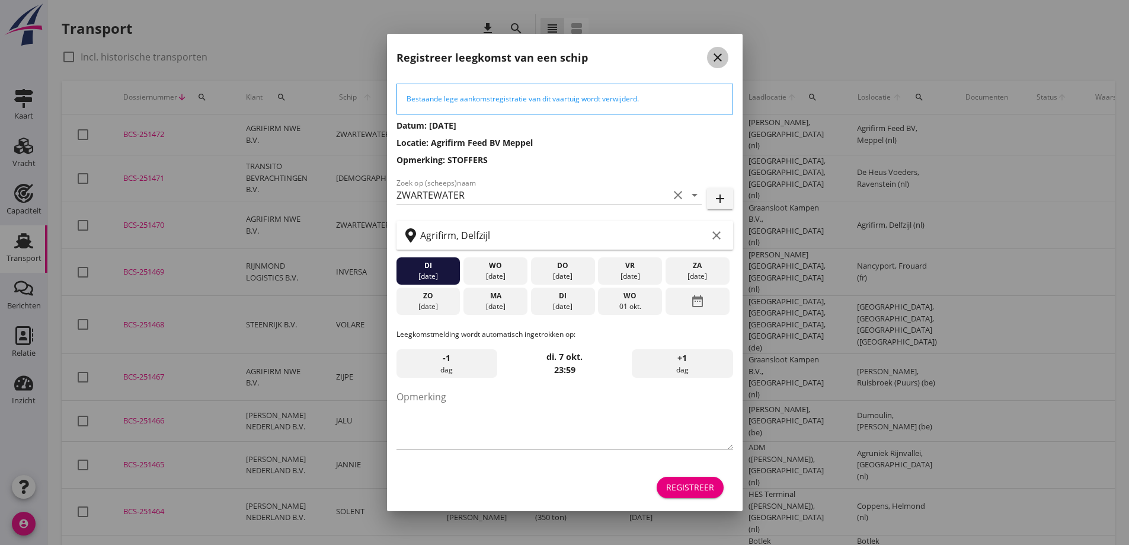
click at [721, 59] on icon "close" at bounding box center [717, 57] width 14 height 14
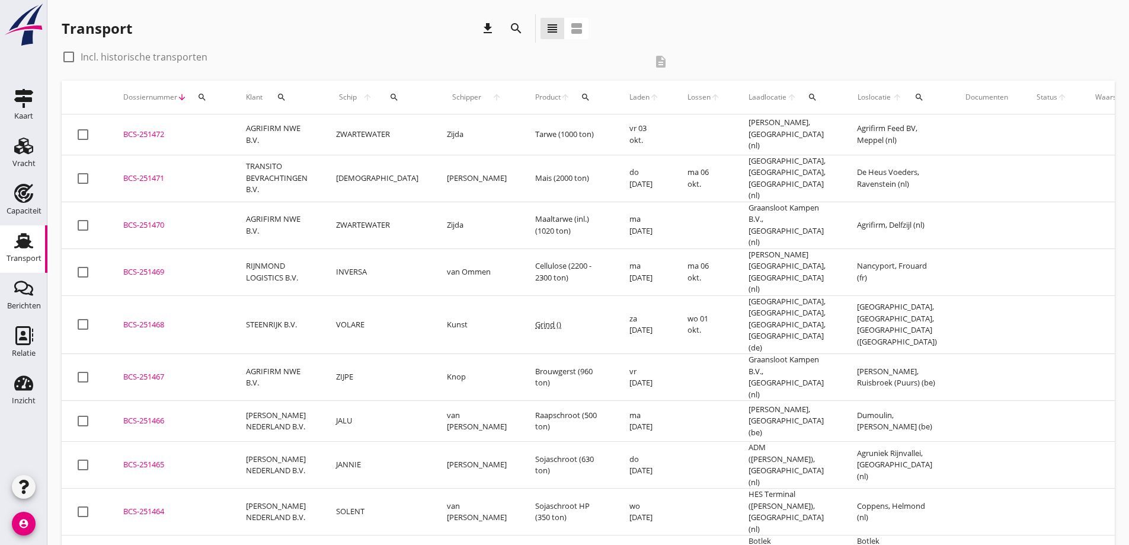
click at [173, 219] on div "BCS-251470" at bounding box center [170, 225] width 94 height 12
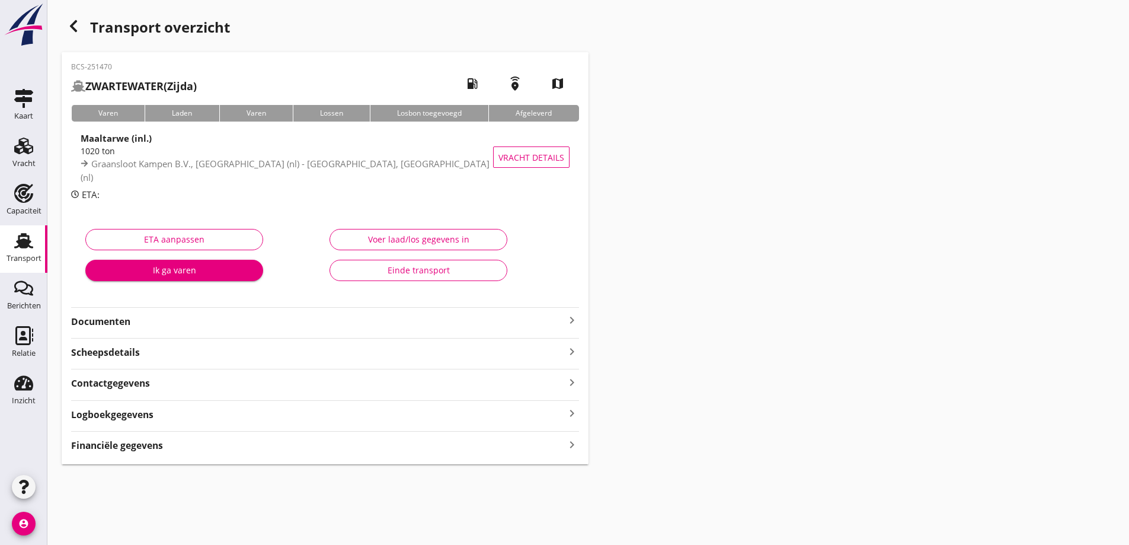
click at [243, 324] on strong "Documenten" at bounding box center [318, 322] width 494 height 14
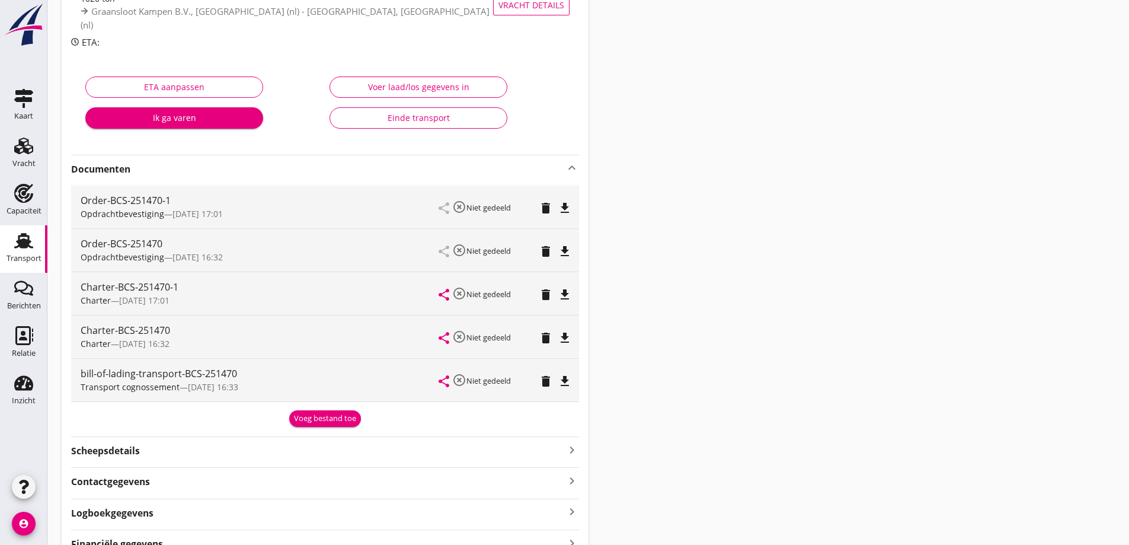
scroll to position [178, 0]
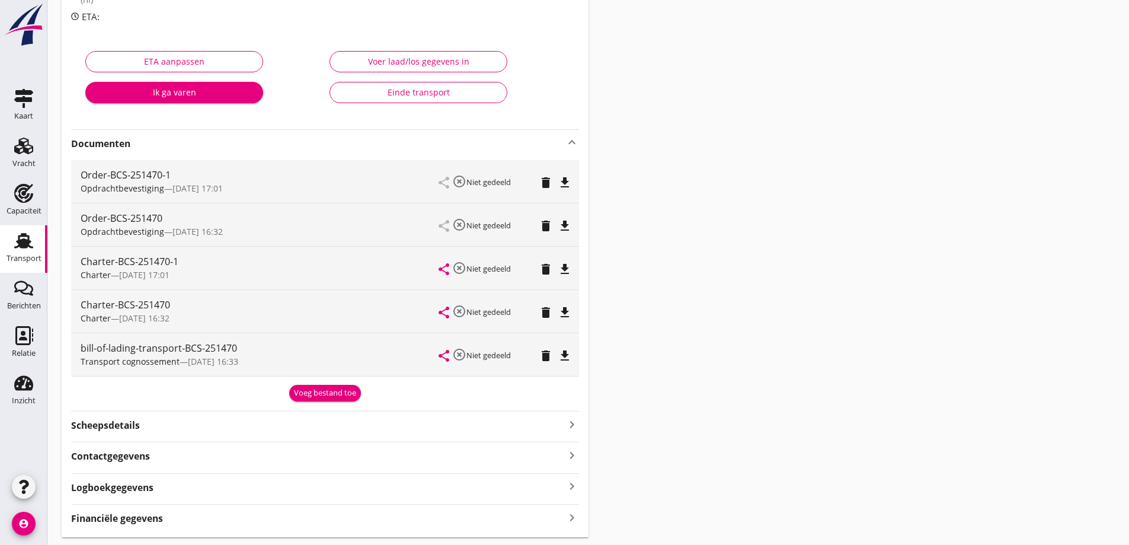
click at [545, 226] on icon "delete" at bounding box center [546, 226] width 14 height 14
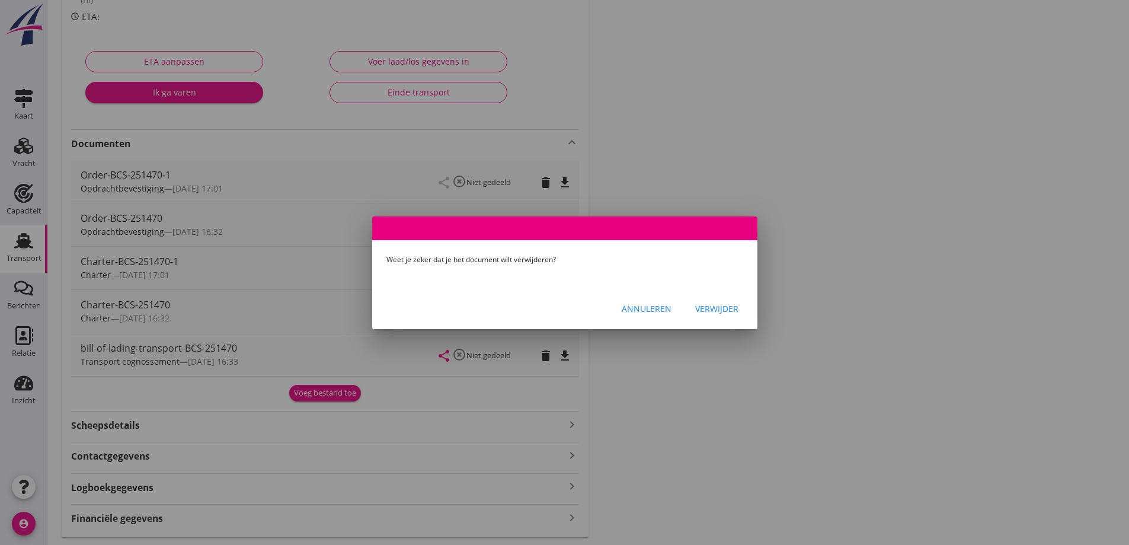
click at [719, 308] on div "Verwijder" at bounding box center [716, 308] width 43 height 12
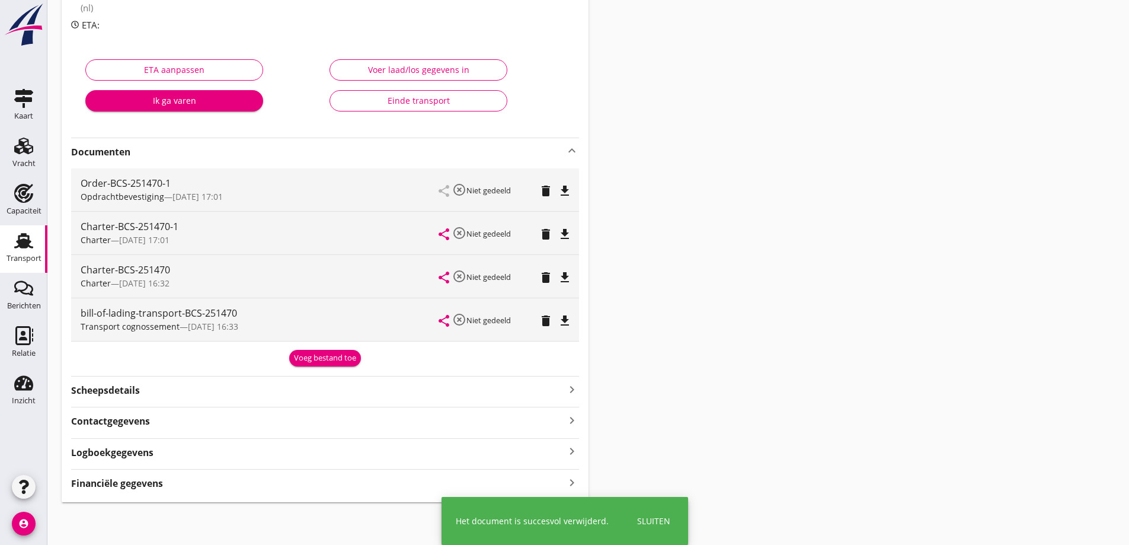
scroll to position [169, 0]
click at [546, 274] on icon "delete" at bounding box center [546, 277] width 14 height 14
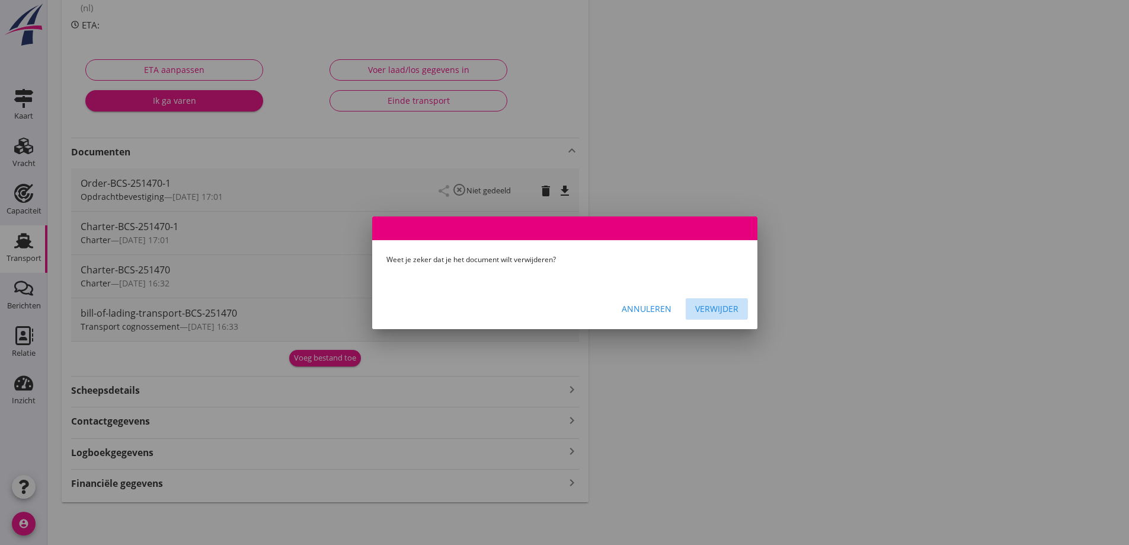
click at [720, 309] on div "Verwijder" at bounding box center [716, 308] width 43 height 12
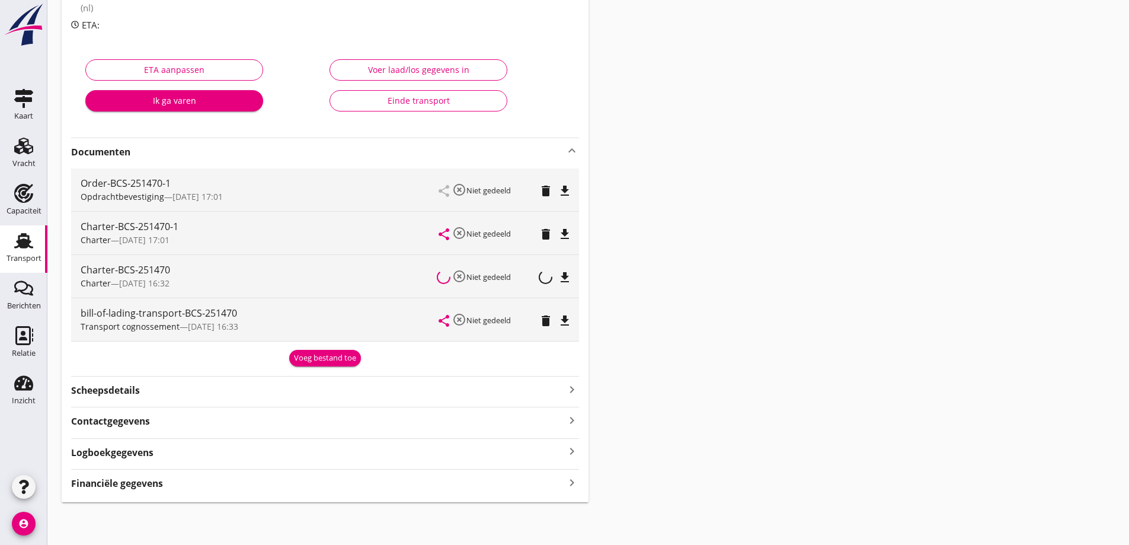
scroll to position [126, 0]
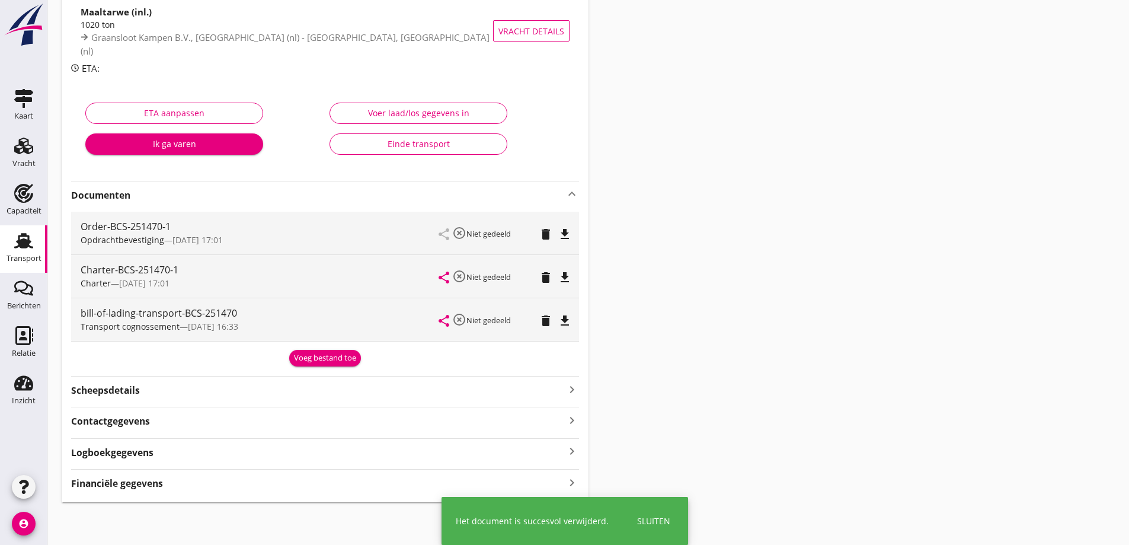
click at [541, 320] on icon "delete" at bounding box center [546, 320] width 14 height 14
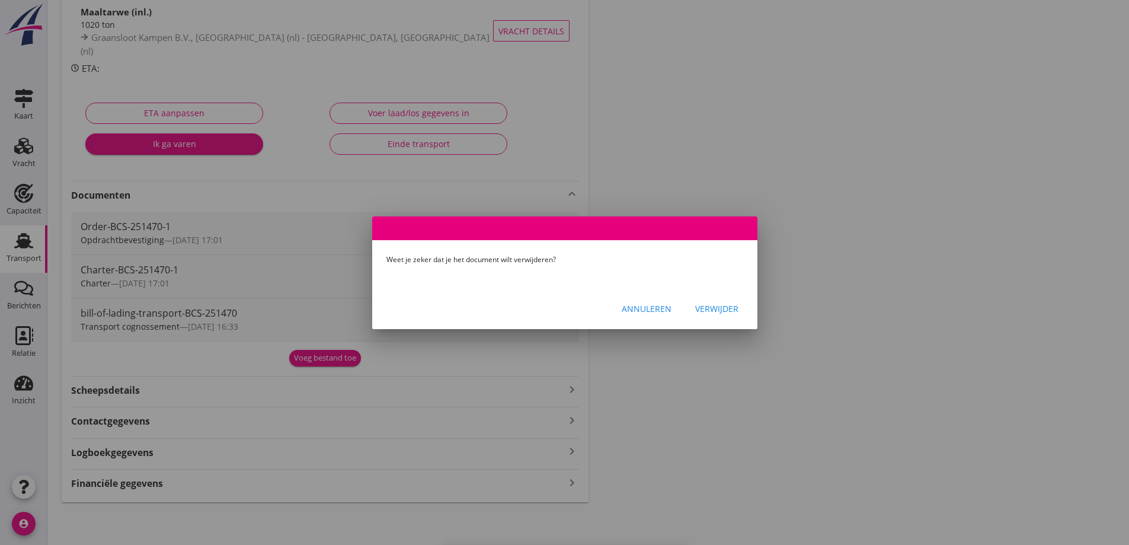
click at [706, 306] on div "Verwijder" at bounding box center [716, 308] width 43 height 12
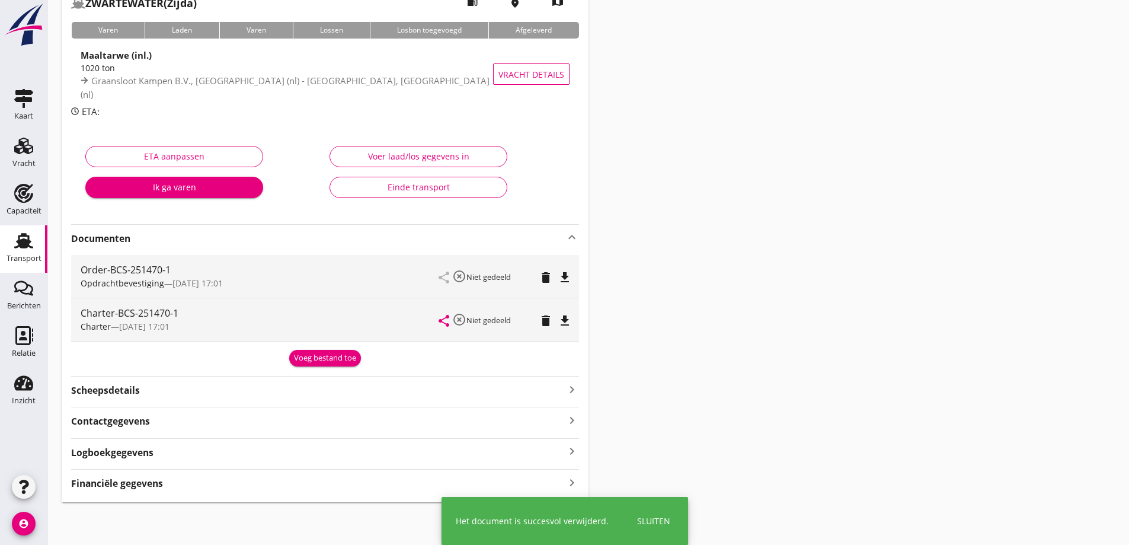
scroll to position [83, 0]
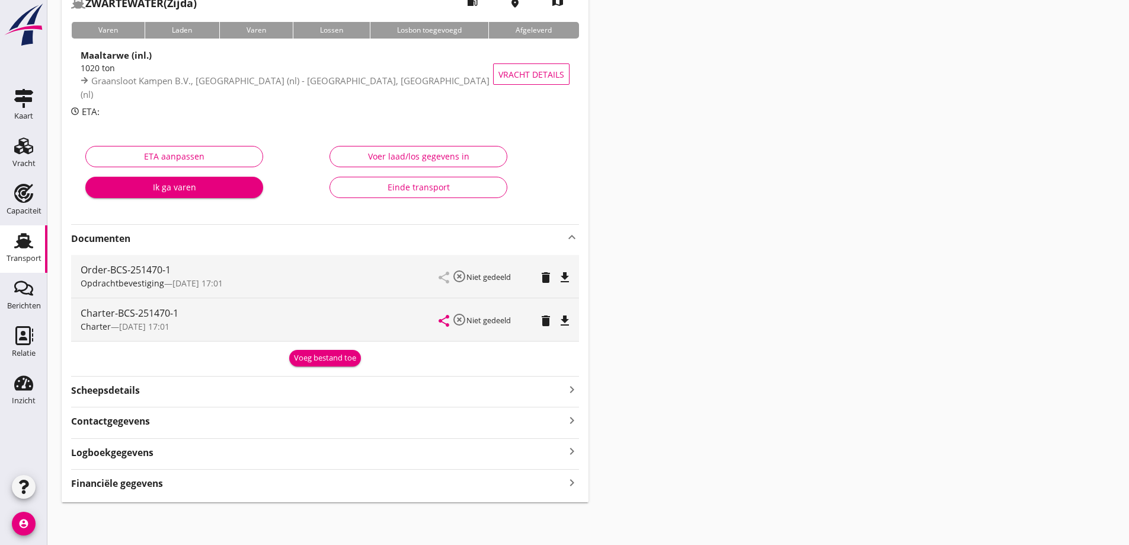
click at [305, 359] on div "Voeg bestand toe" at bounding box center [325, 358] width 62 height 12
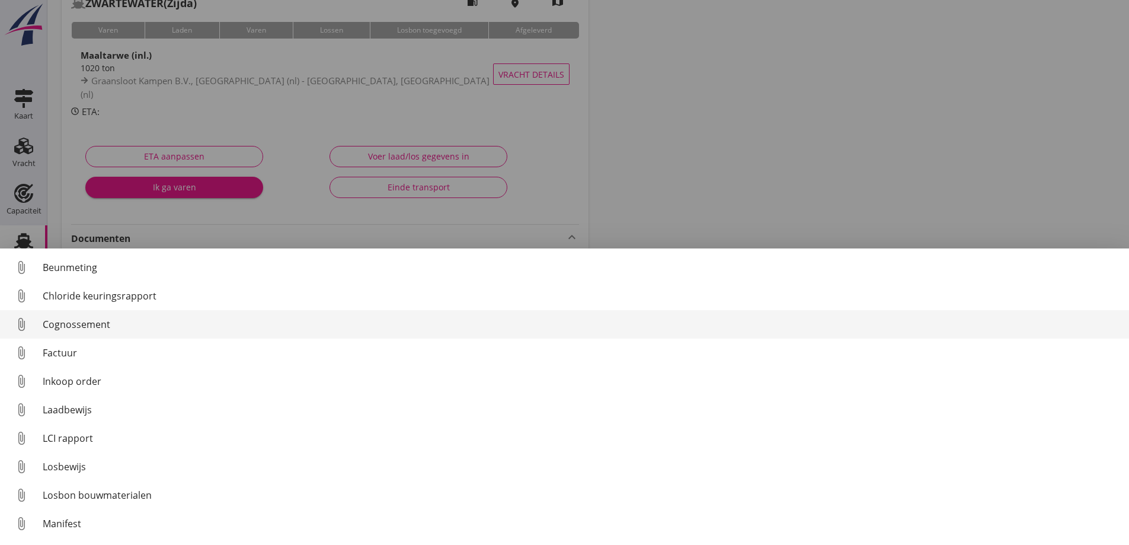
click at [85, 321] on div "Cognossement" at bounding box center [581, 324] width 1077 height 14
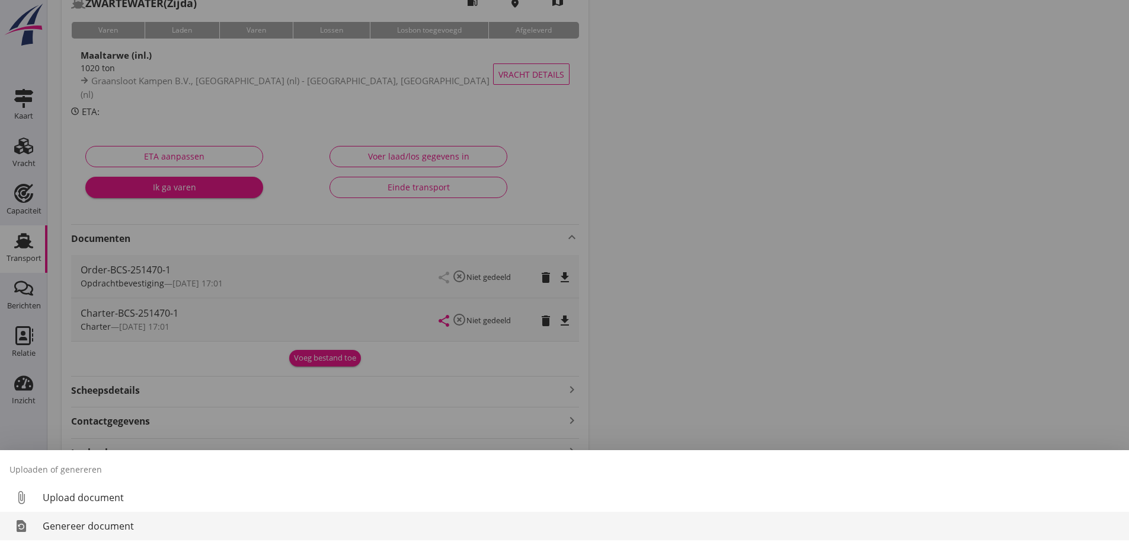
click at [104, 524] on div "Genereer document" at bounding box center [581, 526] width 1077 height 14
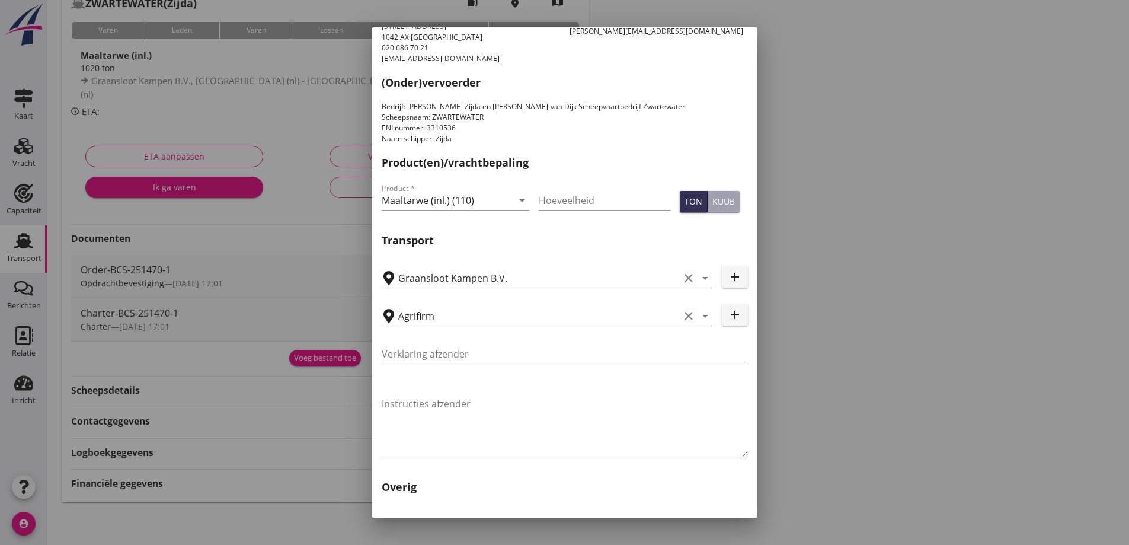
scroll to position [354, 0]
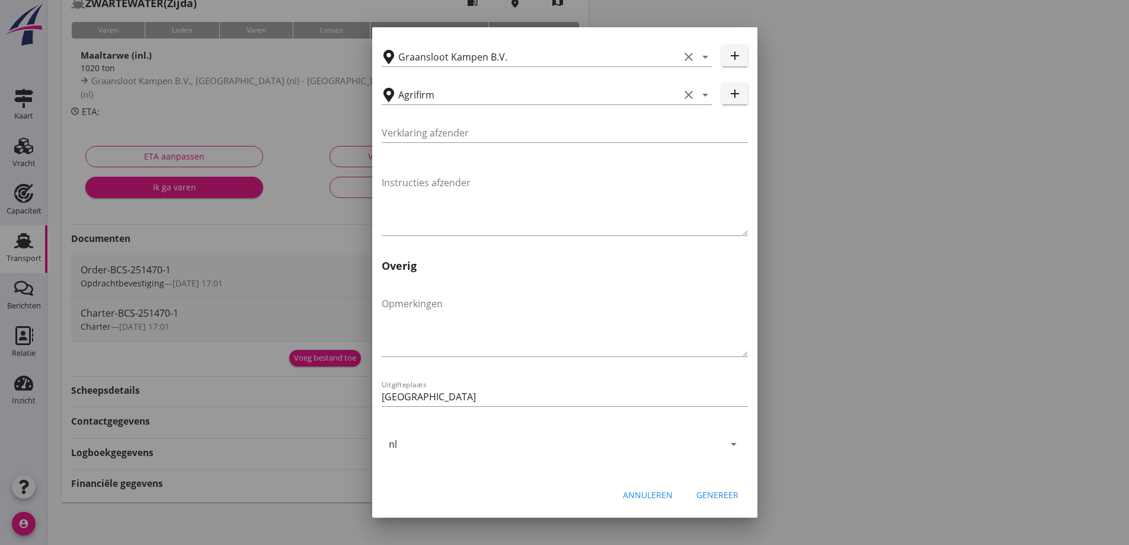
click at [724, 496] on div "Genereer" at bounding box center [717, 494] width 42 height 12
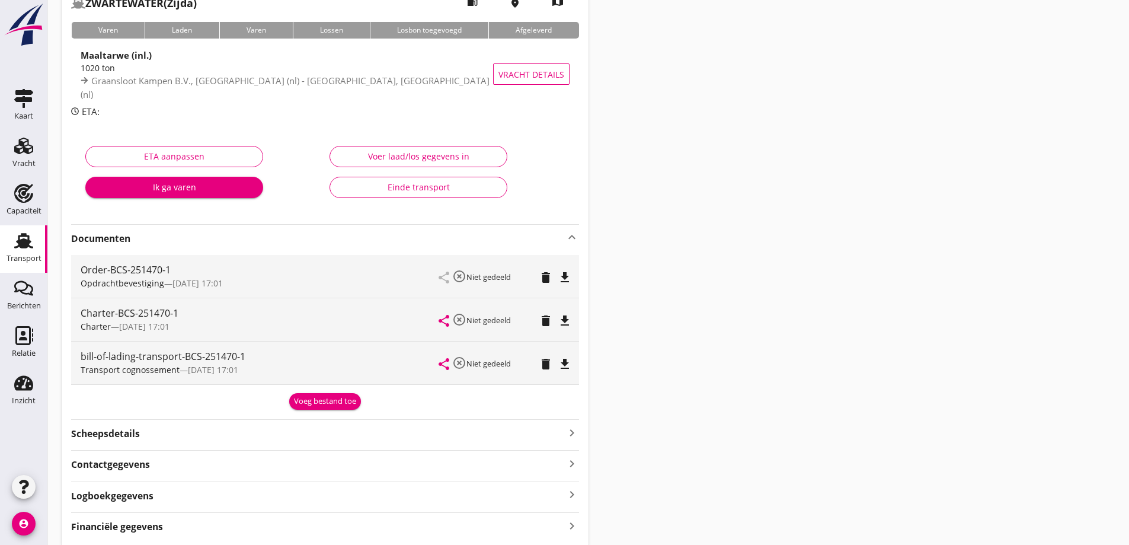
click at [559, 362] on icon "file_download" at bounding box center [565, 364] width 14 height 14
click at [23, 242] on use at bounding box center [23, 240] width 19 height 15
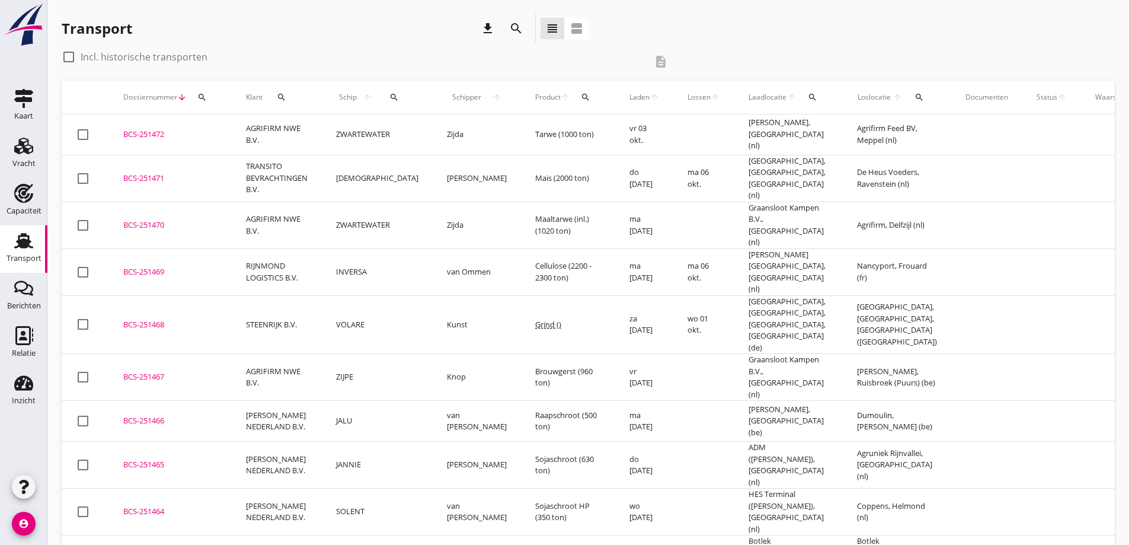
click at [158, 139] on div "BCS-251472" at bounding box center [170, 135] width 94 height 12
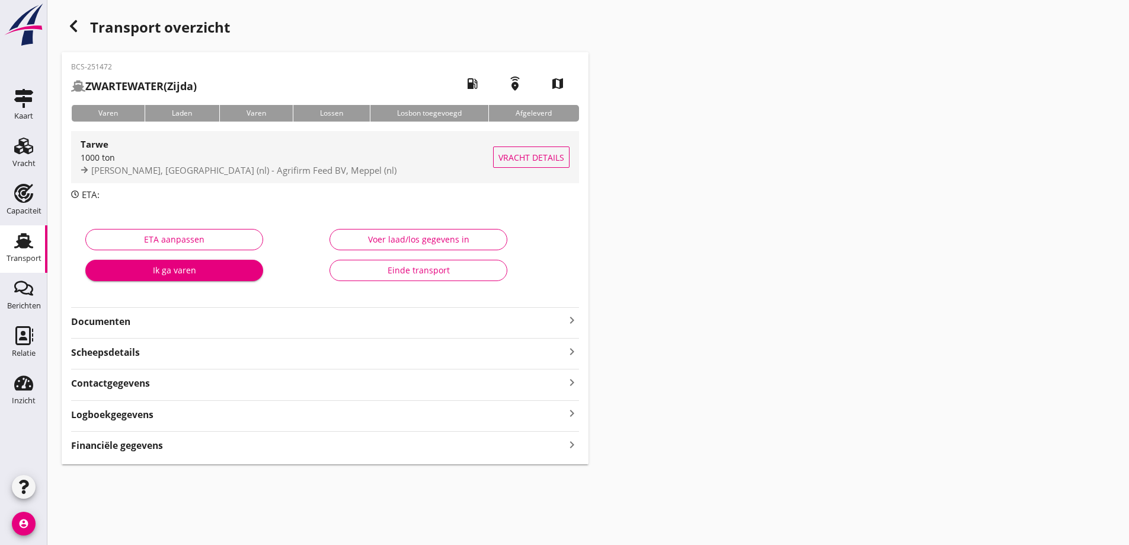
click at [498, 161] on button "Vracht details" at bounding box center [531, 156] width 76 height 21
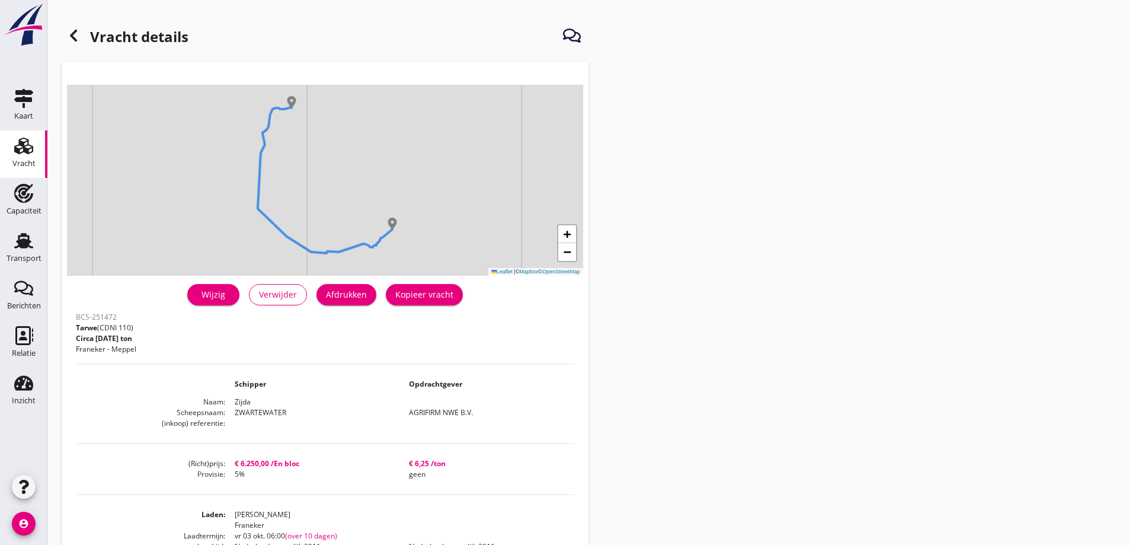
click at [230, 300] on link "Wijzig" at bounding box center [213, 294] width 52 height 21
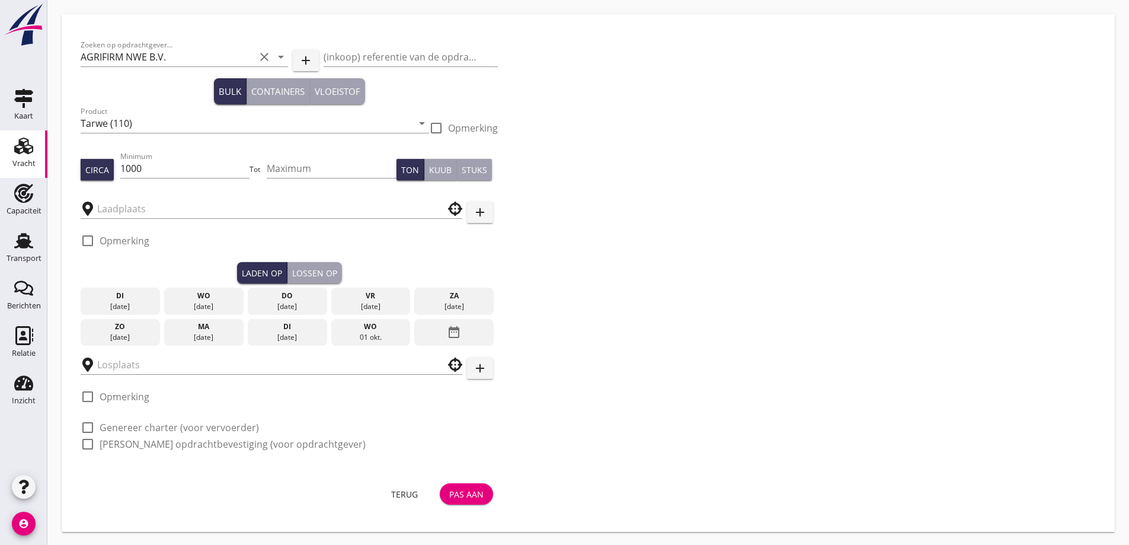
type input "[PERSON_NAME]"
type input "Agrifirm Feed BV"
checkbox input "true"
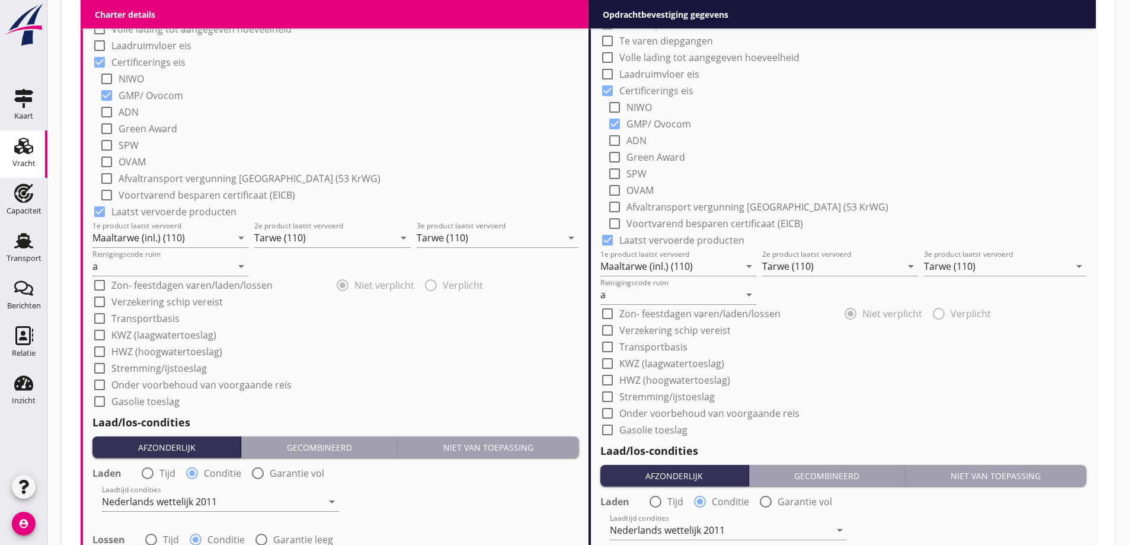
scroll to position [948, 0]
click at [207, 241] on input "Maaltarwe (inl.) (110)" at bounding box center [161, 237] width 139 height 19
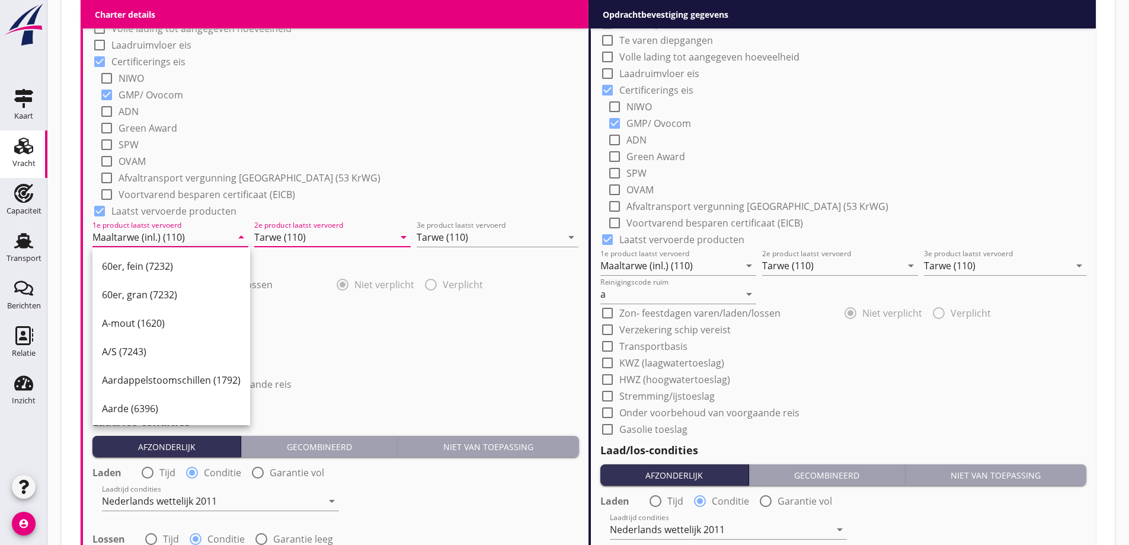
click at [295, 247] on div "2e product laatst vervoerd Tarwe (110) arrow_drop_down" at bounding box center [332, 237] width 156 height 19
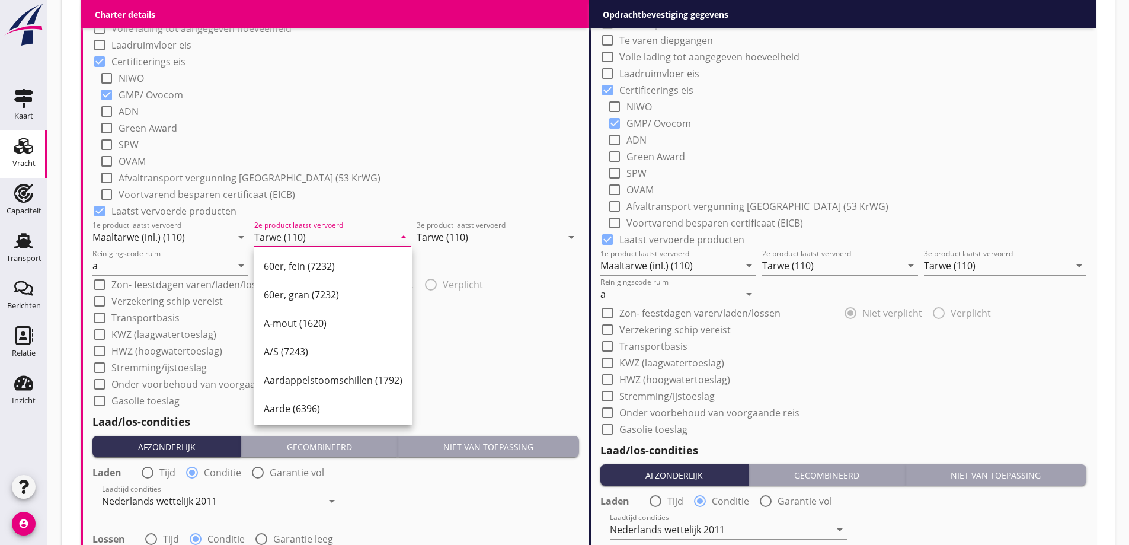
click at [188, 233] on input "Maaltarwe (inl.) (110)" at bounding box center [161, 237] width 139 height 19
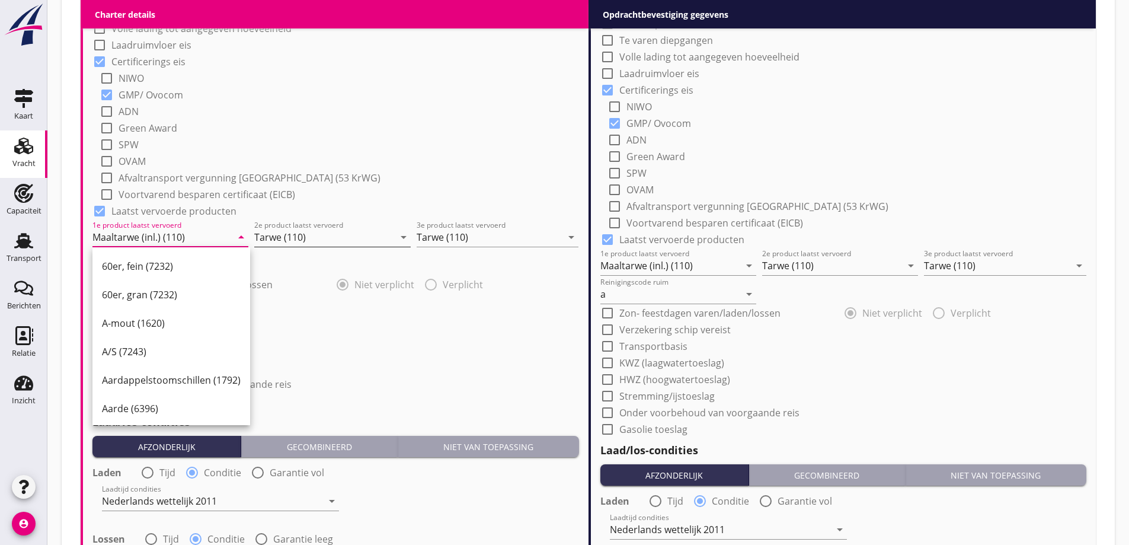
click at [277, 238] on input "Tarwe (110)" at bounding box center [323, 237] width 139 height 19
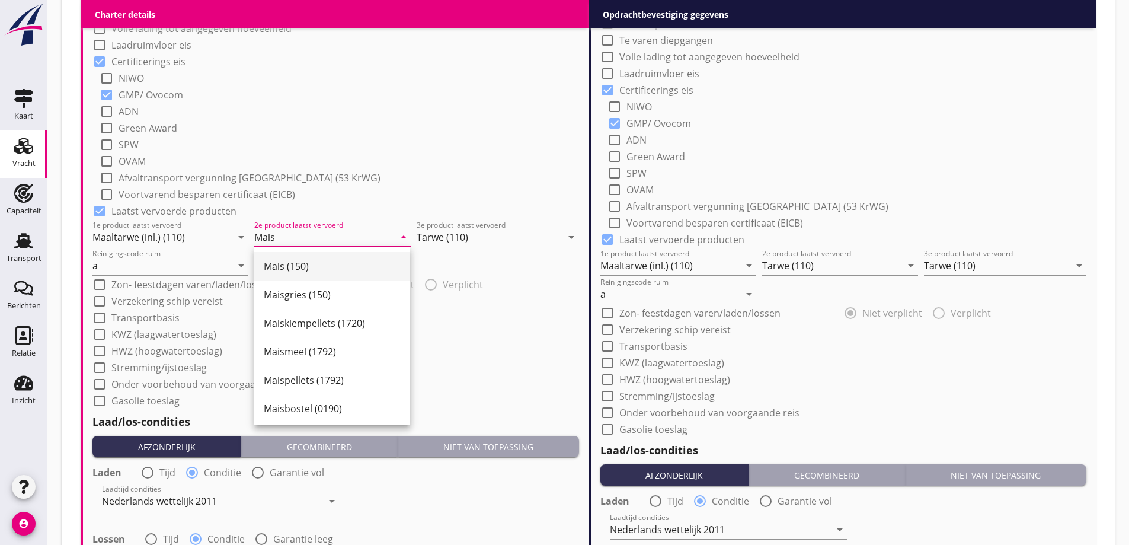
click at [338, 263] on div "Mais (150)" at bounding box center [332, 266] width 137 height 14
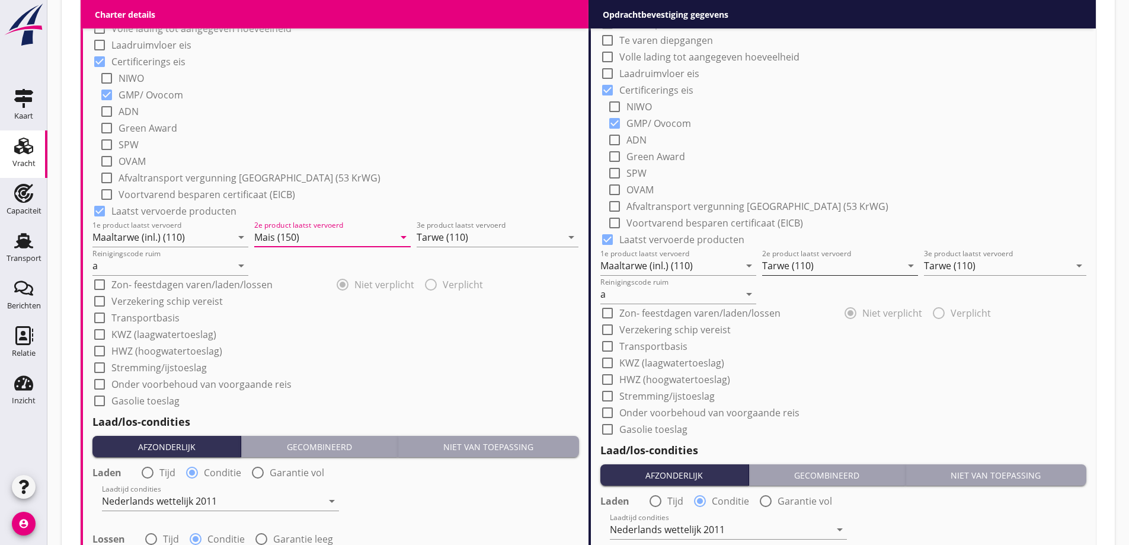
type input "Mais (150)"
click at [840, 270] on input "Tarwe (110)" at bounding box center [831, 265] width 139 height 19
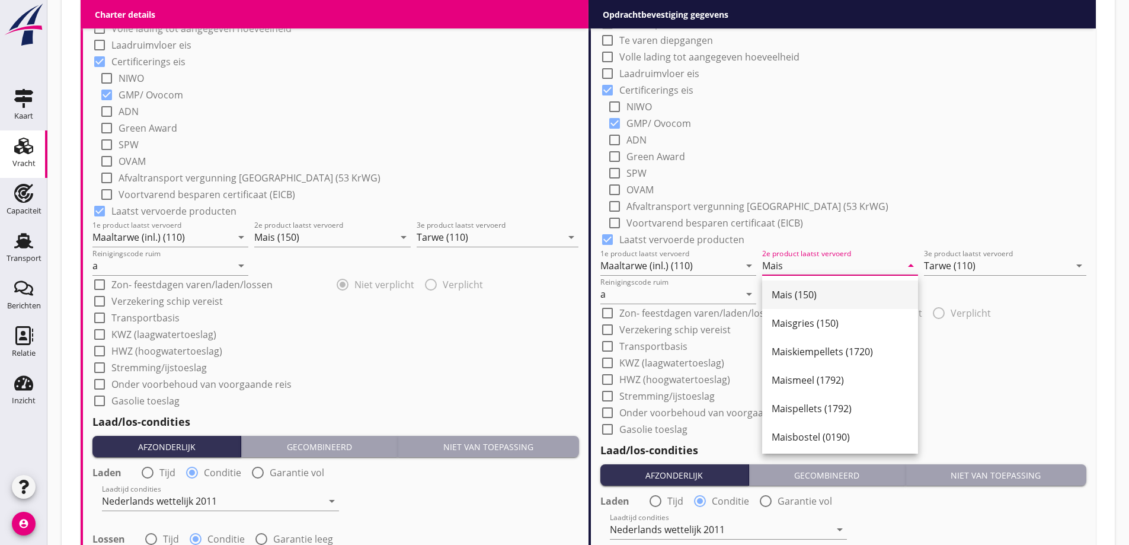
click at [851, 293] on div "Mais (150)" at bounding box center [840, 294] width 137 height 14
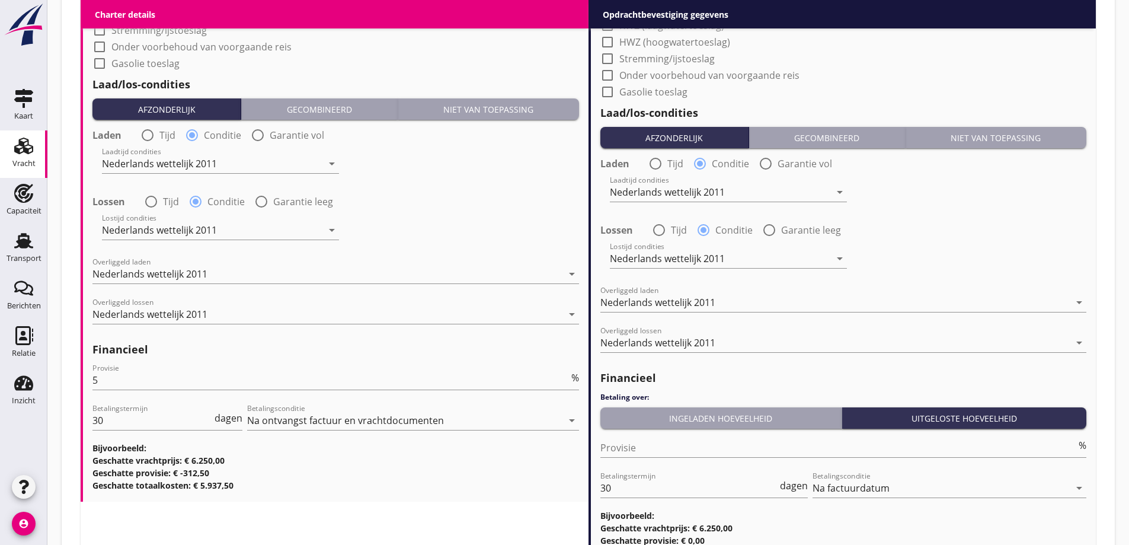
scroll to position [1390, 0]
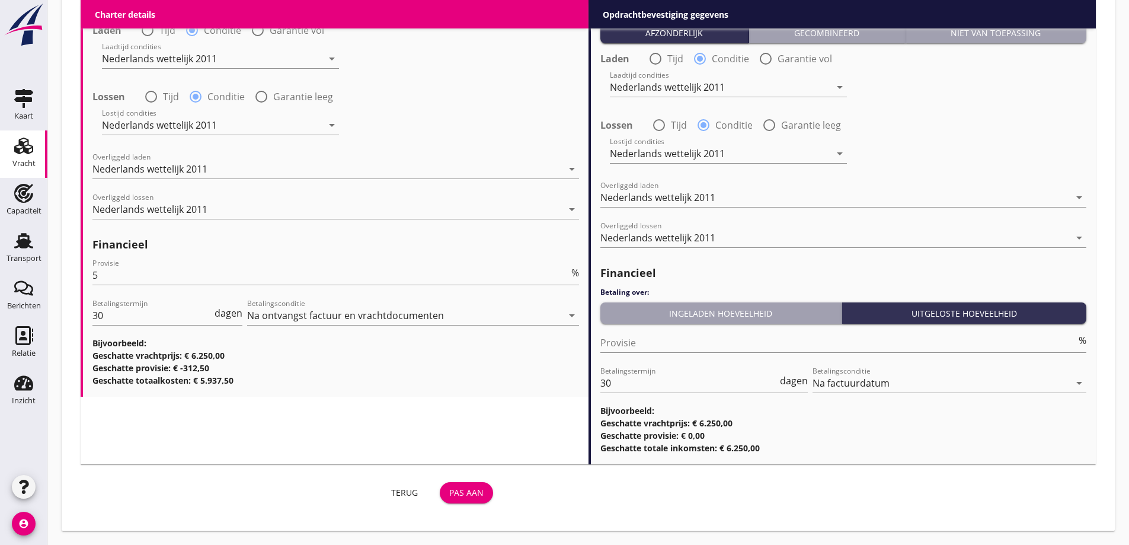
type input "Mais (150)"
click at [452, 479] on div "Terug Pas aan" at bounding box center [289, 492] width 417 height 28
click at [462, 493] on div "Pas aan" at bounding box center [466, 492] width 34 height 12
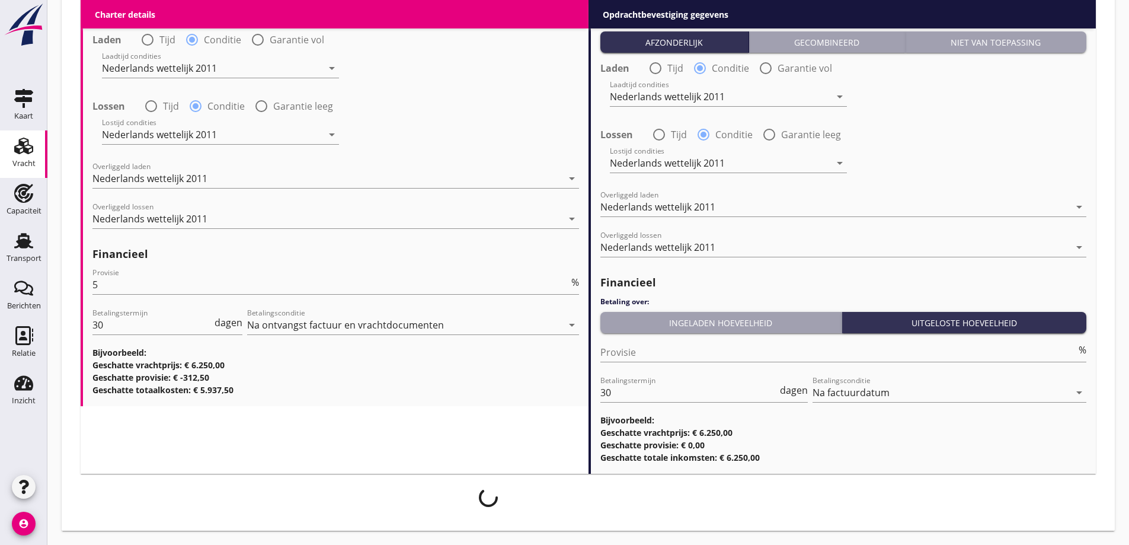
scroll to position [1381, 0]
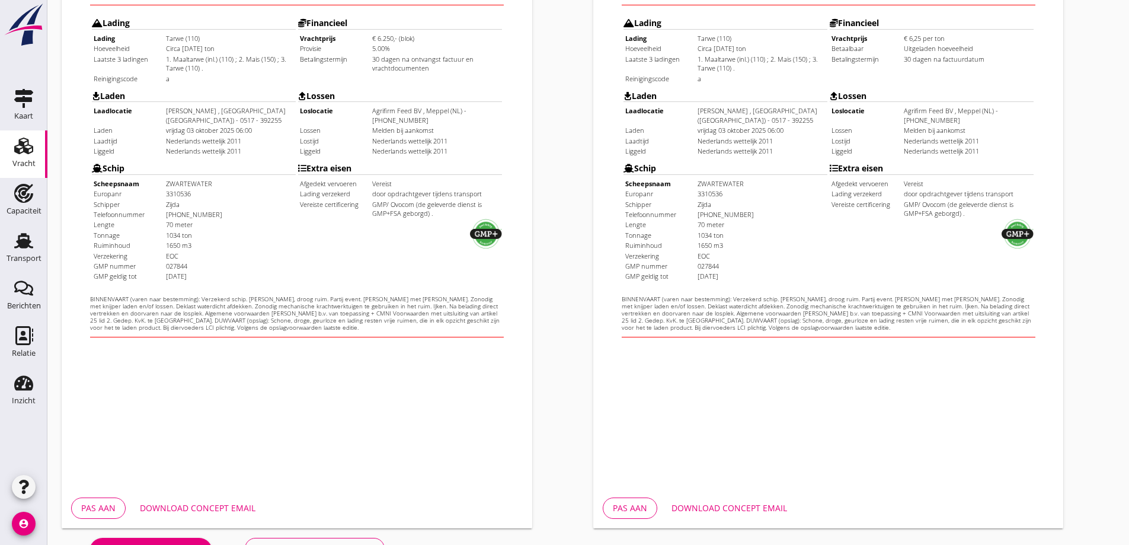
scroll to position [333, 0]
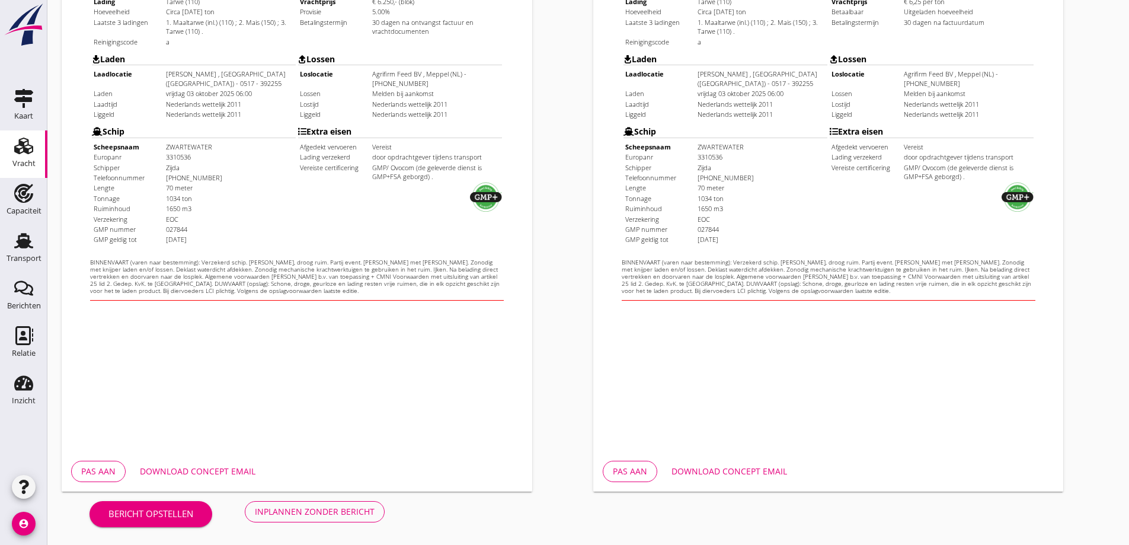
click at [228, 469] on div "Download concept email" at bounding box center [198, 471] width 116 height 12
click at [845, 425] on iframe at bounding box center [828, 117] width 471 height 665
click at [293, 515] on div "Inplannen zonder bericht" at bounding box center [315, 511] width 120 height 12
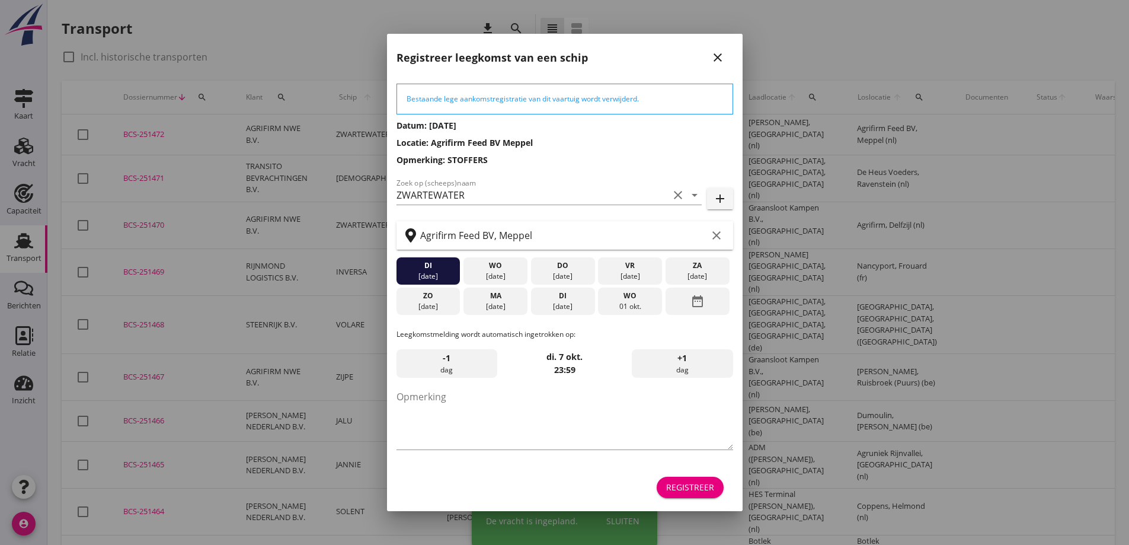
click at [695, 305] on icon "date_range" at bounding box center [697, 300] width 14 height 21
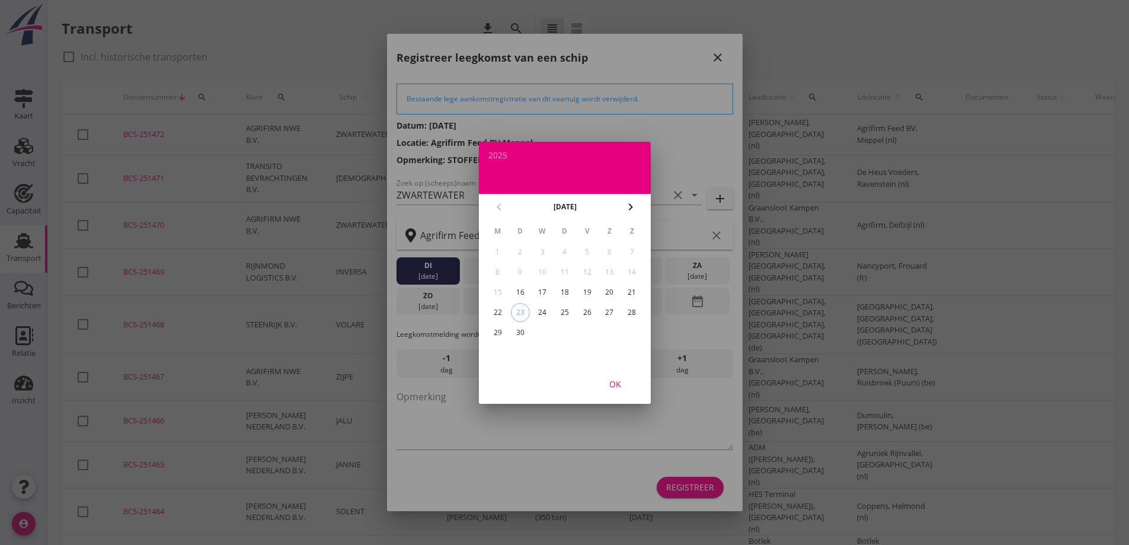
click at [626, 199] on button "chevron_right" at bounding box center [630, 206] width 21 height 21
click at [494, 270] on div "6" at bounding box center [497, 272] width 19 height 19
click at [463, 407] on div at bounding box center [564, 272] width 1129 height 545
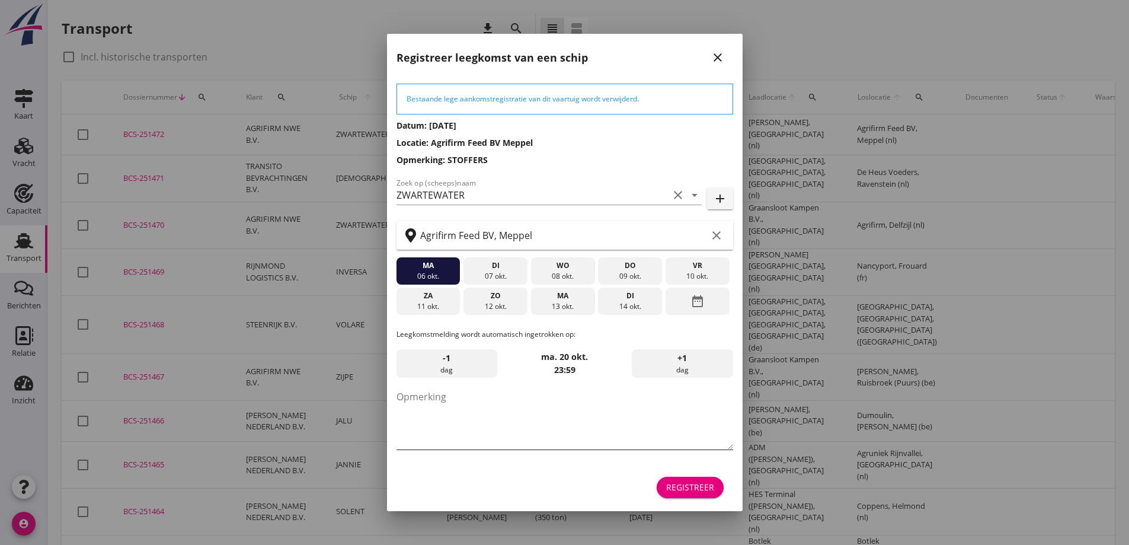
click at [463, 399] on textarea "Opmerking" at bounding box center [564, 418] width 337 height 62
type textarea "STOFFERS"
click at [712, 489] on div "Registreer" at bounding box center [690, 487] width 48 height 12
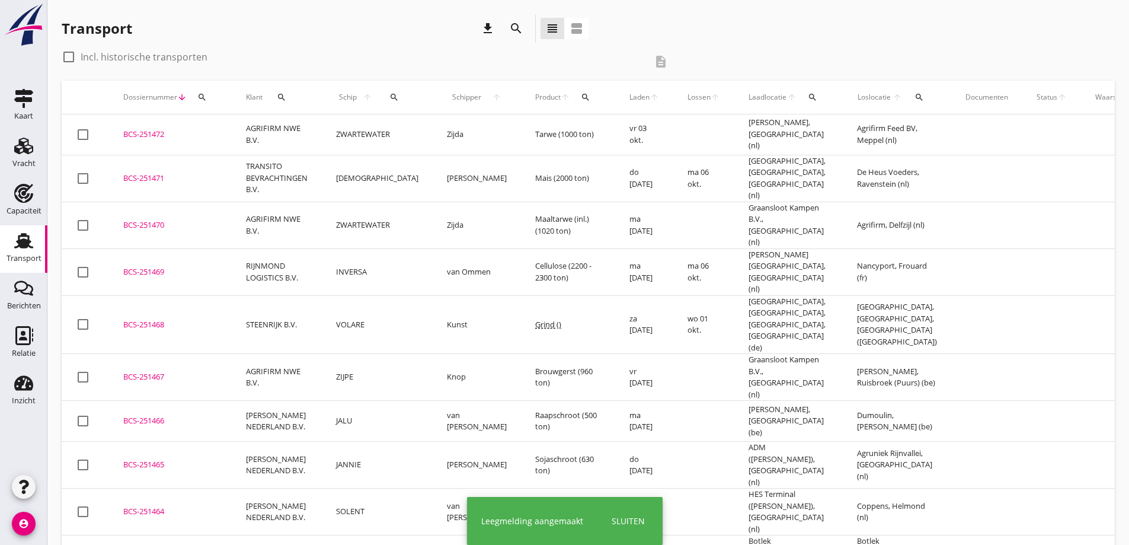
click at [183, 120] on td "BCS-251472 upload_file Drop hier uw bestand om het aan het dossier toe te voegen" at bounding box center [170, 134] width 123 height 41
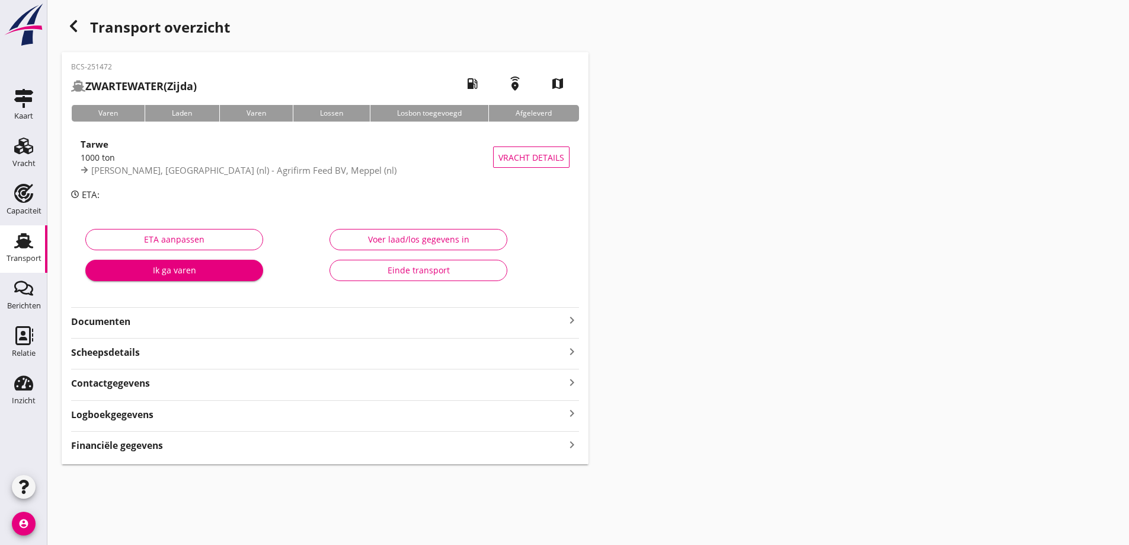
click at [155, 322] on strong "Documenten" at bounding box center [318, 322] width 494 height 14
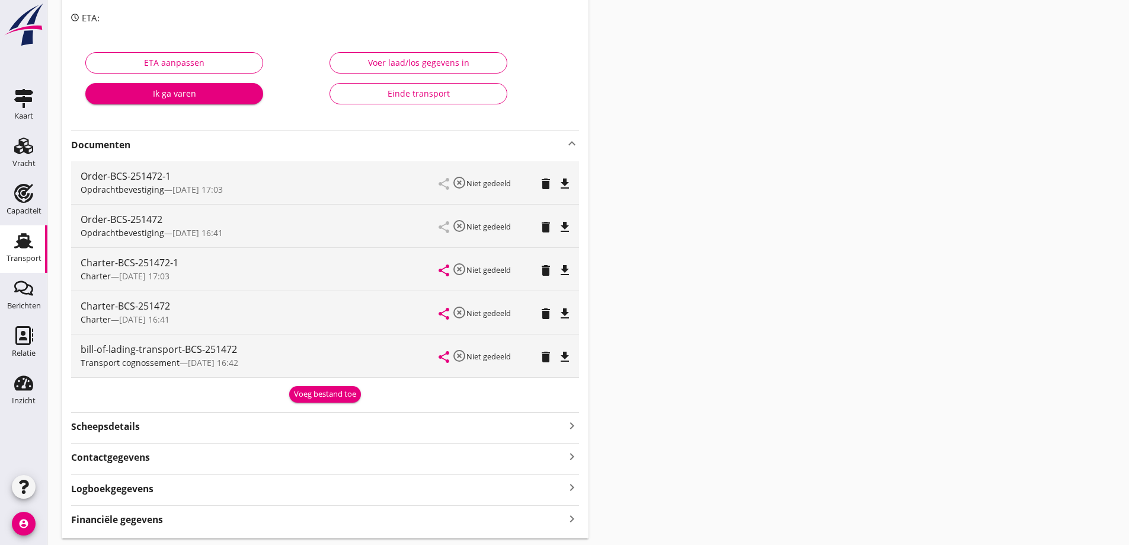
scroll to position [178, 0]
click at [541, 226] on icon "delete" at bounding box center [546, 226] width 14 height 14
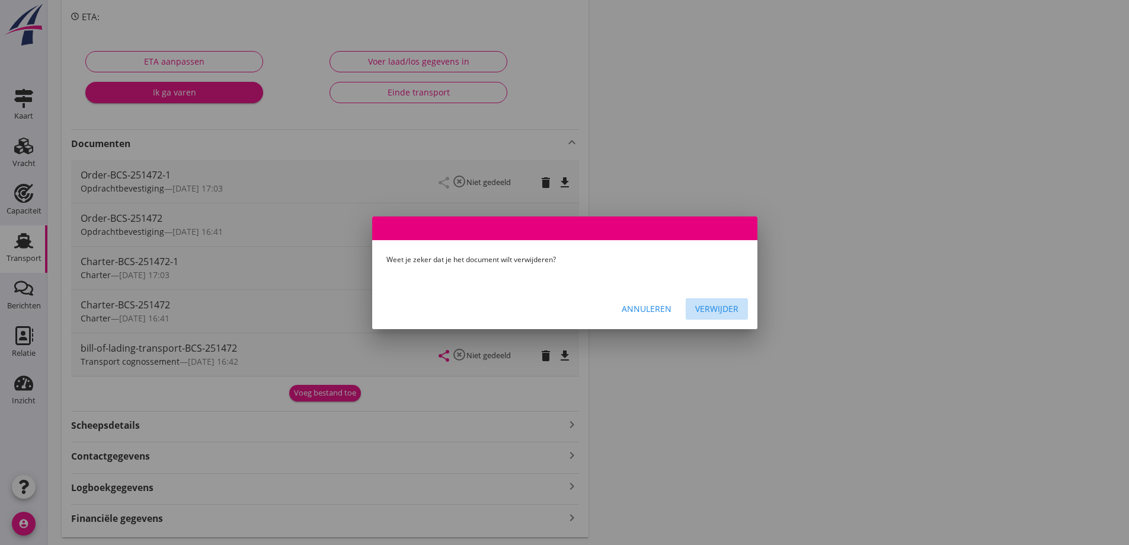
click at [718, 309] on div "Verwijder" at bounding box center [716, 308] width 43 height 12
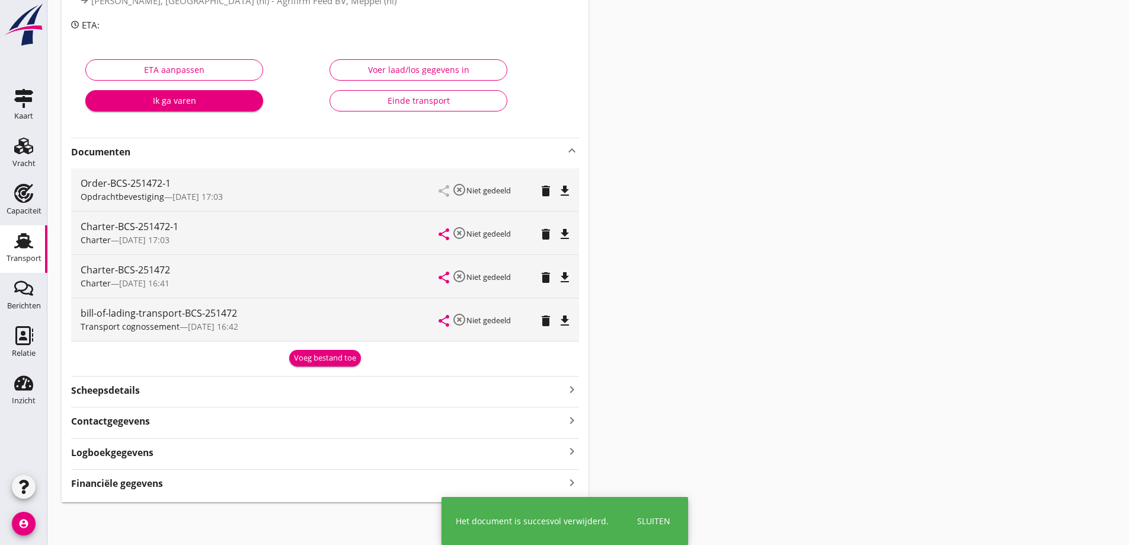
scroll to position [169, 0]
click at [545, 281] on icon "delete" at bounding box center [546, 277] width 14 height 14
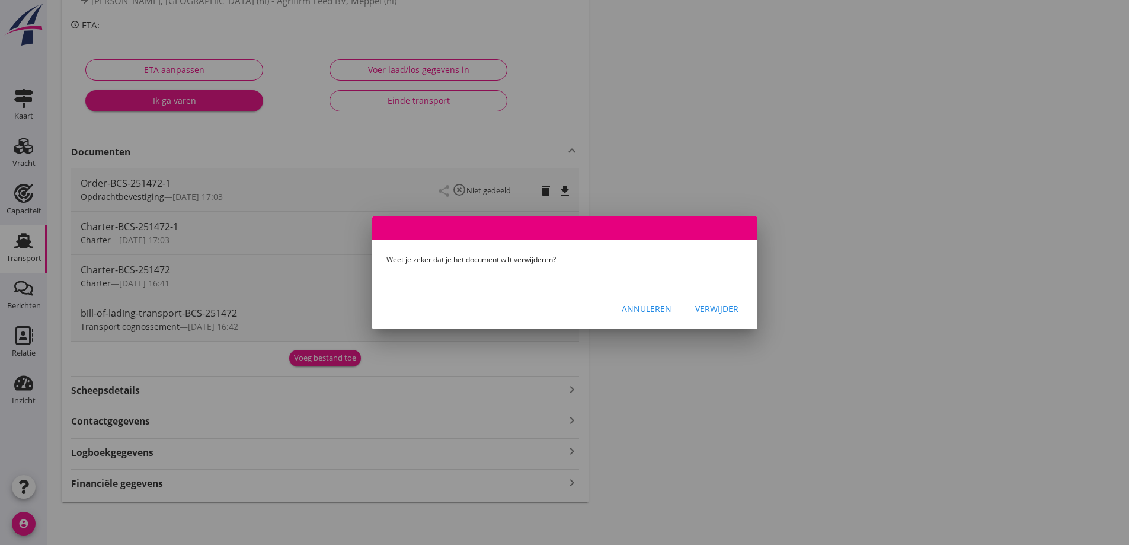
click at [719, 313] on div "Verwijder" at bounding box center [716, 308] width 43 height 12
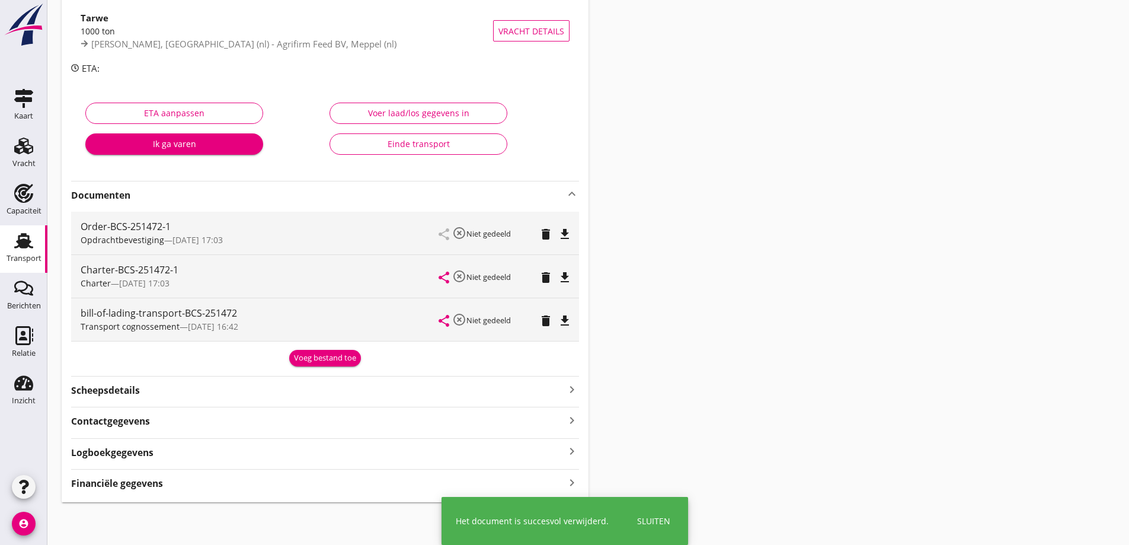
scroll to position [126, 0]
click at [544, 319] on icon "delete" at bounding box center [546, 320] width 14 height 14
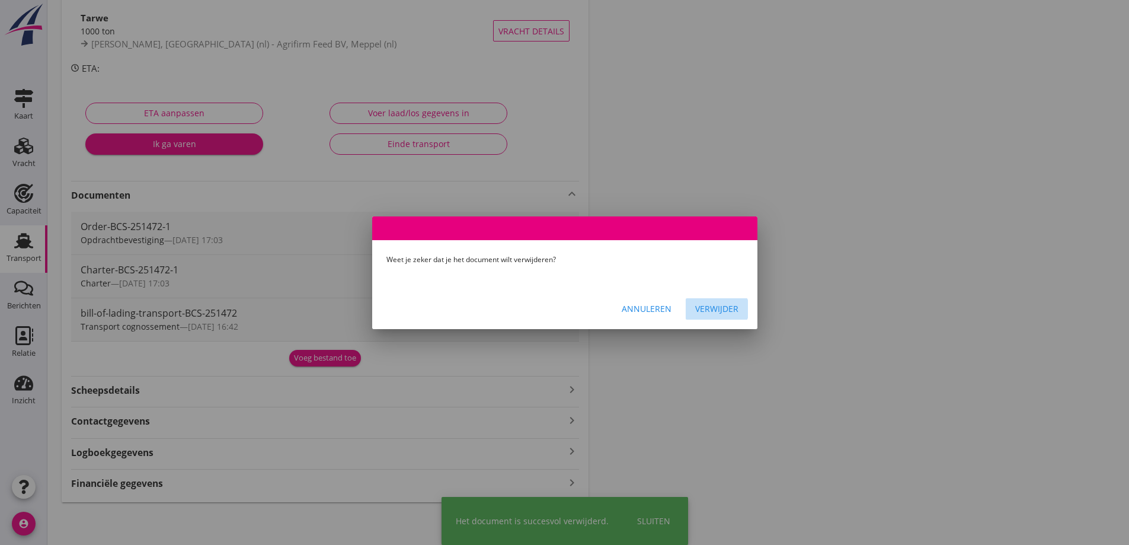
click at [693, 309] on button "Verwijder" at bounding box center [717, 308] width 62 height 21
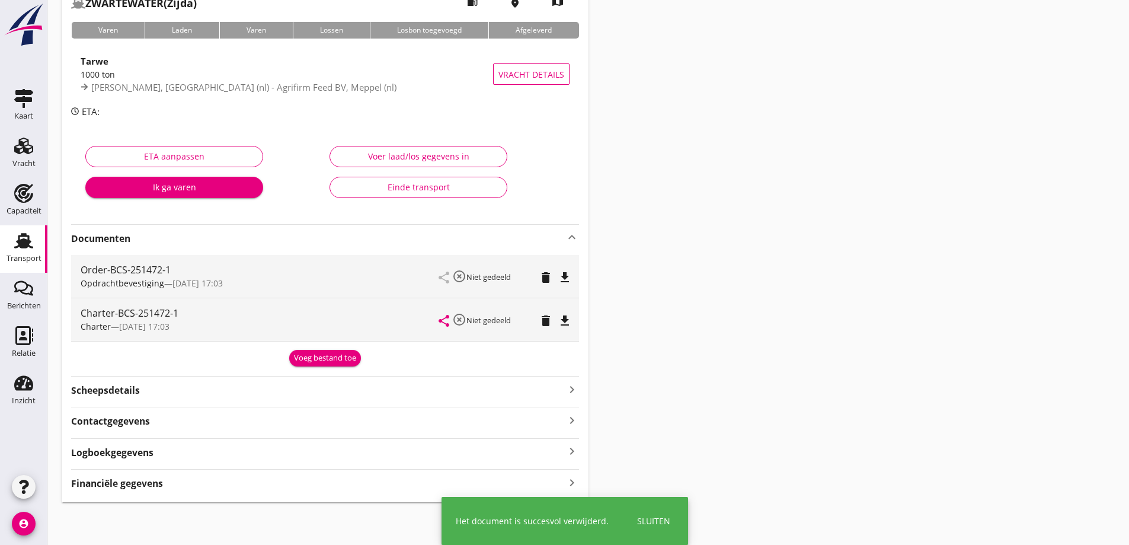
scroll to position [83, 0]
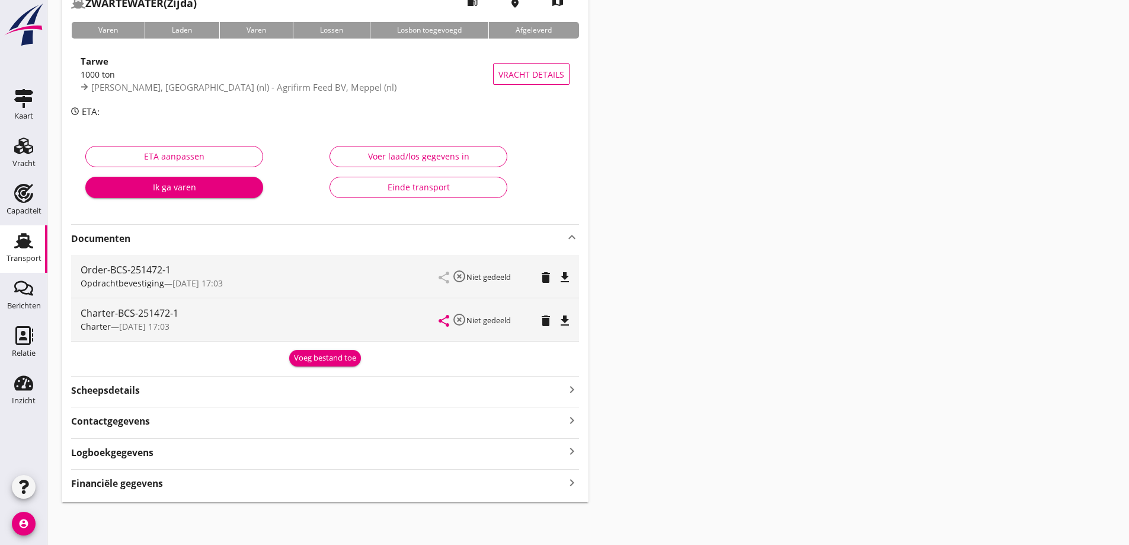
click at [337, 361] on div "Voeg bestand toe" at bounding box center [325, 358] width 62 height 12
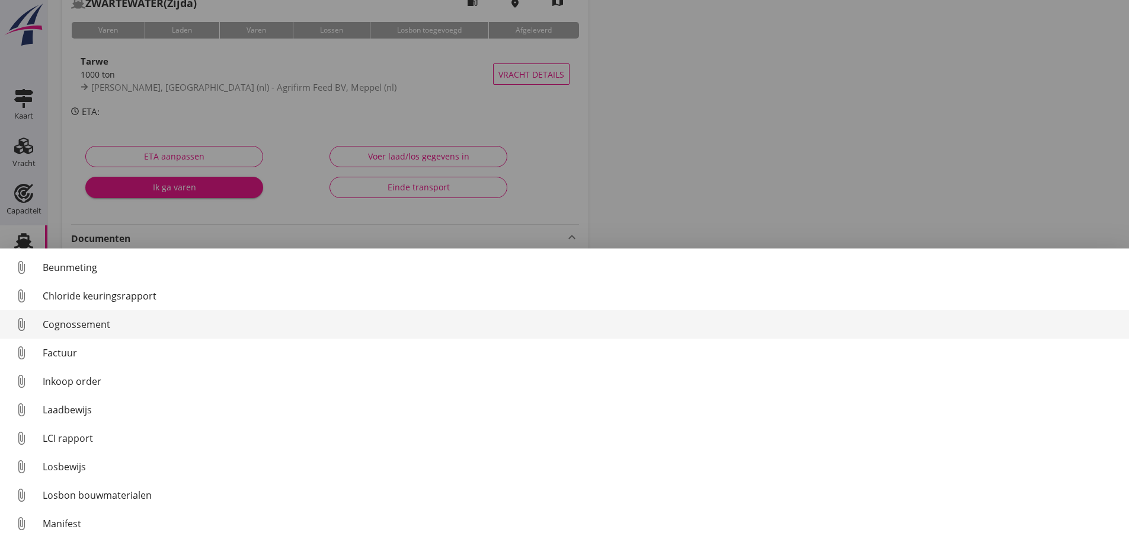
click at [71, 321] on div "Cognossement" at bounding box center [581, 324] width 1077 height 14
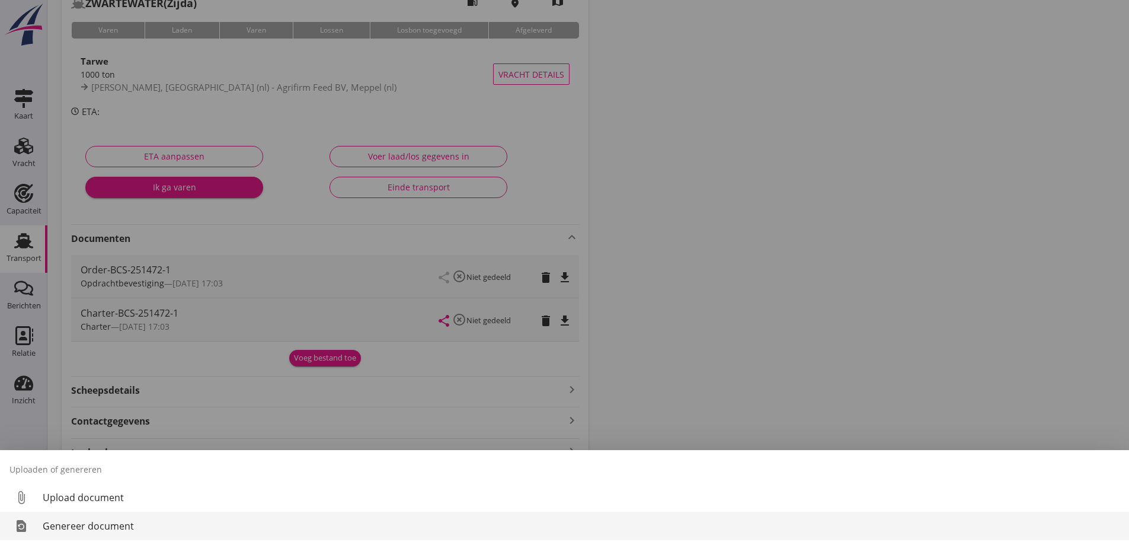
click at [133, 531] on div "Genereer document" at bounding box center [581, 526] width 1077 height 14
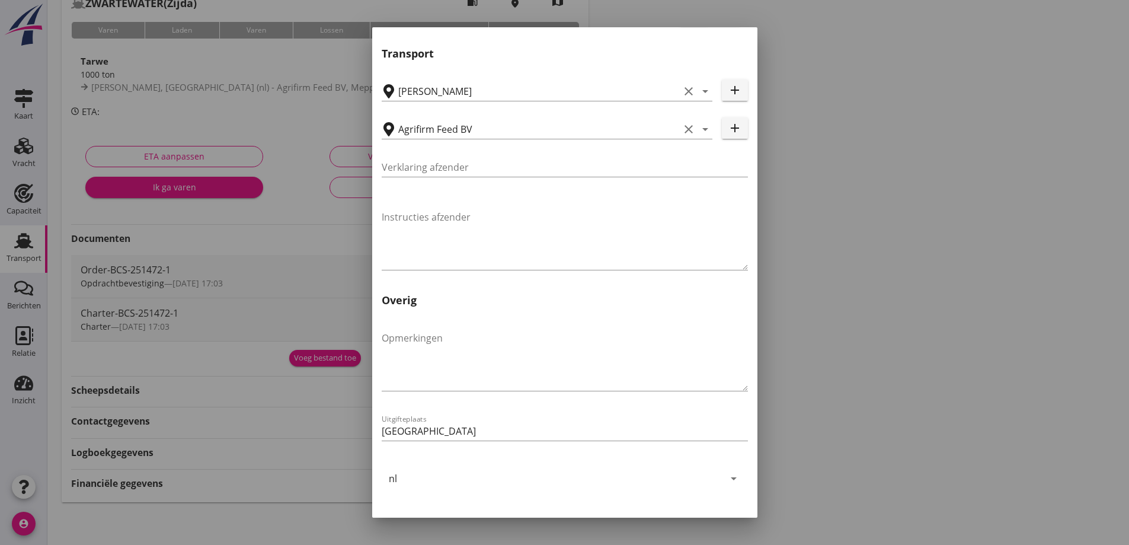
scroll to position [354, 0]
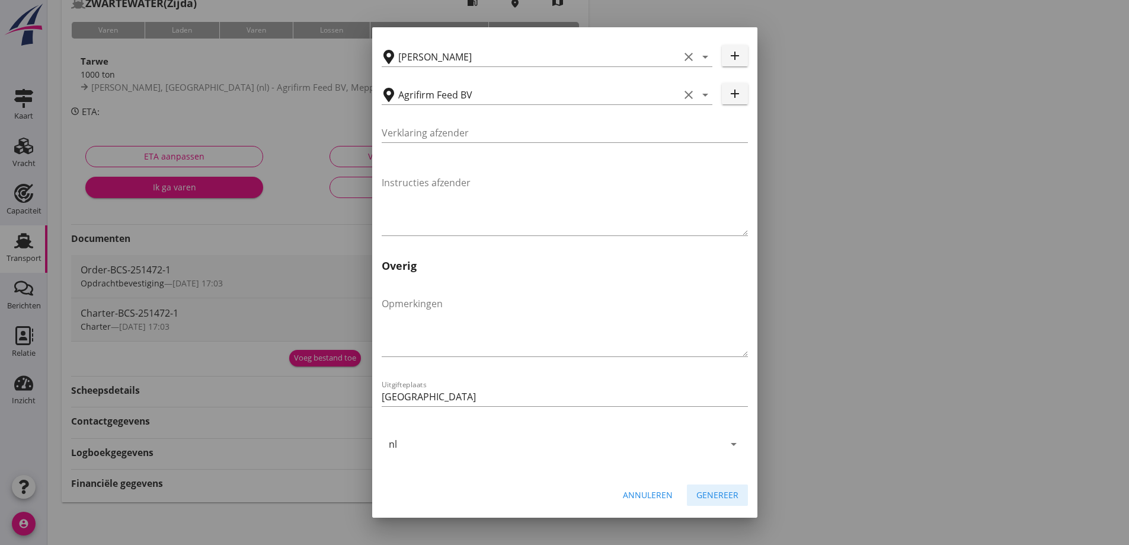
click at [708, 499] on div "Genereer" at bounding box center [717, 494] width 42 height 12
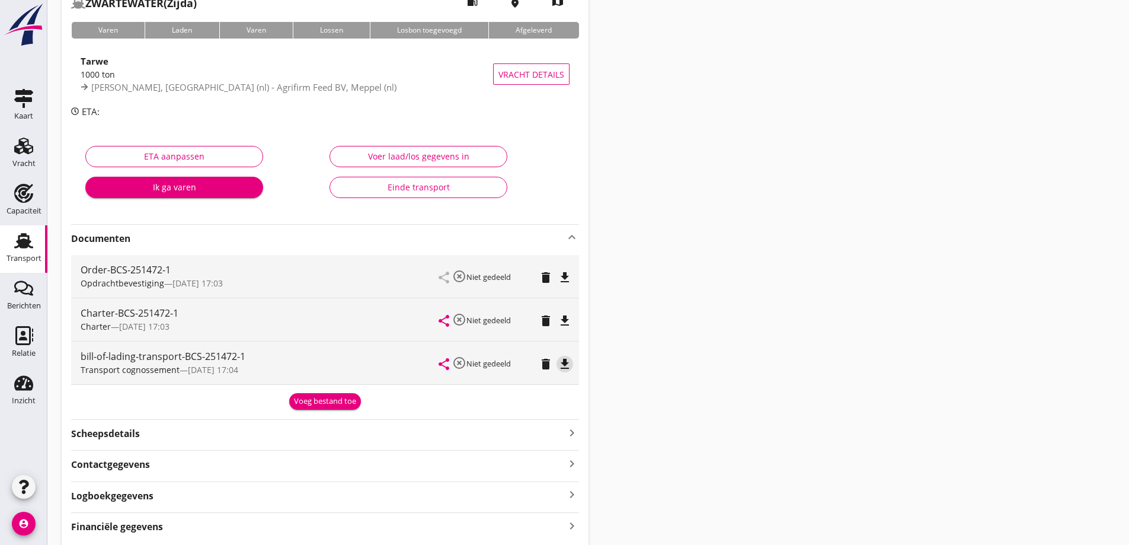
click at [562, 366] on icon "file_download" at bounding box center [565, 364] width 14 height 14
click at [37, 245] on div "Transport" at bounding box center [23, 240] width 28 height 19
